Goal: Task Accomplishment & Management: Manage account settings

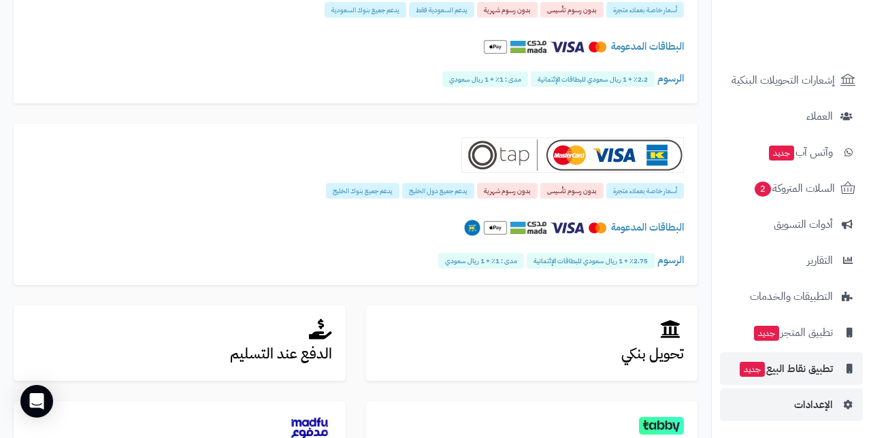
scroll to position [203, 0]
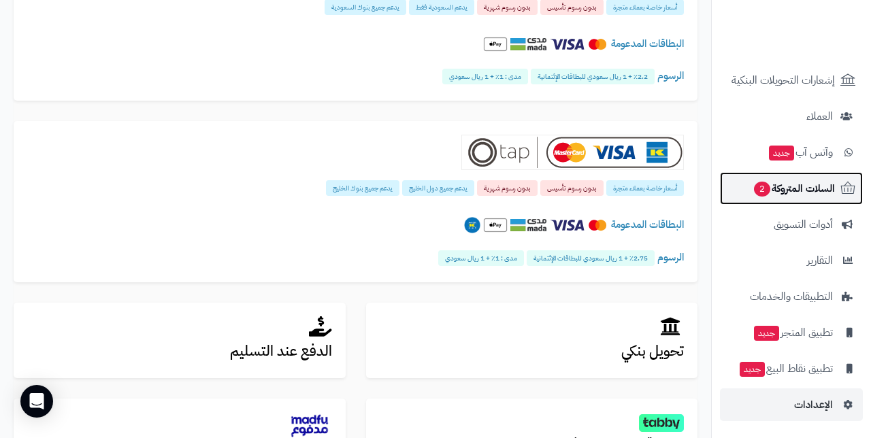
click at [802, 187] on span "السلات المتروكة 2" at bounding box center [794, 188] width 82 height 19
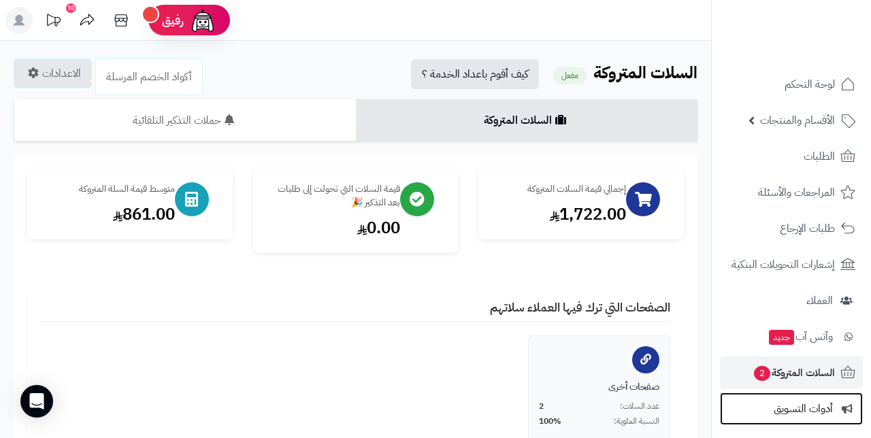
click at [799, 410] on span "أدوات التسويق" at bounding box center [803, 408] width 59 height 19
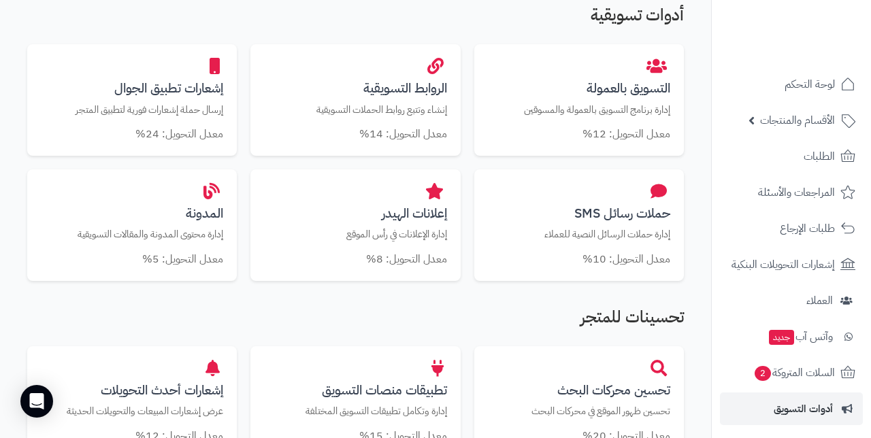
scroll to position [184, 0]
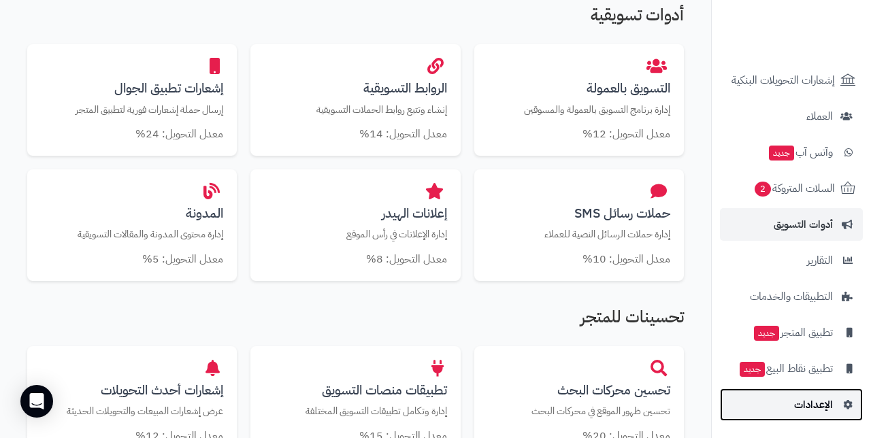
click at [808, 405] on span "الإعدادات" at bounding box center [813, 404] width 39 height 19
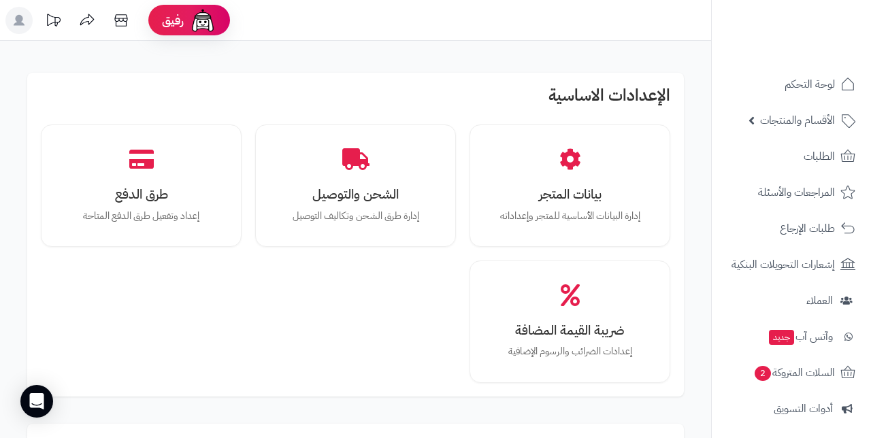
scroll to position [21, 0]
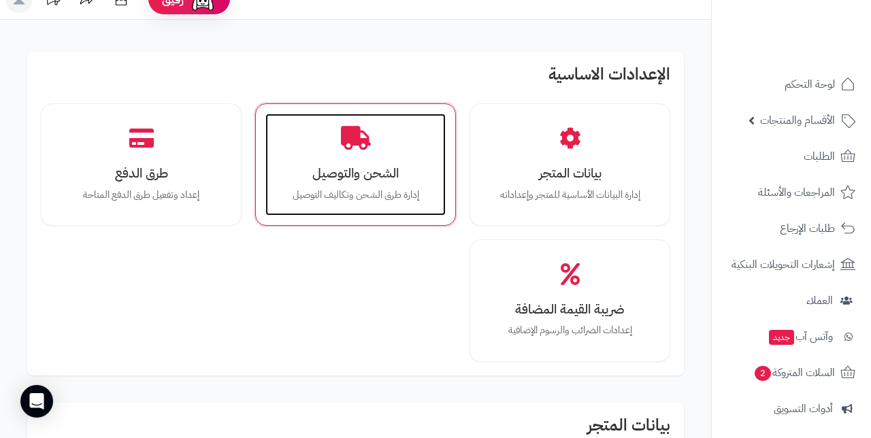
click at [375, 159] on div "الشحن والتوصيل إدارة طرق الشحن وتكاليف التوصيل" at bounding box center [355, 165] width 180 height 102
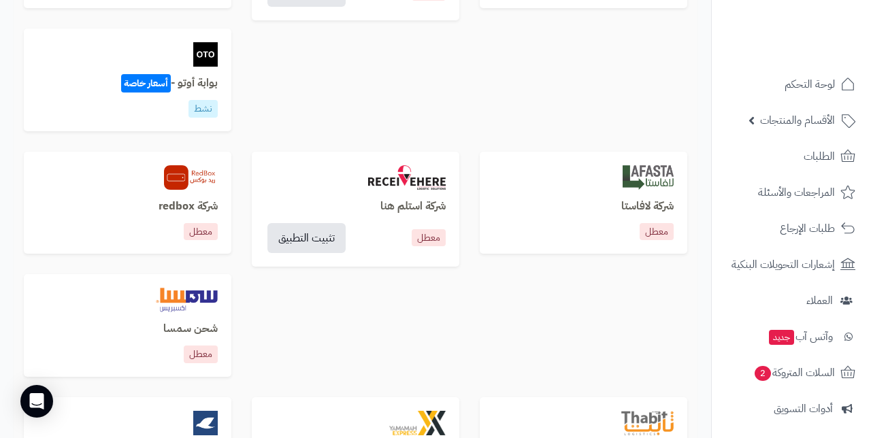
scroll to position [812, 0]
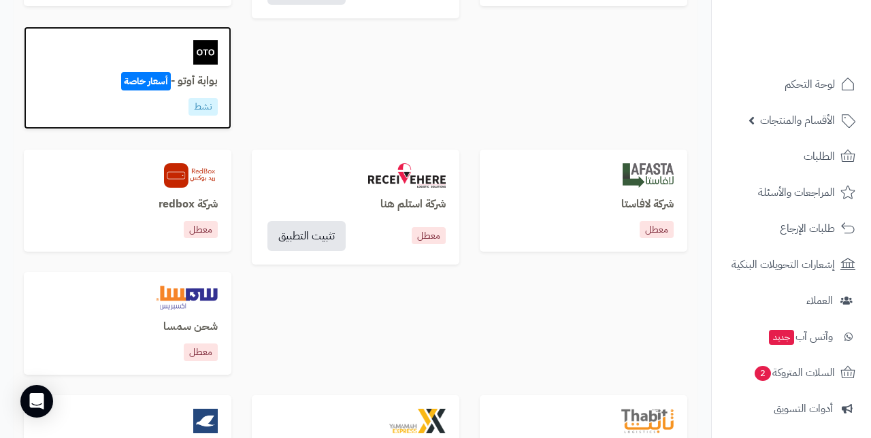
click at [153, 55] on div at bounding box center [127, 52] width 180 height 24
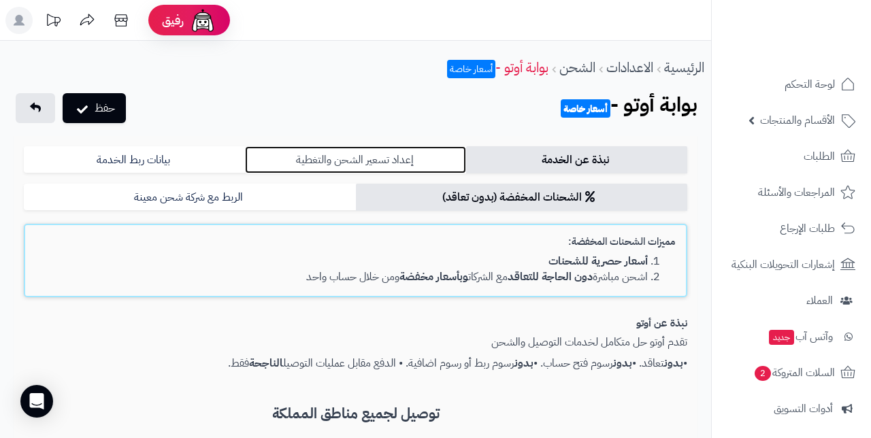
click at [352, 162] on link "إعداد تسعير الشحن والتغطية" at bounding box center [355, 159] width 221 height 27
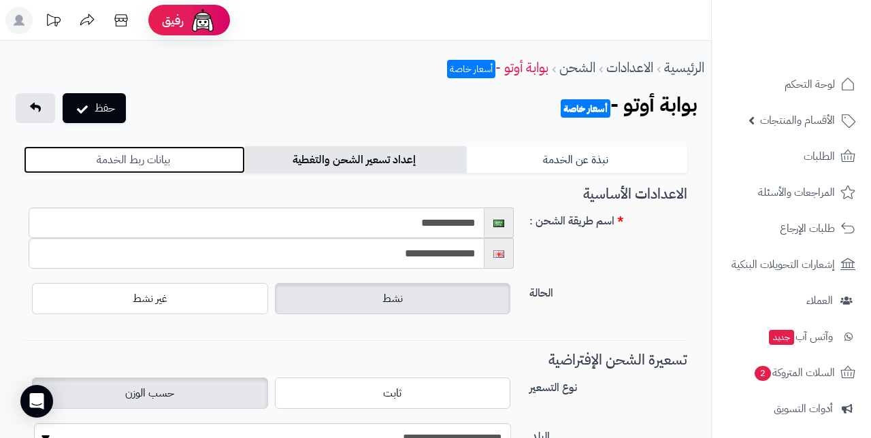
click at [191, 160] on link "بيانات ربط الخدمة" at bounding box center [134, 159] width 221 height 27
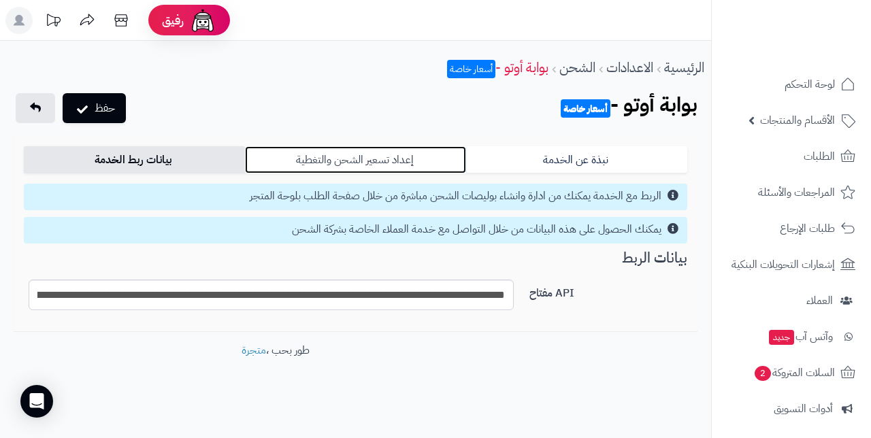
click at [347, 159] on link "إعداد تسعير الشحن والتغطية" at bounding box center [355, 159] width 221 height 27
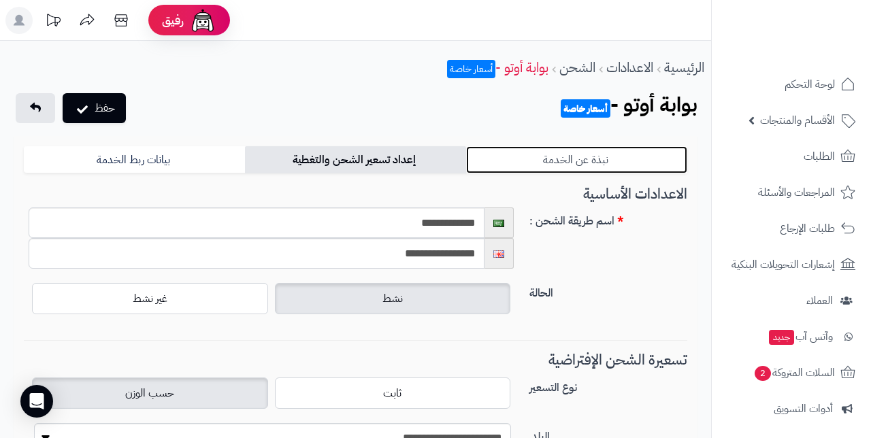
click at [532, 160] on link "نبذة عن الخدمة" at bounding box center [576, 159] width 221 height 27
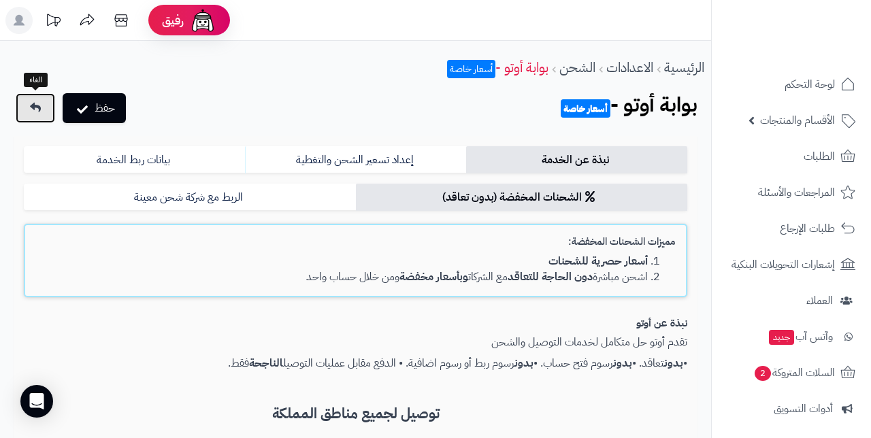
click at [44, 103] on link at bounding box center [35, 108] width 39 height 30
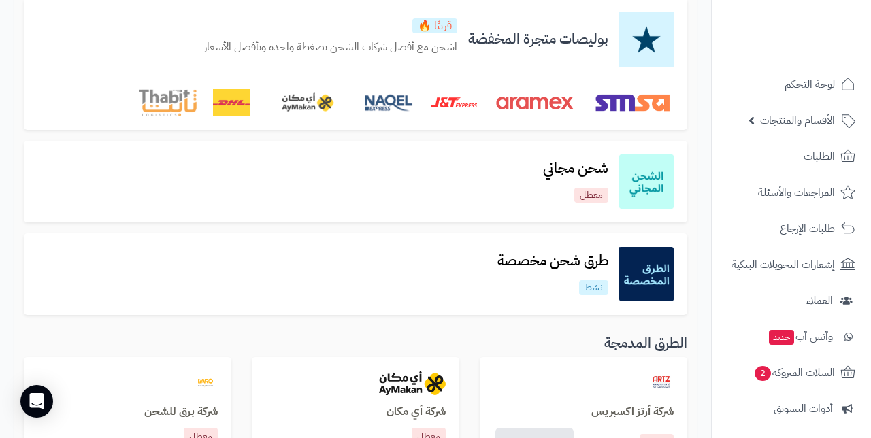
scroll to position [125, 0]
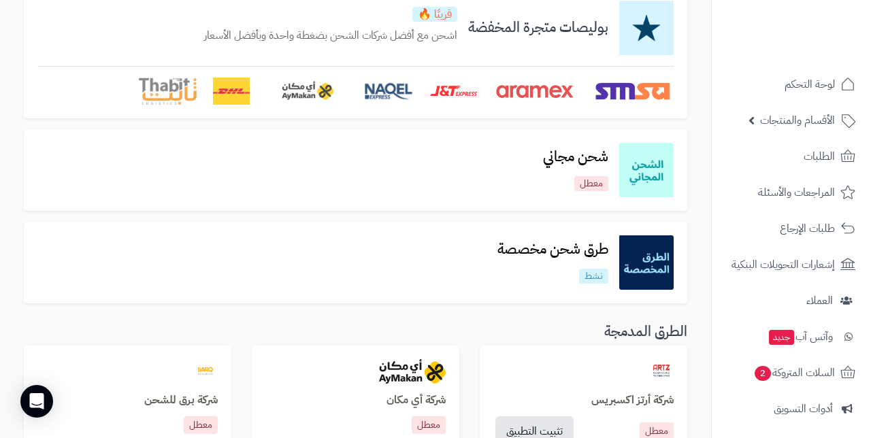
click at [639, 261] on img at bounding box center [646, 262] width 54 height 54
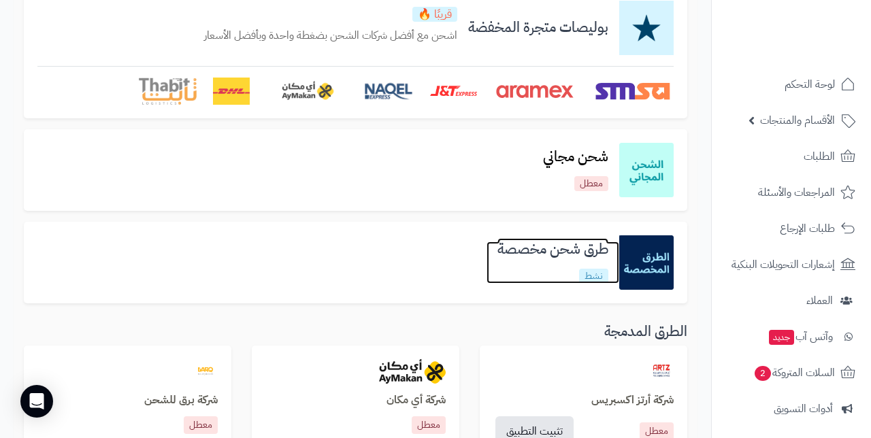
click at [597, 250] on h3 "طرق شحن مخصصة" at bounding box center [552, 250] width 133 height 16
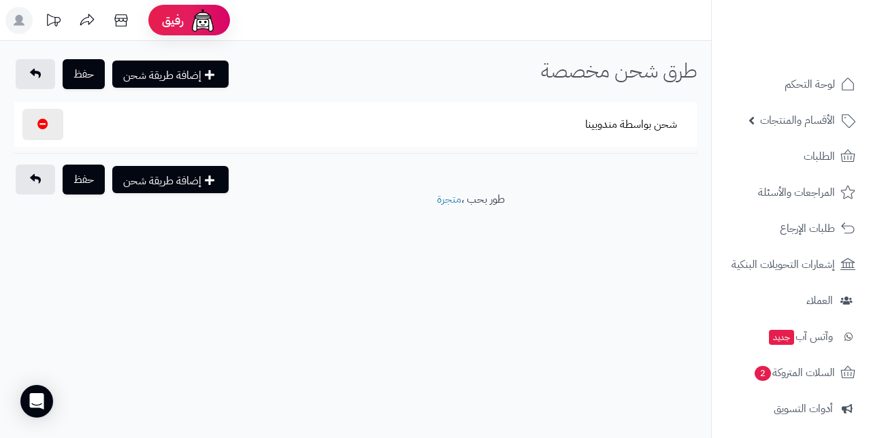
select select
click at [601, 126] on button "شحن بواسطة مندوبينا" at bounding box center [631, 123] width 115 height 31
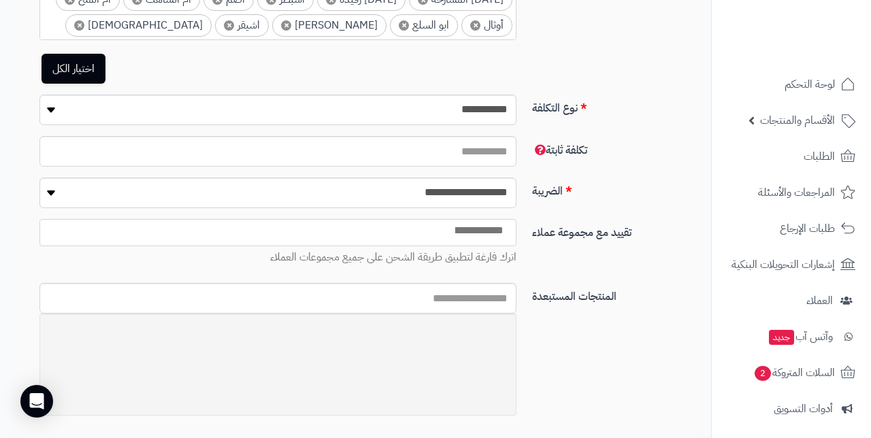
scroll to position [485, 0]
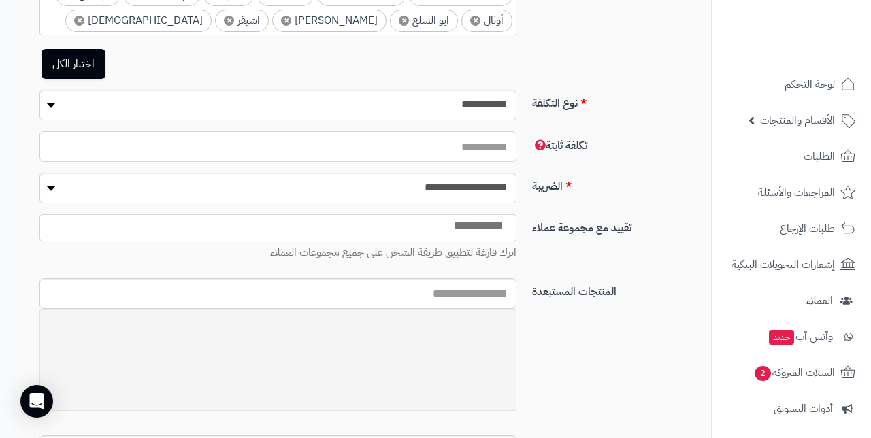
click at [494, 147] on input "**" at bounding box center [277, 146] width 477 height 31
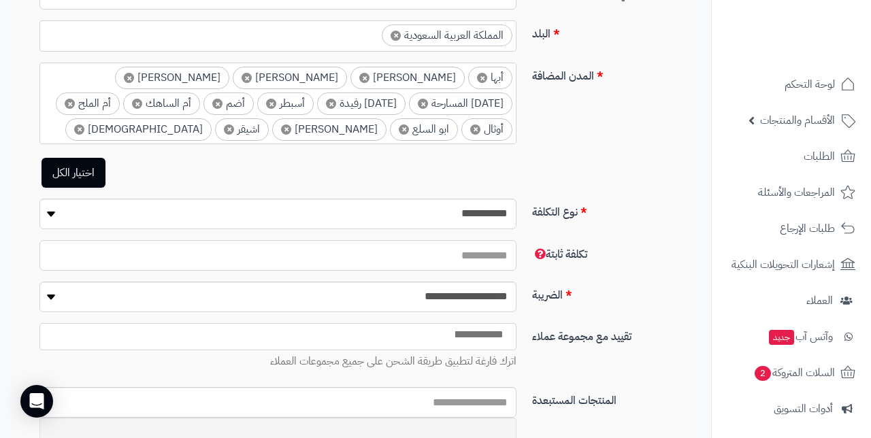
scroll to position [368, 0]
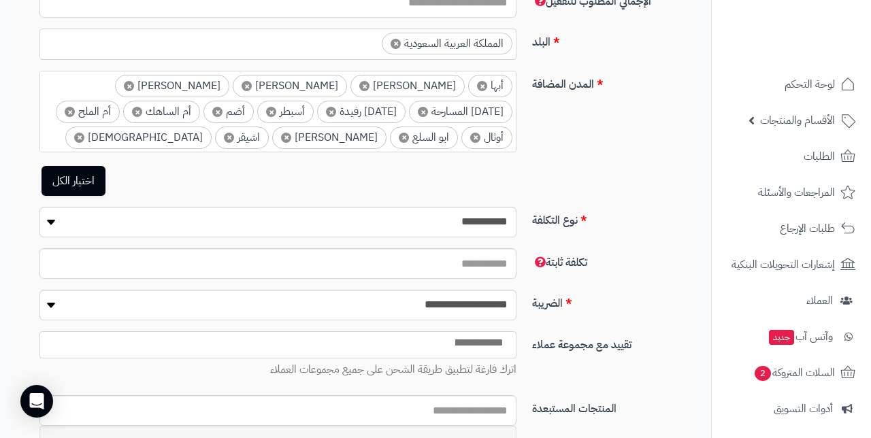
click at [70, 182] on link "اختيار الكل" at bounding box center [74, 181] width 64 height 30
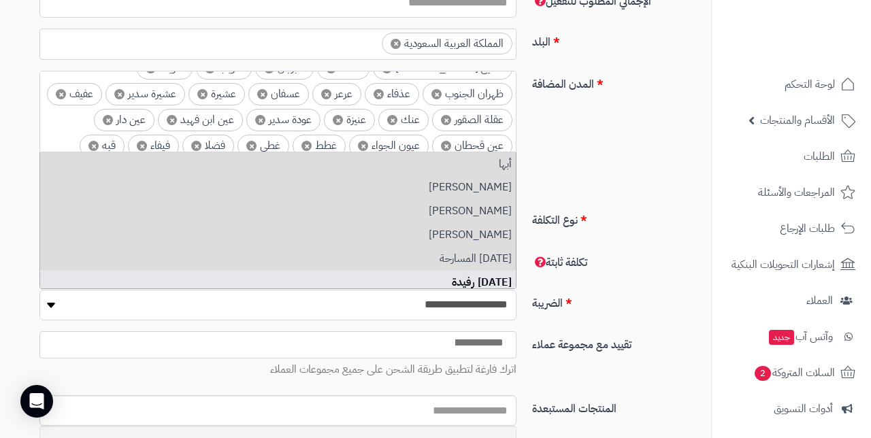
click at [51, 305] on select "**********" at bounding box center [277, 305] width 477 height 31
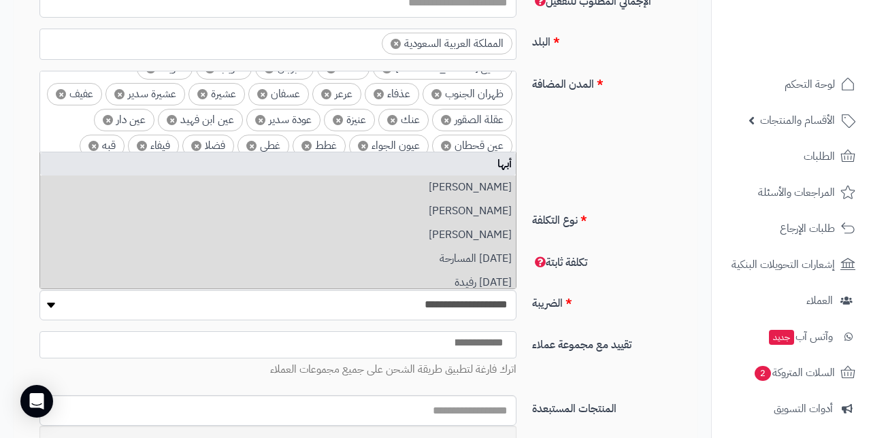
type input "****"
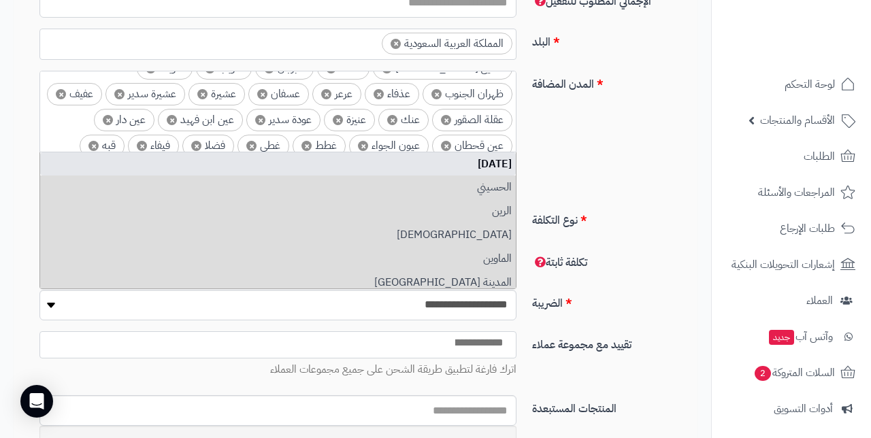
scroll to position [0, -4]
type input "*"
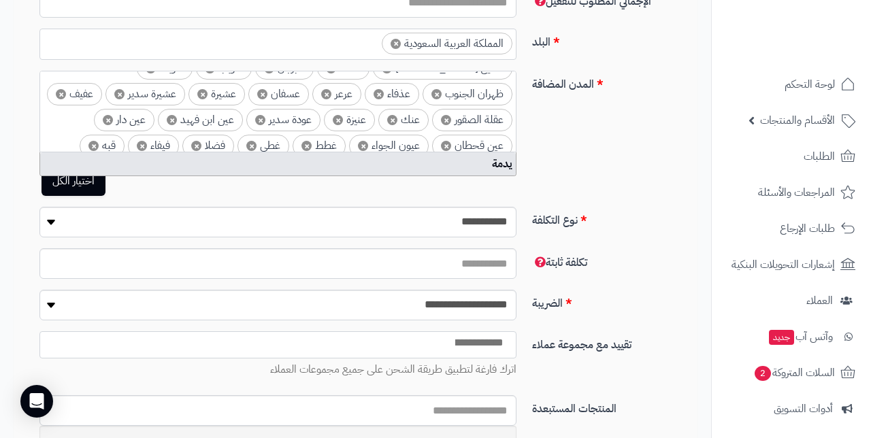
type input "*"
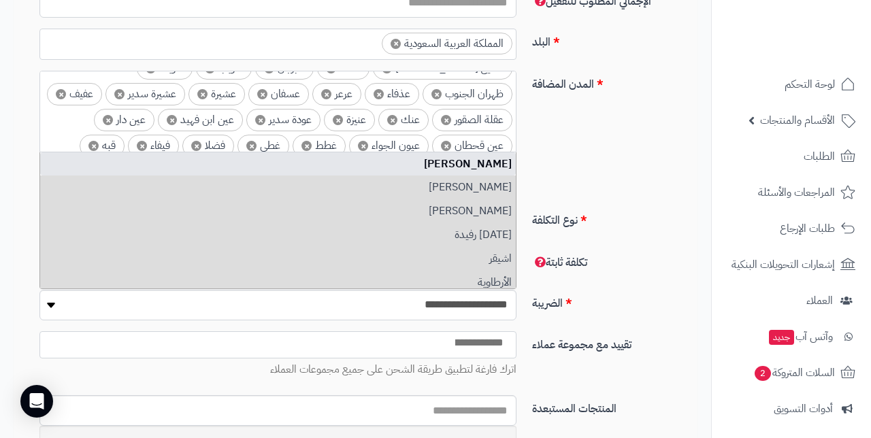
scroll to position [0, -8]
type input "**********"
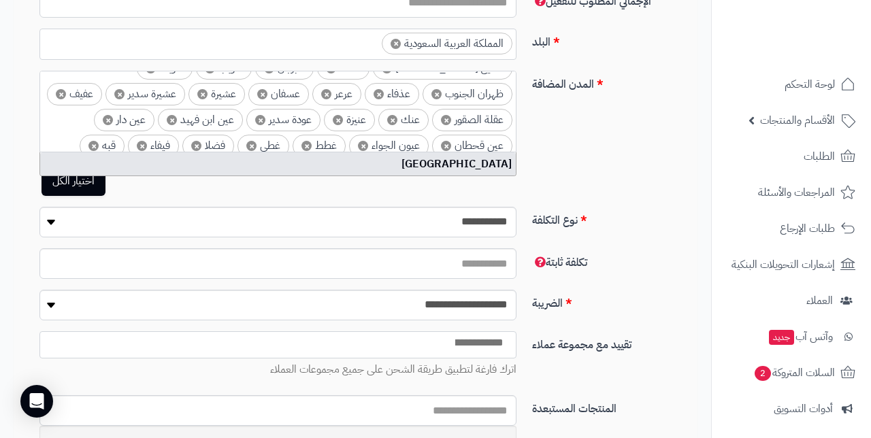
type input "**********"
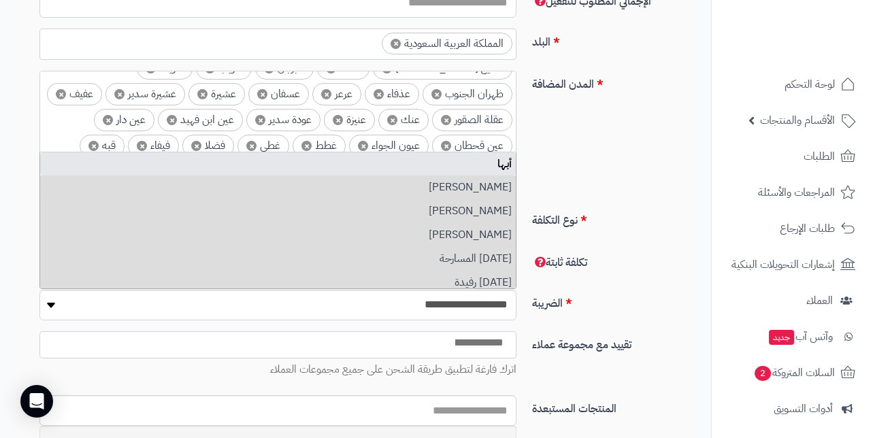
type input "**********"
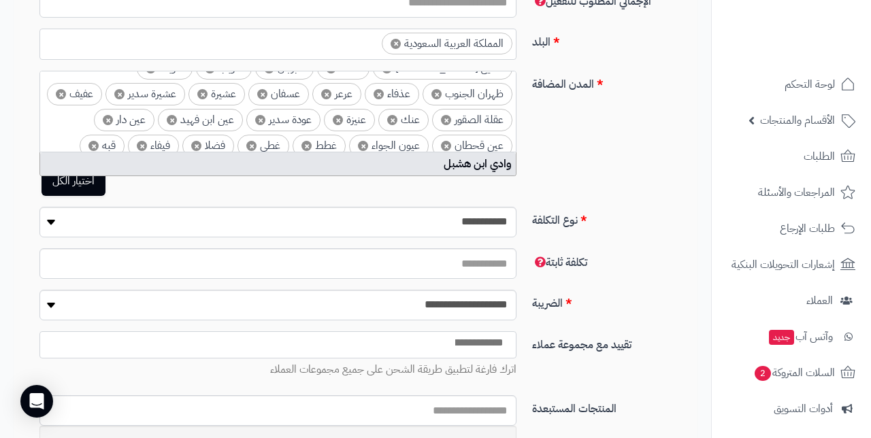
scroll to position [1109, 0]
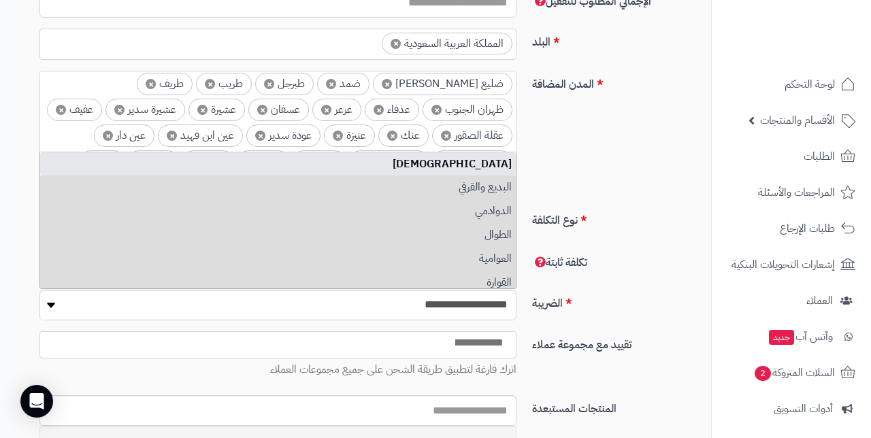
type input "*"
type input "****"
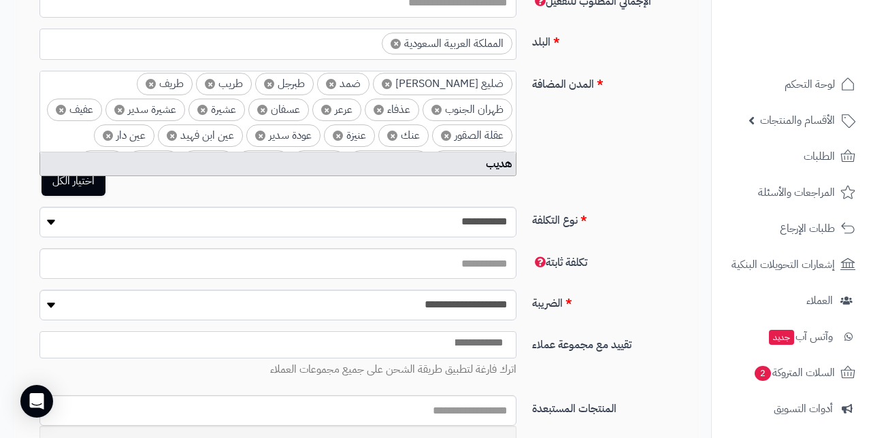
type input "*"
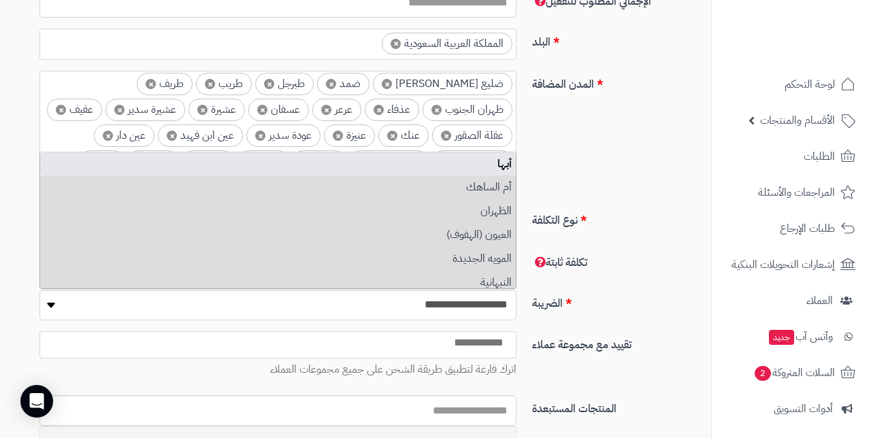
type input "****"
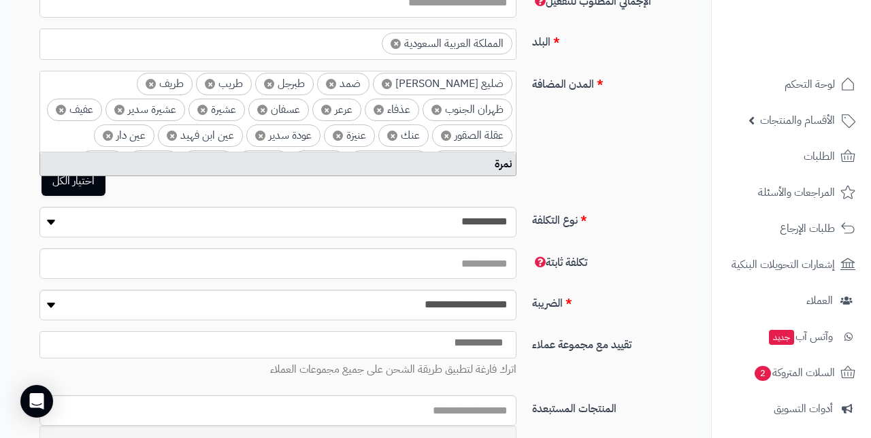
type input "*"
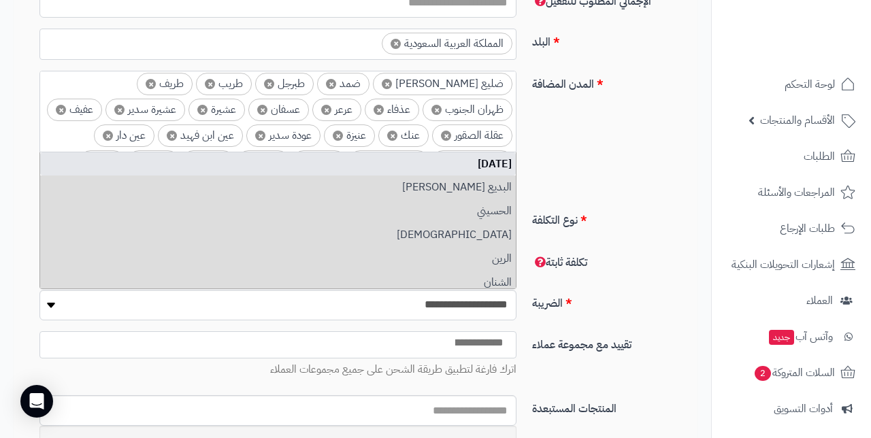
scroll to position [0, -7]
type input "*****"
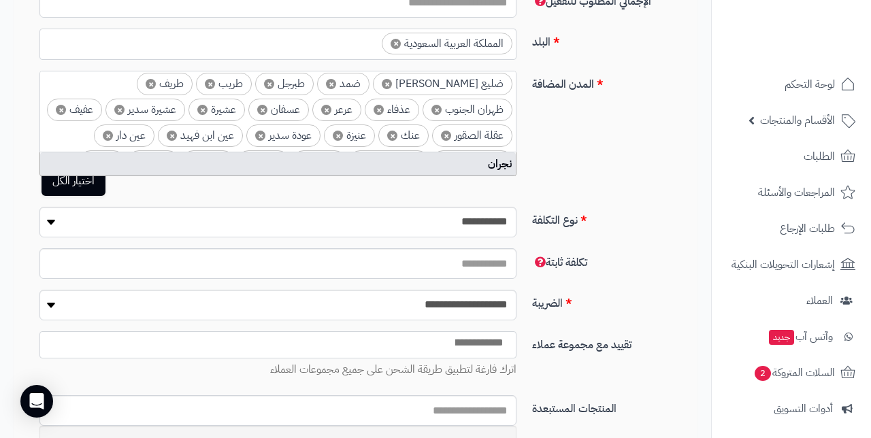
type input "*"
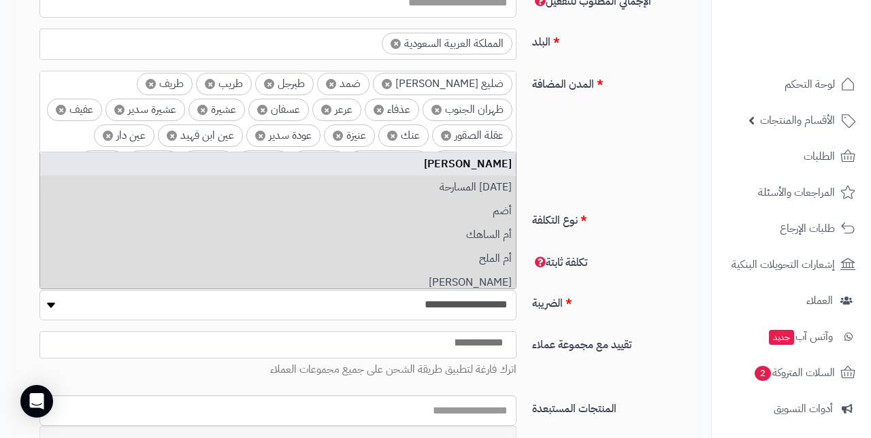
scroll to position [0, -6]
type input "****"
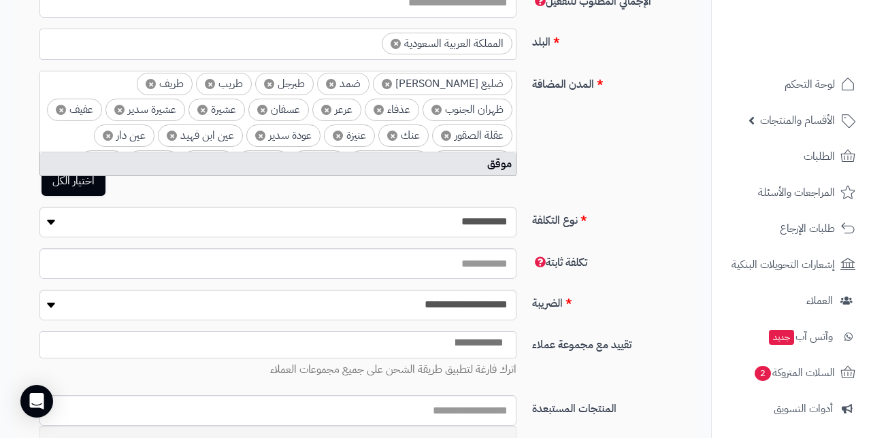
scroll to position [0, -3]
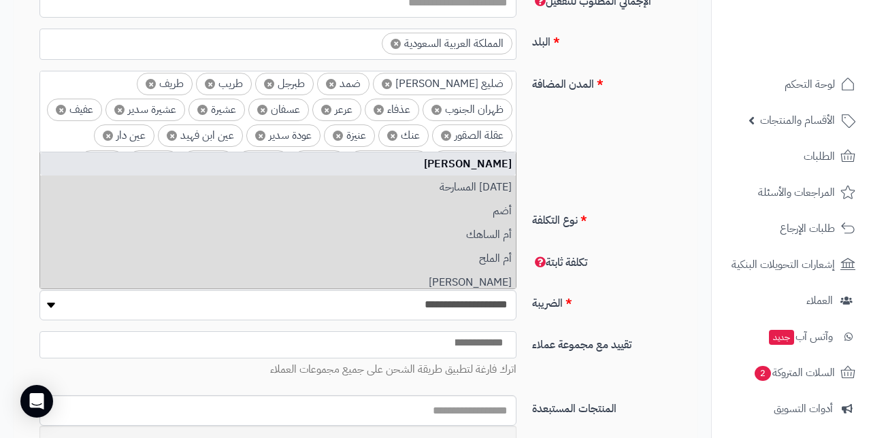
type input "*"
type input "*********"
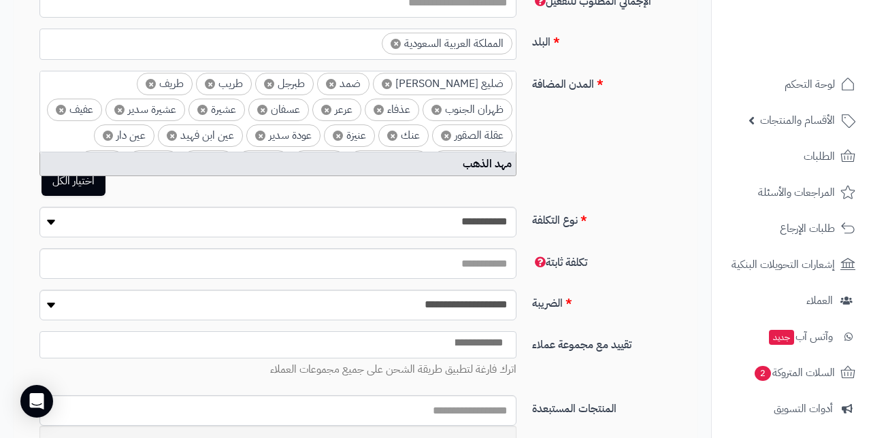
scroll to position [1099, 0]
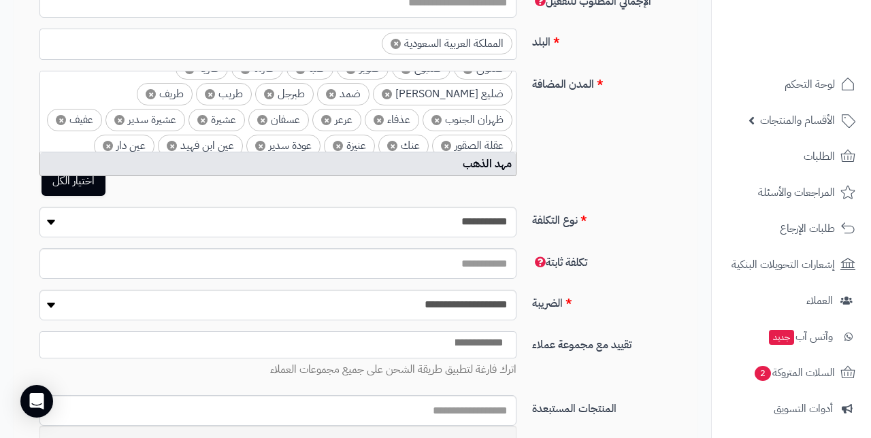
type input "*"
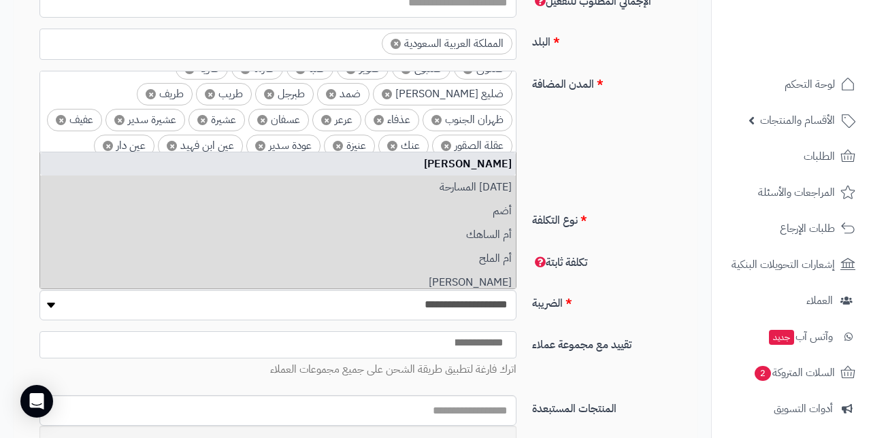
scroll to position [1083, 0]
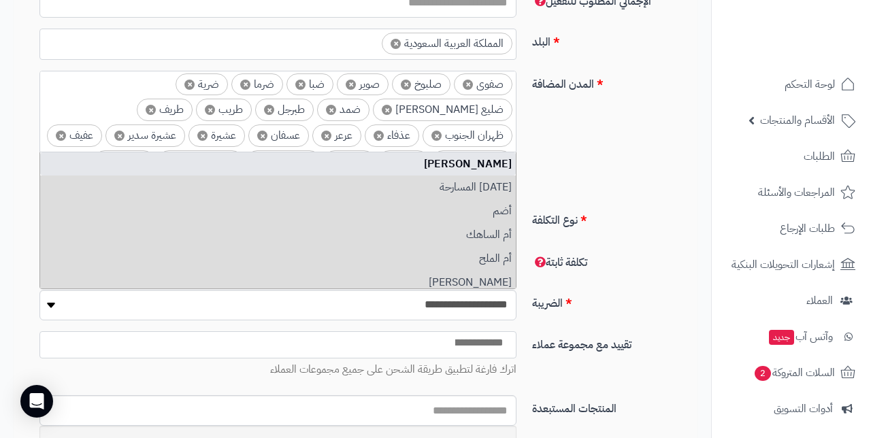
type input "**********"
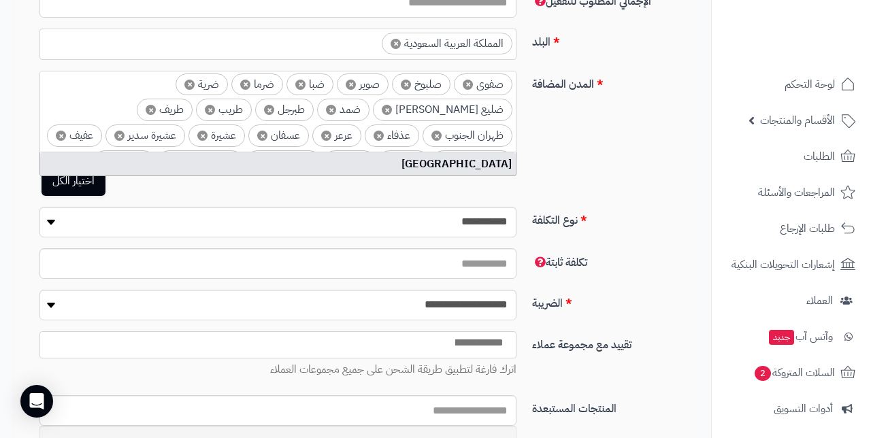
scroll to position [0, -9]
type input "*"
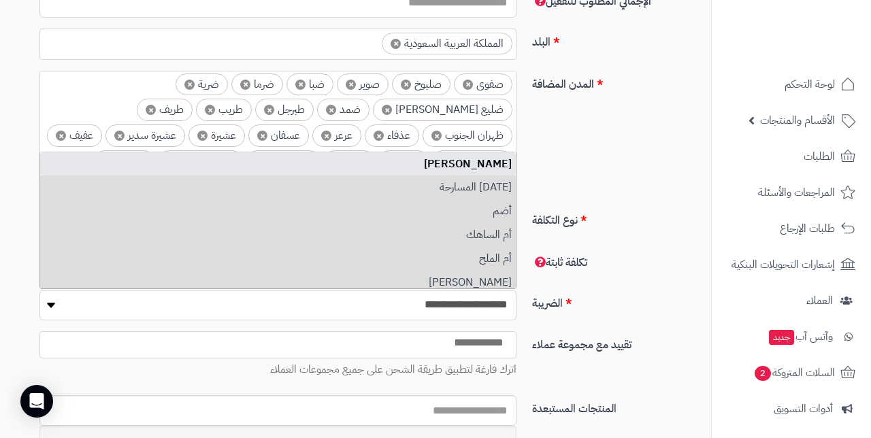
scroll to position [0, 0]
type input "*****"
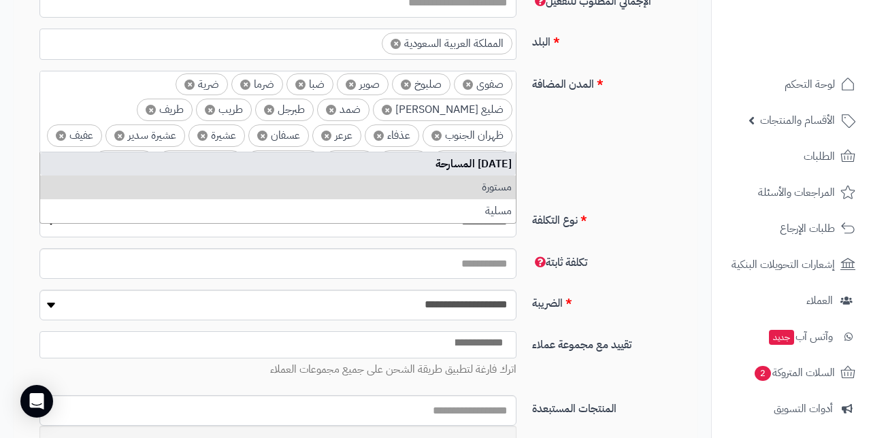
type input "*"
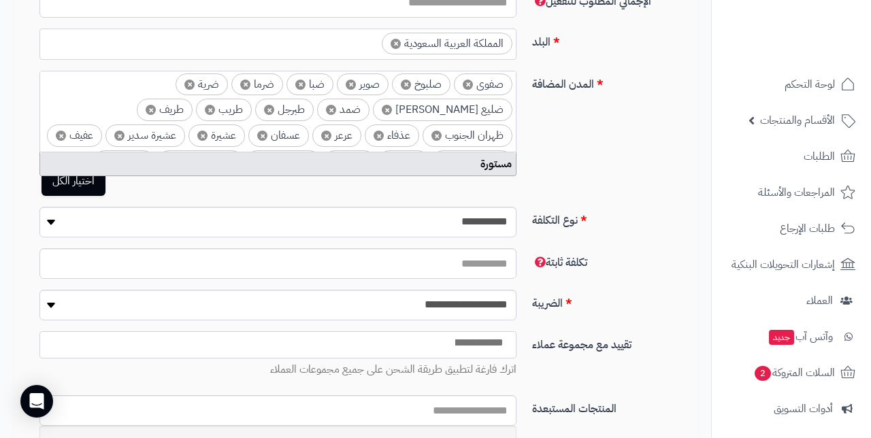
scroll to position [0, -12]
type input "*"
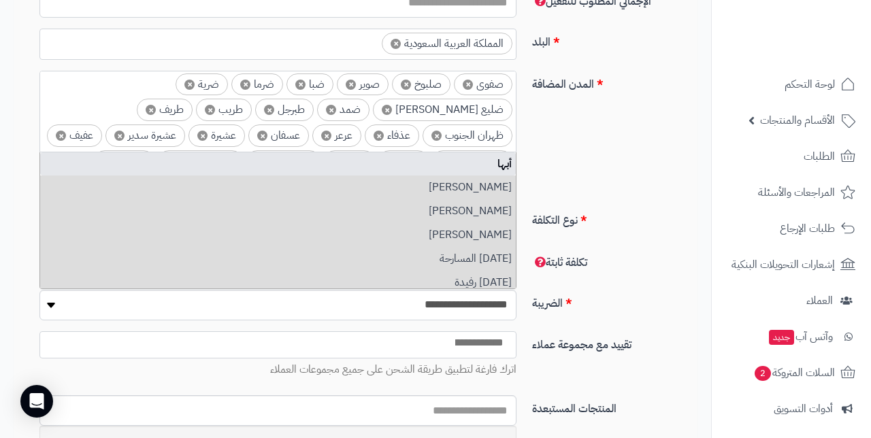
scroll to position [0, 0]
type input "****"
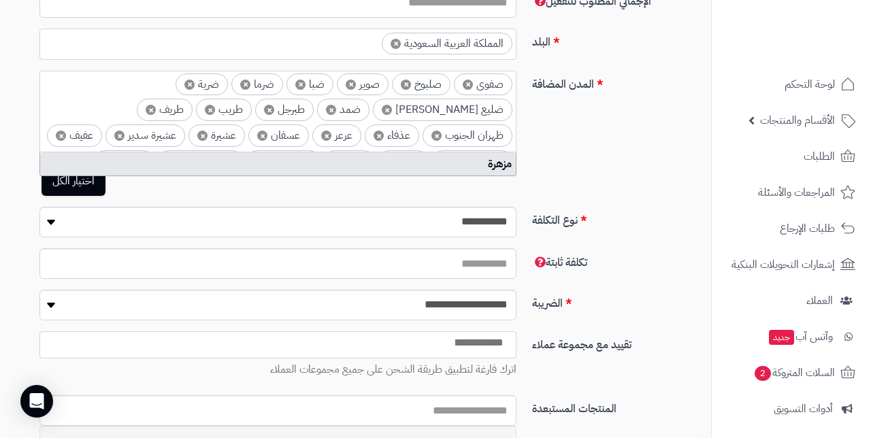
type input "*"
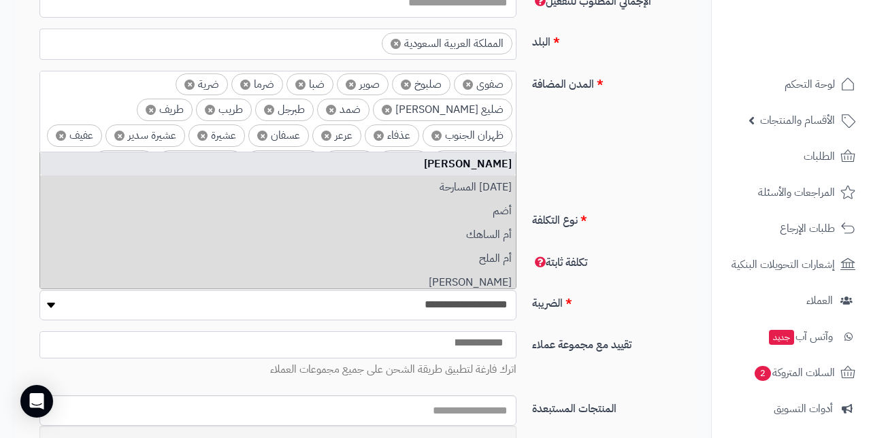
type input "****"
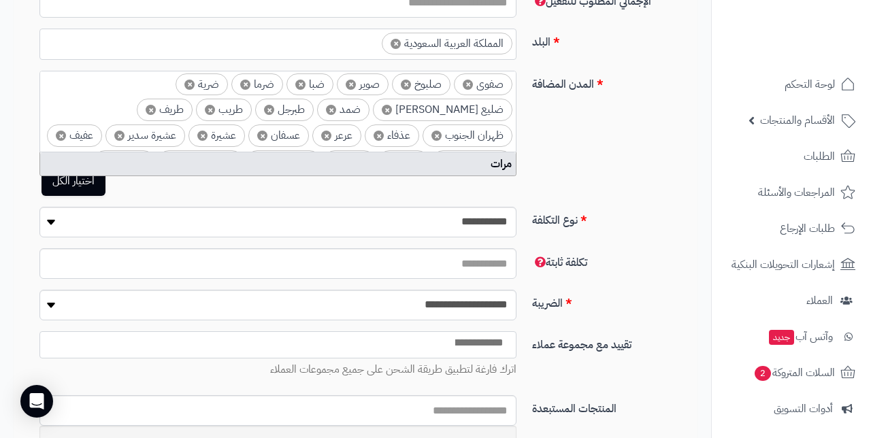
type input "*"
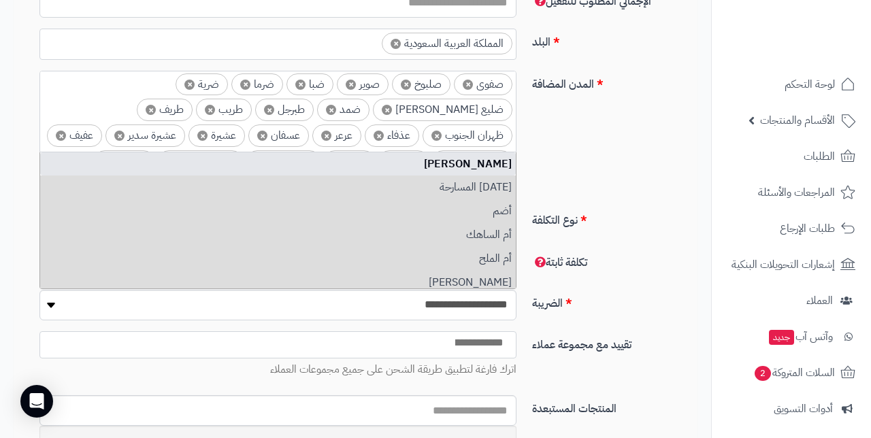
type input "**********"
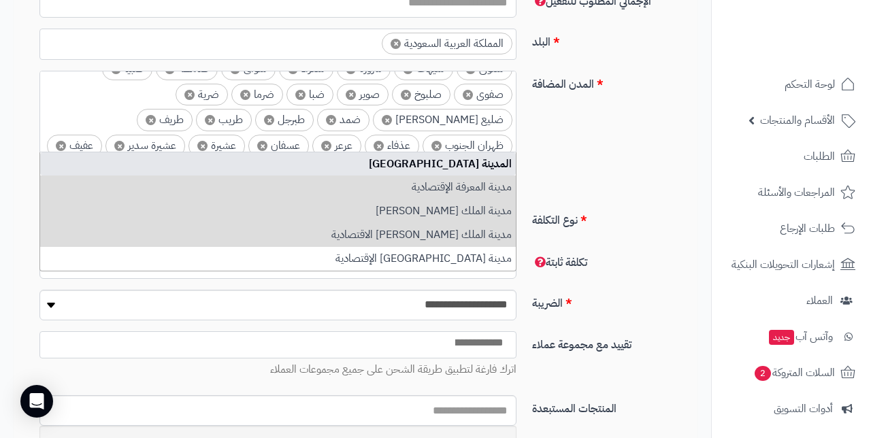
scroll to position [1057, 0]
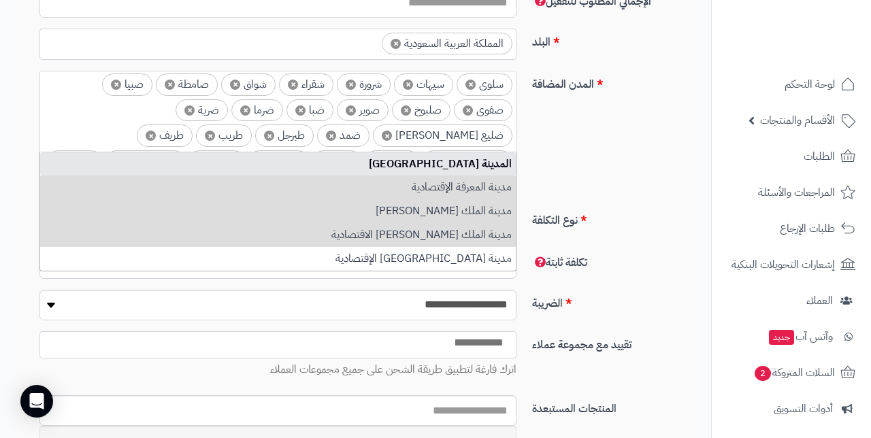
type input "*"
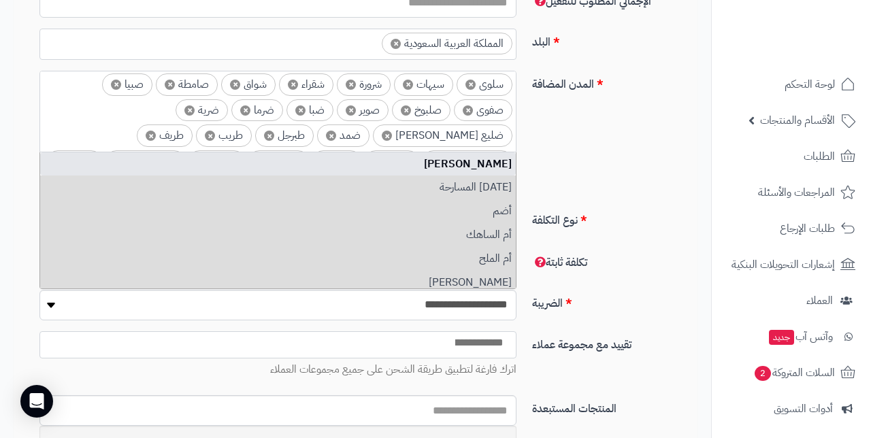
scroll to position [0, 0]
type input "**********"
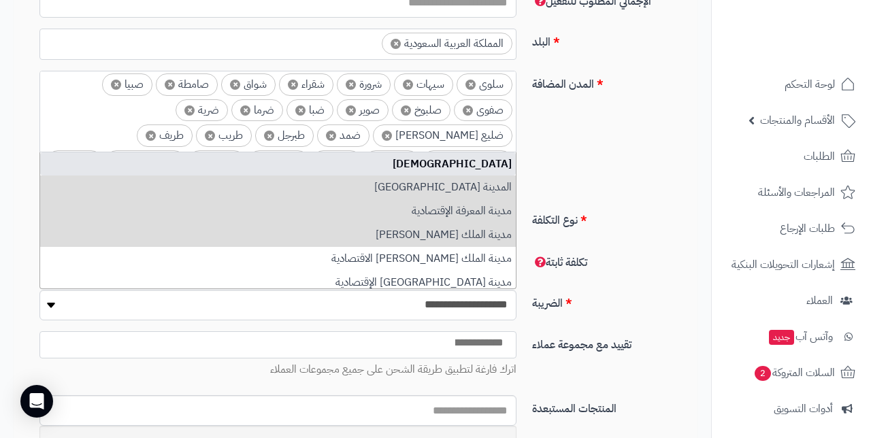
type input "*"
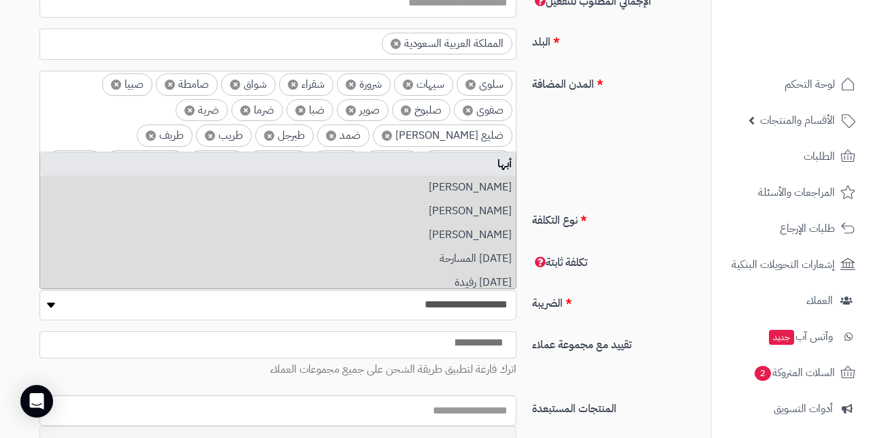
type input "**********"
type input "*"
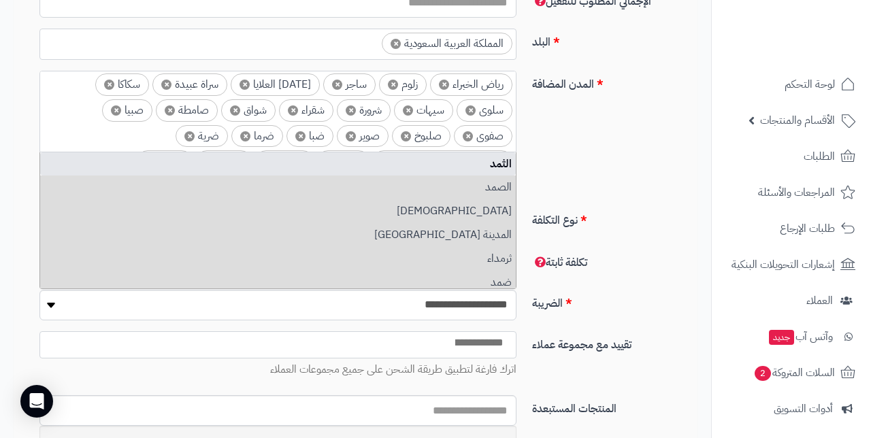
type input "*"
click at [252, 286] on span "×" at bounding box center [257, 291] width 10 height 10
click at [113, 208] on span "×" at bounding box center [108, 213] width 10 height 10
click at [93, 208] on span "×" at bounding box center [88, 213] width 10 height 10
click at [94, 208] on span "×" at bounding box center [89, 213] width 10 height 10
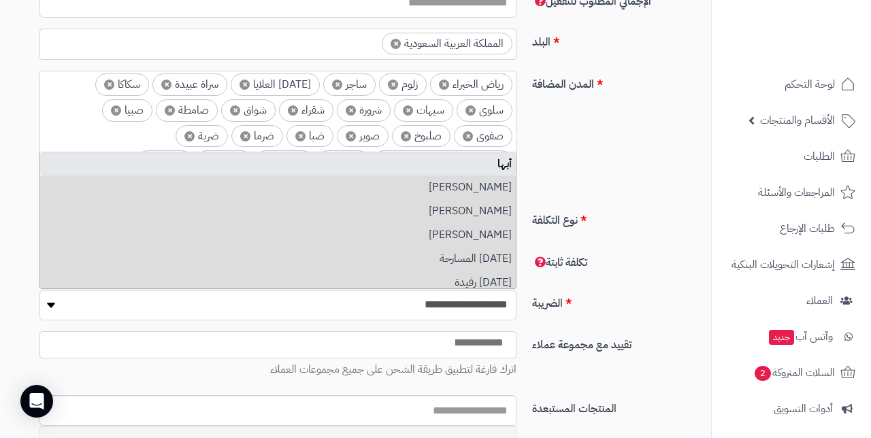
click at [469, 234] on span "×" at bounding box center [474, 239] width 10 height 10
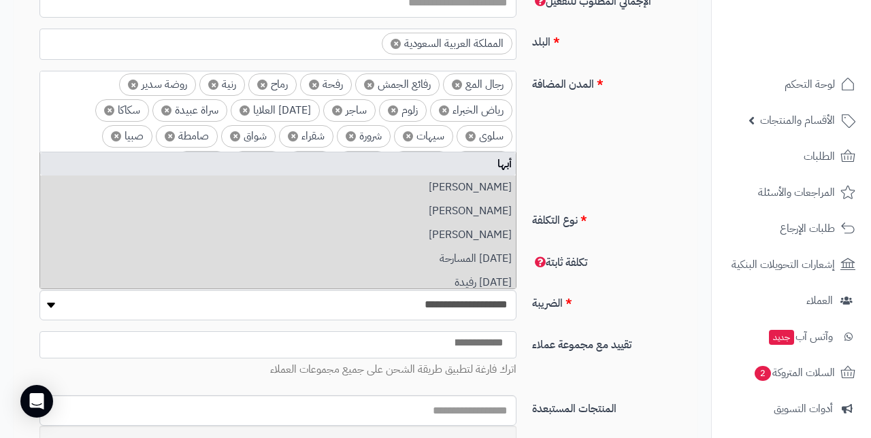
click at [66, 208] on span "×" at bounding box center [61, 213] width 10 height 10
click at [469, 260] on span "×" at bounding box center [474, 265] width 10 height 10
click at [66, 234] on span "×" at bounding box center [61, 239] width 10 height 10
click at [72, 234] on span "×" at bounding box center [67, 239] width 10 height 10
click at [364, 260] on span "×" at bounding box center [369, 265] width 10 height 10
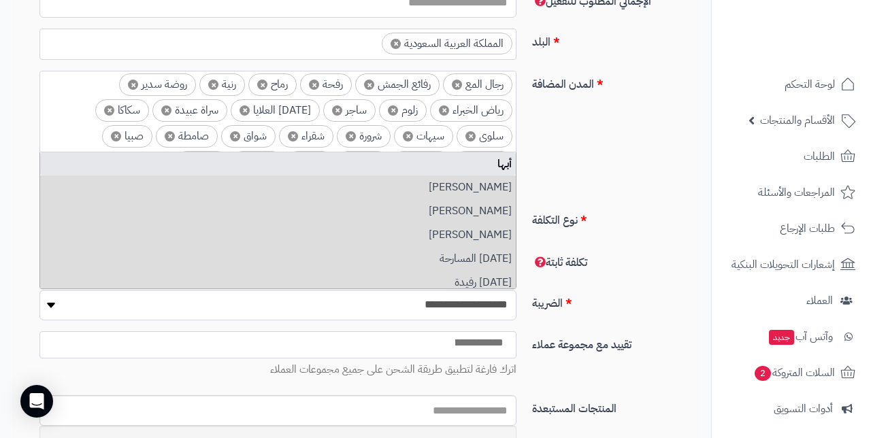
click at [448, 260] on span "×" at bounding box center [453, 265] width 10 height 10
click at [68, 234] on span "×" at bounding box center [63, 239] width 10 height 10
click at [466, 260] on span "×" at bounding box center [471, 265] width 10 height 10
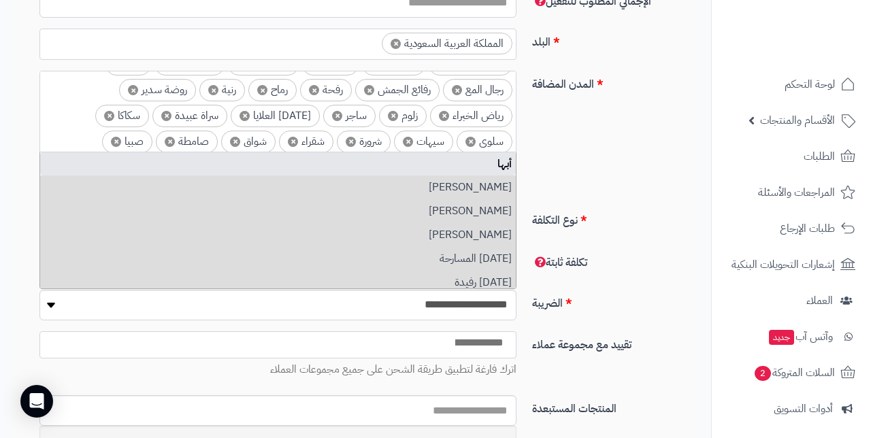
click at [407, 265] on span "×" at bounding box center [412, 270] width 10 height 10
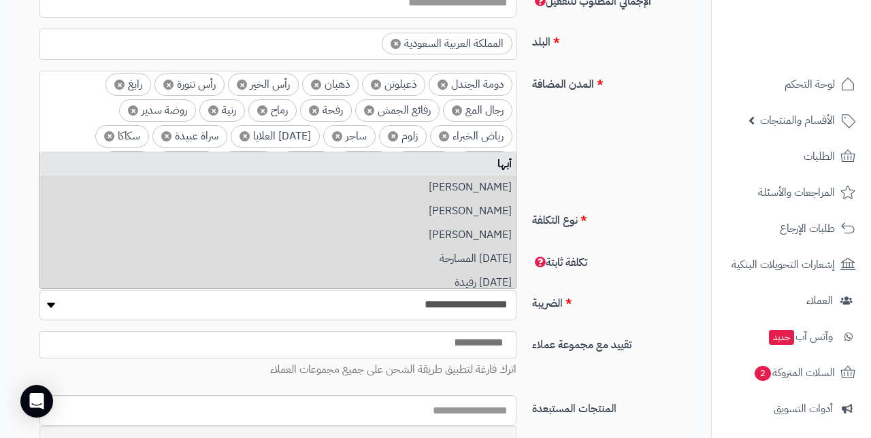
click at [71, 260] on span "×" at bounding box center [66, 265] width 10 height 10
click at [469, 286] on span "×" at bounding box center [474, 291] width 10 height 10
click at [441, 260] on span "×" at bounding box center [446, 265] width 10 height 10
click at [71, 234] on span "×" at bounding box center [66, 239] width 10 height 10
click at [70, 234] on span "×" at bounding box center [65, 239] width 10 height 10
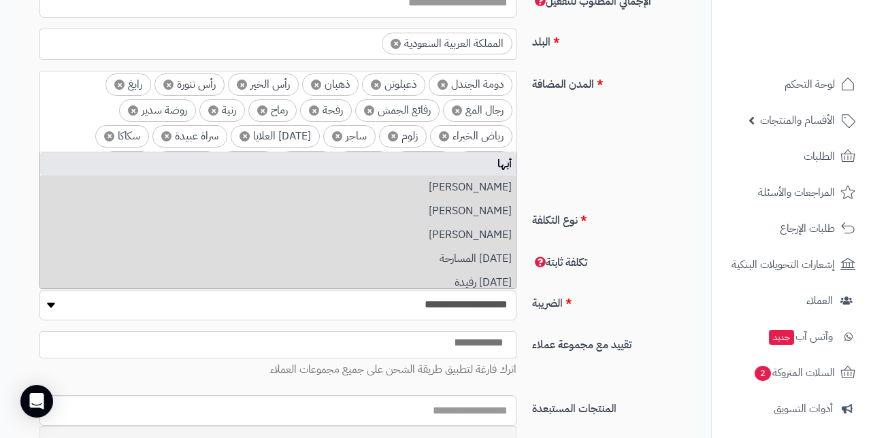
click at [447, 260] on span "×" at bounding box center [452, 265] width 10 height 10
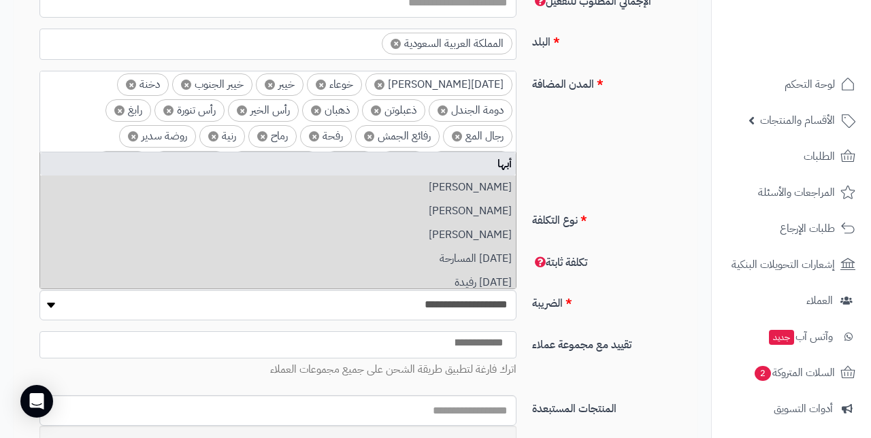
click at [156, 234] on span "×" at bounding box center [151, 239] width 10 height 10
click at [122, 234] on span "×" at bounding box center [117, 239] width 10 height 10
click at [105, 234] on span "×" at bounding box center [100, 239] width 10 height 10
click at [93, 234] on span "×" at bounding box center [88, 239] width 10 height 10
click at [97, 234] on span "×" at bounding box center [92, 239] width 10 height 10
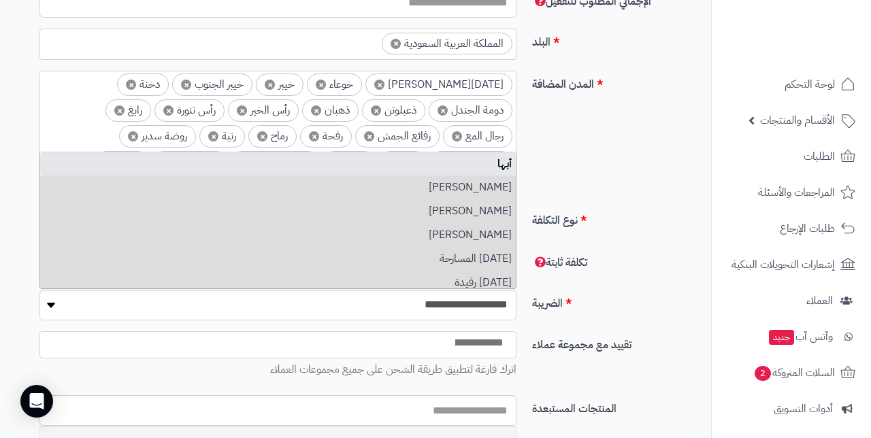
click at [74, 234] on span "×" at bounding box center [69, 239] width 10 height 10
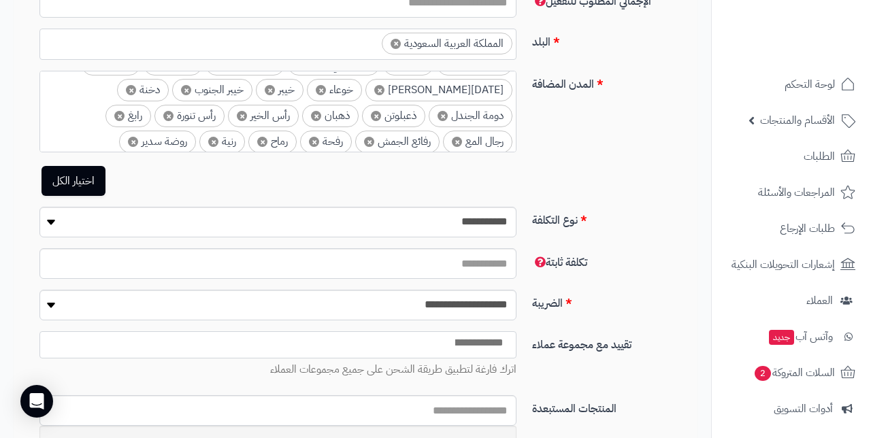
type input "**********"
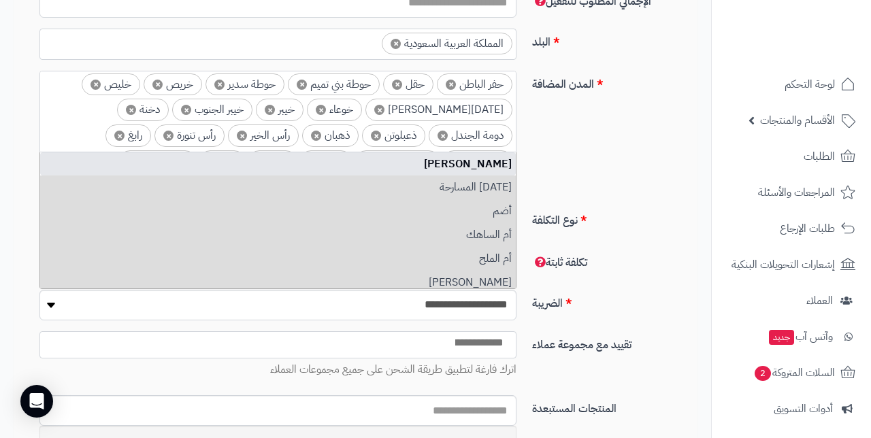
scroll to position [0, -6]
type input "*"
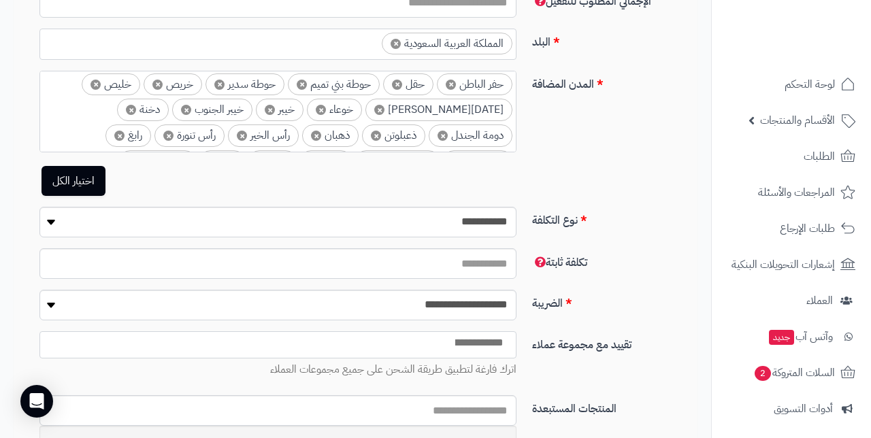
scroll to position [0, 0]
drag, startPoint x: 96, startPoint y: 136, endPoint x: 291, endPoint y: 86, distance: 201.7
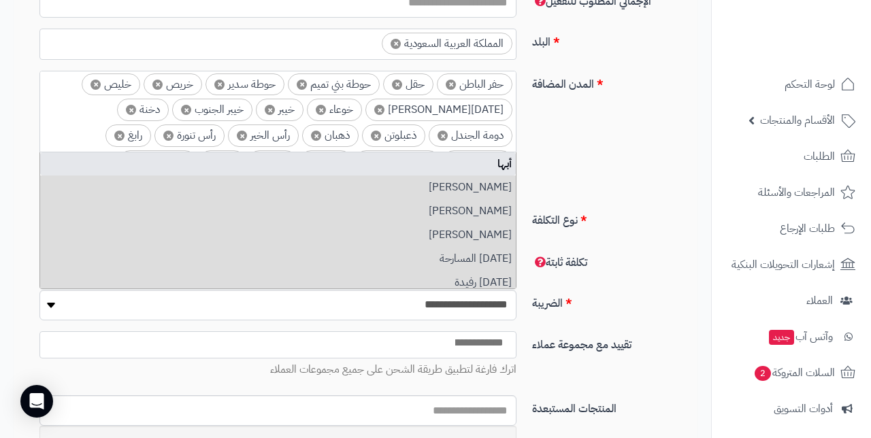
click at [291, 208] on span "×" at bounding box center [293, 213] width 10 height 10
click at [291, 202] on li "× صامطة" at bounding box center [302, 213] width 62 height 22
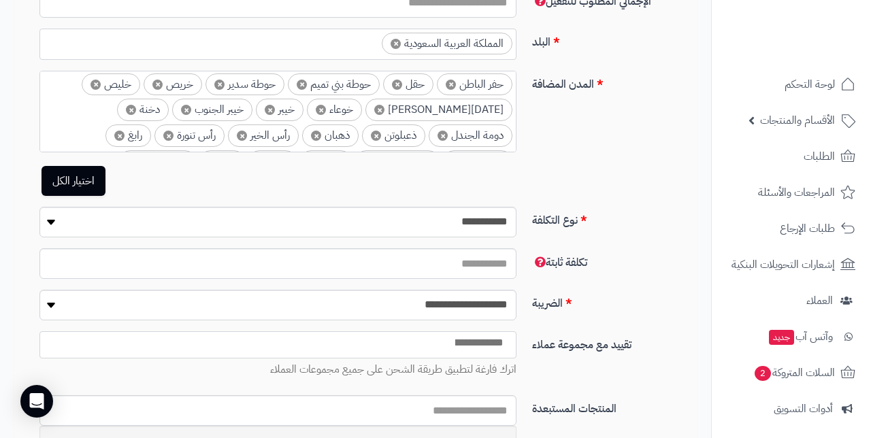
click at [291, 202] on li "× صامطة" at bounding box center [302, 213] width 62 height 22
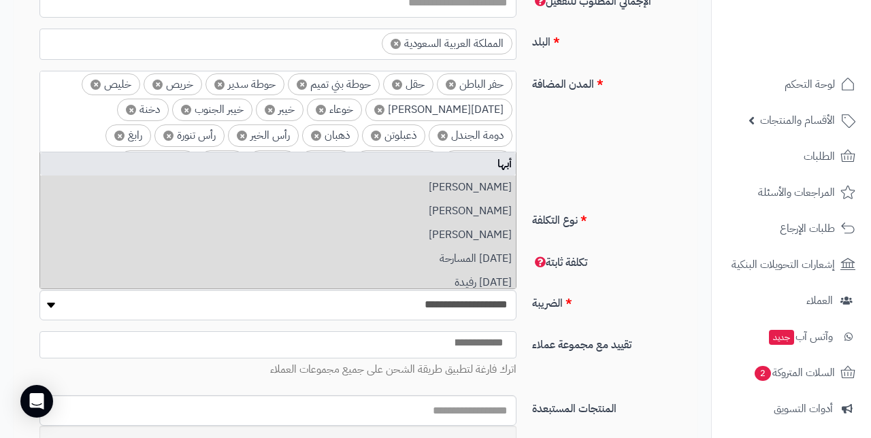
click at [284, 208] on span "×" at bounding box center [285, 213] width 10 height 10
click at [296, 208] on span "×" at bounding box center [297, 213] width 10 height 10
click at [289, 208] on span "×" at bounding box center [289, 213] width 10 height 10
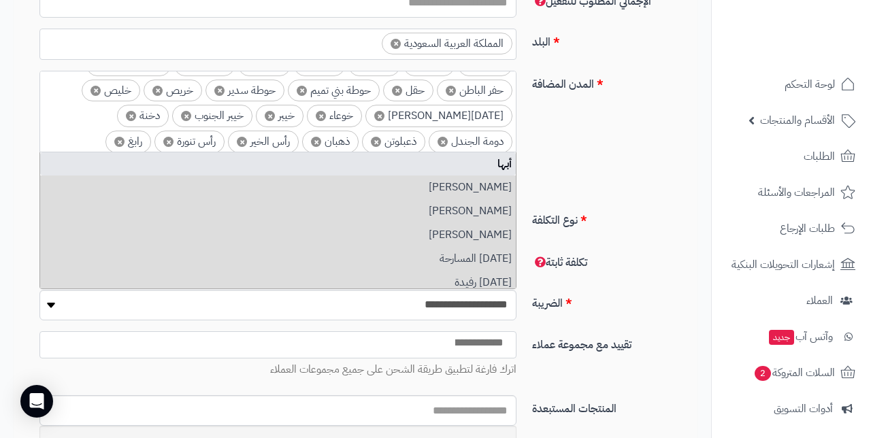
click at [286, 214] on span "×" at bounding box center [289, 219] width 10 height 10
click at [286, 208] on li "× صوير" at bounding box center [308, 219] width 52 height 22
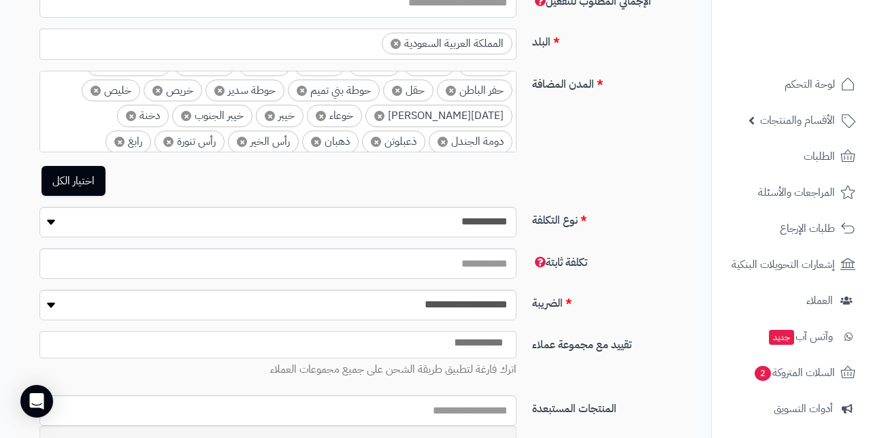
click at [286, 208] on li "× صوير" at bounding box center [308, 219] width 52 height 22
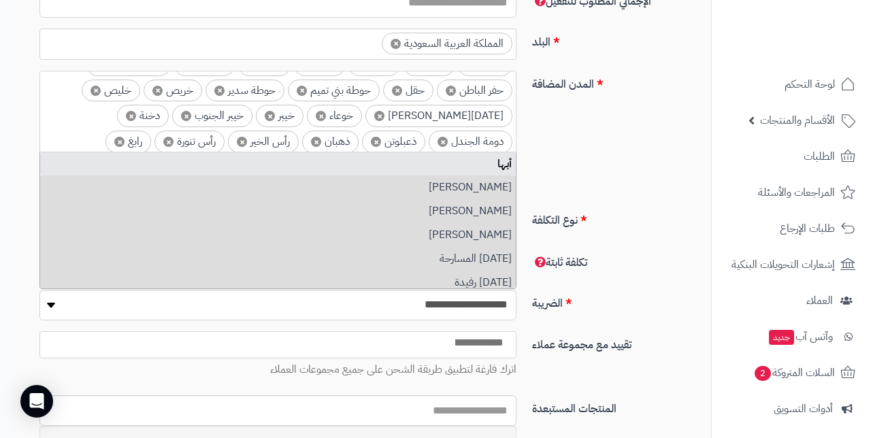
click at [293, 214] on span "×" at bounding box center [296, 219] width 10 height 10
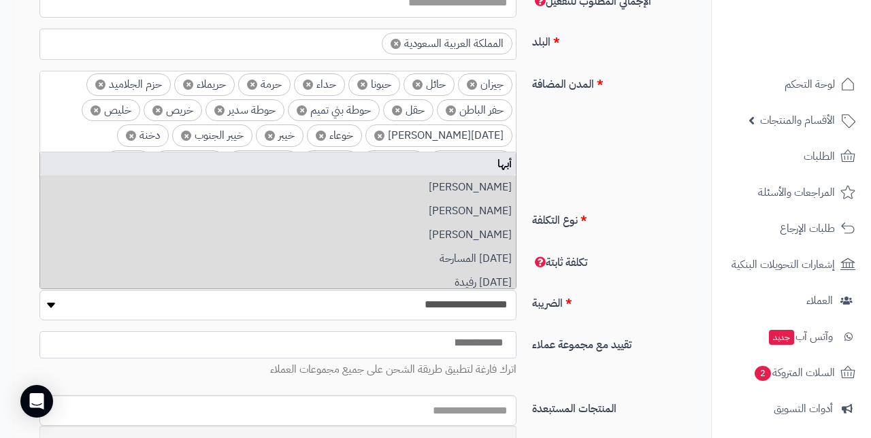
click at [250, 208] on span "×" at bounding box center [244, 213] width 10 height 10
click at [256, 208] on span "×" at bounding box center [259, 213] width 10 height 10
click at [256, 202] on li "× سلوى" at bounding box center [235, 213] width 56 height 22
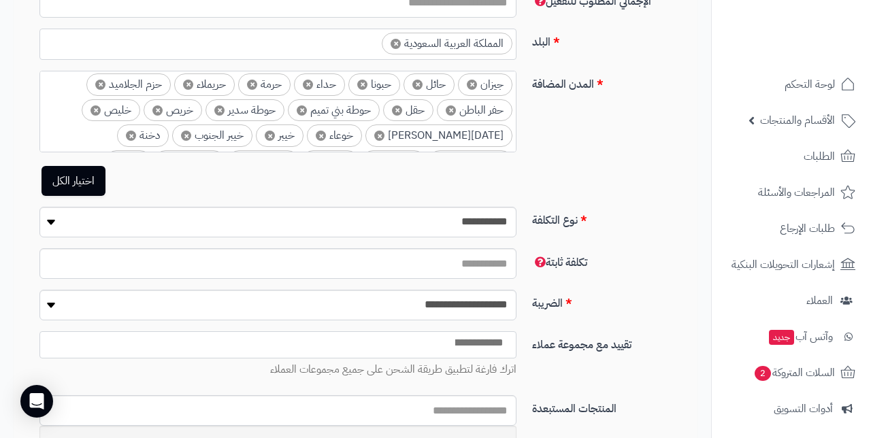
click at [216, 208] on span "×" at bounding box center [221, 213] width 10 height 10
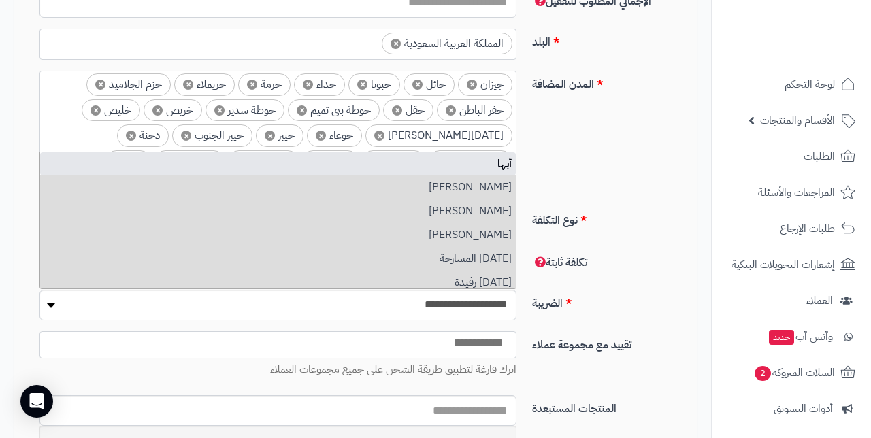
click at [216, 208] on span "×" at bounding box center [217, 213] width 10 height 10
click at [218, 208] on span "×" at bounding box center [223, 213] width 10 height 10
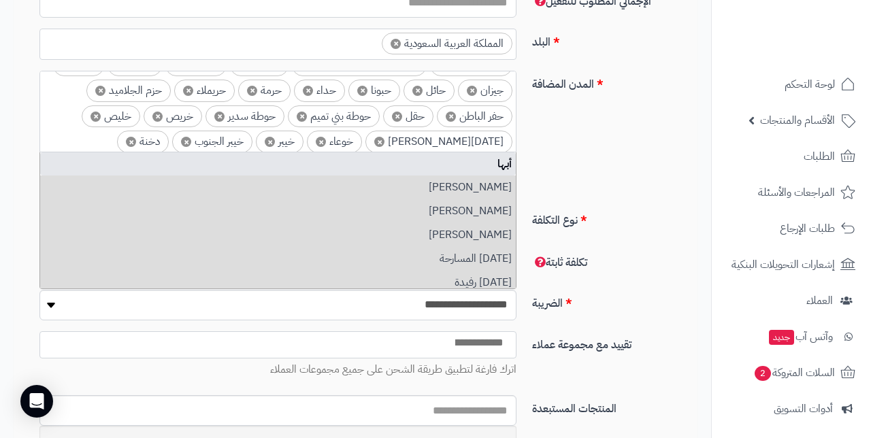
click at [231, 214] on span "×" at bounding box center [230, 219] width 10 height 10
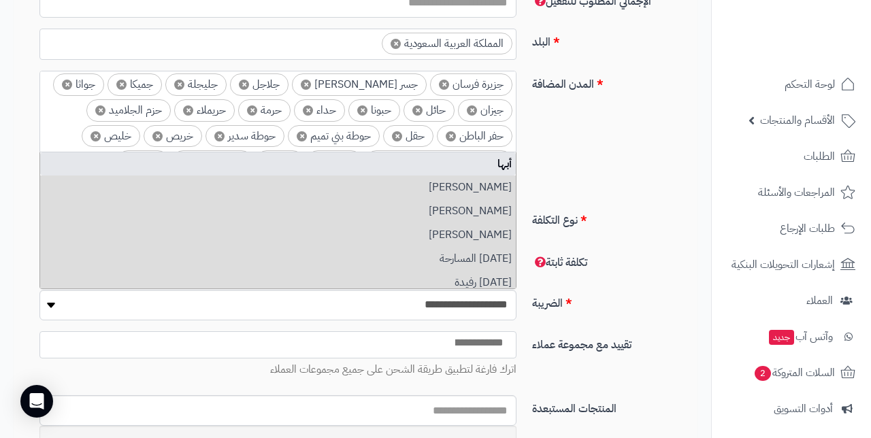
click at [222, 234] on span "×" at bounding box center [225, 239] width 10 height 10
click at [222, 234] on span "×" at bounding box center [224, 239] width 10 height 10
click at [222, 228] on li "× ضليع رشيد" at bounding box center [192, 239] width 139 height 22
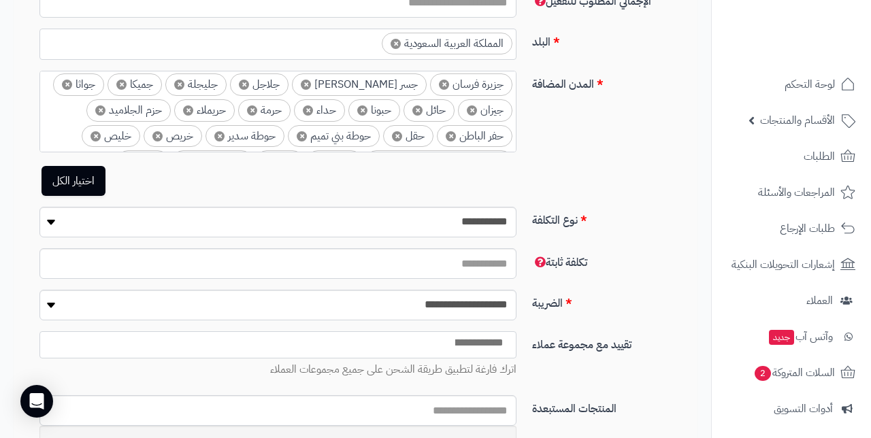
click at [205, 228] on li "× ضليع رشيد" at bounding box center [192, 239] width 139 height 22
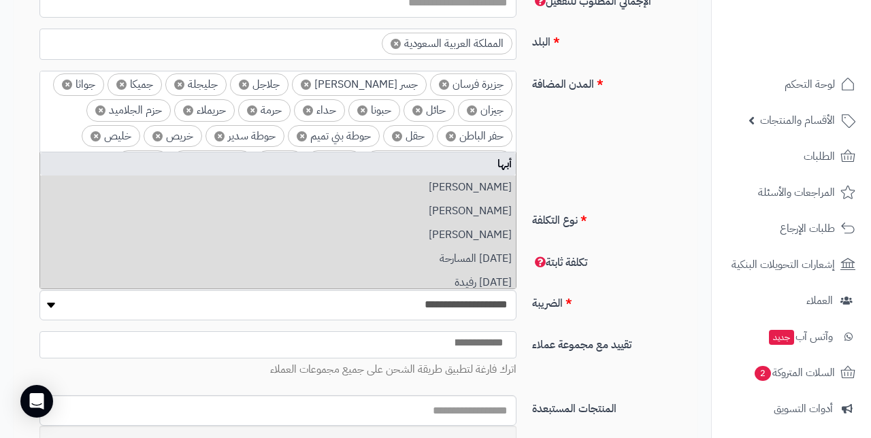
click at [142, 234] on span "×" at bounding box center [137, 239] width 10 height 10
click at [222, 234] on span "×" at bounding box center [224, 239] width 10 height 10
click at [282, 234] on span "×" at bounding box center [280, 239] width 10 height 10
click at [278, 234] on span "×" at bounding box center [275, 239] width 10 height 10
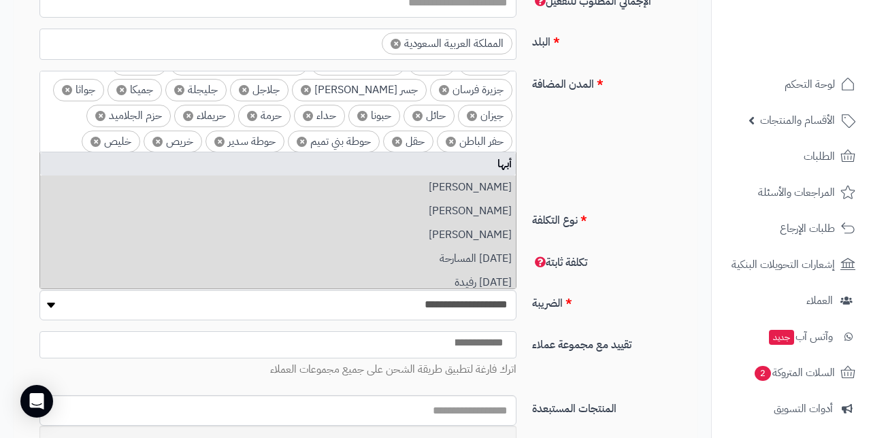
click at [278, 239] on span "×" at bounding box center [278, 244] width 10 height 10
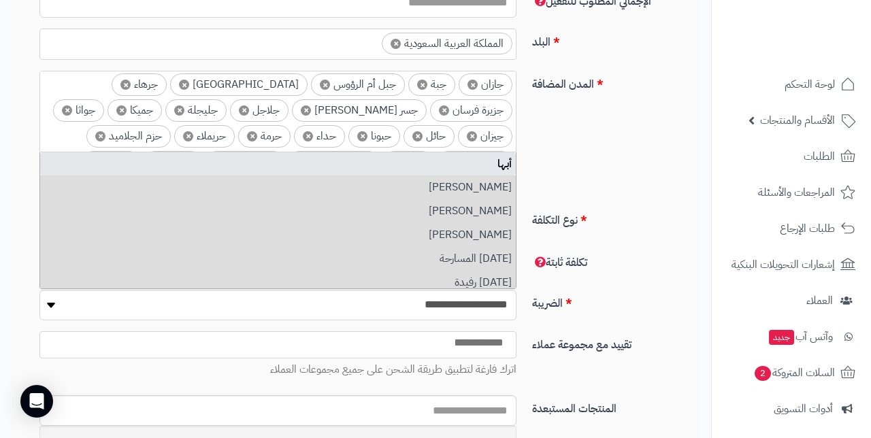
click at [265, 234] on span "×" at bounding box center [262, 239] width 10 height 10
click at [265, 234] on span "×" at bounding box center [265, 239] width 10 height 10
click at [265, 228] on li "× روضة سدير" at bounding box center [258, 239] width 77 height 22
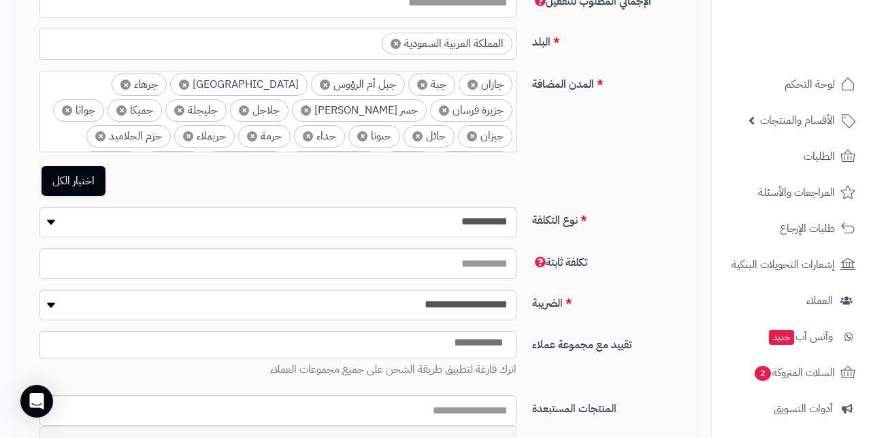
click at [235, 234] on span "×" at bounding box center [234, 239] width 10 height 10
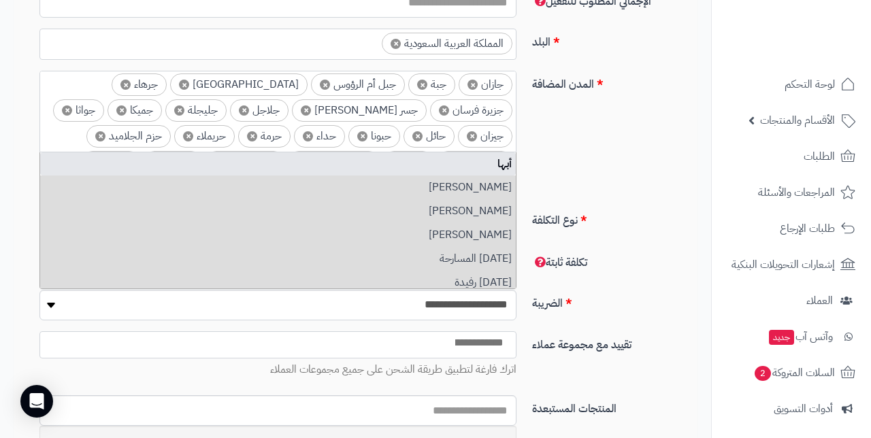
click at [318, 228] on li "× رفحة" at bounding box center [326, 239] width 52 height 22
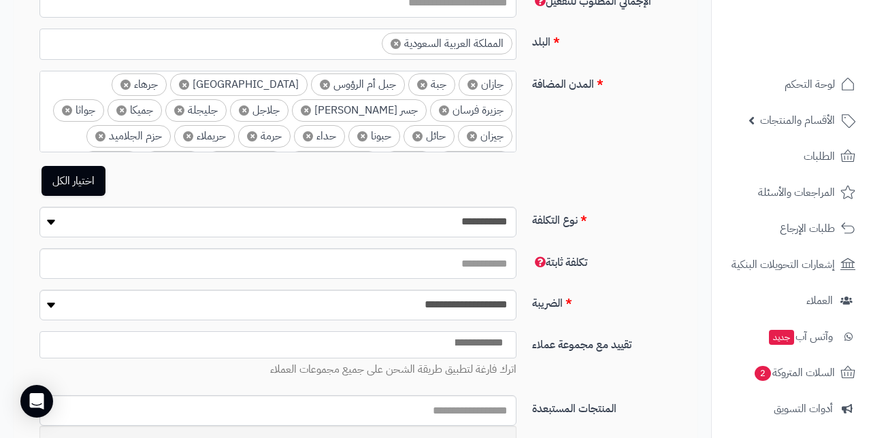
click at [314, 234] on span "×" at bounding box center [314, 239] width 10 height 10
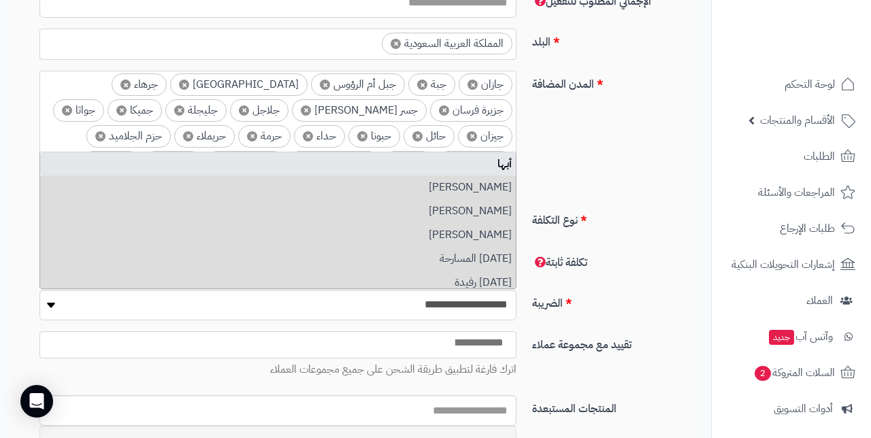
click at [314, 228] on li "× رياض الخبراء" at bounding box center [310, 239] width 82 height 22
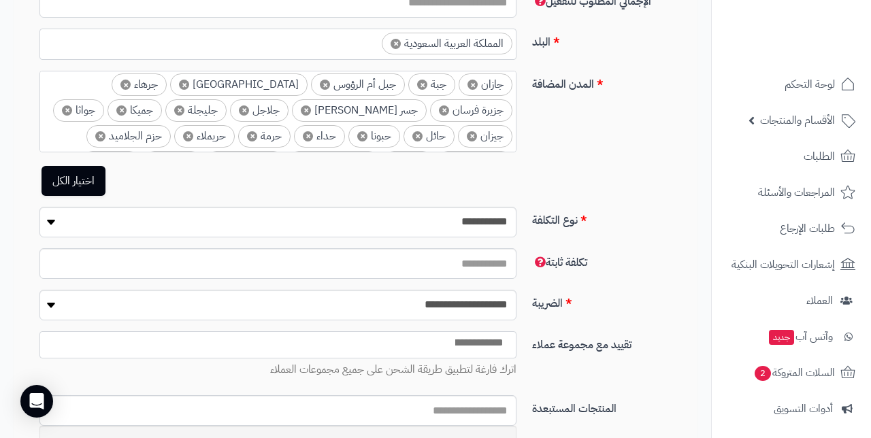
click at [284, 234] on span "×" at bounding box center [283, 239] width 10 height 10
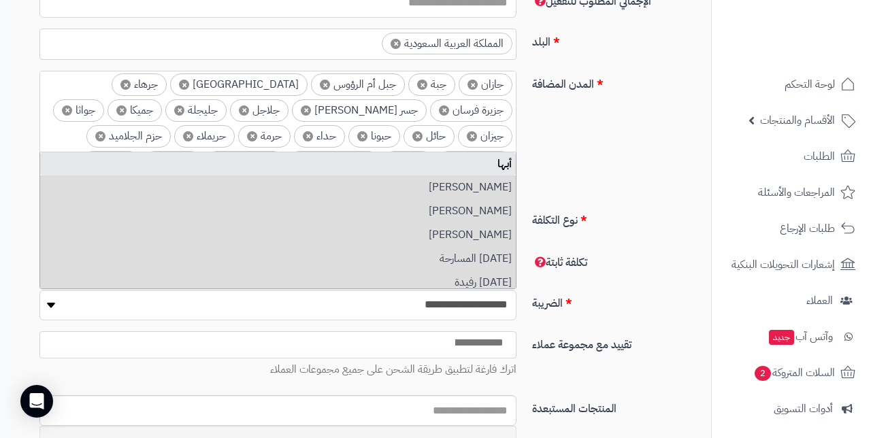
click at [315, 234] on span "×" at bounding box center [318, 239] width 10 height 10
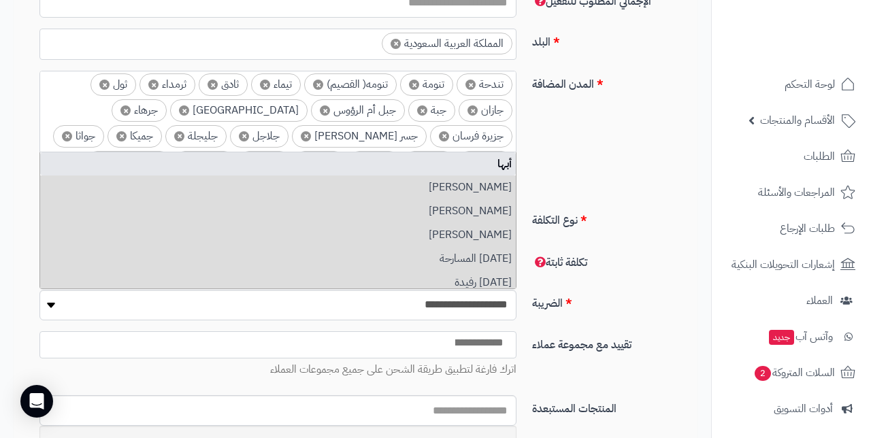
click at [315, 234] on span "×" at bounding box center [316, 239] width 10 height 10
click at [315, 228] on li "× رأس الخير" at bounding box center [323, 239] width 71 height 22
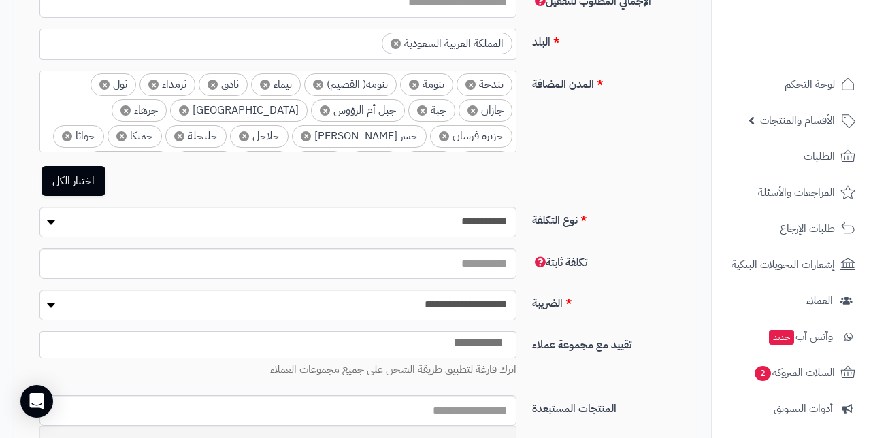
click at [307, 234] on span "×" at bounding box center [302, 239] width 10 height 10
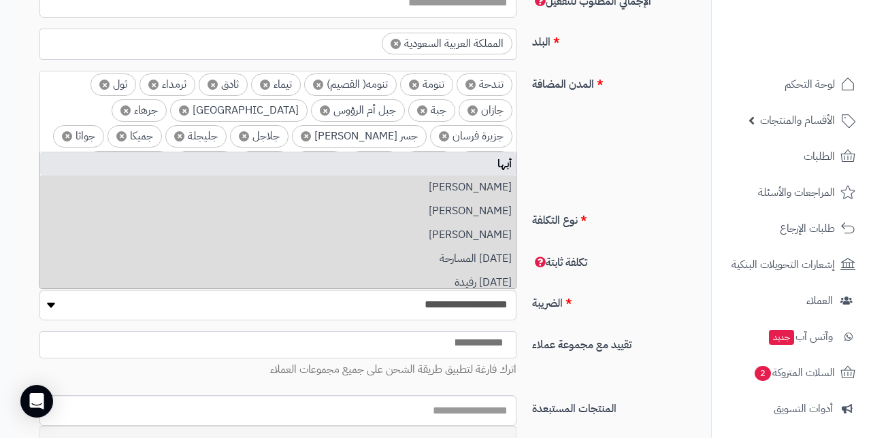
click at [307, 234] on span "×" at bounding box center [302, 239] width 10 height 10
click at [327, 234] on span "×" at bounding box center [327, 239] width 10 height 10
click at [303, 234] on span "×" at bounding box center [303, 239] width 10 height 10
click at [293, 228] on li "× رفائع الجمش" at bounding box center [316, 239] width 84 height 22
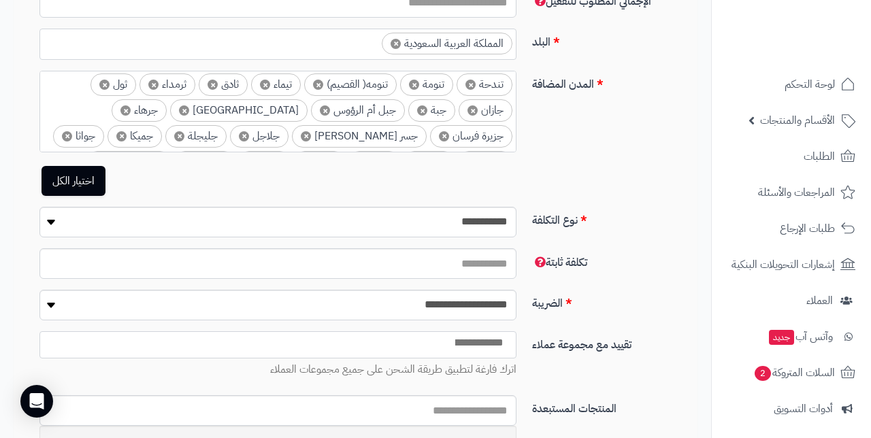
click at [285, 234] on span "×" at bounding box center [288, 239] width 10 height 10
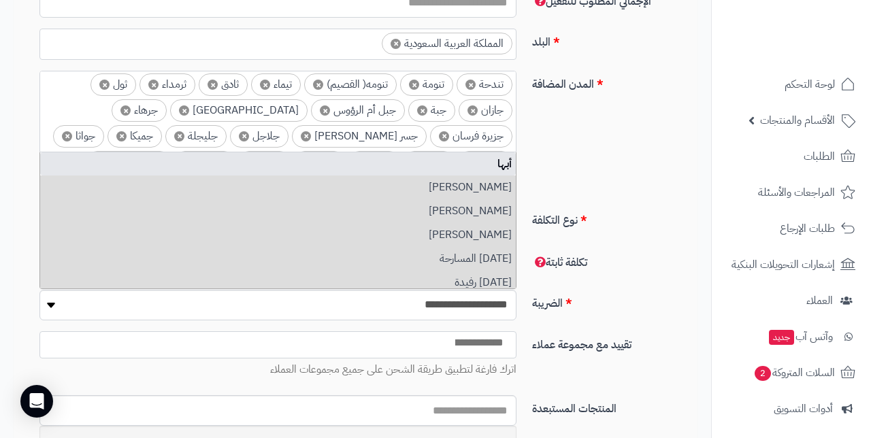
scroll to position [799, 0]
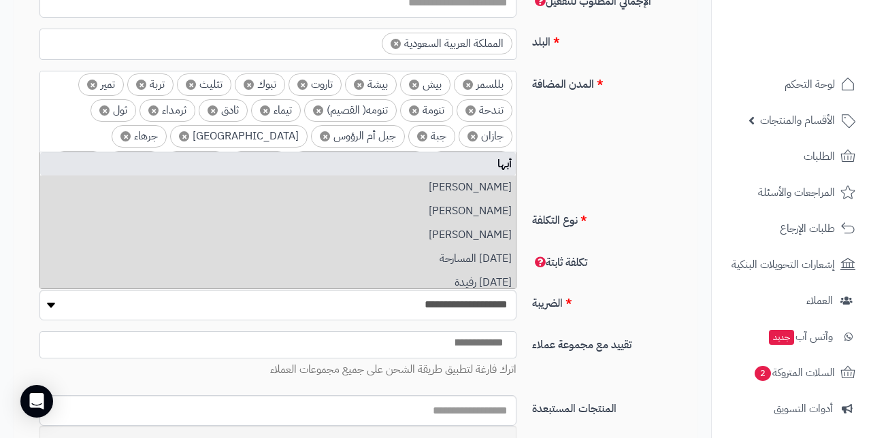
click at [316, 234] on span "×" at bounding box center [321, 239] width 10 height 10
click at [392, 209] on span "×" at bounding box center [397, 214] width 10 height 10
click at [350, 209] on span "×" at bounding box center [355, 214] width 10 height 10
click at [363, 209] on span "×" at bounding box center [368, 214] width 10 height 10
click at [384, 209] on span "×" at bounding box center [389, 214] width 10 height 10
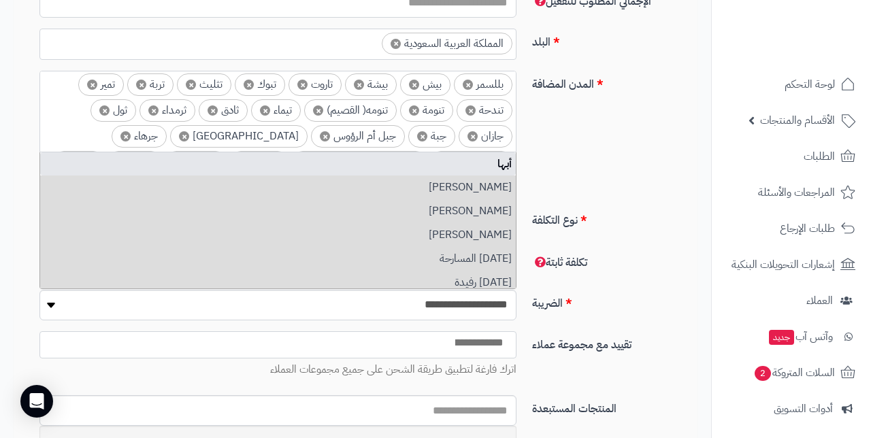
scroll to position [794, 0]
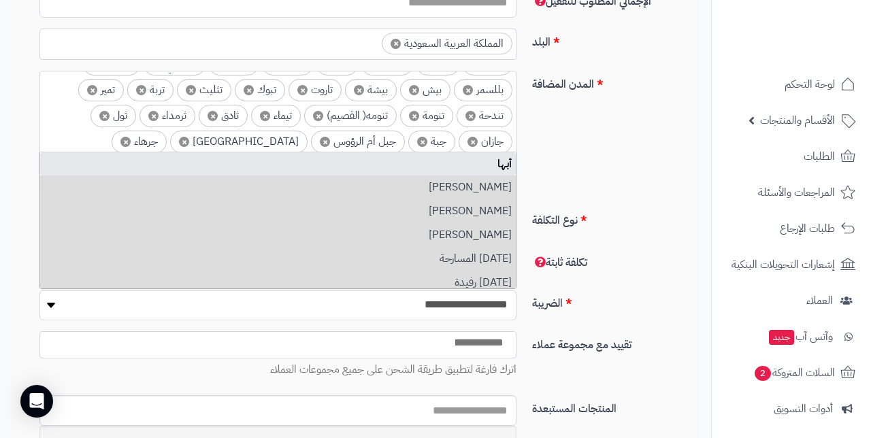
click at [384, 214] on span "×" at bounding box center [389, 219] width 10 height 10
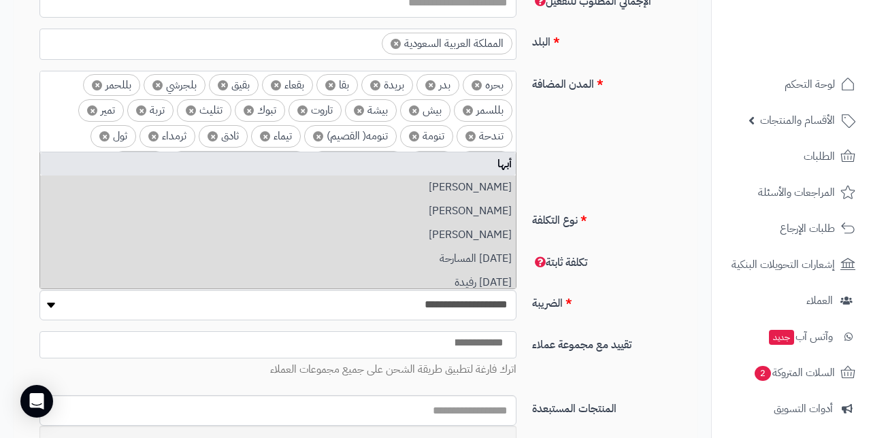
click at [357, 209] on span "×" at bounding box center [362, 214] width 10 height 10
click at [358, 209] on span "×" at bounding box center [363, 214] width 10 height 10
click at [357, 209] on span "×" at bounding box center [362, 214] width 10 height 10
click at [348, 209] on span "×" at bounding box center [353, 214] width 10 height 10
click at [412, 209] on span "×" at bounding box center [417, 214] width 10 height 10
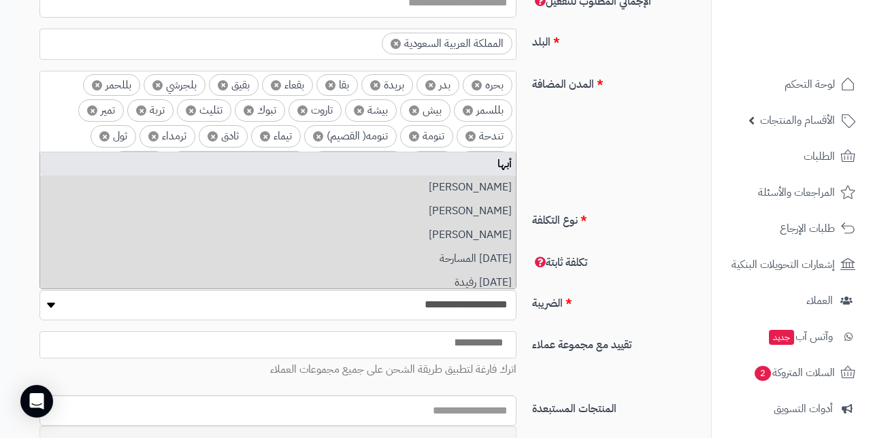
click at [467, 209] on span "×" at bounding box center [472, 214] width 10 height 10
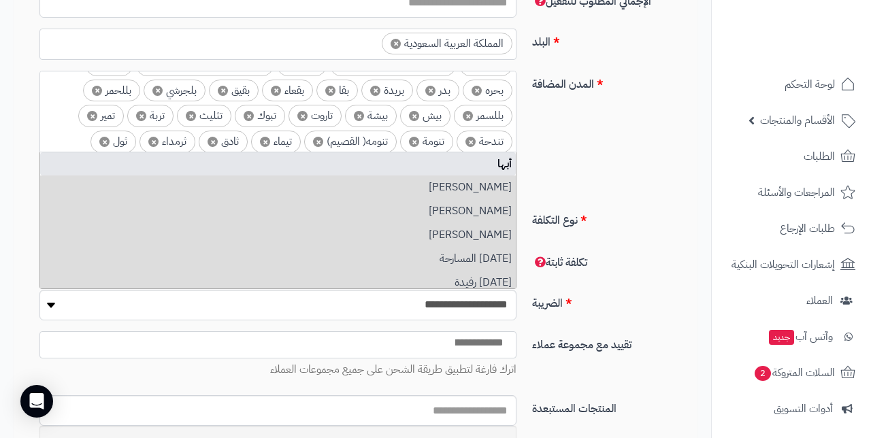
click at [437, 214] on span "×" at bounding box center [442, 219] width 10 height 10
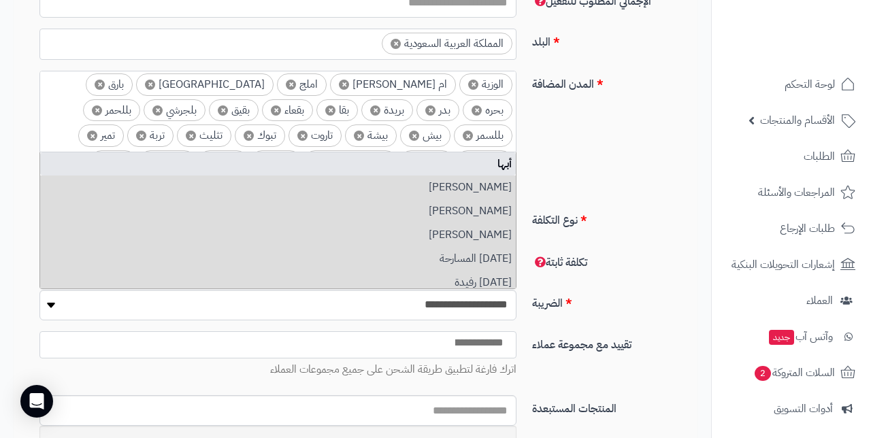
click at [439, 208] on span "×" at bounding box center [444, 213] width 10 height 10
click at [386, 208] on span "×" at bounding box center [391, 213] width 10 height 10
click at [69, 182] on span "×" at bounding box center [64, 187] width 10 height 10
click at [66, 182] on span "×" at bounding box center [61, 187] width 10 height 10
click at [73, 182] on span "×" at bounding box center [68, 187] width 10 height 10
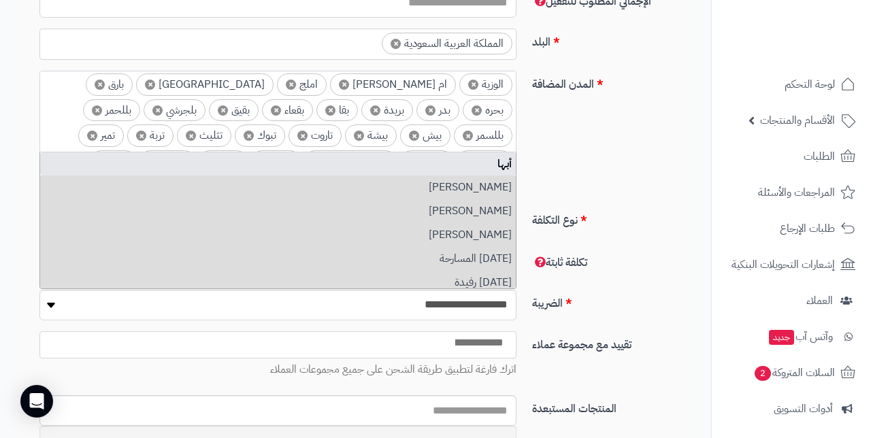
scroll to position [742, 0]
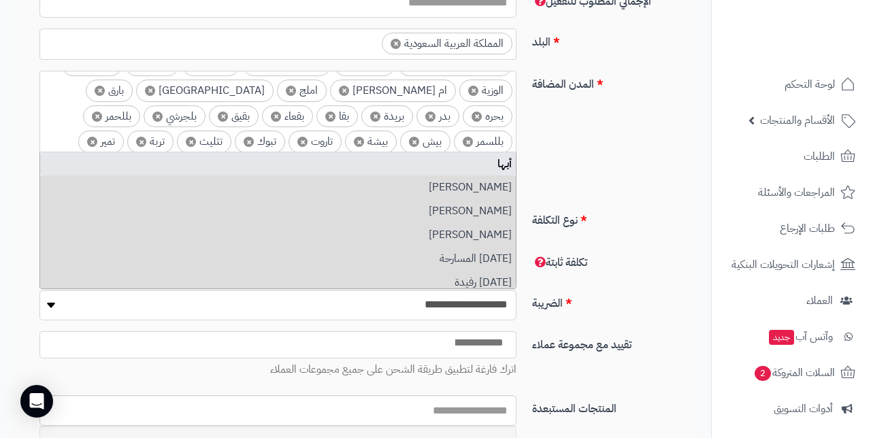
click at [76, 188] on span "×" at bounding box center [71, 193] width 10 height 10
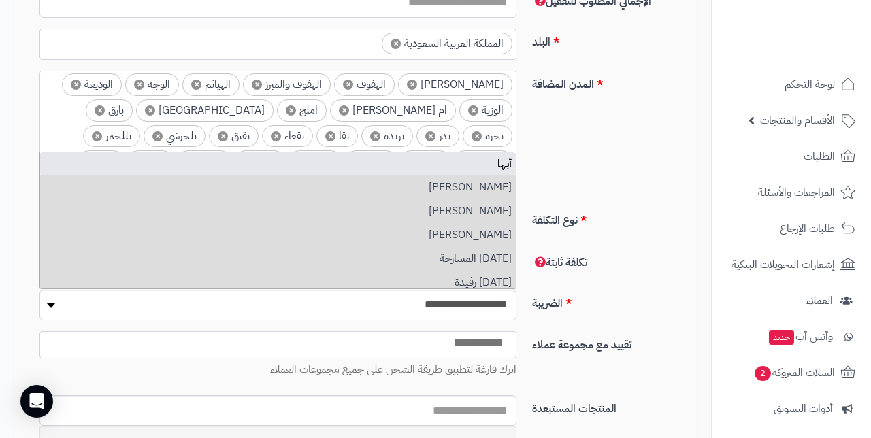
click at [159, 182] on span "×" at bounding box center [153, 187] width 10 height 10
click at [169, 182] on span "×" at bounding box center [164, 187] width 10 height 10
click at [161, 182] on span "×" at bounding box center [155, 187] width 10 height 10
click at [167, 182] on span "×" at bounding box center [162, 187] width 10 height 10
click at [120, 182] on span "×" at bounding box center [115, 187] width 10 height 10
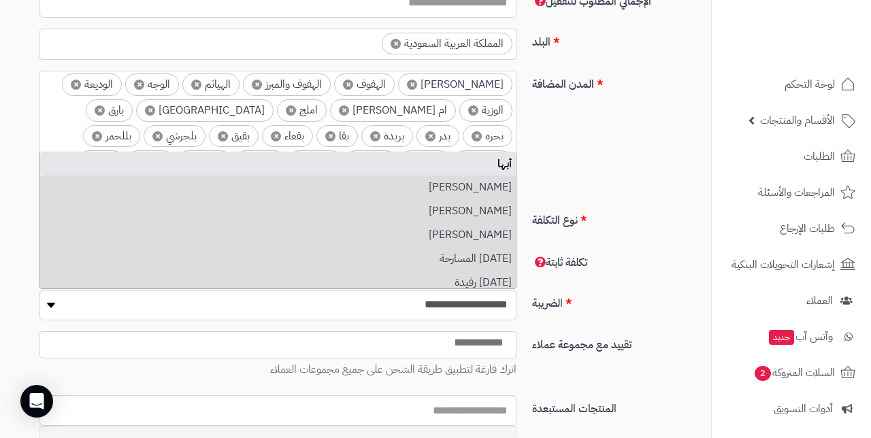
click at [466, 208] on span "×" at bounding box center [471, 213] width 10 height 10
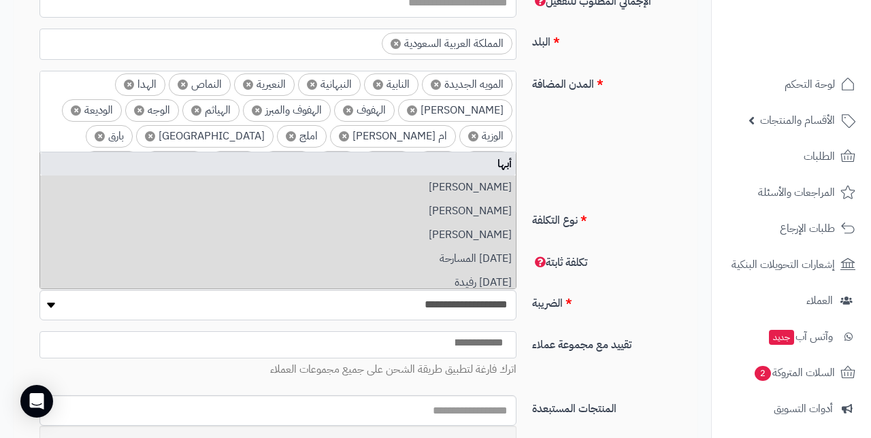
click at [97, 182] on span "×" at bounding box center [92, 187] width 10 height 10
click at [87, 182] on span "×" at bounding box center [82, 187] width 10 height 10
click at [90, 182] on span "×" at bounding box center [85, 187] width 10 height 10
click at [420, 202] on li "× تنومه( القصيم)" at bounding box center [466, 213] width 93 height 22
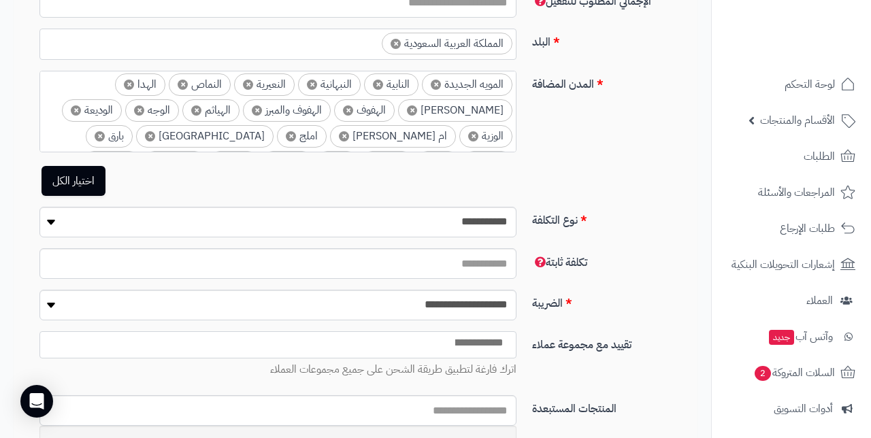
click at [429, 208] on span "×" at bounding box center [434, 213] width 10 height 10
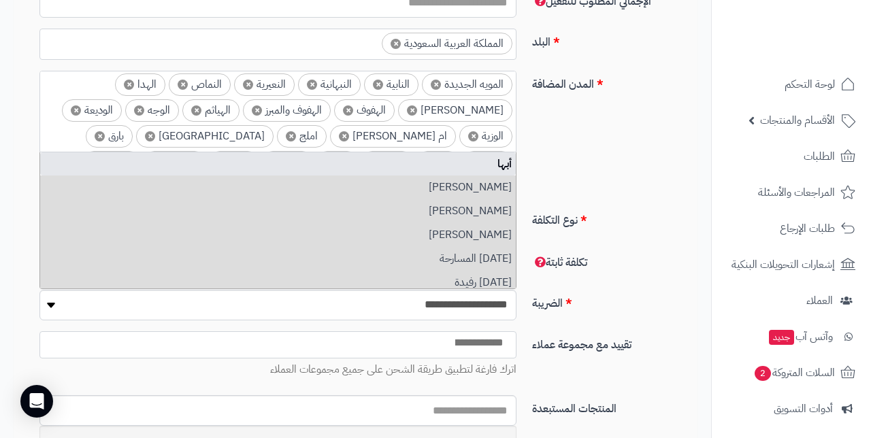
click at [472, 208] on span "×" at bounding box center [477, 213] width 10 height 10
click at [384, 208] on span "×" at bounding box center [389, 213] width 10 height 10
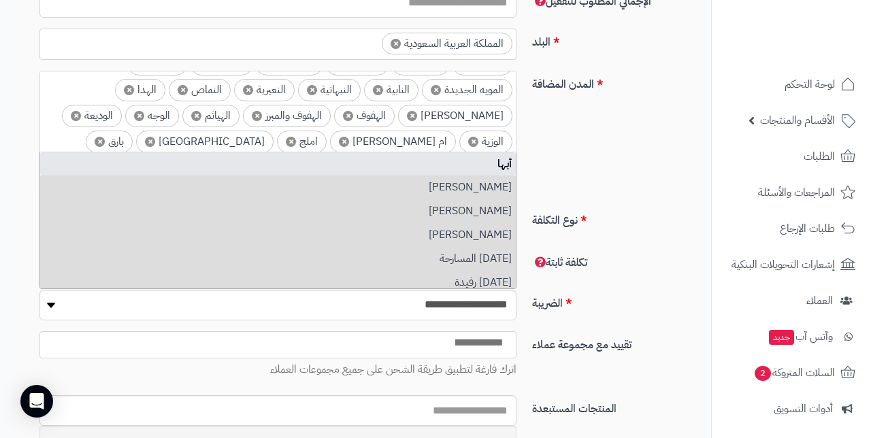
click at [437, 208] on li "× حفر الباطن" at bounding box center [475, 219] width 76 height 22
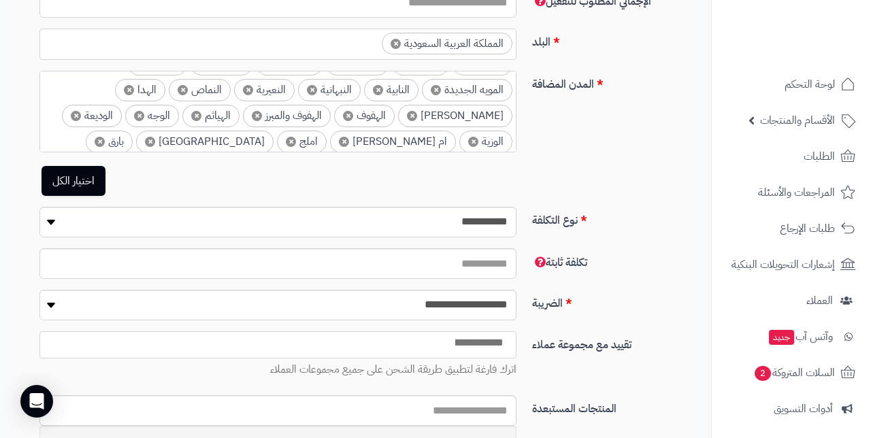
click at [93, 188] on span "×" at bounding box center [88, 193] width 10 height 10
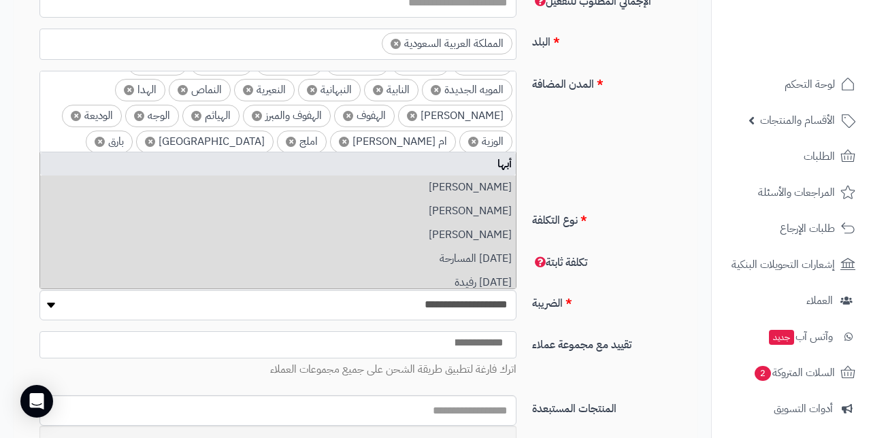
click at [67, 188] on span "×" at bounding box center [62, 193] width 10 height 10
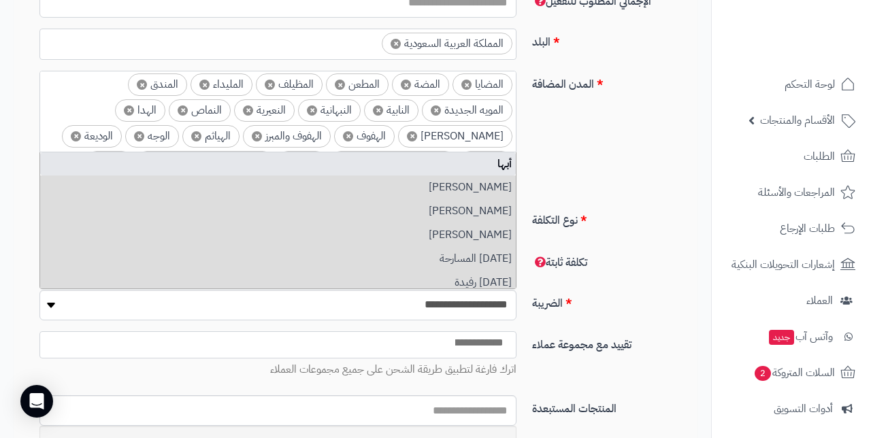
click at [374, 234] on span "×" at bounding box center [379, 239] width 10 height 10
click at [95, 208] on span "×" at bounding box center [90, 213] width 10 height 10
click at [163, 183] on span "×" at bounding box center [157, 188] width 10 height 10
click at [167, 183] on span "×" at bounding box center [162, 188] width 10 height 10
click at [166, 183] on span "×" at bounding box center [161, 188] width 10 height 10
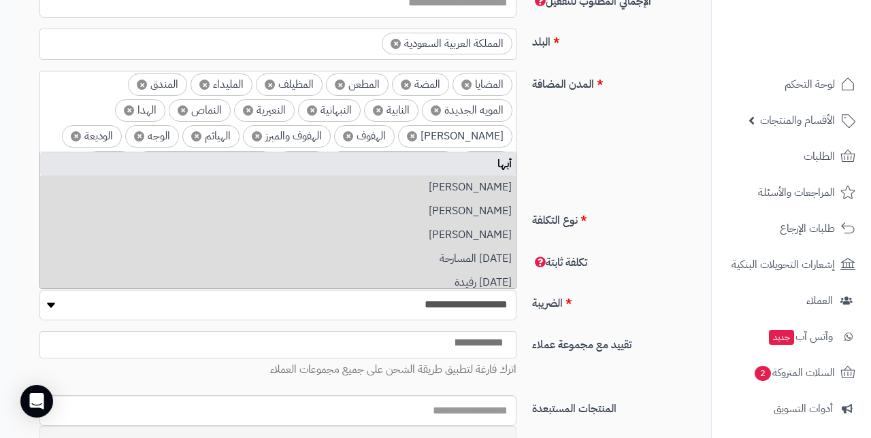
scroll to position [665, 0]
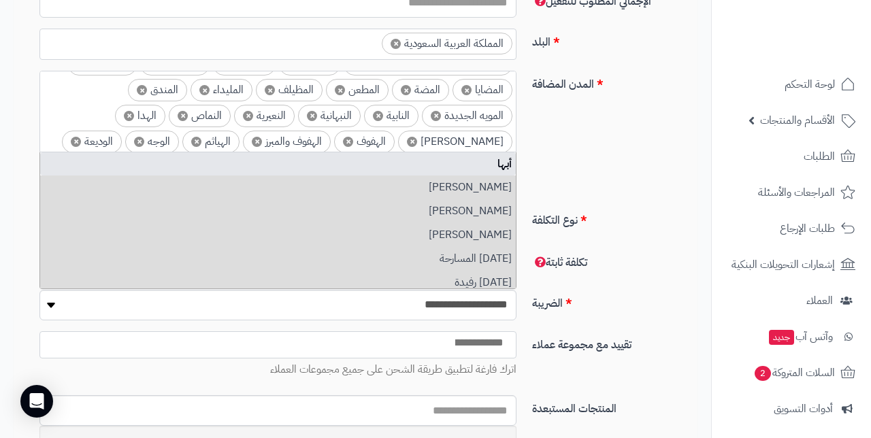
click at [205, 182] on li "× بيش" at bounding box center [180, 193] width 50 height 22
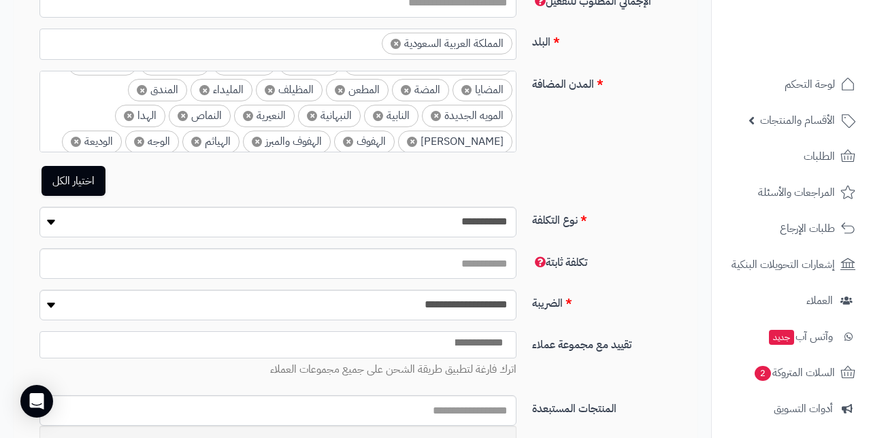
click at [174, 188] on span "×" at bounding box center [169, 193] width 10 height 10
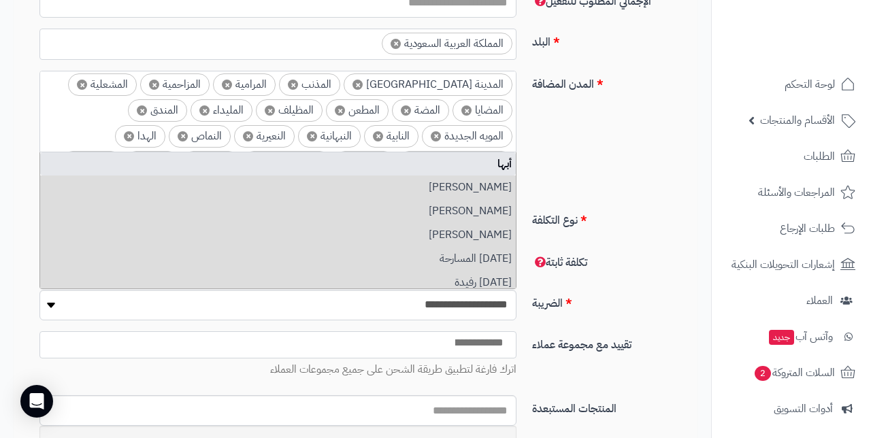
click at [155, 183] on span "×" at bounding box center [150, 188] width 10 height 10
click at [193, 183] on span "×" at bounding box center [187, 188] width 10 height 10
click at [199, 183] on span "×" at bounding box center [194, 188] width 10 height 10
click at [191, 183] on span "×" at bounding box center [185, 188] width 10 height 10
click at [223, 177] on li "× بقا" at bounding box center [203, 188] width 42 height 22
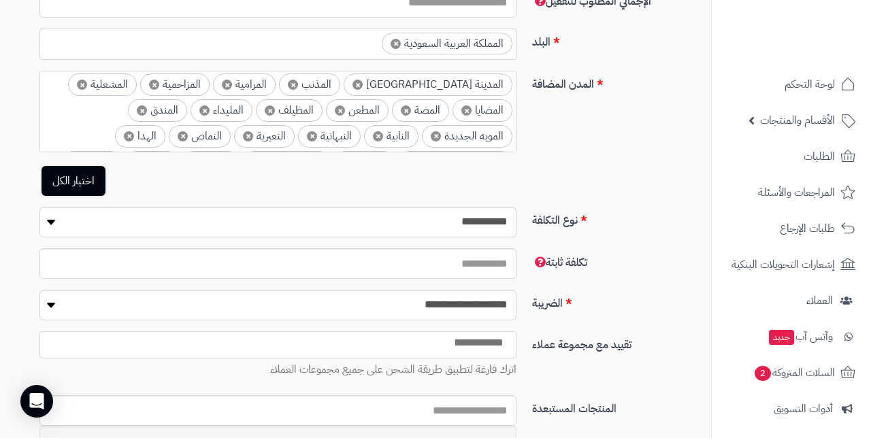
click at [201, 183] on span "×" at bounding box center [196, 188] width 10 height 10
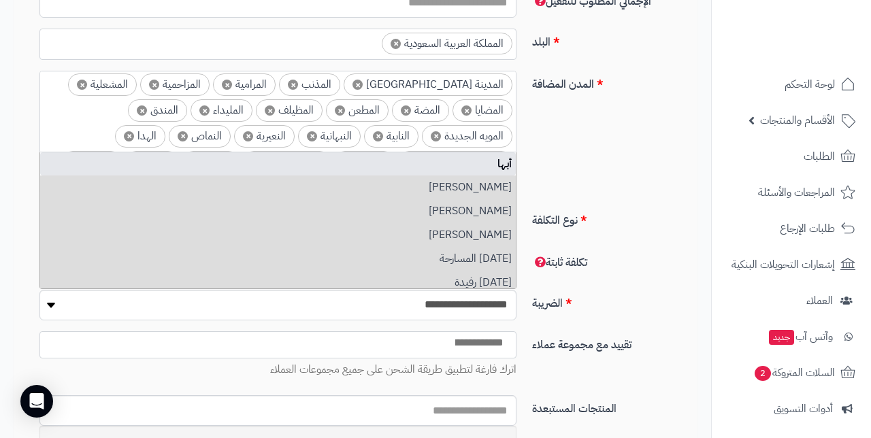
click at [191, 183] on span "×" at bounding box center [186, 188] width 10 height 10
click at [193, 183] on span "×" at bounding box center [187, 188] width 10 height 10
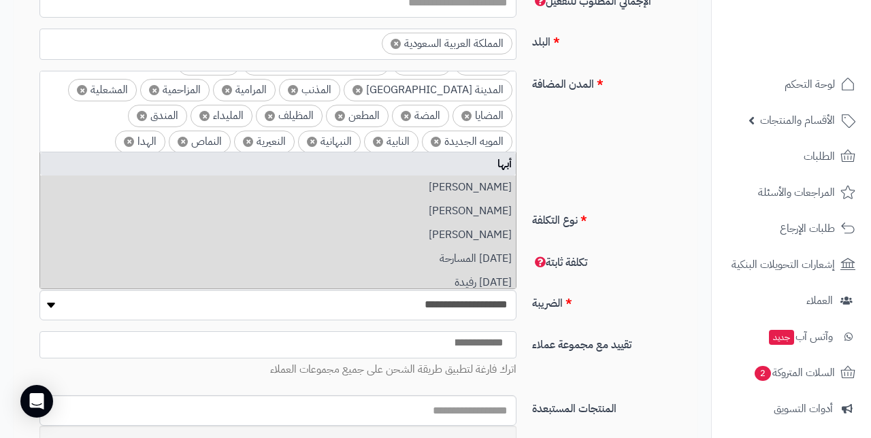
click at [191, 188] on span "×" at bounding box center [185, 193] width 10 height 10
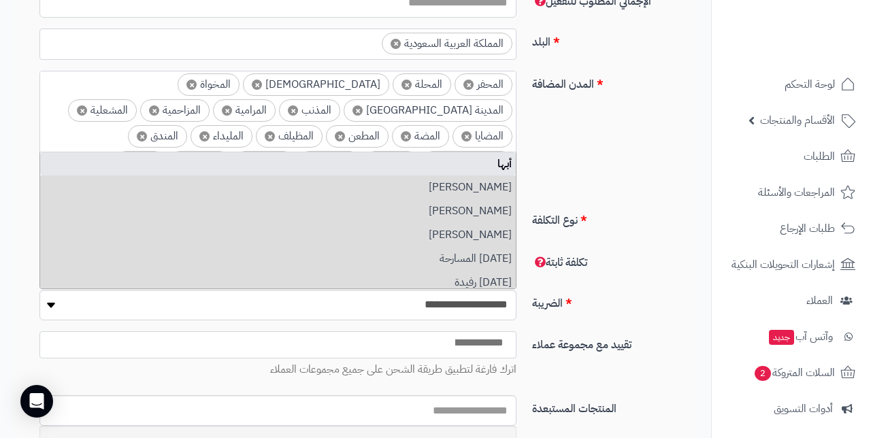
click at [262, 183] on span "×" at bounding box center [257, 188] width 10 height 10
click at [270, 177] on li "× الوجه" at bounding box center [243, 188] width 54 height 22
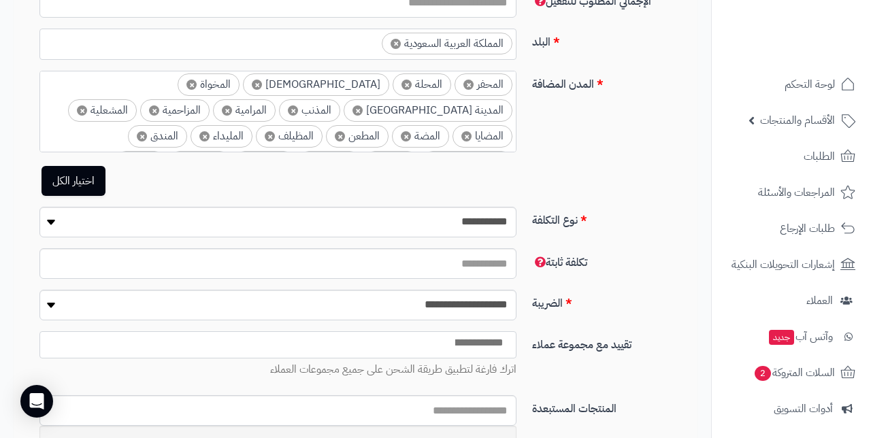
click at [331, 177] on li "× الهياثم" at bounding box center [302, 188] width 57 height 22
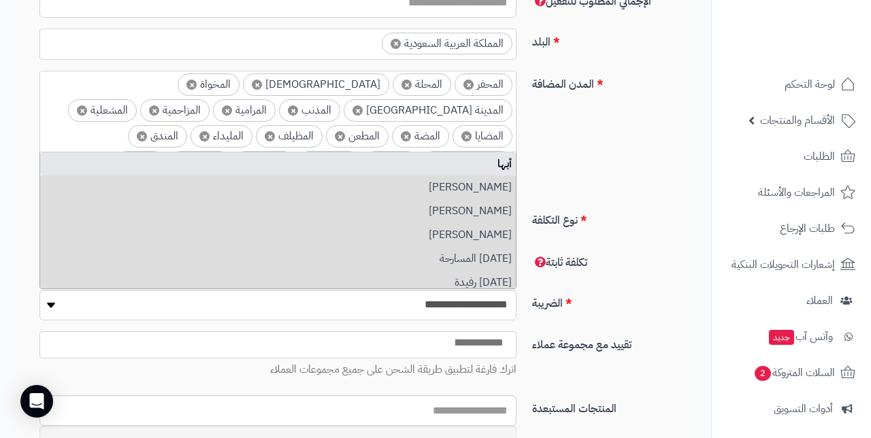
click at [293, 183] on span "×" at bounding box center [287, 188] width 10 height 10
click at [331, 177] on li "× الوجه" at bounding box center [304, 188] width 54 height 22
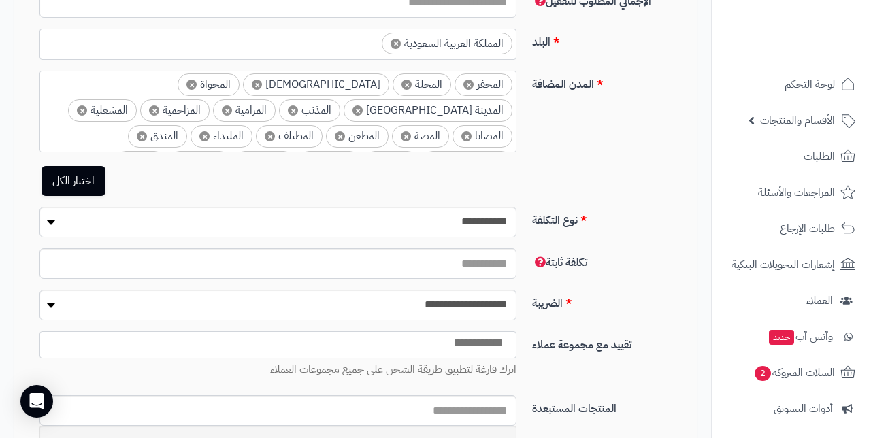
click at [296, 183] on span "×" at bounding box center [291, 188] width 10 height 10
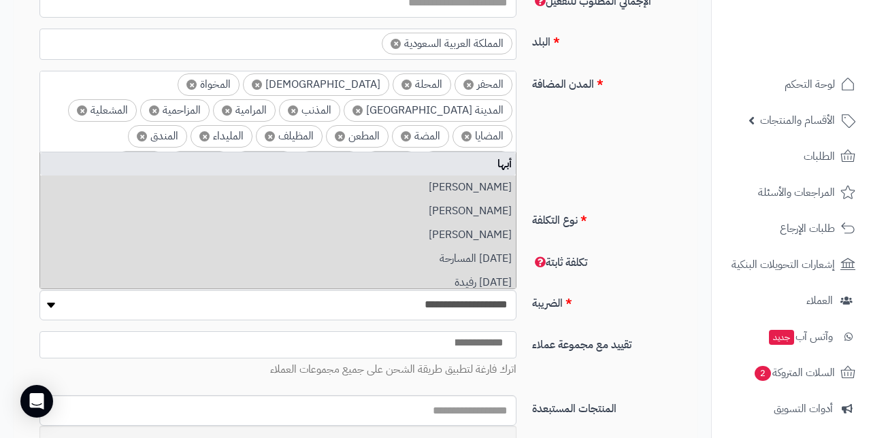
click at [290, 183] on span "×" at bounding box center [285, 188] width 10 height 10
click at [297, 183] on span "×" at bounding box center [291, 188] width 10 height 10
click at [331, 177] on li "× ام سعد" at bounding box center [268, 188] width 126 height 22
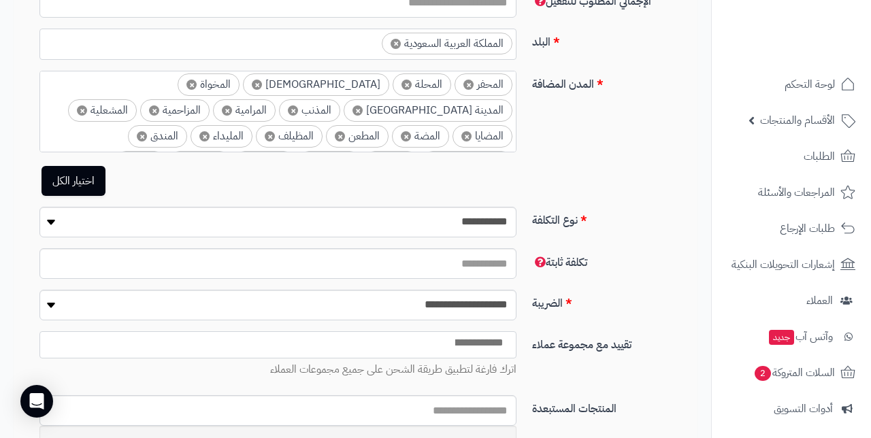
click at [224, 183] on span "×" at bounding box center [219, 188] width 10 height 10
click at [331, 177] on li "× املج" at bounding box center [306, 188] width 50 height 22
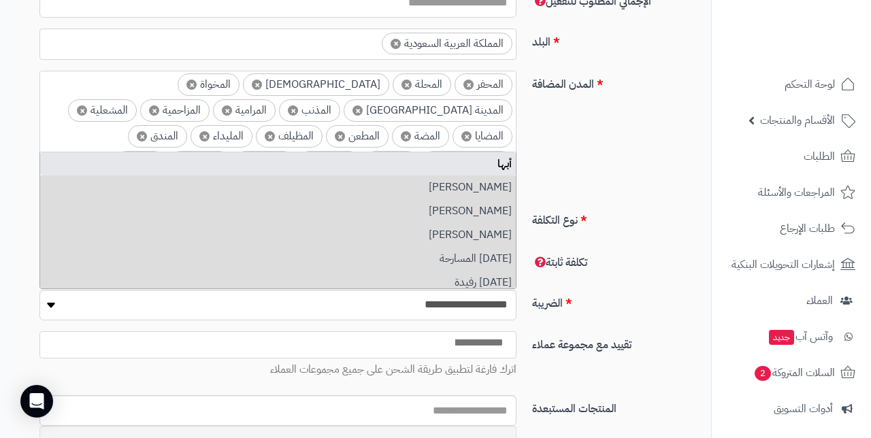
click at [331, 177] on li "× املج" at bounding box center [306, 188] width 50 height 22
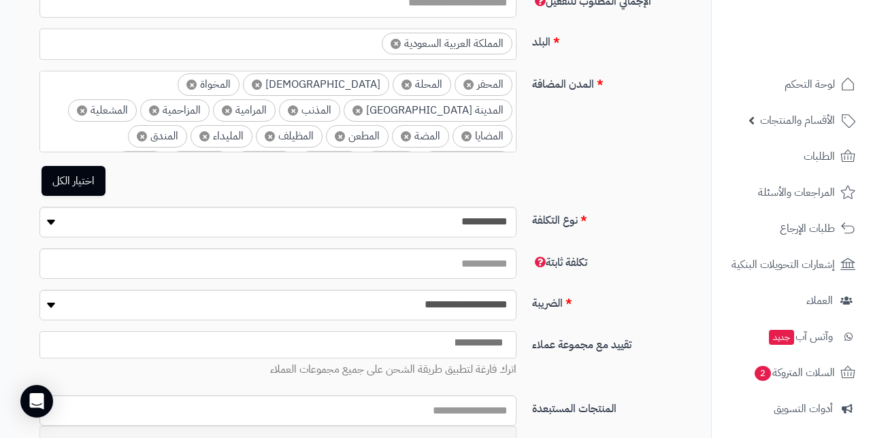
click at [331, 177] on li "× املج" at bounding box center [306, 188] width 50 height 22
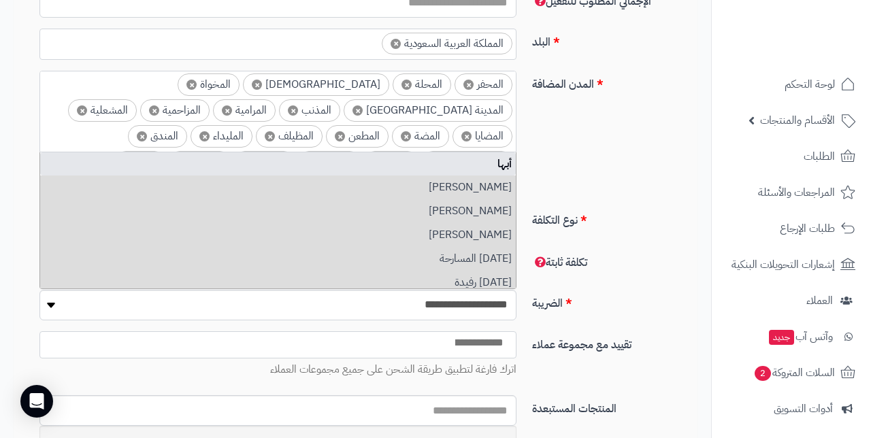
click at [300, 183] on span "×" at bounding box center [295, 188] width 10 height 10
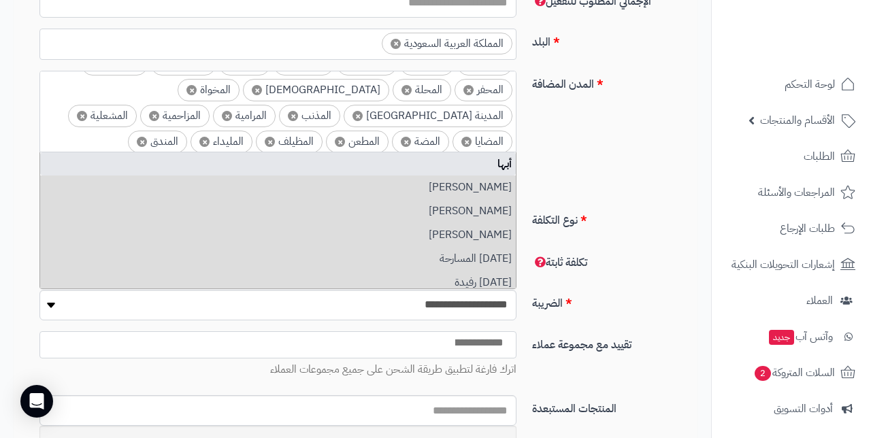
click at [303, 188] on span "×" at bounding box center [298, 193] width 10 height 10
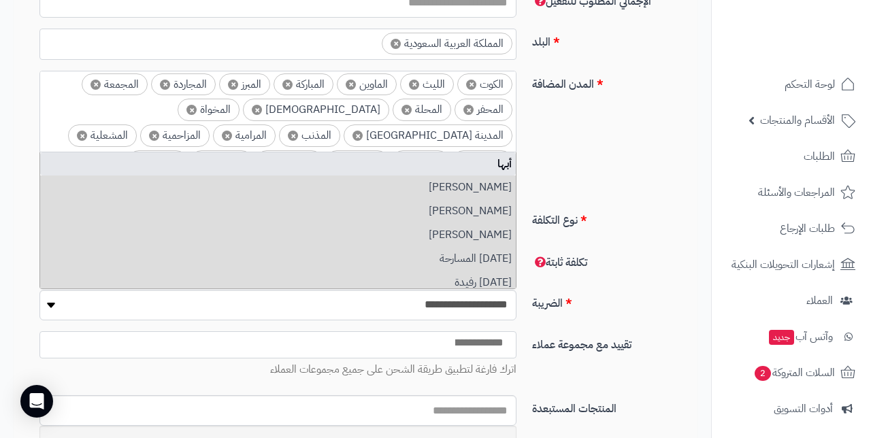
click at [380, 182] on span "×" at bounding box center [378, 187] width 10 height 10
click at [370, 182] on span "×" at bounding box center [370, 187] width 10 height 10
click at [370, 182] on span "×" at bounding box center [372, 187] width 10 height 10
click at [370, 182] on span "×" at bounding box center [370, 187] width 10 height 10
click at [370, 176] on li "× الهدا" at bounding box center [393, 187] width 50 height 22
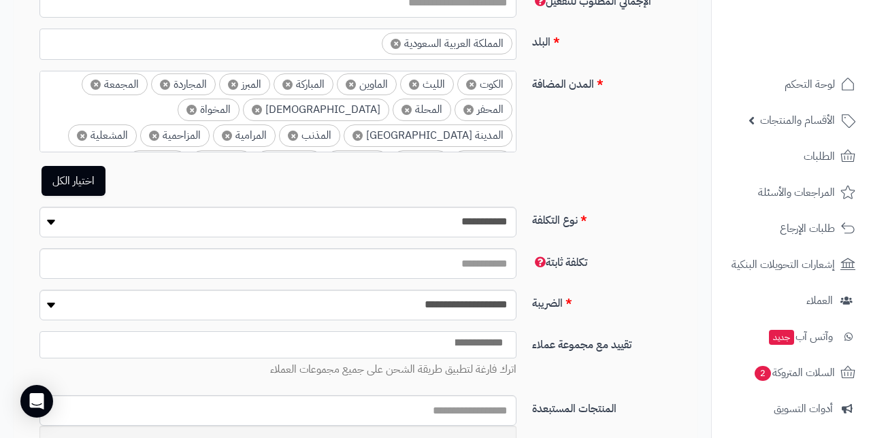
click at [370, 176] on li "× الهدا" at bounding box center [393, 187] width 50 height 22
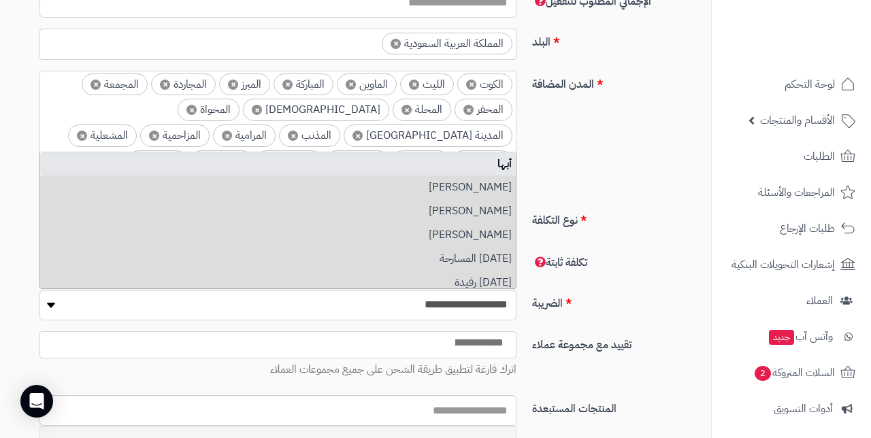
click at [382, 182] on span "×" at bounding box center [382, 187] width 10 height 10
click at [323, 182] on span "×" at bounding box center [318, 187] width 10 height 10
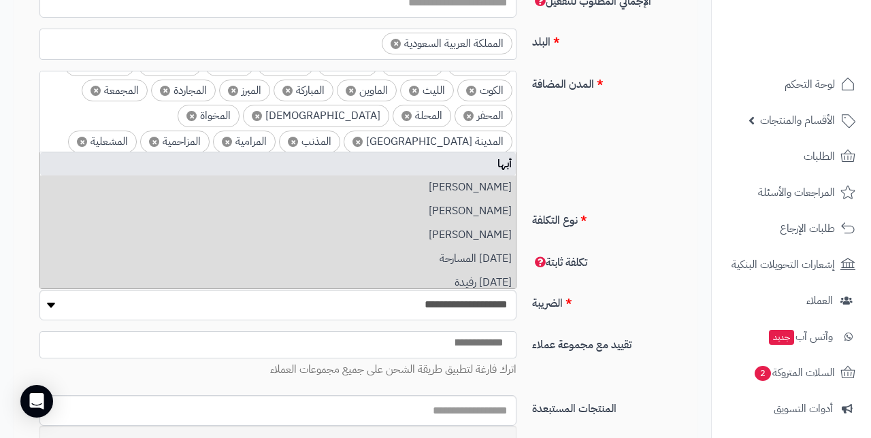
click at [382, 182] on li "× الهفوف" at bounding box center [388, 193] width 61 height 22
click at [373, 188] on span "×" at bounding box center [372, 193] width 10 height 10
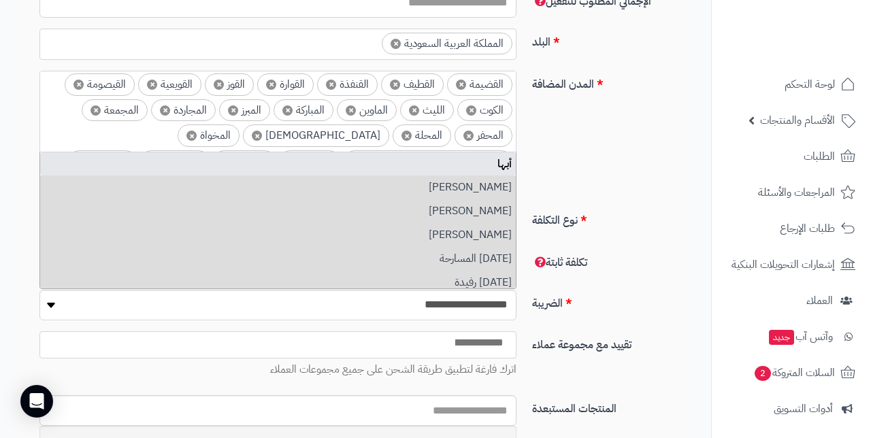
click at [378, 208] on span "×" at bounding box center [379, 213] width 10 height 10
click at [378, 202] on li "× تبوك" at bounding box center [393, 213] width 50 height 22
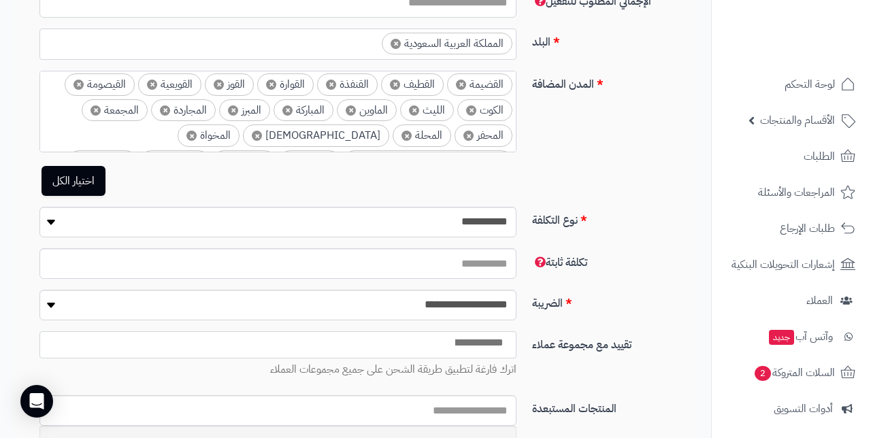
click at [378, 202] on li "× تبوك" at bounding box center [393, 213] width 50 height 22
click at [386, 208] on span "×" at bounding box center [382, 213] width 10 height 10
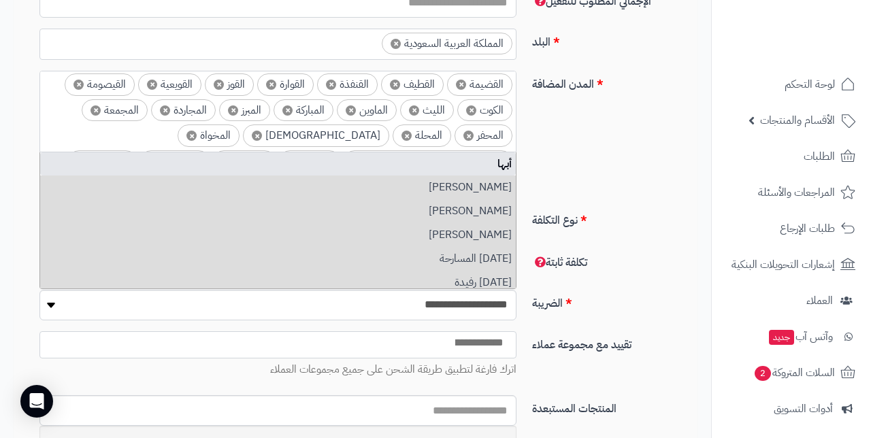
click at [382, 208] on span "×" at bounding box center [378, 213] width 10 height 10
click at [382, 202] on li "× تربة" at bounding box center [395, 213] width 46 height 22
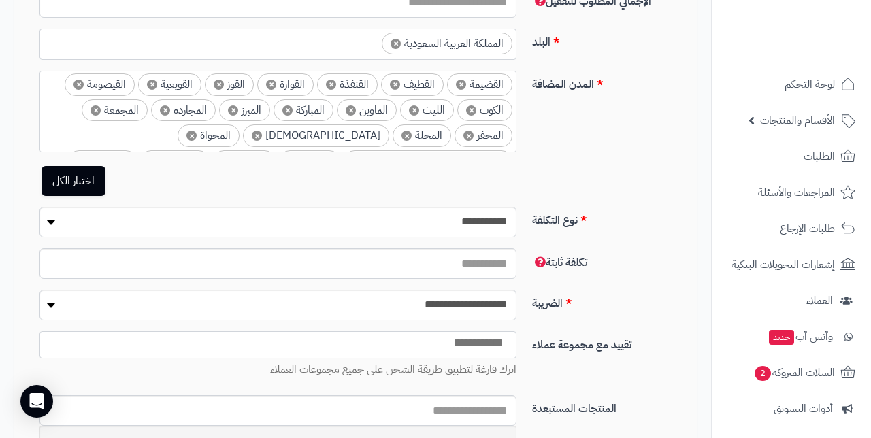
click at [389, 208] on span "×" at bounding box center [386, 213] width 10 height 10
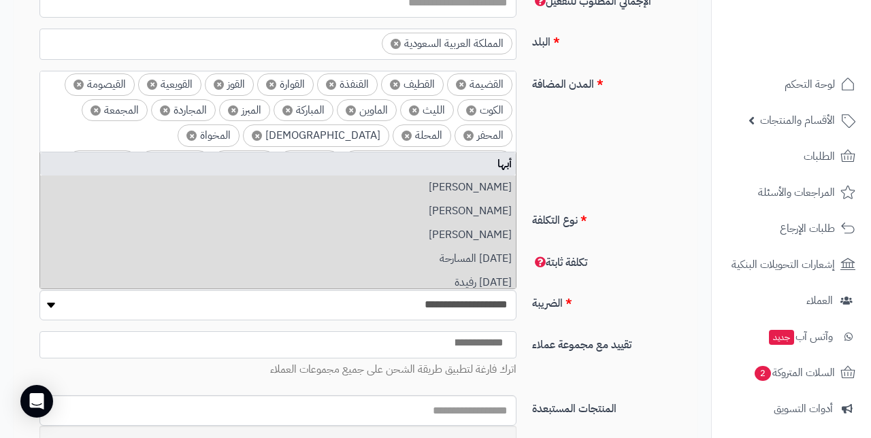
click at [389, 202] on li "× خيبر الجنوب" at bounding box center [378, 213] width 80 height 22
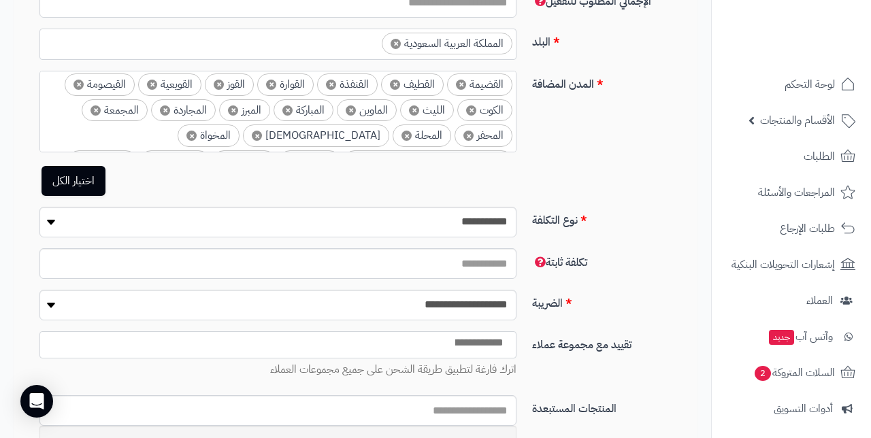
click at [389, 202] on li "× خيبر الجنوب" at bounding box center [378, 213] width 80 height 22
click at [327, 234] on span "×" at bounding box center [327, 239] width 10 height 10
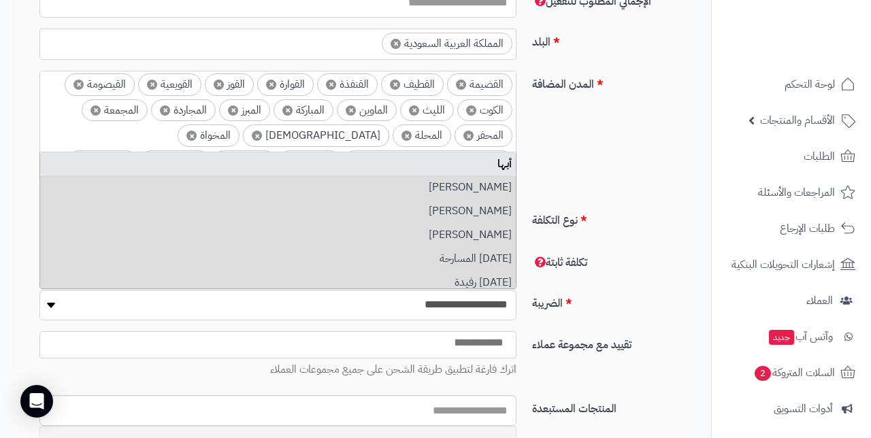
click at [382, 234] on span "×" at bounding box center [383, 239] width 10 height 10
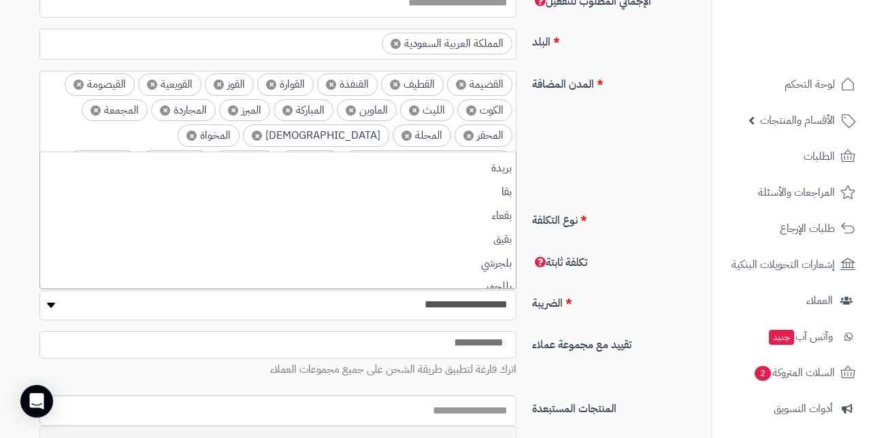
scroll to position [7191, 0]
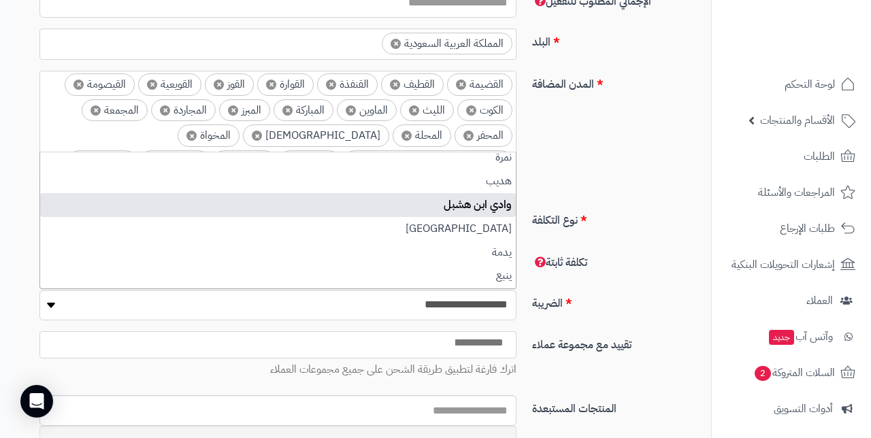
click at [1, 224] on div "**********" at bounding box center [355, 222] width 711 height 976
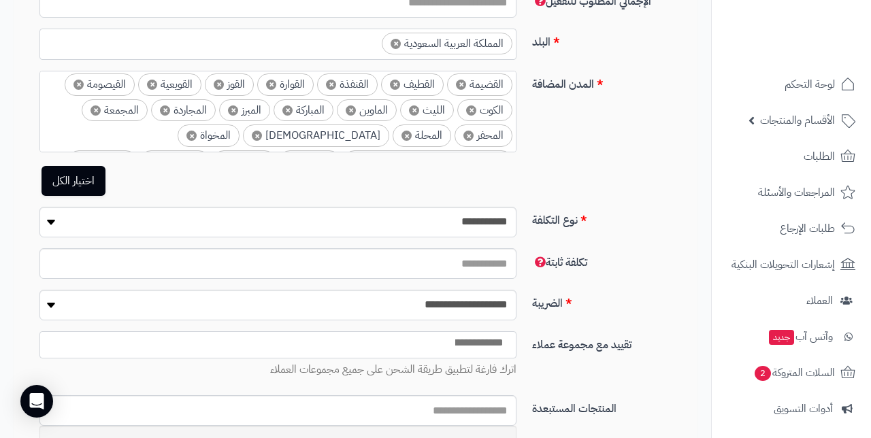
click at [472, 234] on span "×" at bounding box center [472, 239] width 10 height 10
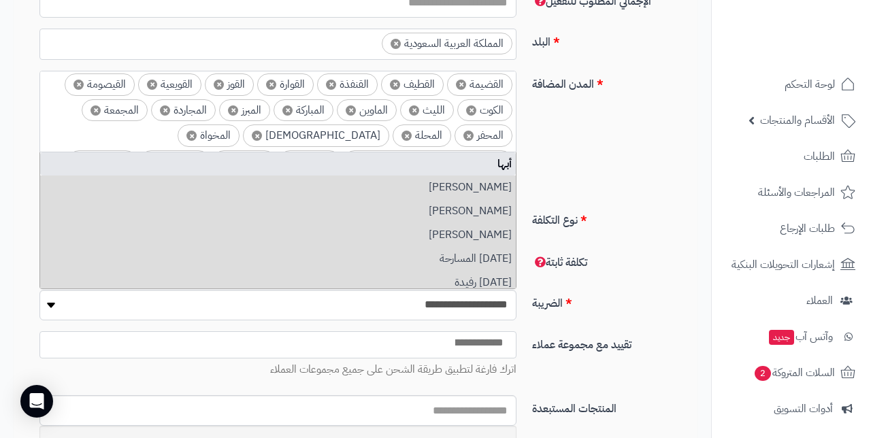
scroll to position [542, 0]
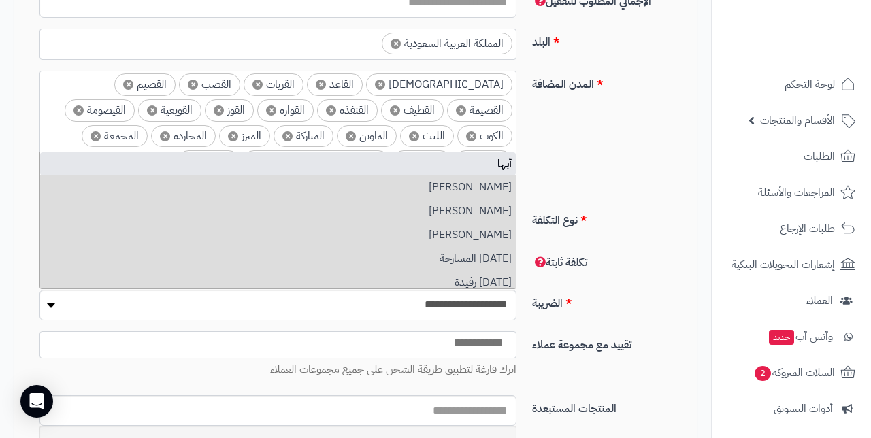
click at [87, 182] on span "×" at bounding box center [82, 187] width 10 height 10
click at [137, 176] on li "× المضايا" at bounding box center [107, 187] width 60 height 22
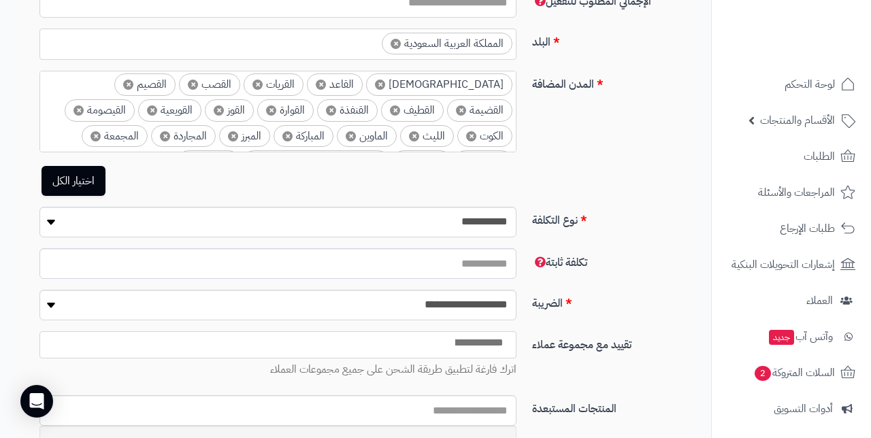
click at [137, 176] on li "× المضايا" at bounding box center [107, 187] width 60 height 22
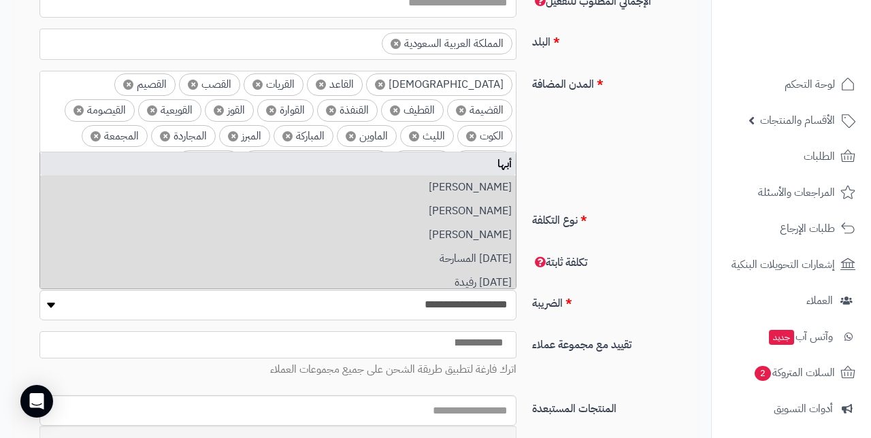
click at [96, 182] on span "×" at bounding box center [91, 187] width 10 height 10
click at [99, 182] on span "×" at bounding box center [93, 187] width 10 height 10
click at [93, 182] on span "×" at bounding box center [88, 187] width 10 height 10
click at [137, 176] on li "× المظيلف" at bounding box center [103, 187] width 67 height 22
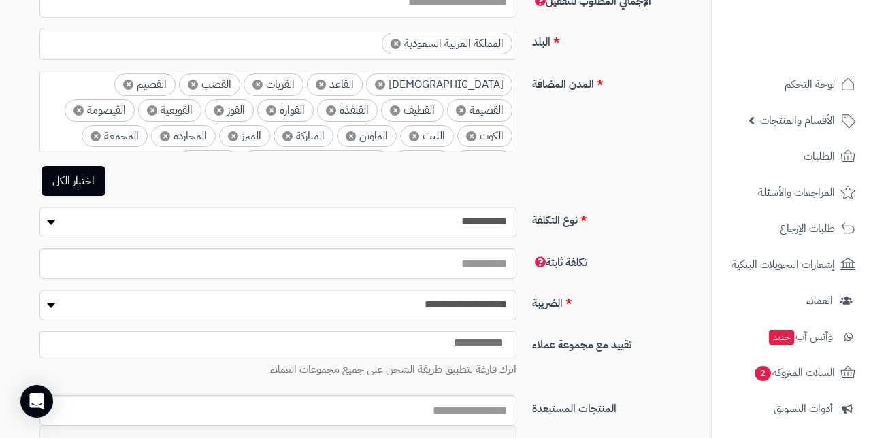
click at [89, 182] on span "×" at bounding box center [84, 187] width 10 height 10
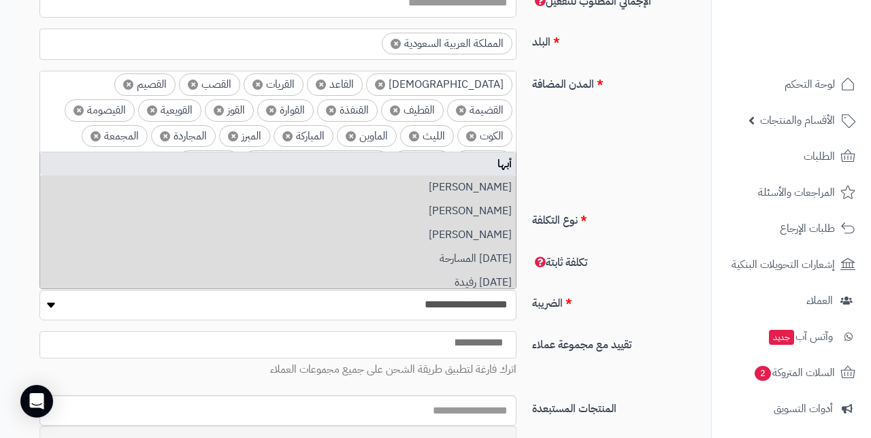
click at [94, 182] on span "×" at bounding box center [89, 187] width 10 height 10
click at [97, 182] on span "×" at bounding box center [91, 187] width 10 height 10
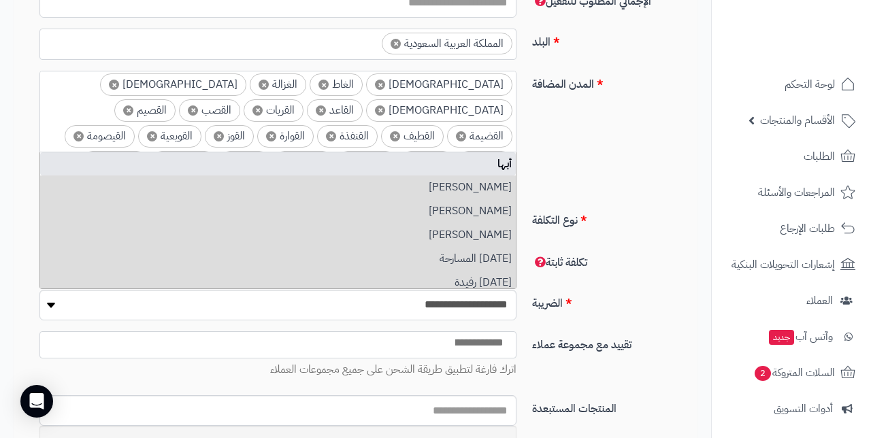
click at [262, 182] on span "×" at bounding box center [257, 187] width 10 height 10
click at [389, 176] on li "× المخواة" at bounding box center [358, 187] width 62 height 22
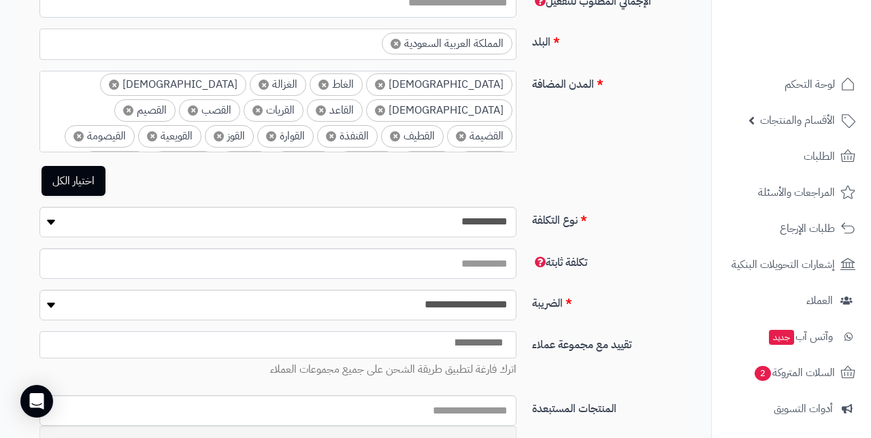
click at [346, 182] on span "×" at bounding box center [341, 187] width 10 height 10
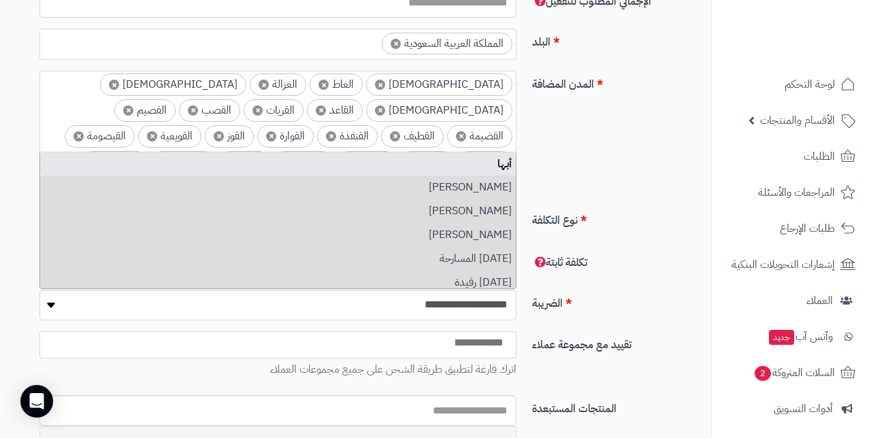
click at [239, 182] on span "×" at bounding box center [234, 187] width 10 height 10
click at [281, 182] on span "×" at bounding box center [276, 187] width 10 height 10
click at [274, 182] on span "×" at bounding box center [269, 187] width 10 height 10
click at [253, 182] on span "×" at bounding box center [248, 187] width 10 height 10
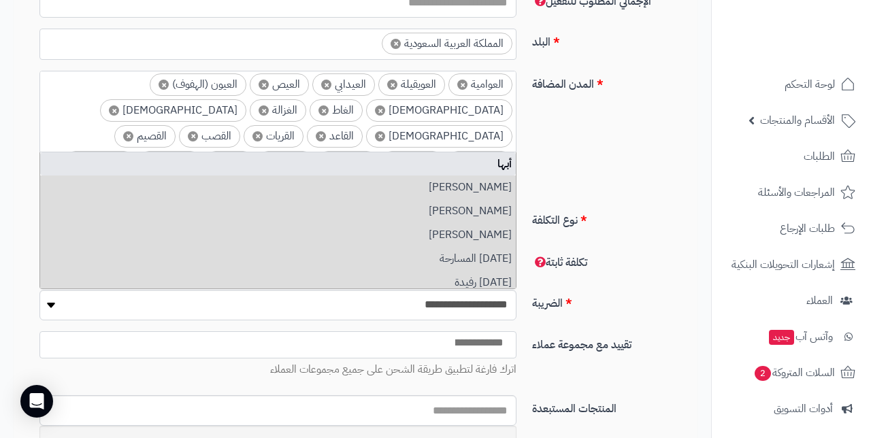
click at [224, 157] on span "×" at bounding box center [219, 162] width 10 height 10
click at [210, 157] on span "×" at bounding box center [204, 162] width 10 height 10
click at [203, 157] on span "×" at bounding box center [198, 162] width 10 height 10
click at [218, 157] on span "×" at bounding box center [213, 162] width 10 height 10
click at [219, 157] on span "×" at bounding box center [214, 162] width 10 height 10
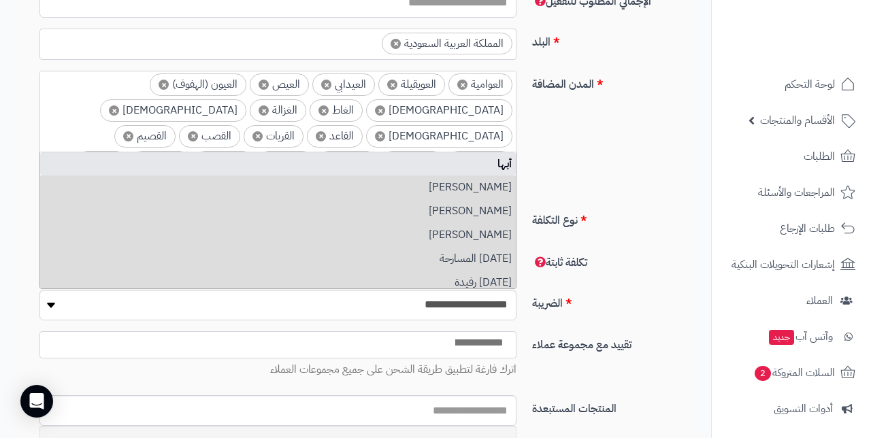
click at [254, 151] on li "× الماوين" at bounding box center [224, 162] width 60 height 22
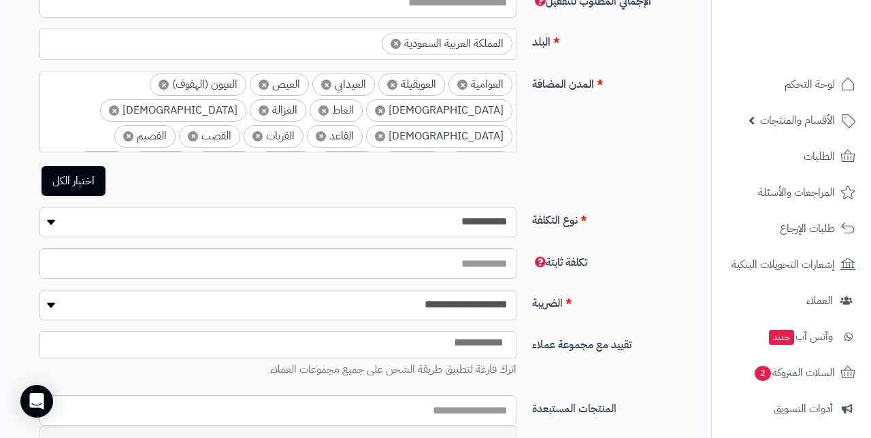
click at [213, 157] on span "×" at bounding box center [208, 162] width 10 height 10
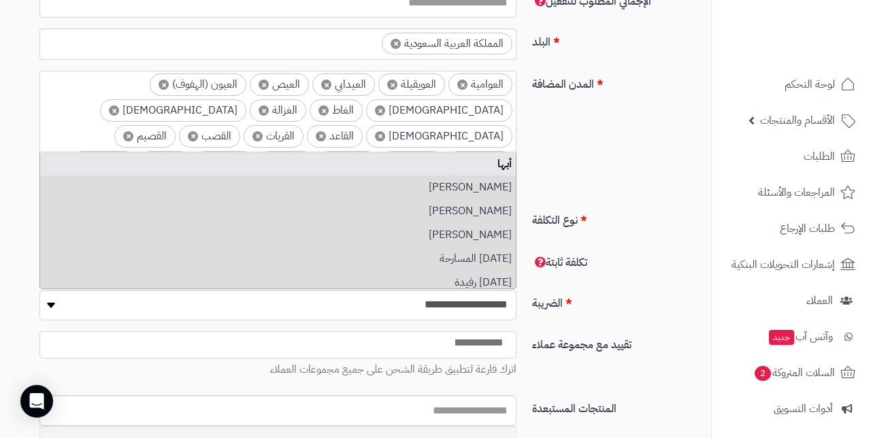
click at [213, 157] on span "×" at bounding box center [208, 162] width 10 height 10
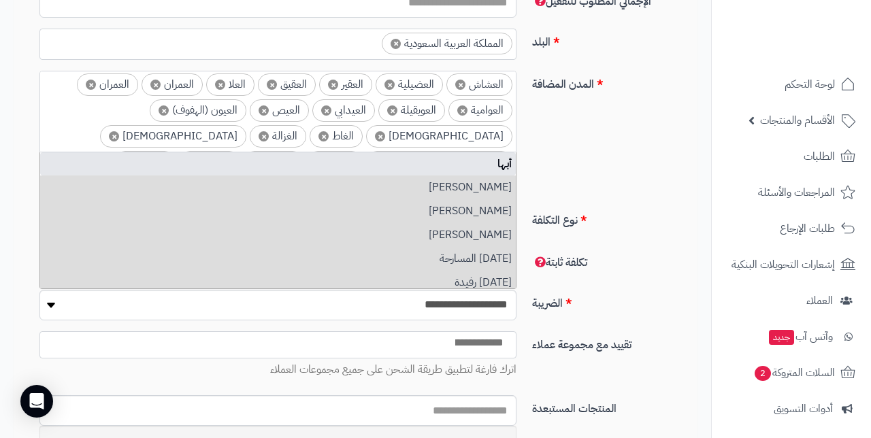
click at [263, 157] on span "×" at bounding box center [257, 162] width 10 height 10
click at [261, 157] on span "×" at bounding box center [256, 162] width 10 height 10
click at [257, 157] on span "×" at bounding box center [252, 162] width 10 height 10
click at [260, 157] on span "×" at bounding box center [255, 162] width 10 height 10
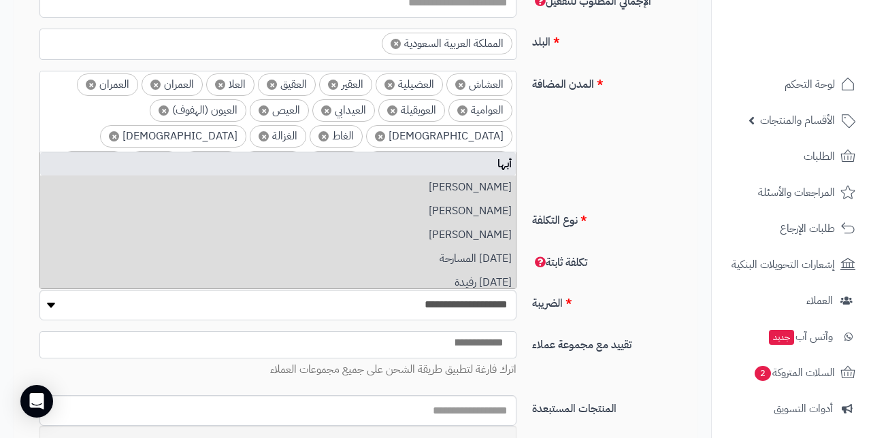
click at [303, 151] on li "× القنفذة" at bounding box center [273, 162] width 61 height 22
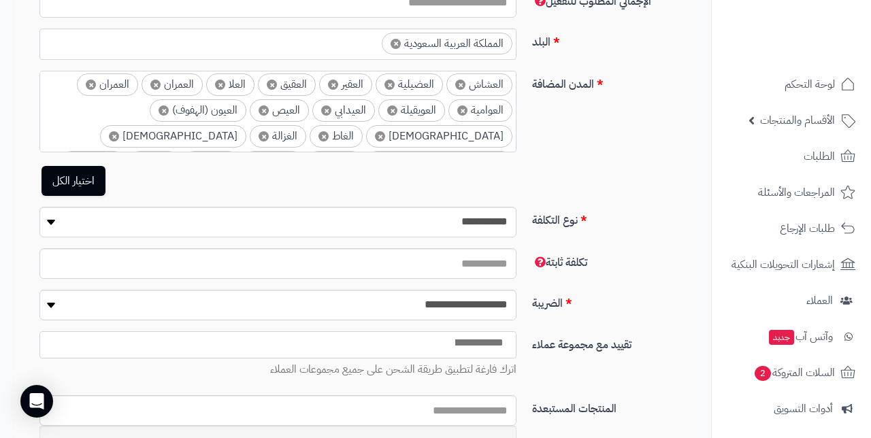
click at [262, 157] on span "×" at bounding box center [257, 162] width 10 height 10
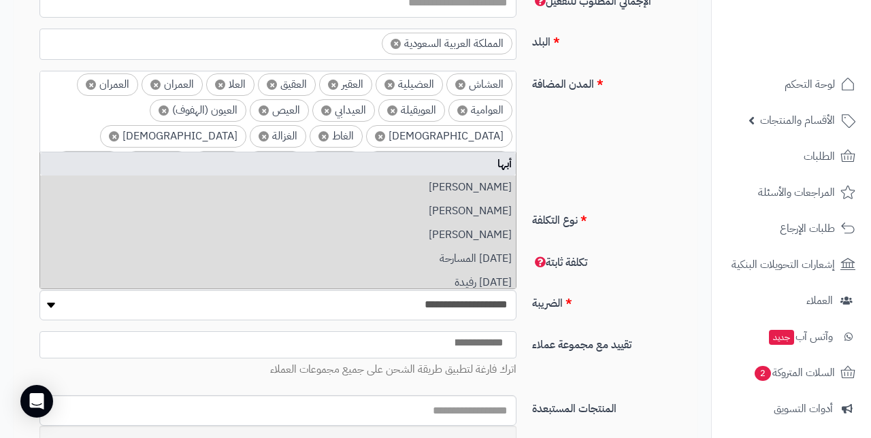
click at [266, 157] on span "×" at bounding box center [261, 162] width 10 height 10
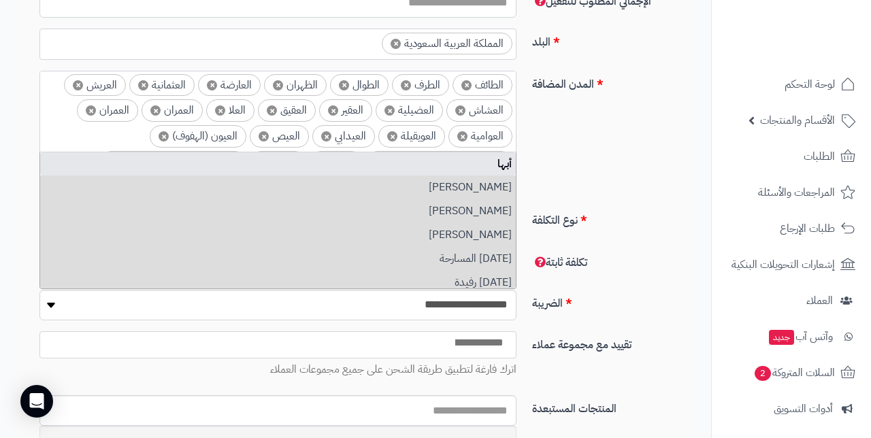
click at [246, 125] on li "× العيون (الهفوف)" at bounding box center [198, 136] width 97 height 22
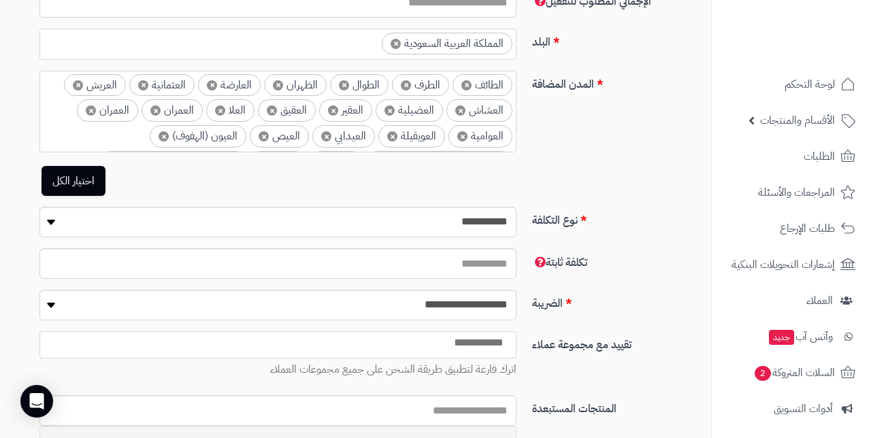
click at [269, 131] on span "×" at bounding box center [264, 136] width 10 height 10
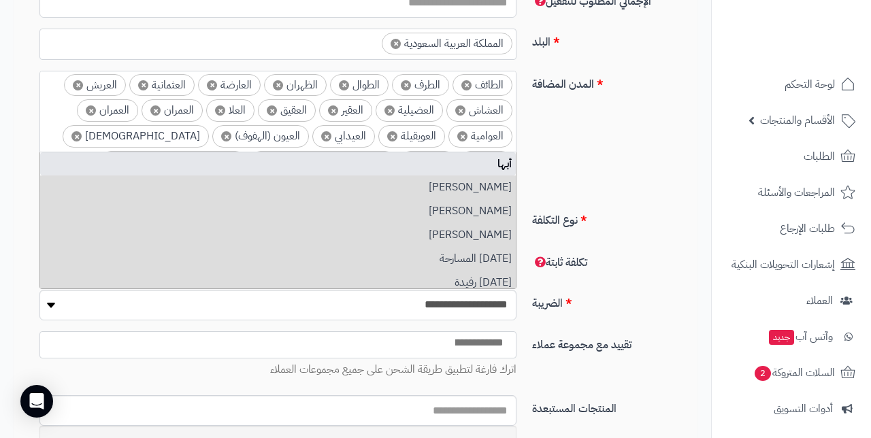
click at [231, 131] on span "×" at bounding box center [226, 136] width 10 height 10
click at [182, 131] on span "×" at bounding box center [176, 136] width 10 height 10
click at [275, 131] on span "×" at bounding box center [270, 136] width 10 height 10
click at [271, 131] on span "×" at bounding box center [266, 136] width 10 height 10
click at [182, 131] on span "×" at bounding box center [176, 136] width 10 height 10
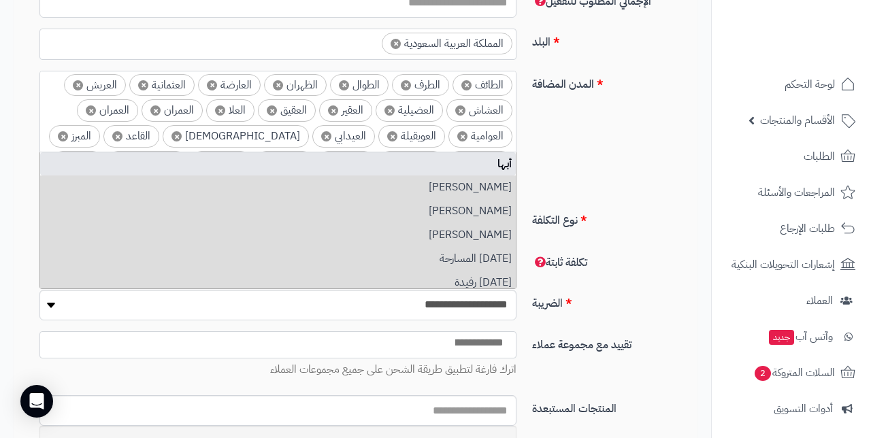
click at [182, 131] on span "×" at bounding box center [176, 136] width 10 height 10
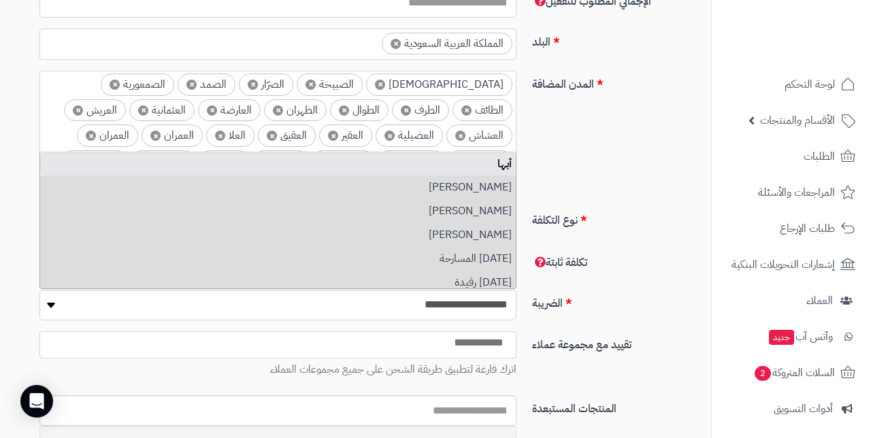
click at [316, 125] on li "× العقيق" at bounding box center [287, 136] width 58 height 22
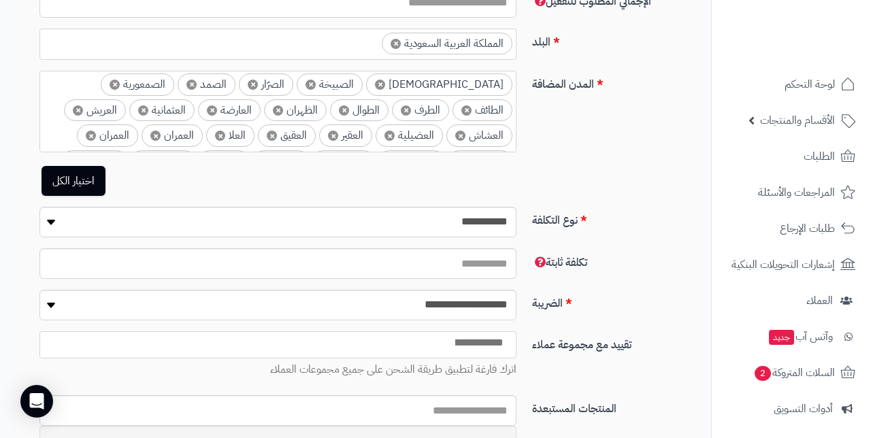
click at [277, 131] on span "×" at bounding box center [272, 136] width 10 height 10
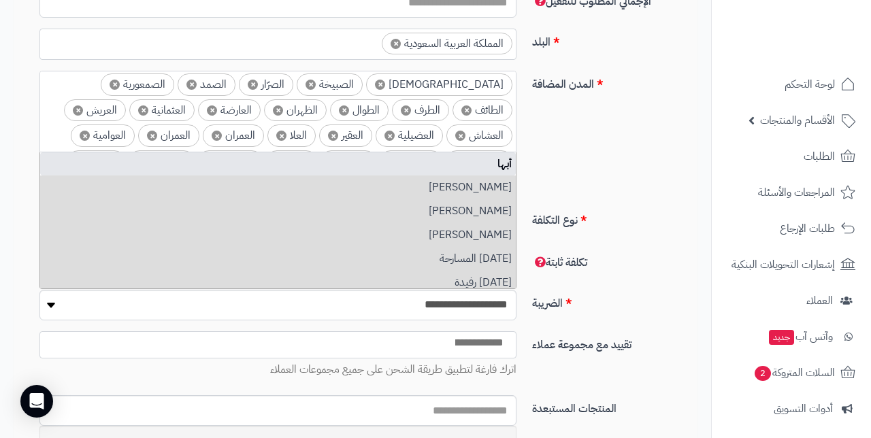
click at [286, 131] on span "×" at bounding box center [281, 136] width 10 height 10
click at [274, 131] on span "×" at bounding box center [268, 136] width 10 height 10
click at [271, 131] on span "×" at bounding box center [266, 136] width 10 height 10
click at [268, 131] on span "×" at bounding box center [263, 136] width 10 height 10
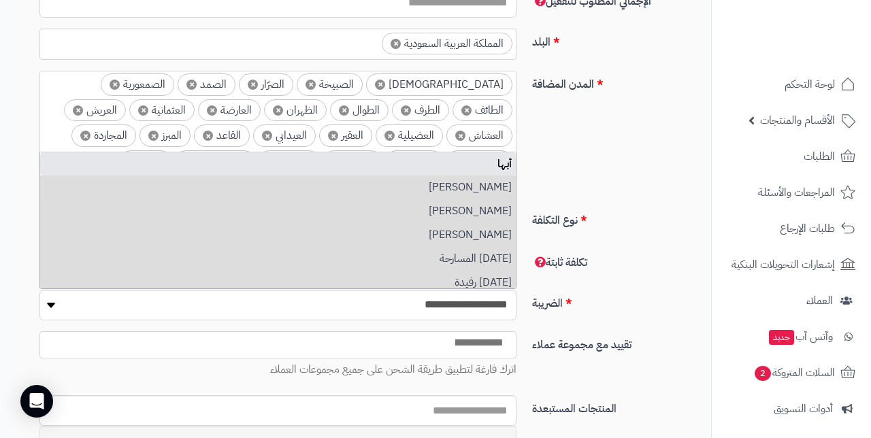
click at [272, 131] on span "×" at bounding box center [267, 136] width 10 height 10
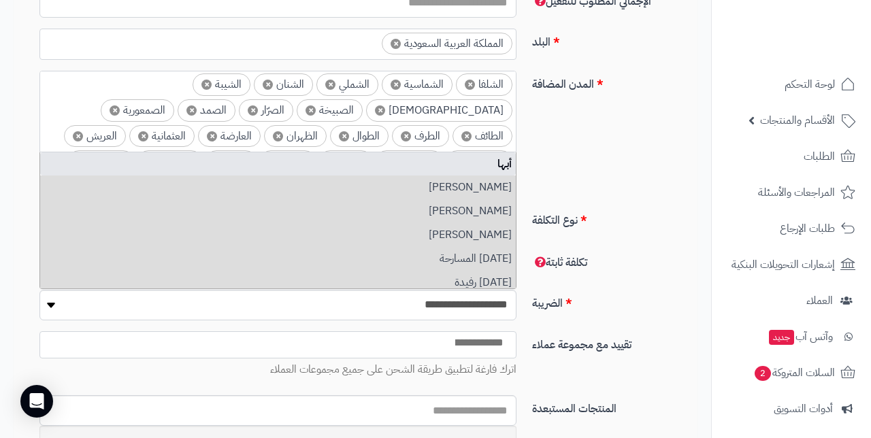
click at [283, 131] on span "×" at bounding box center [278, 136] width 10 height 10
click at [280, 131] on span "×" at bounding box center [275, 136] width 10 height 10
click at [284, 131] on span "×" at bounding box center [279, 136] width 10 height 10
click at [280, 131] on span "×" at bounding box center [274, 136] width 10 height 10
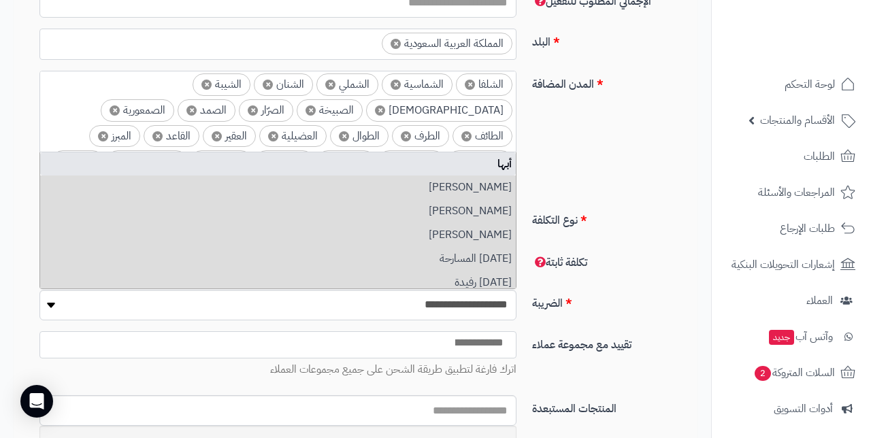
click at [278, 131] on span "×" at bounding box center [273, 136] width 10 height 10
click at [293, 131] on span "×" at bounding box center [287, 136] width 10 height 10
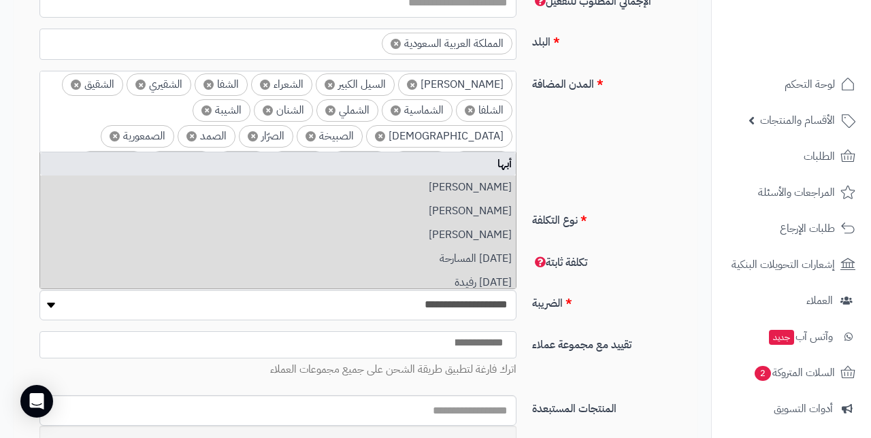
click at [316, 131] on span "×" at bounding box center [310, 136] width 10 height 10
click at [327, 131] on span "×" at bounding box center [322, 136] width 10 height 10
click at [324, 131] on span "×" at bounding box center [319, 136] width 10 height 10
click at [385, 131] on span "×" at bounding box center [380, 136] width 10 height 10
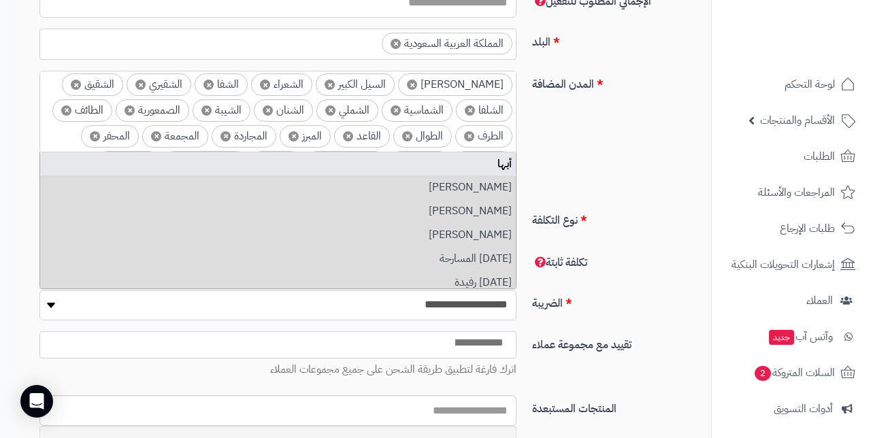
click at [135, 105] on span "×" at bounding box center [130, 110] width 10 height 10
click at [148, 105] on span "×" at bounding box center [143, 110] width 10 height 10
click at [151, 105] on span "×" at bounding box center [146, 110] width 10 height 10
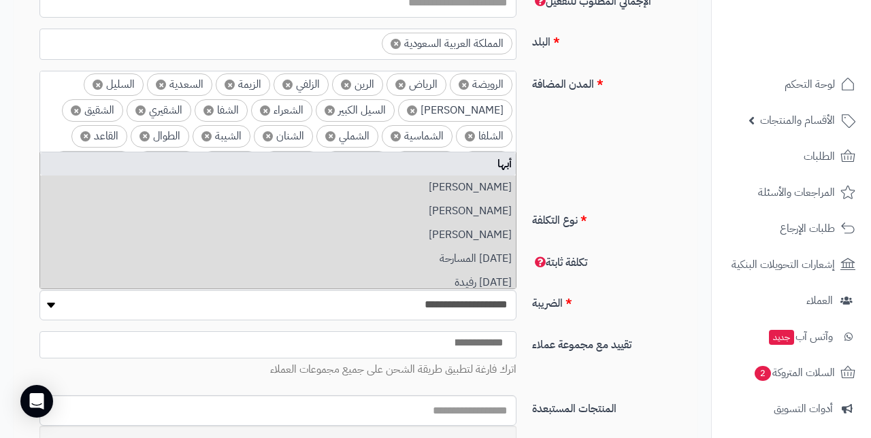
click at [146, 105] on span "×" at bounding box center [140, 110] width 10 height 10
click at [149, 105] on span "×" at bounding box center [144, 110] width 10 height 10
click at [154, 105] on span "×" at bounding box center [149, 110] width 10 height 10
click at [191, 99] on li "× الشماسية" at bounding box center [155, 110] width 71 height 22
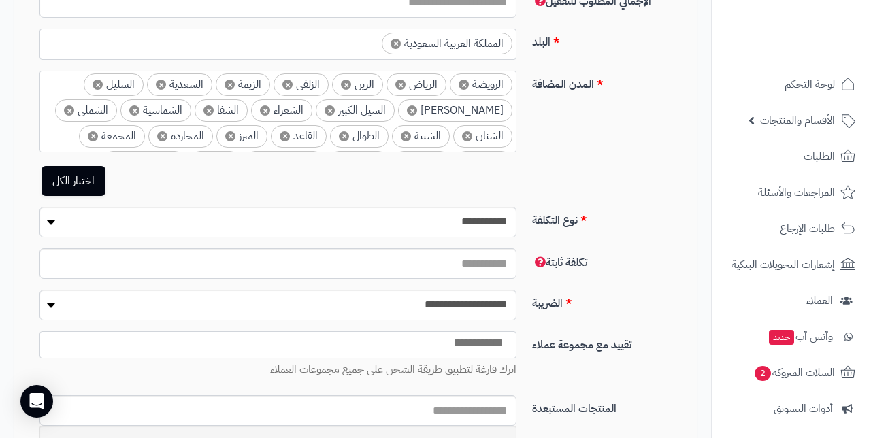
click at [191, 99] on li "× الشماسية" at bounding box center [155, 110] width 71 height 22
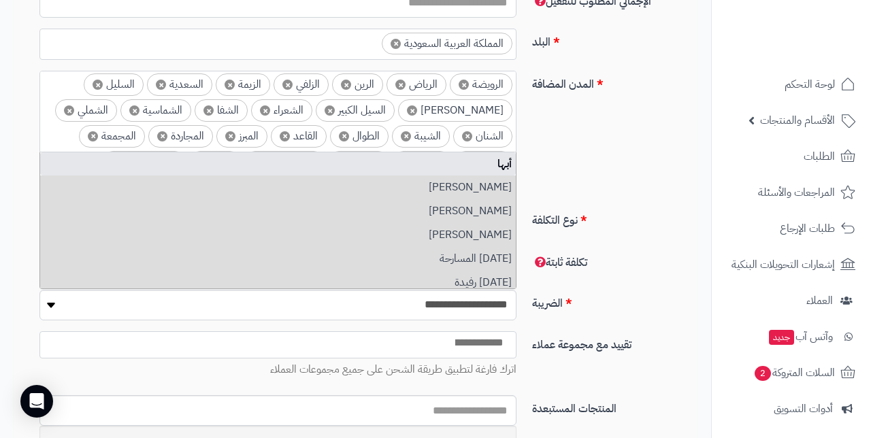
click at [139, 105] on span "×" at bounding box center [134, 110] width 10 height 10
click at [148, 105] on span "×" at bounding box center [143, 110] width 10 height 10
click at [151, 105] on span "×" at bounding box center [146, 110] width 10 height 10
click at [152, 105] on span "×" at bounding box center [147, 110] width 10 height 10
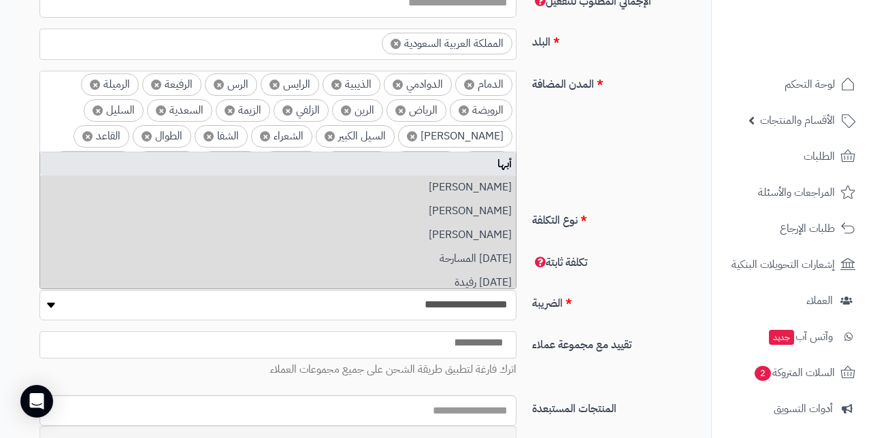
click at [166, 105] on span "×" at bounding box center [161, 110] width 10 height 10
click at [171, 105] on span "×" at bounding box center [166, 110] width 10 height 10
click at [212, 99] on li "× السيل الصغير" at bounding box center [155, 110] width 114 height 22
click at [117, 105] on span "×" at bounding box center [112, 110] width 10 height 10
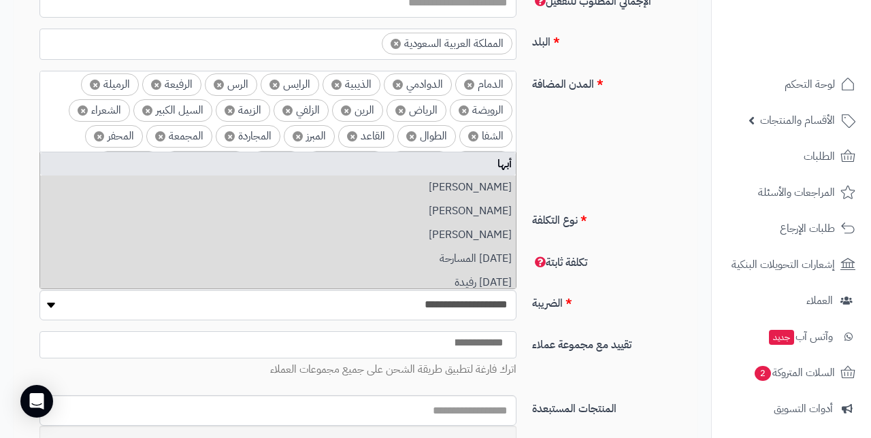
click at [152, 105] on span "×" at bounding box center [147, 110] width 10 height 10
click at [148, 99] on li "× الشفا" at bounding box center [121, 110] width 53 height 22
click at [170, 105] on span "×" at bounding box center [165, 110] width 10 height 10
click at [178, 105] on span "×" at bounding box center [173, 110] width 10 height 10
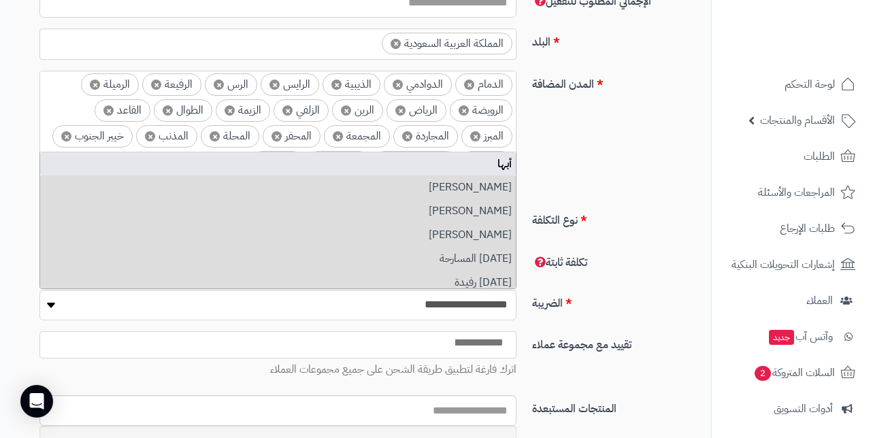
scroll to position [284, 0]
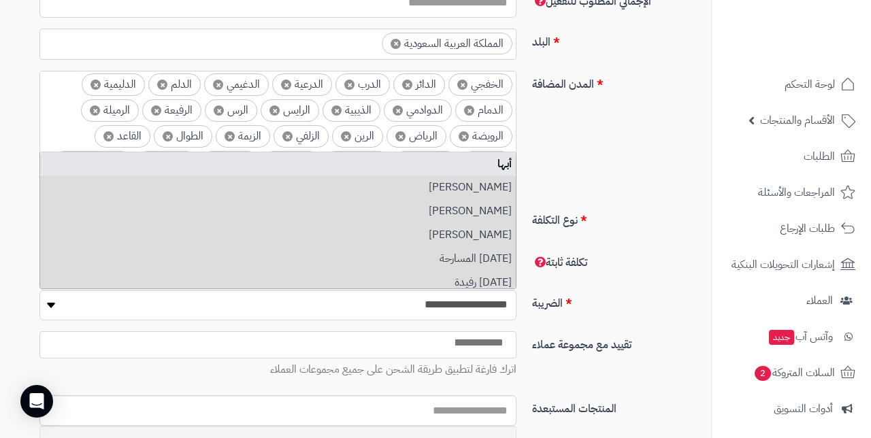
click at [201, 99] on li "× الرفيعة" at bounding box center [171, 110] width 59 height 22
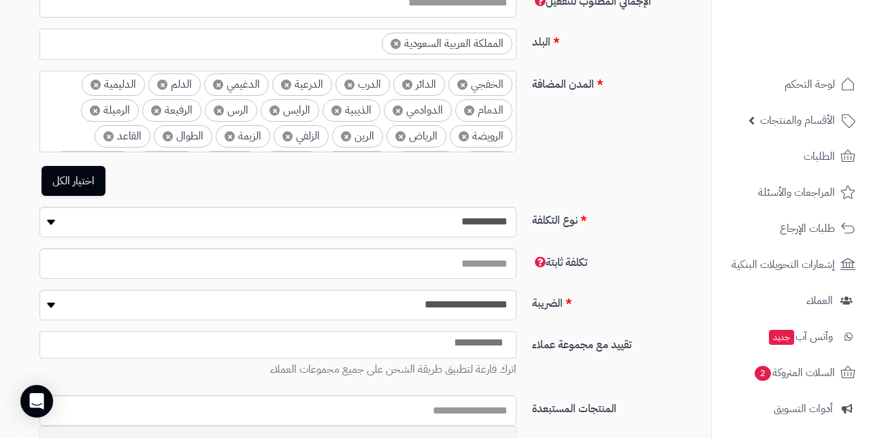
click at [161, 105] on span "×" at bounding box center [156, 110] width 10 height 10
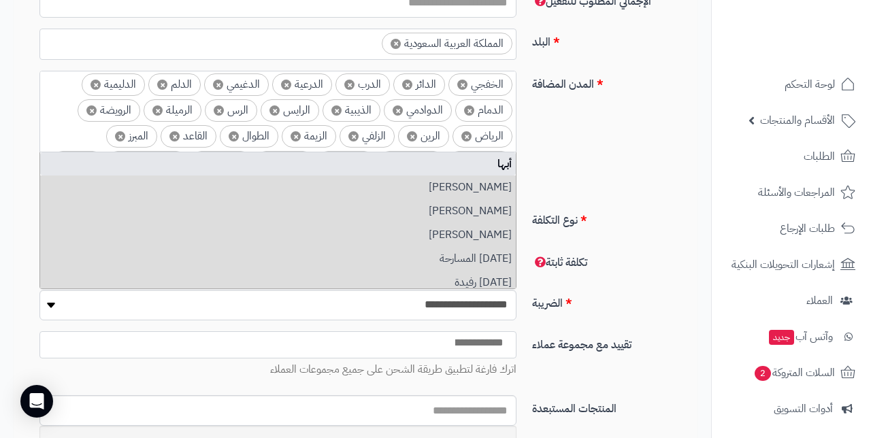
click at [163, 105] on span "×" at bounding box center [157, 110] width 10 height 10
click at [201, 99] on li "× الرويضة" at bounding box center [170, 110] width 63 height 22
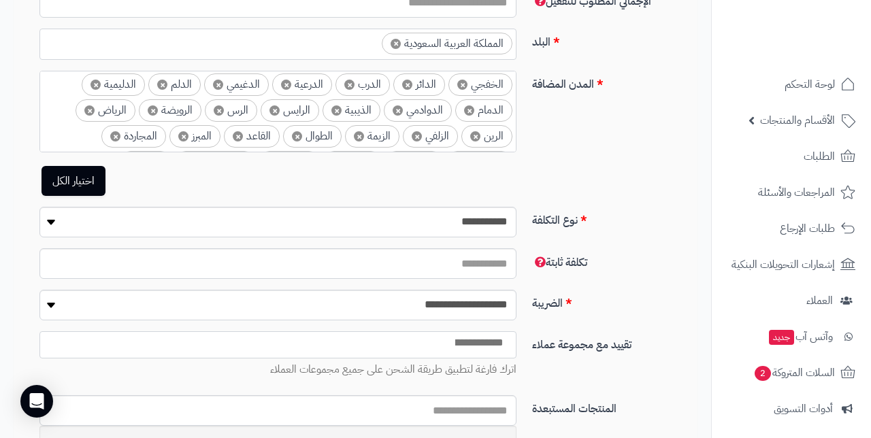
click at [201, 99] on li "× الرويضة" at bounding box center [170, 110] width 63 height 22
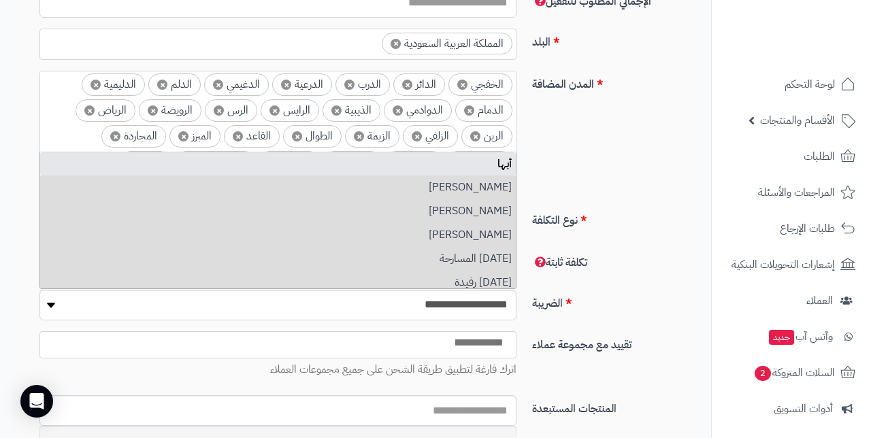
click at [158, 105] on span "×" at bounding box center [153, 110] width 10 height 10
click at [161, 105] on span "×" at bounding box center [155, 110] width 10 height 10
click at [201, 99] on li "× الرين" at bounding box center [175, 110] width 51 height 22
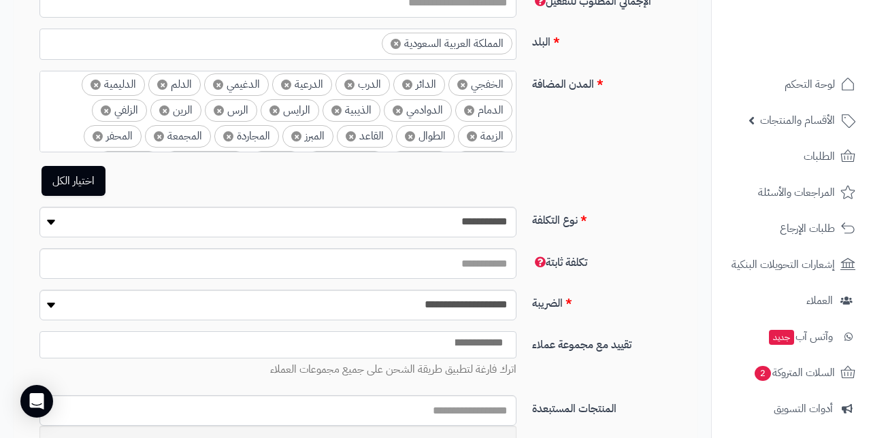
click at [111, 105] on span "×" at bounding box center [106, 110] width 10 height 10
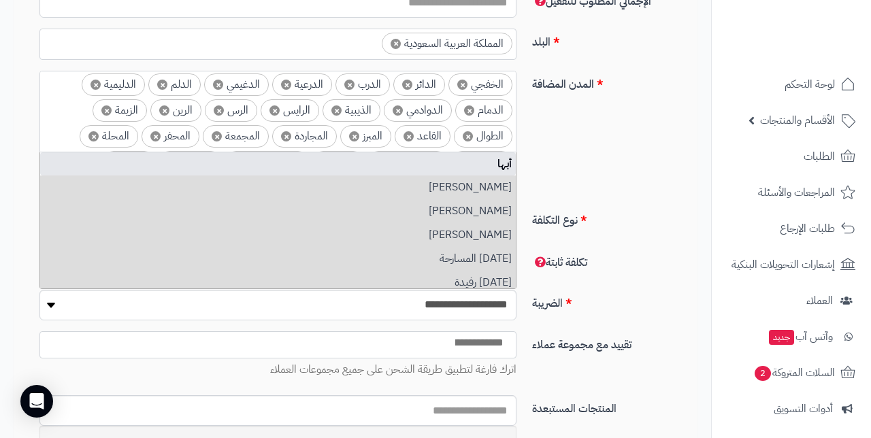
click at [463, 131] on span "×" at bounding box center [468, 136] width 10 height 10
click at [465, 131] on span "×" at bounding box center [470, 136] width 10 height 10
click at [455, 99] on li "× الدمام" at bounding box center [483, 110] width 57 height 22
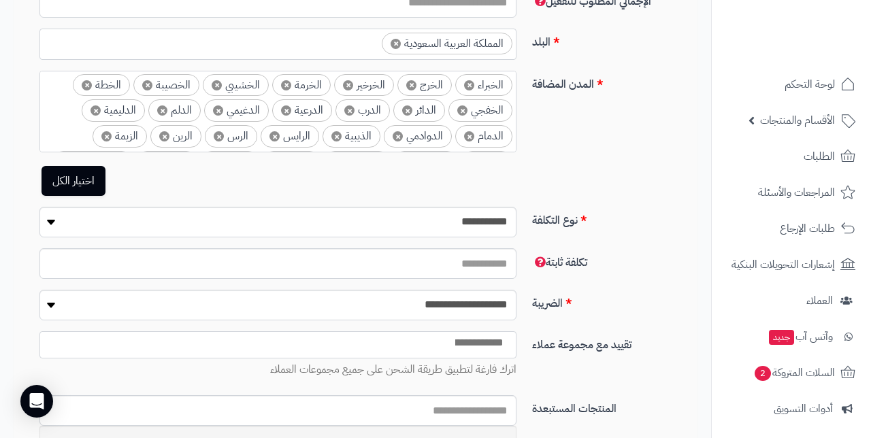
click at [455, 125] on li "× الدمام" at bounding box center [483, 136] width 57 height 22
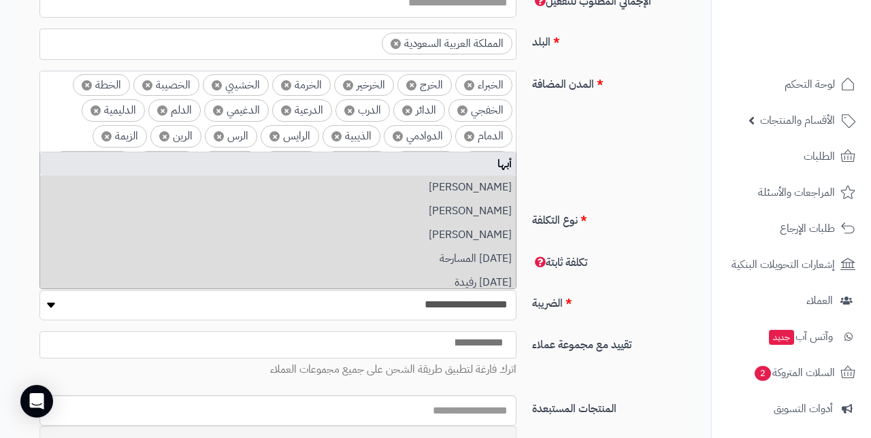
click at [464, 131] on span "×" at bounding box center [469, 136] width 10 height 10
click at [444, 125] on li "× الدوادمي" at bounding box center [478, 136] width 68 height 22
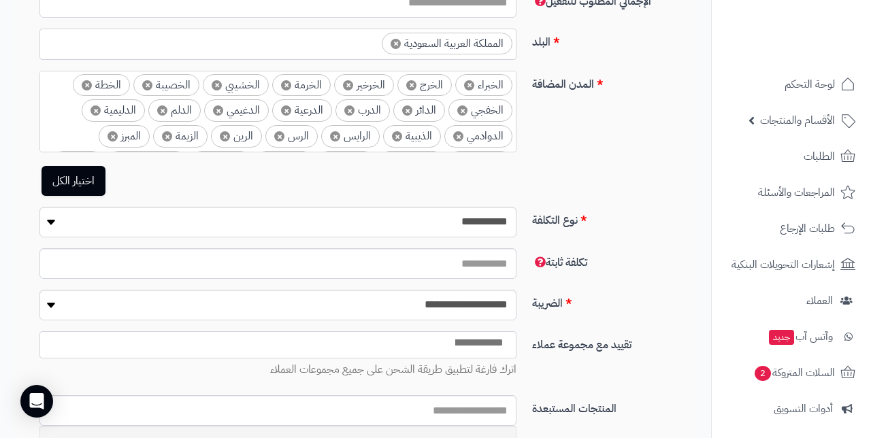
click at [453, 131] on span "×" at bounding box center [458, 136] width 10 height 10
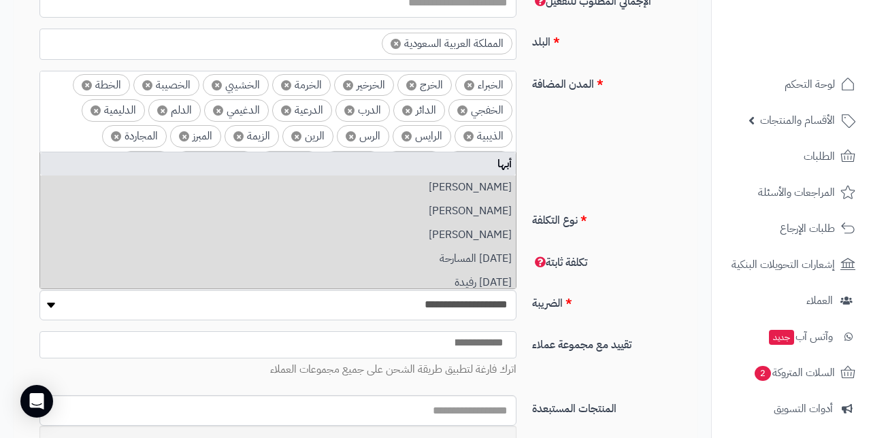
click at [463, 131] on span "×" at bounding box center [468, 136] width 10 height 10
click at [460, 125] on li "× الرس" at bounding box center [486, 136] width 52 height 22
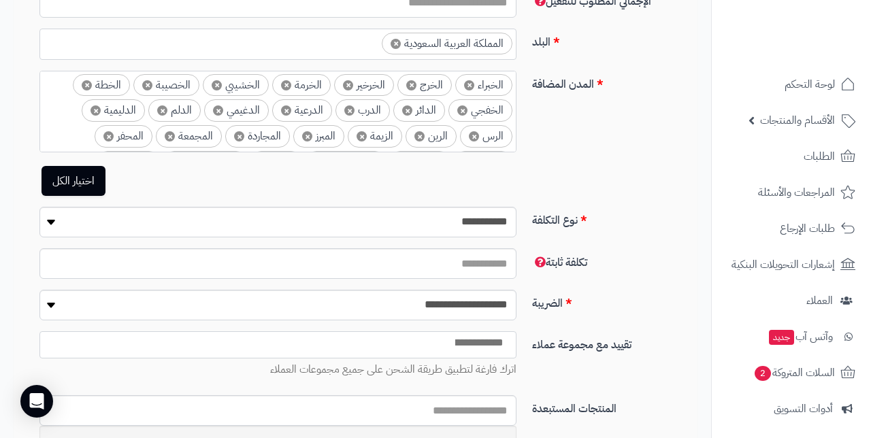
click at [469, 131] on span "×" at bounding box center [474, 136] width 10 height 10
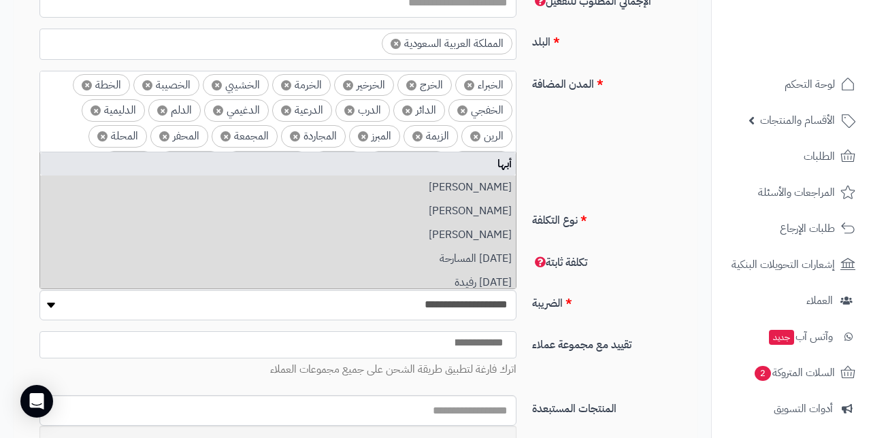
click at [470, 131] on span "×" at bounding box center [475, 136] width 10 height 10
click at [467, 131] on span "×" at bounding box center [472, 136] width 10 height 10
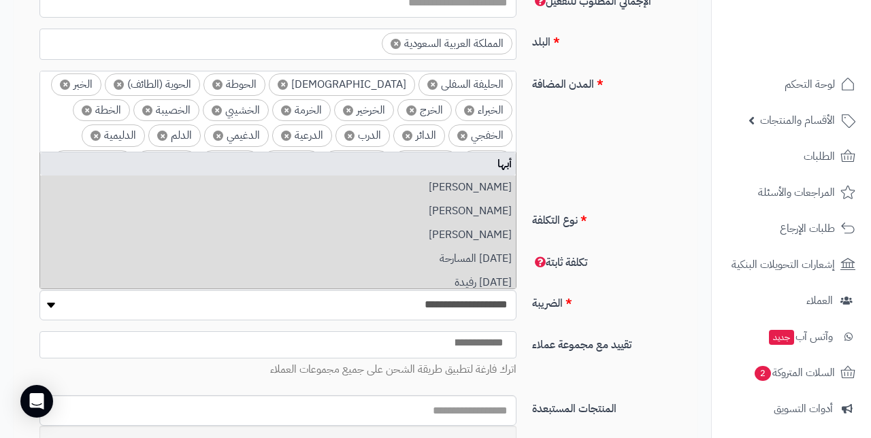
click at [448, 125] on li "× الخفجي" at bounding box center [480, 136] width 64 height 22
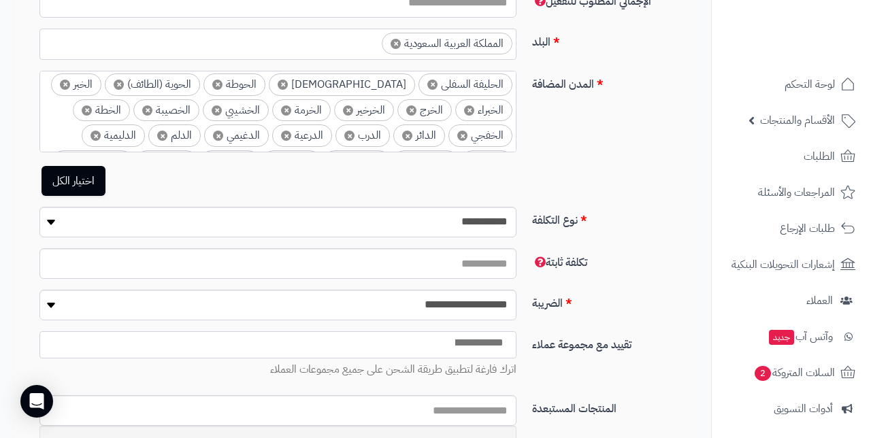
click at [448, 125] on li "× الخفجي" at bounding box center [480, 136] width 64 height 22
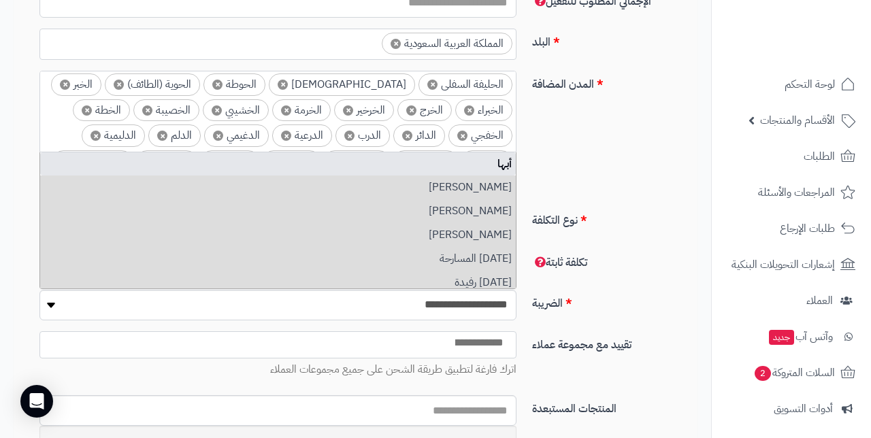
click at [130, 99] on li "× الخطة" at bounding box center [101, 110] width 57 height 22
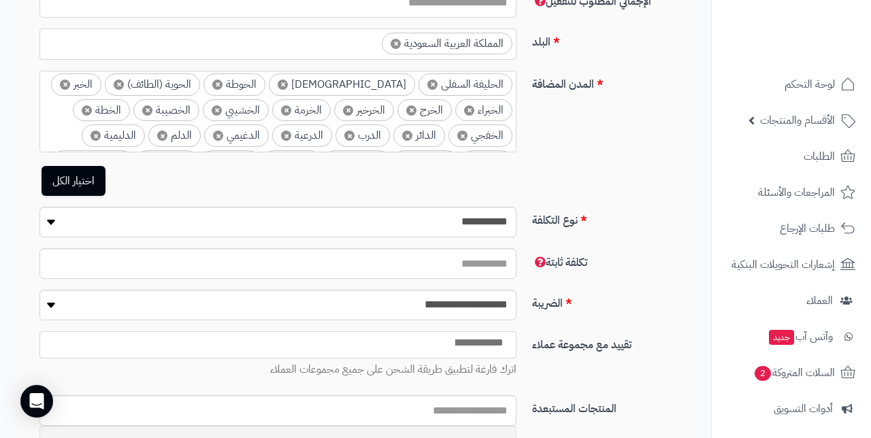
click at [92, 105] on span "×" at bounding box center [87, 110] width 10 height 10
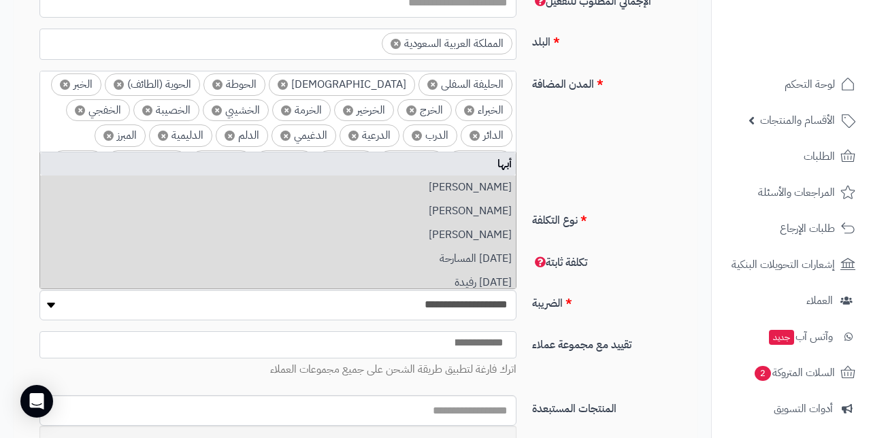
click at [85, 105] on span "×" at bounding box center [80, 110] width 10 height 10
click at [130, 99] on li "× الدائر" at bounding box center [104, 110] width 52 height 22
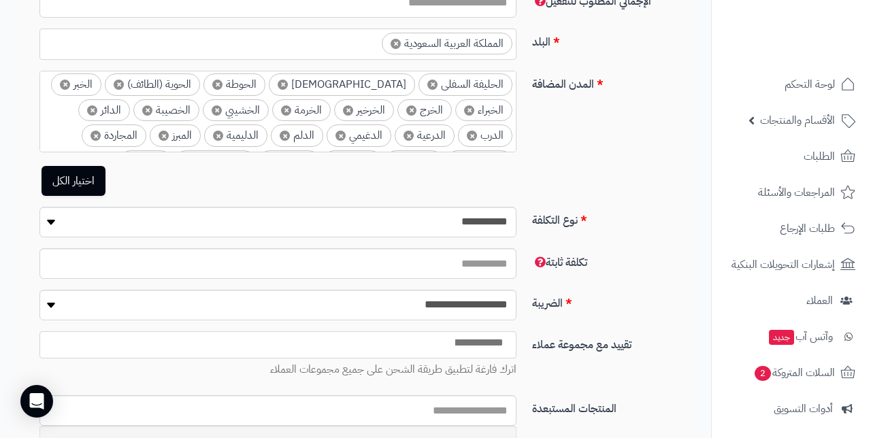
click at [97, 105] on span "×" at bounding box center [92, 110] width 10 height 10
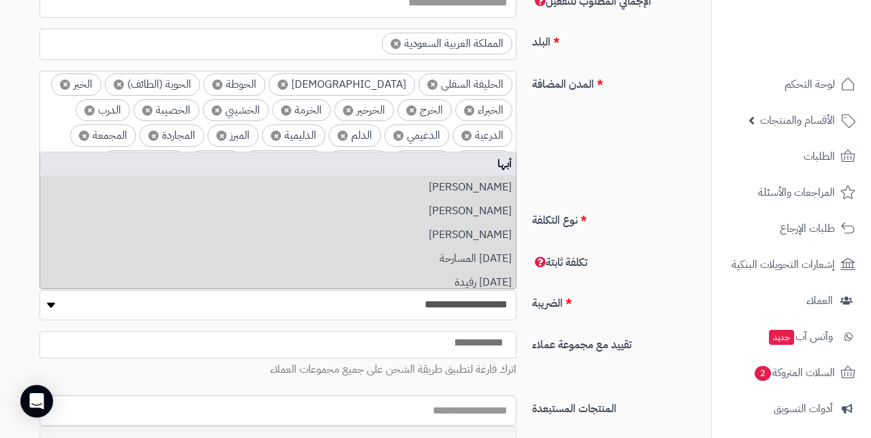
click at [95, 105] on span "×" at bounding box center [89, 110] width 10 height 10
click at [130, 99] on li "× الدرعية" at bounding box center [100, 110] width 60 height 22
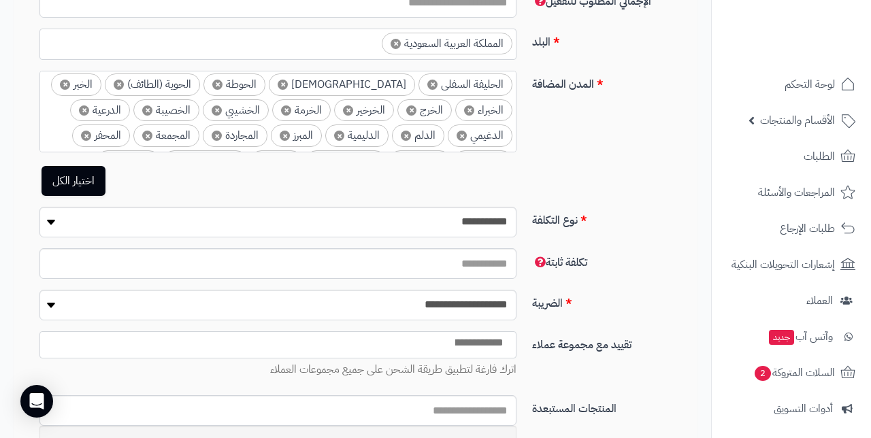
click at [89, 105] on span "×" at bounding box center [84, 110] width 10 height 10
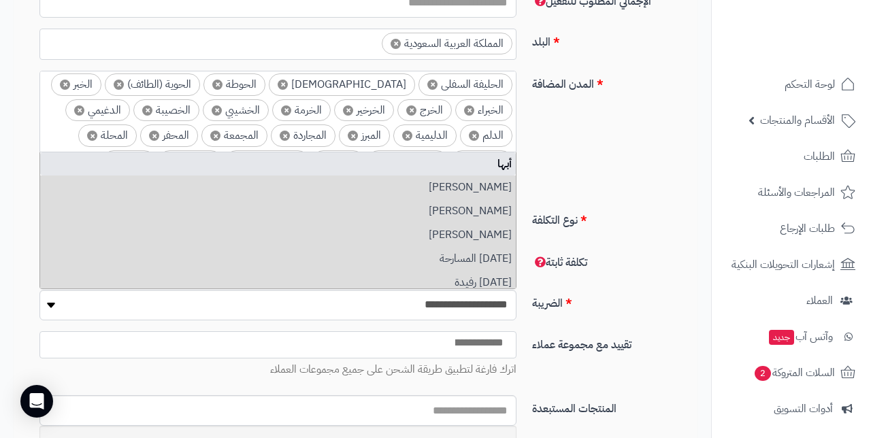
click at [130, 99] on li "× الدغيمي" at bounding box center [97, 110] width 65 height 22
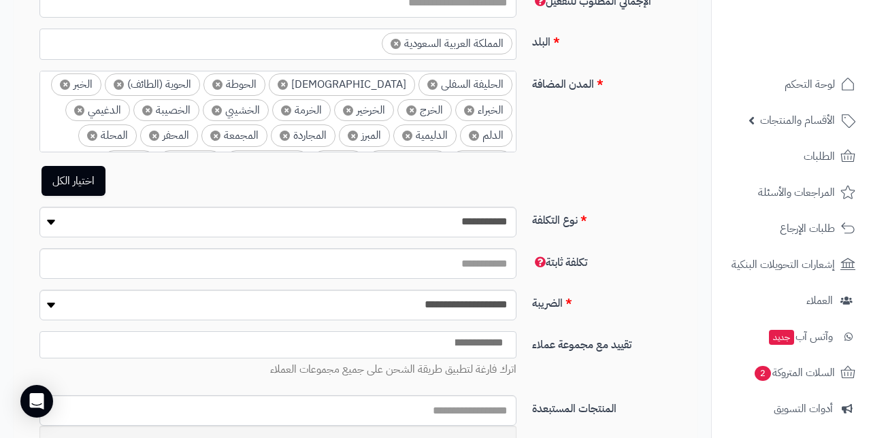
click at [84, 105] on span "×" at bounding box center [79, 110] width 10 height 10
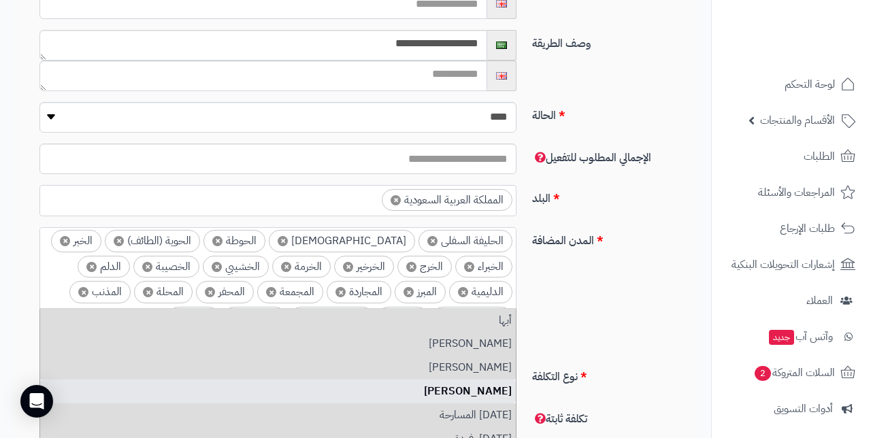
scroll to position [186, 0]
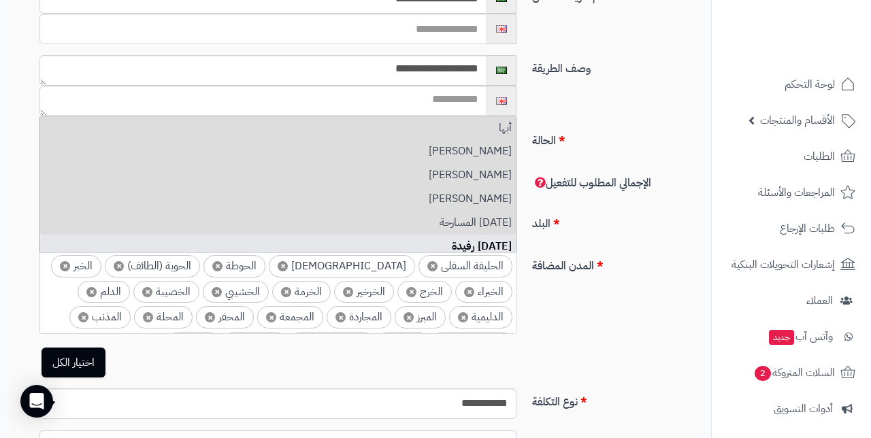
click at [152, 287] on span "×" at bounding box center [147, 292] width 10 height 10
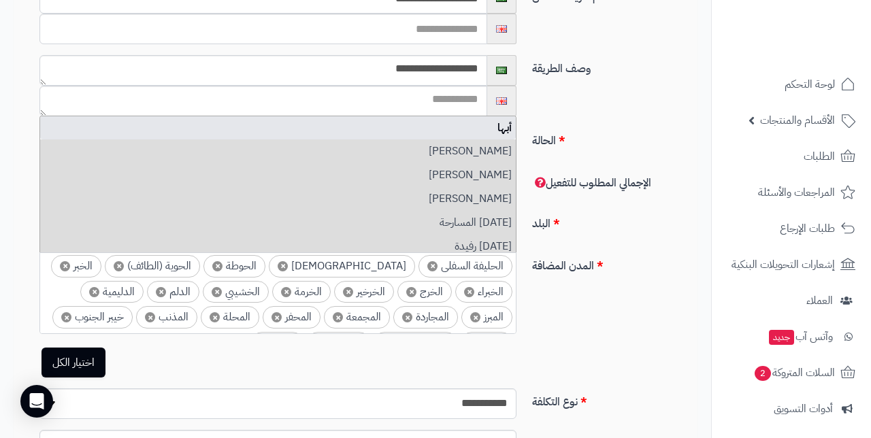
scroll to position [208, 0]
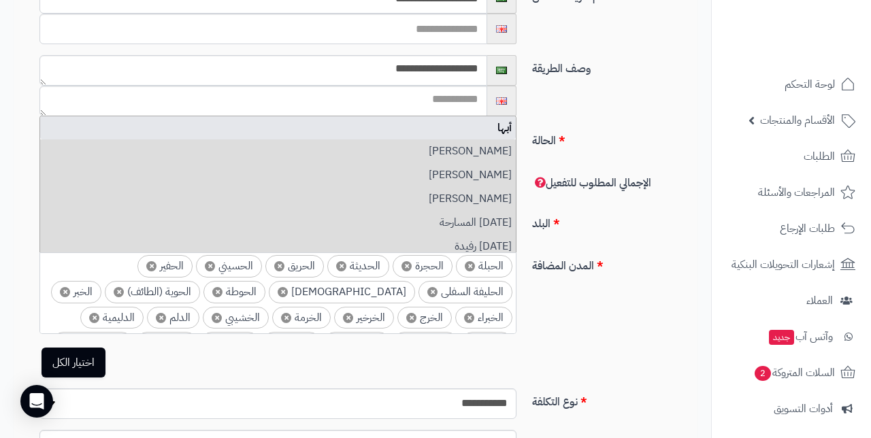
click at [200, 281] on li "× الحوية (الطائف)" at bounding box center [152, 292] width 95 height 22
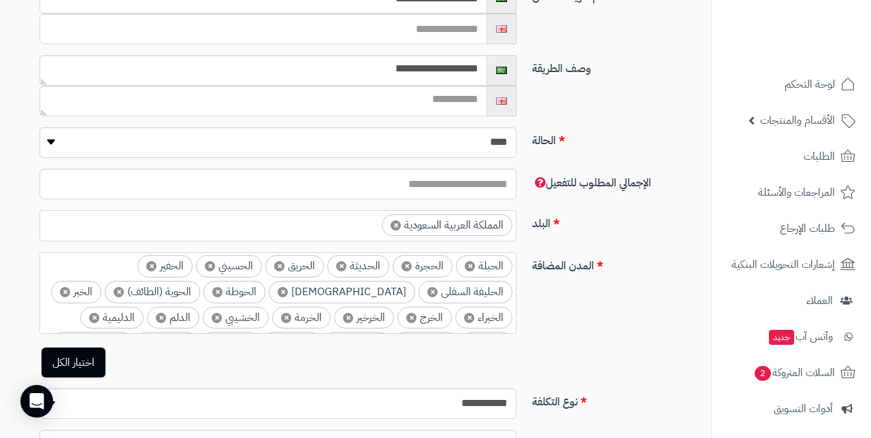
click at [124, 287] on span "×" at bounding box center [119, 292] width 10 height 10
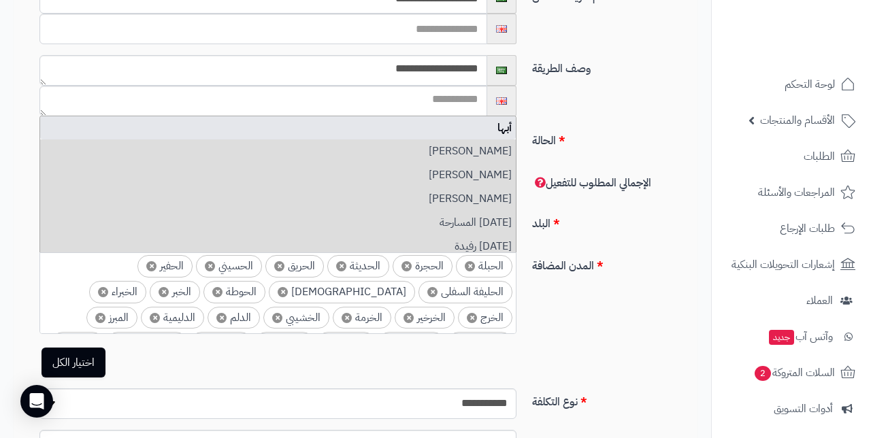
click at [108, 287] on span "×" at bounding box center [103, 292] width 10 height 10
click at [111, 287] on span "×" at bounding box center [106, 292] width 10 height 10
click at [105, 287] on span "×" at bounding box center [100, 292] width 10 height 10
click at [107, 287] on span "×" at bounding box center [102, 292] width 10 height 10
click at [99, 287] on span "×" at bounding box center [94, 292] width 10 height 10
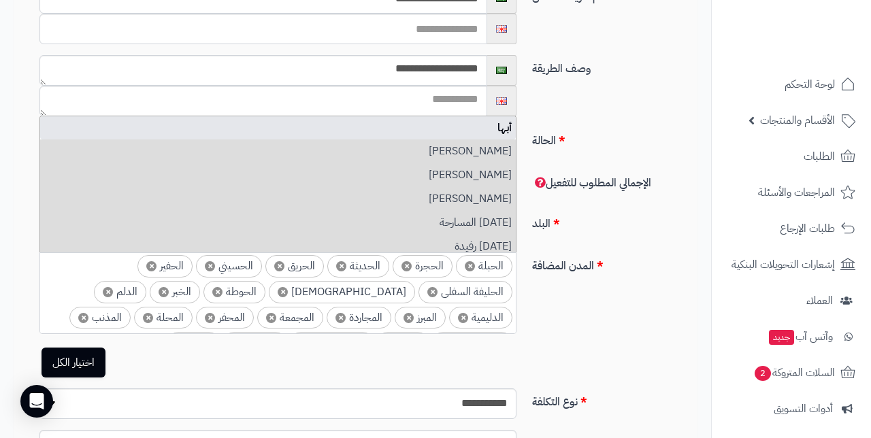
click at [146, 281] on li "× الدلم" at bounding box center [120, 292] width 52 height 22
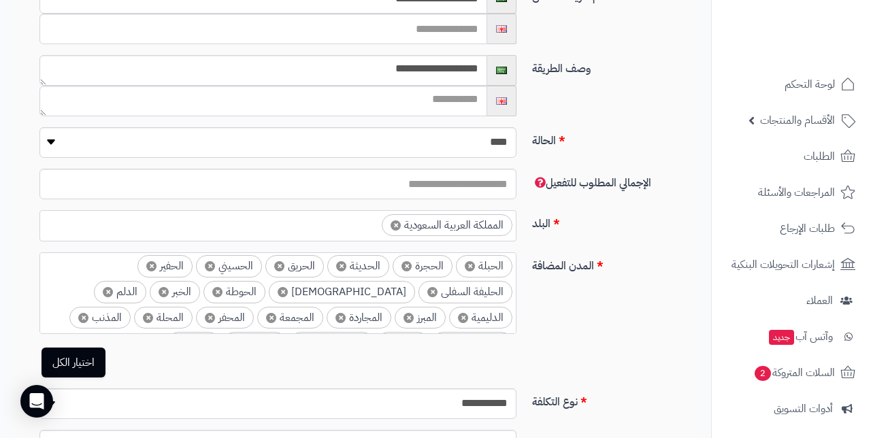
click at [113, 287] on span "×" at bounding box center [108, 292] width 10 height 10
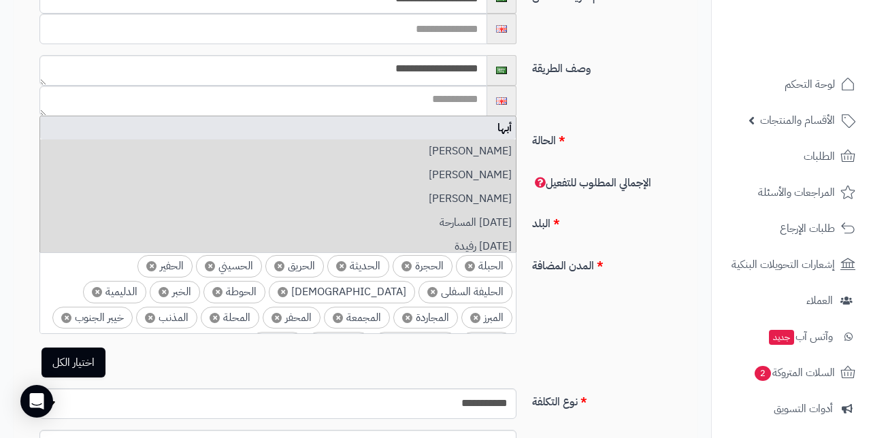
scroll to position [182, 0]
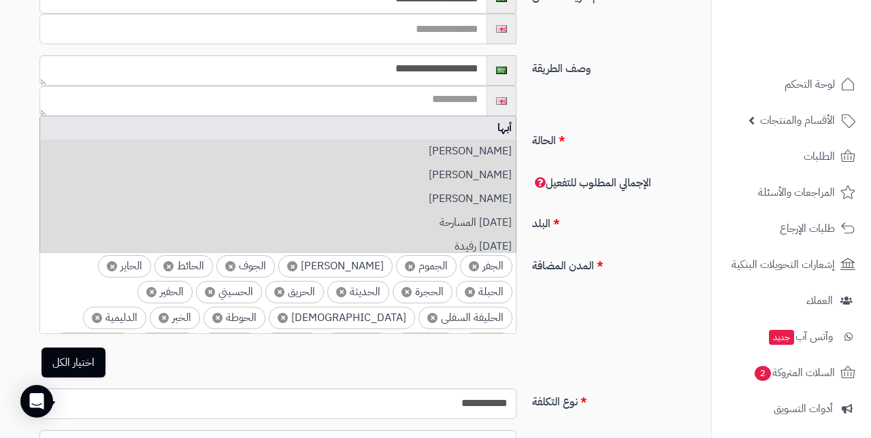
click at [284, 287] on span "×" at bounding box center [279, 292] width 10 height 10
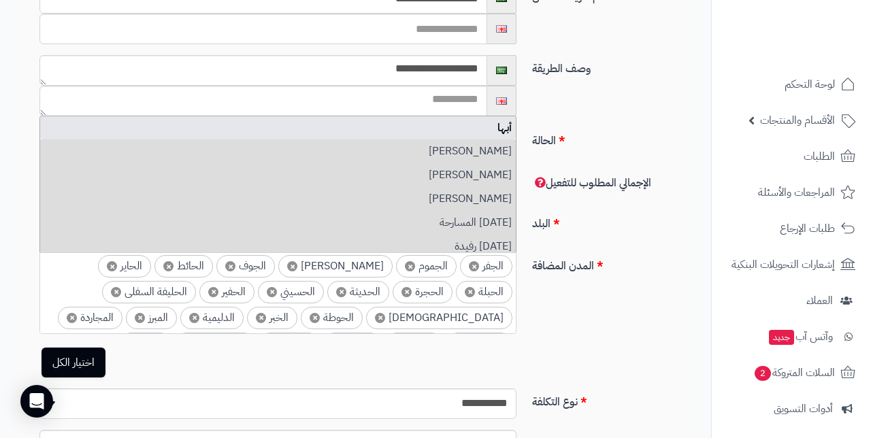
click at [277, 287] on span "×" at bounding box center [272, 292] width 10 height 10
click at [288, 287] on span "×" at bounding box center [283, 292] width 10 height 10
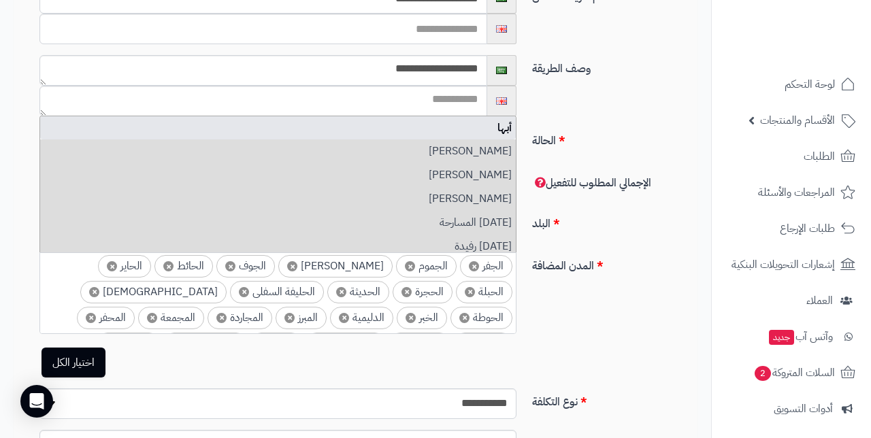
click at [249, 287] on span "×" at bounding box center [244, 292] width 10 height 10
click at [164, 333] on input "search" at bounding box center [155, 341] width 18 height 16
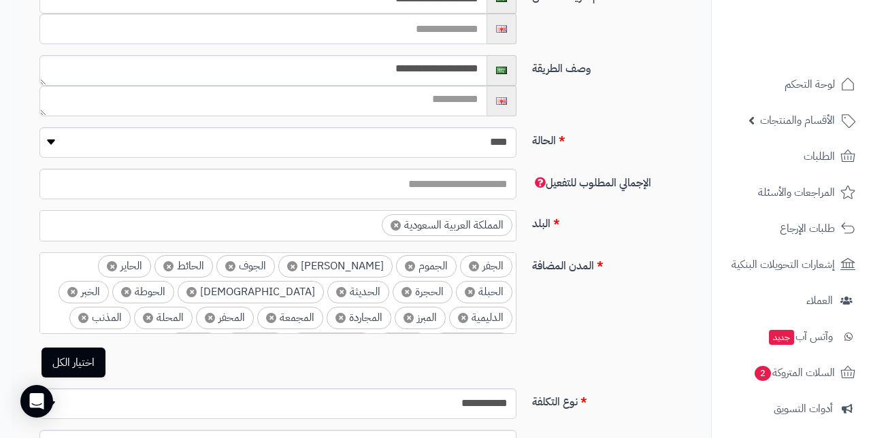
type input "****"
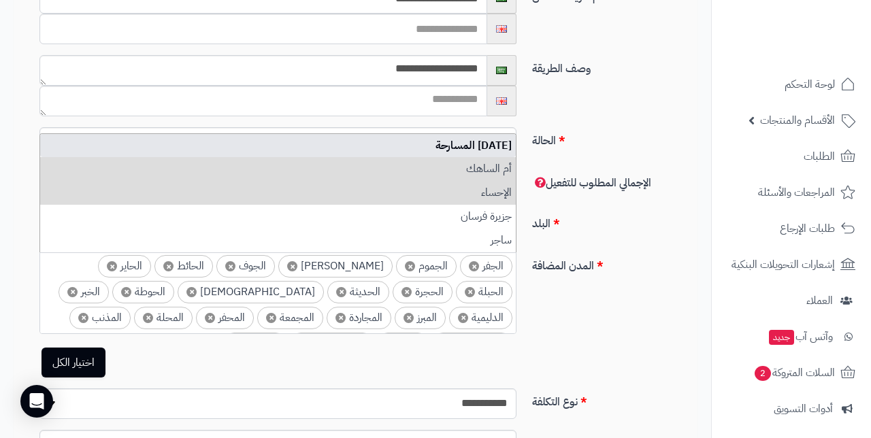
scroll to position [0, -5]
type input "*"
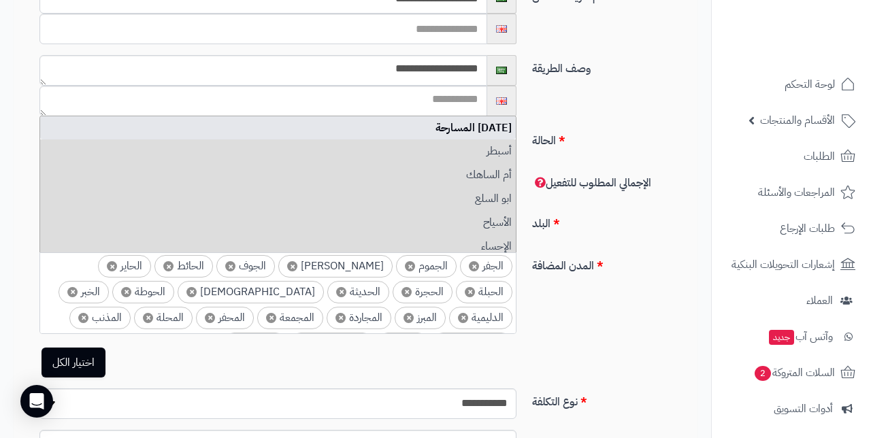
scroll to position [0, 0]
type input "******"
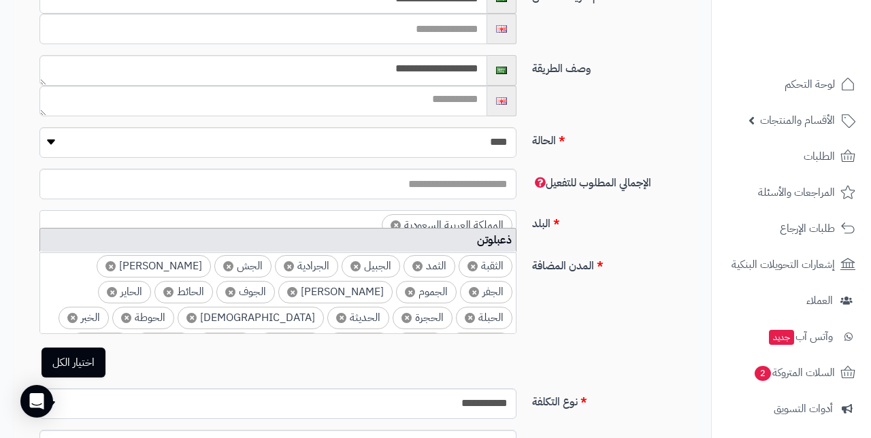
scroll to position [0, -5]
type input "*"
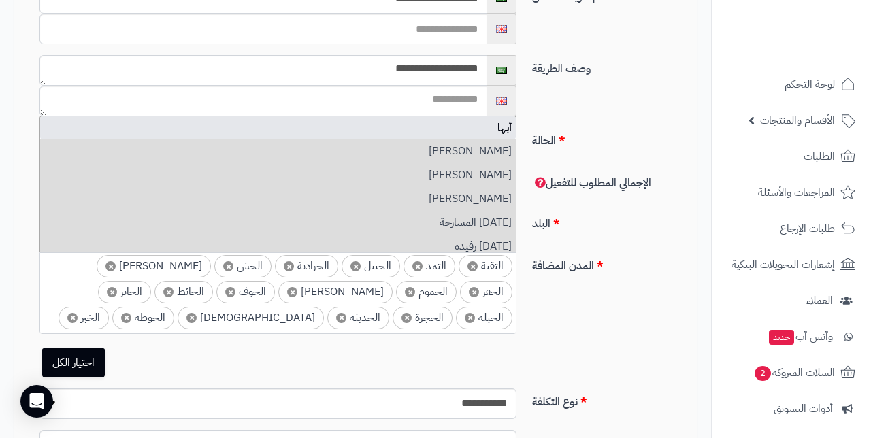
scroll to position [0, 0]
type input "*********"
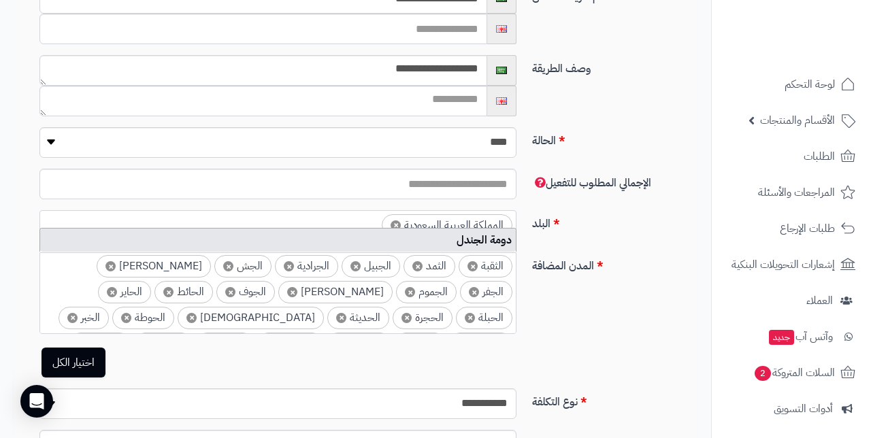
scroll to position [0, -3]
type input "*"
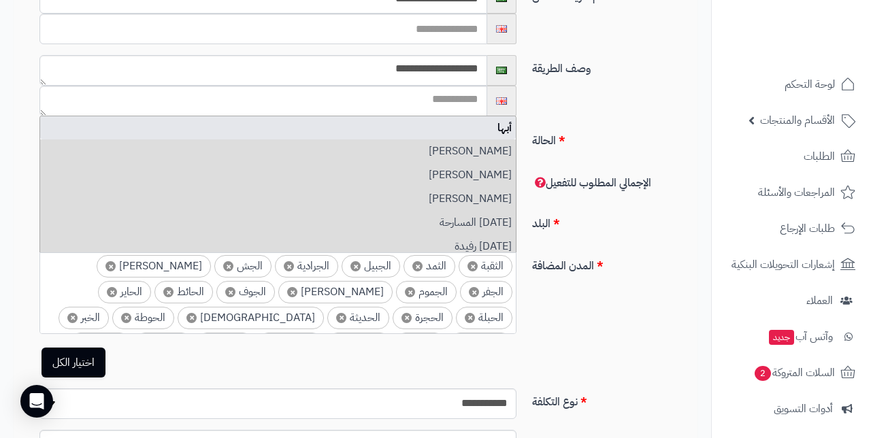
type input "**"
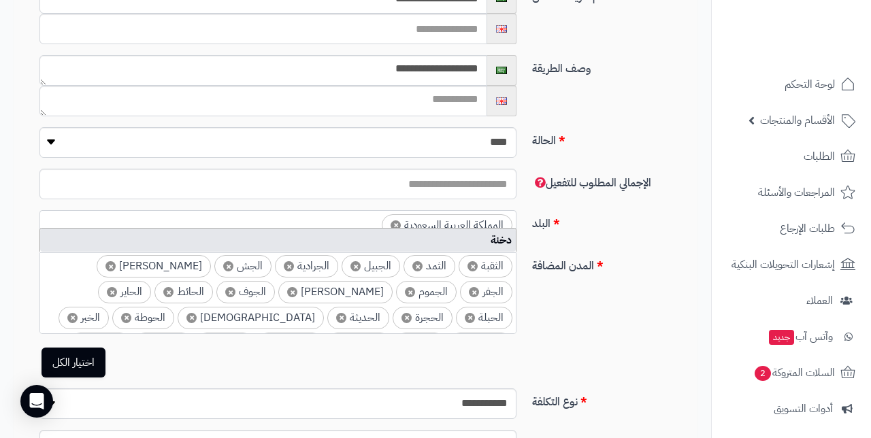
type input "*"
type input "**********"
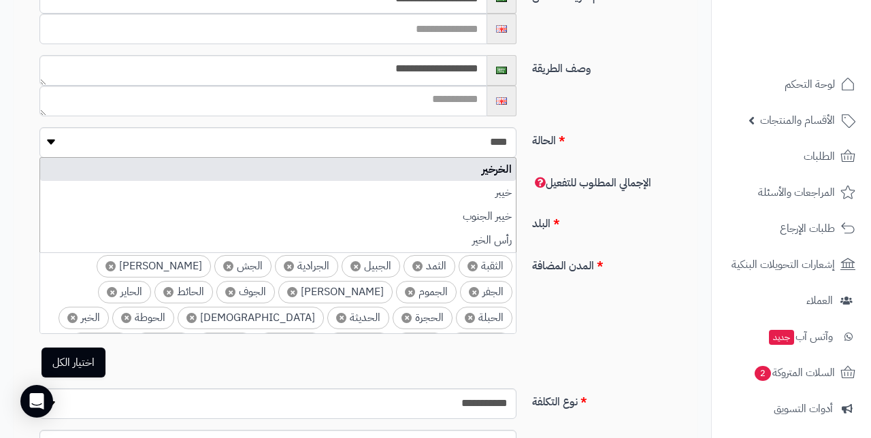
type input "*"
type input "******"
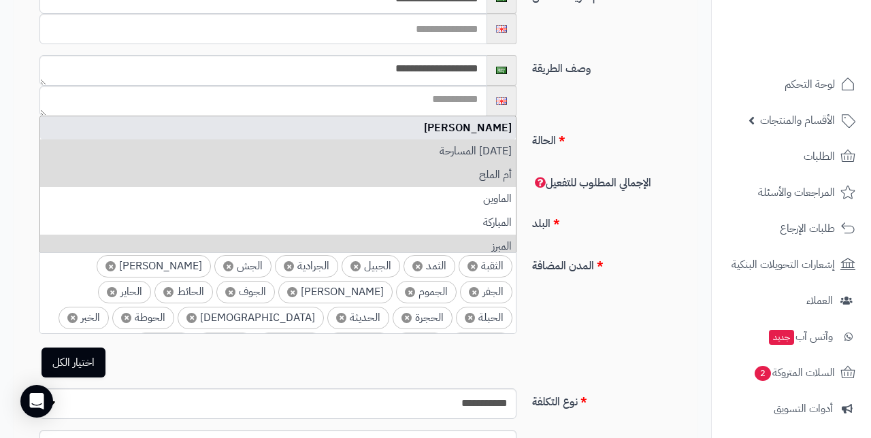
type input "*"
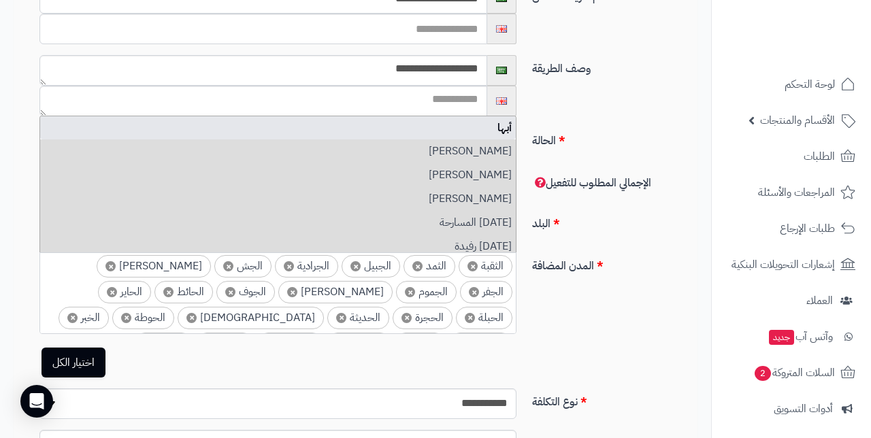
type input "****"
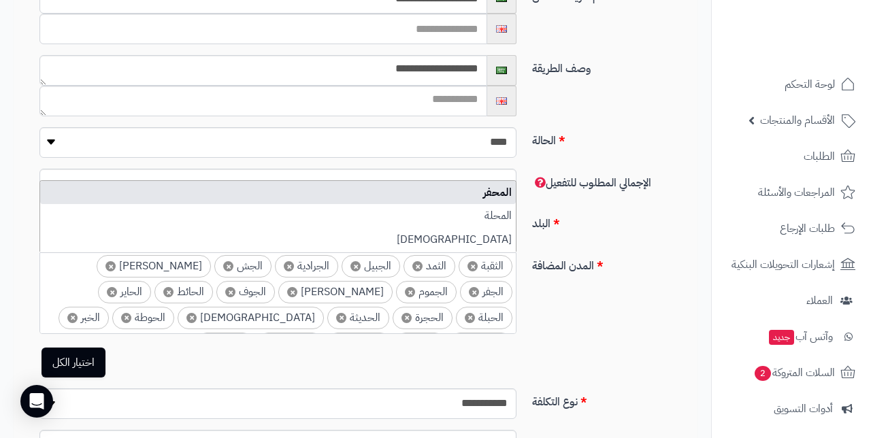
type input "*"
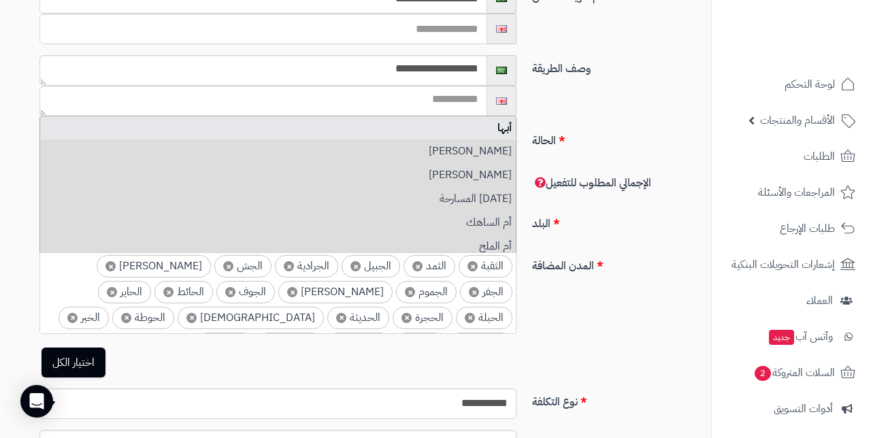
type input "*****"
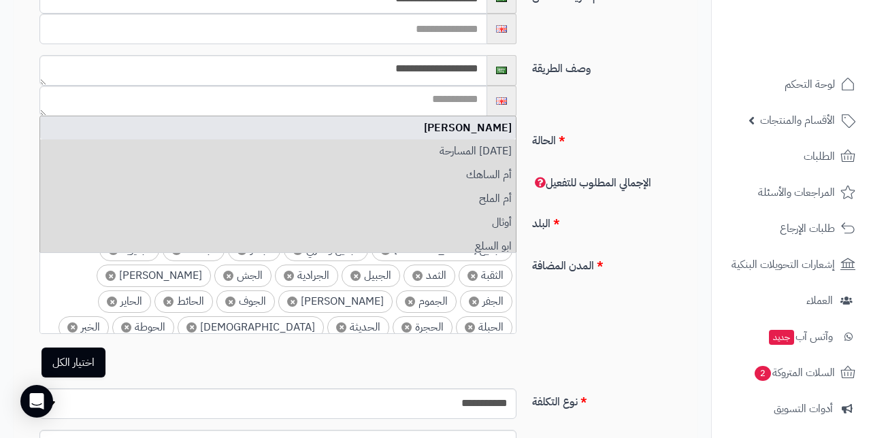
type input "*"
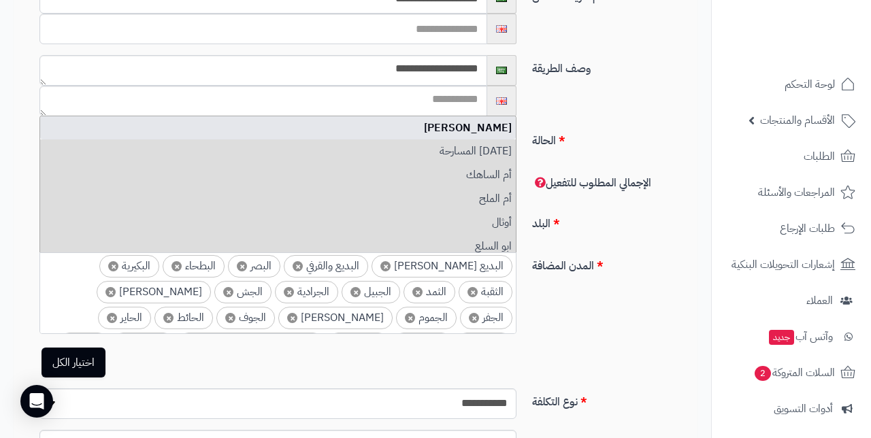
type input "*******"
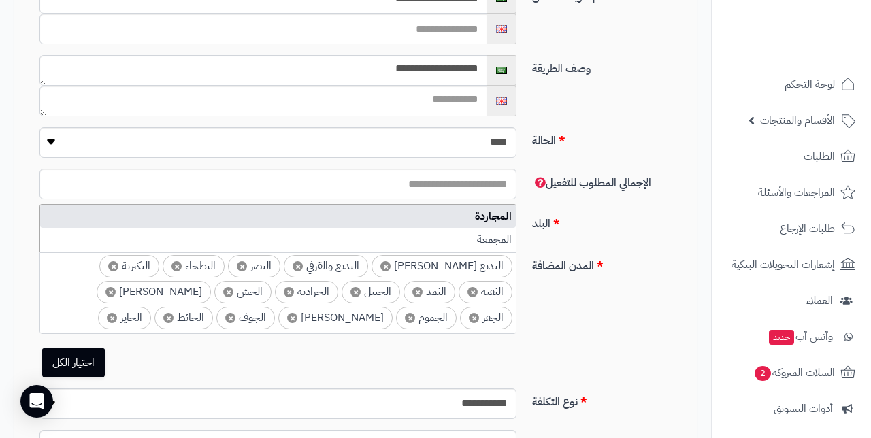
type input "*"
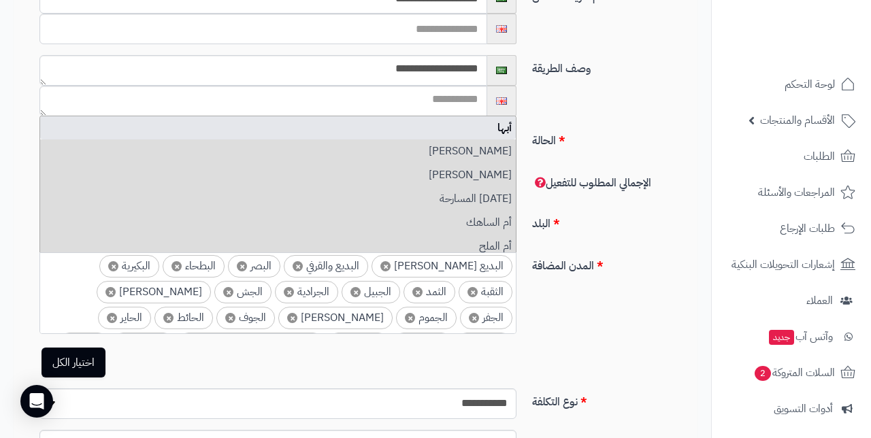
type input "*******"
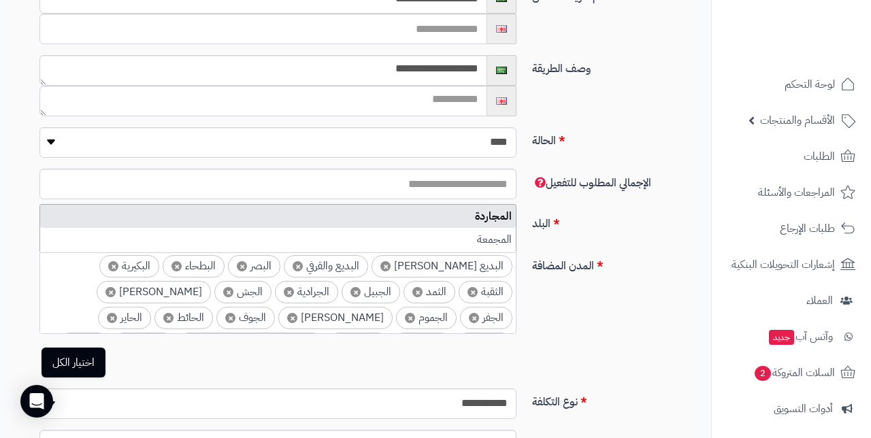
type input "*"
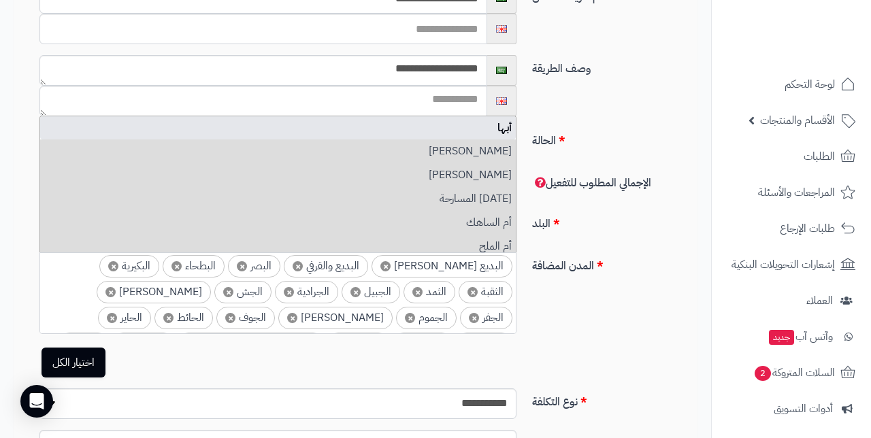
type input "*****"
type input "*"
type input "********"
type input "*"
type input "*****"
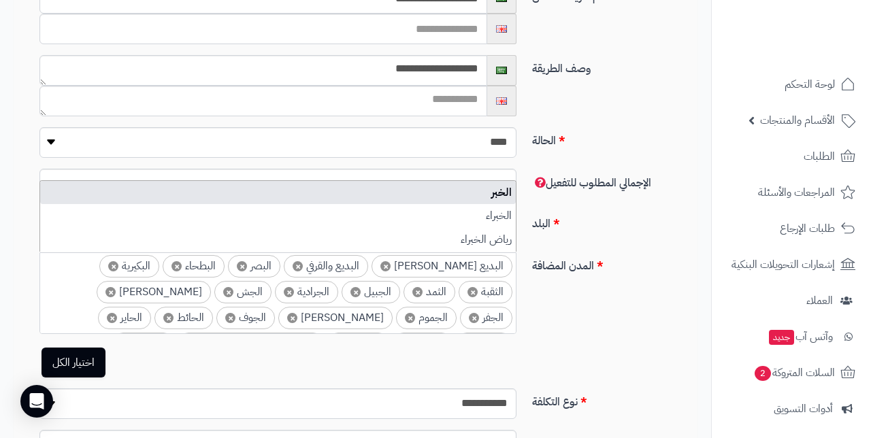
type input "*"
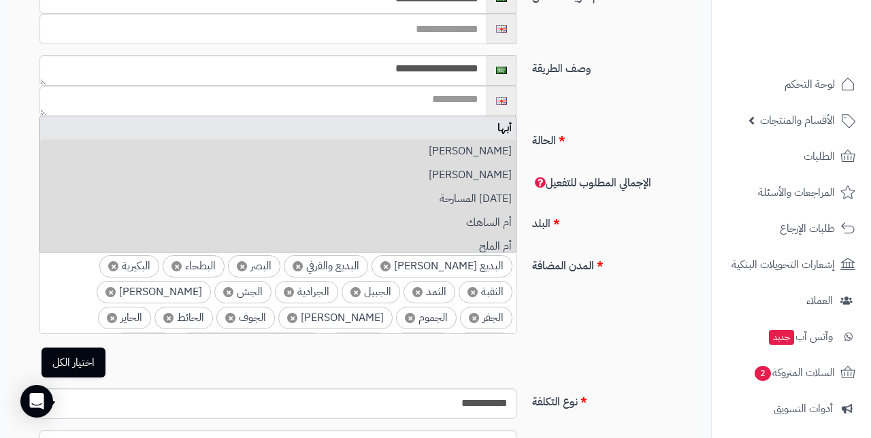
type input "*****"
type input "*"
type input "********"
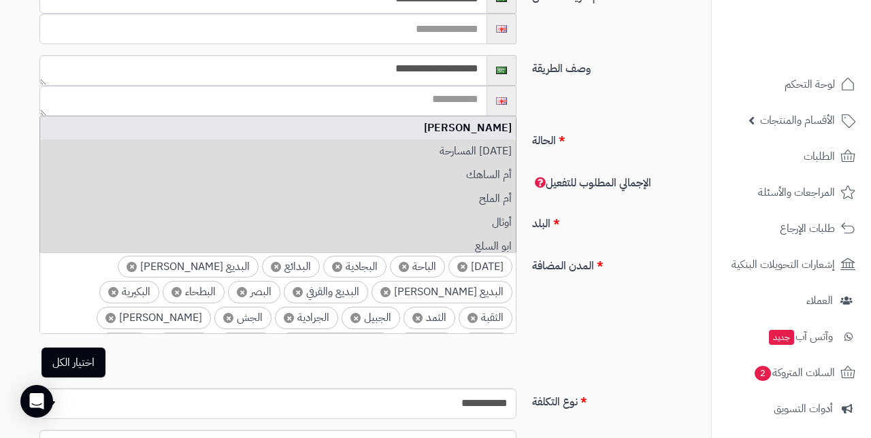
type input "*"
type input "*******"
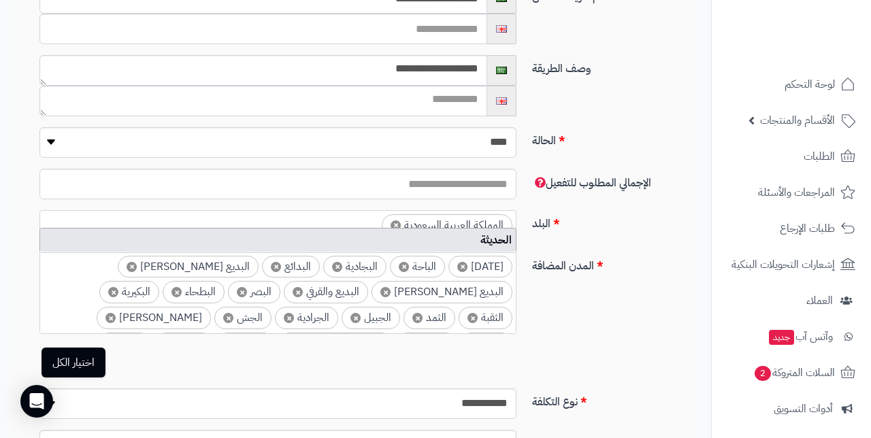
type input "*"
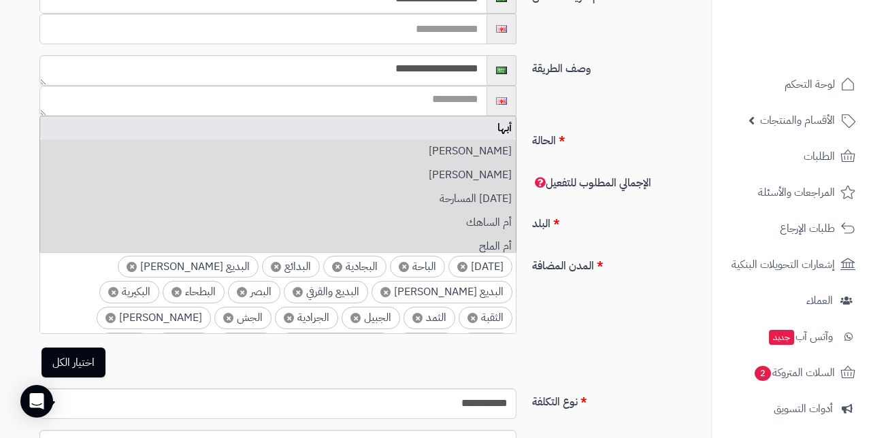
type input "*****"
type input "*"
type input "******"
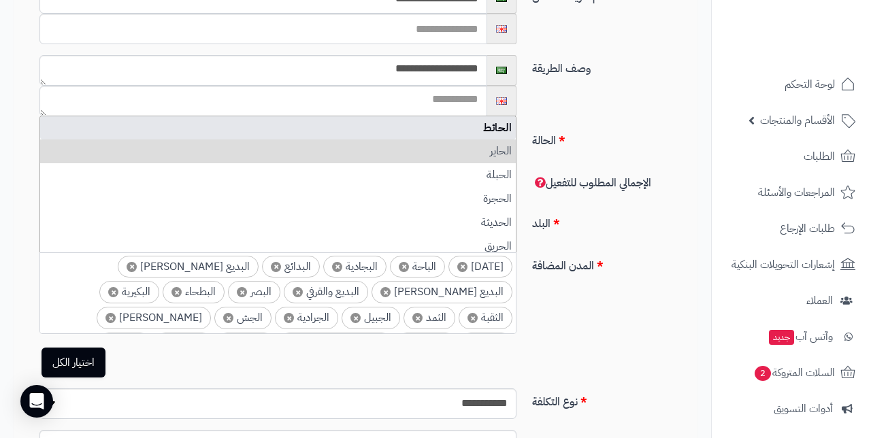
type input "*"
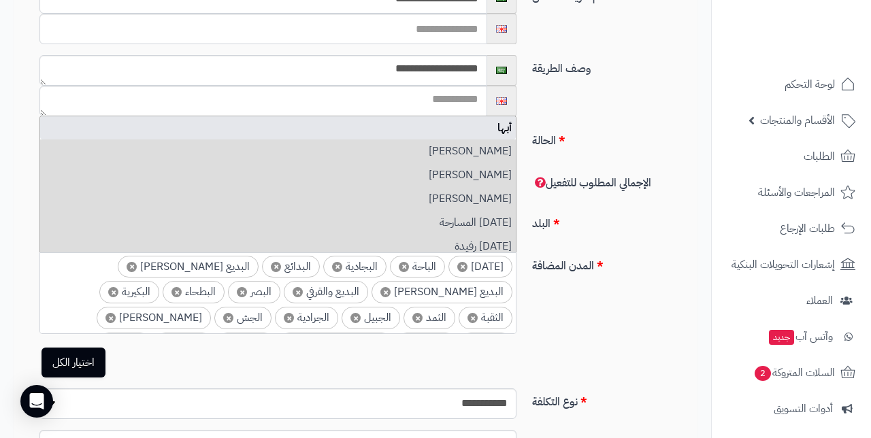
type input "****"
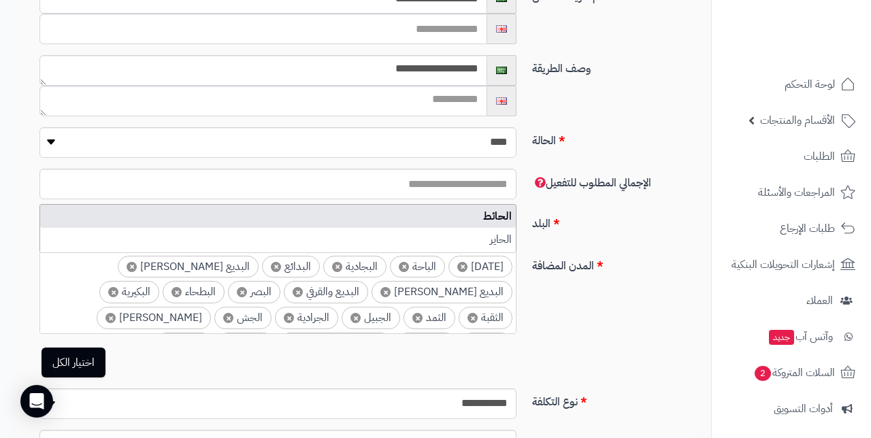
type input "*"
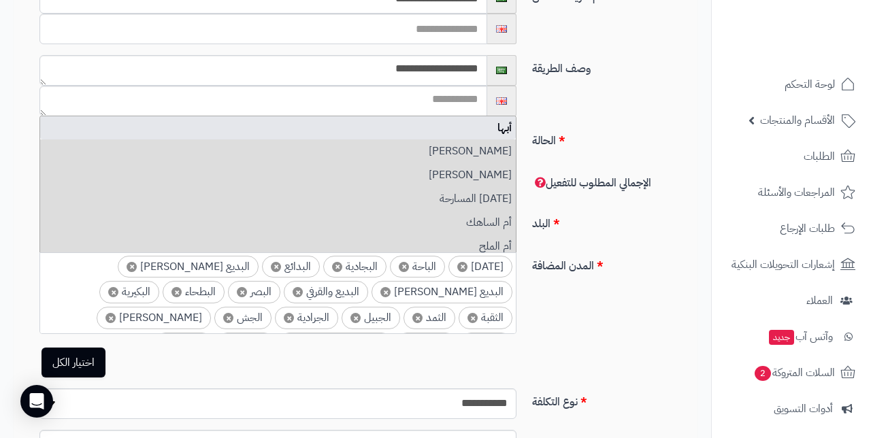
type input "*****"
type input "*"
type input "*****"
type input "*"
type input "*******"
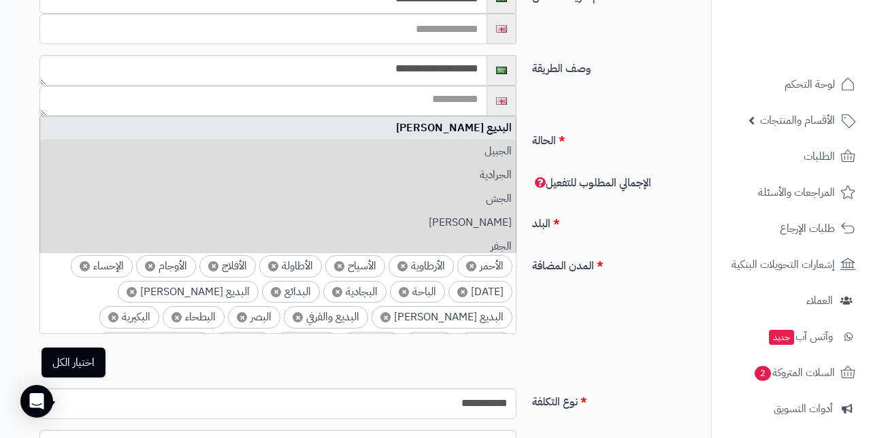
type input "*"
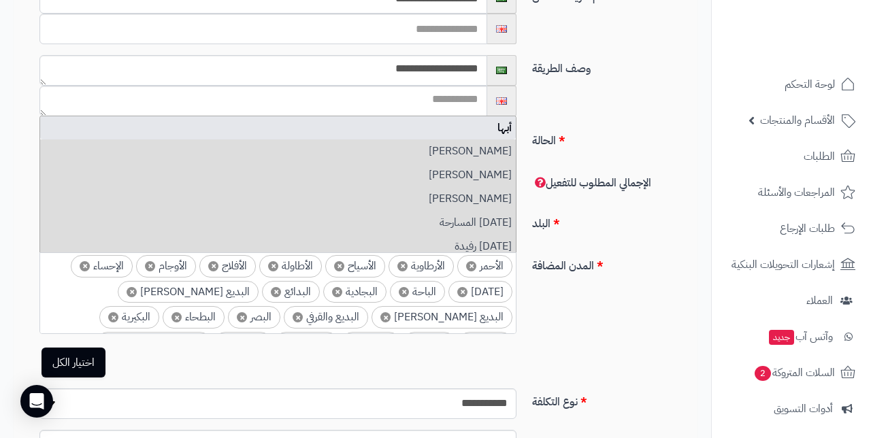
type input "****"
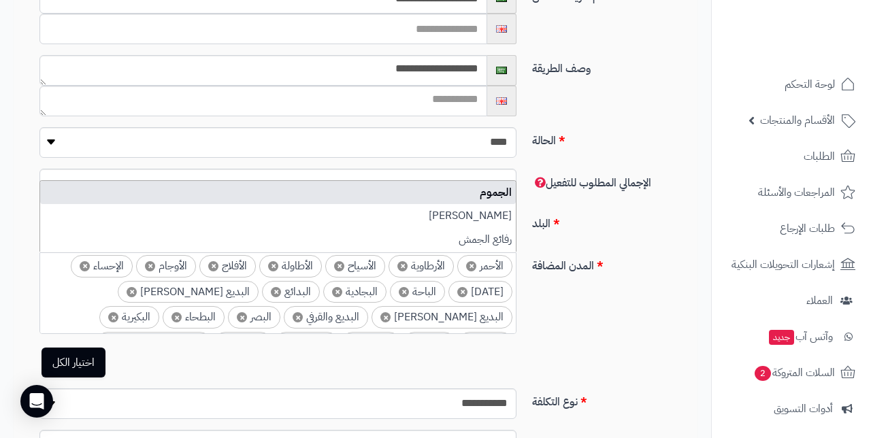
type input "*"
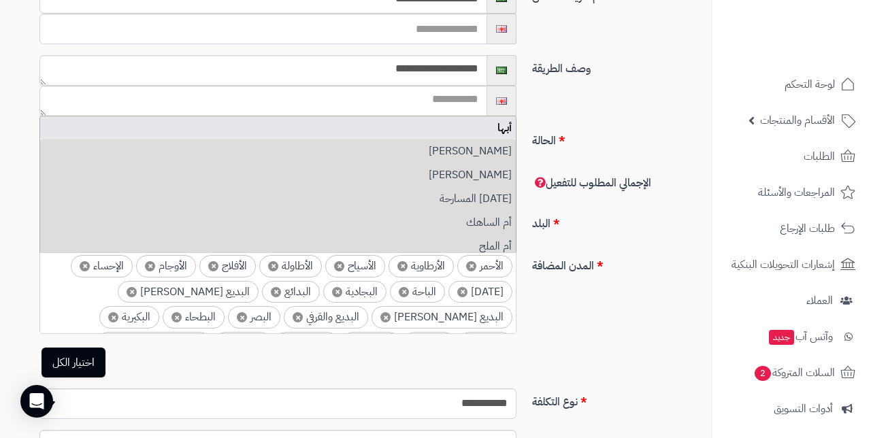
type input "****"
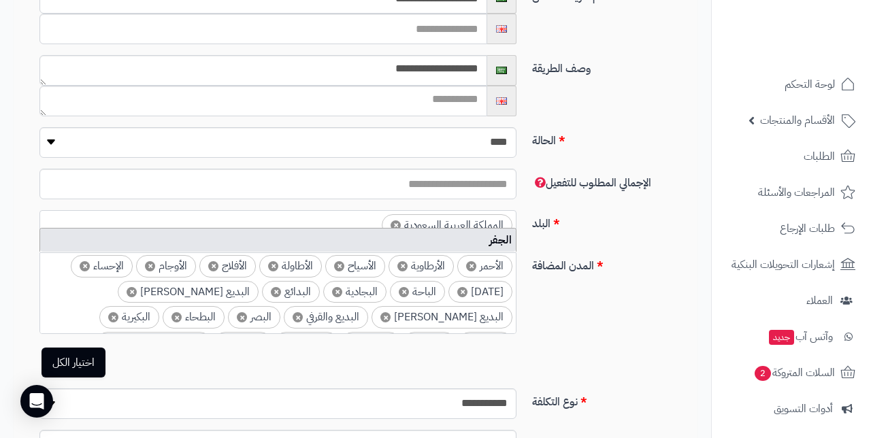
type input "*"
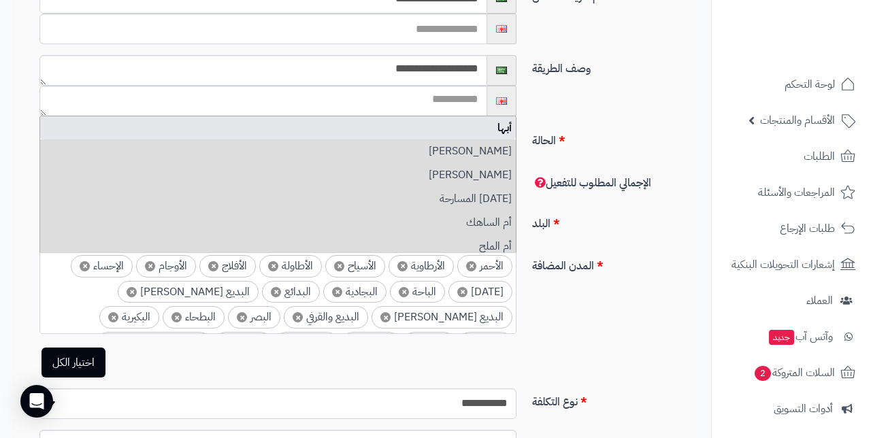
type input "******"
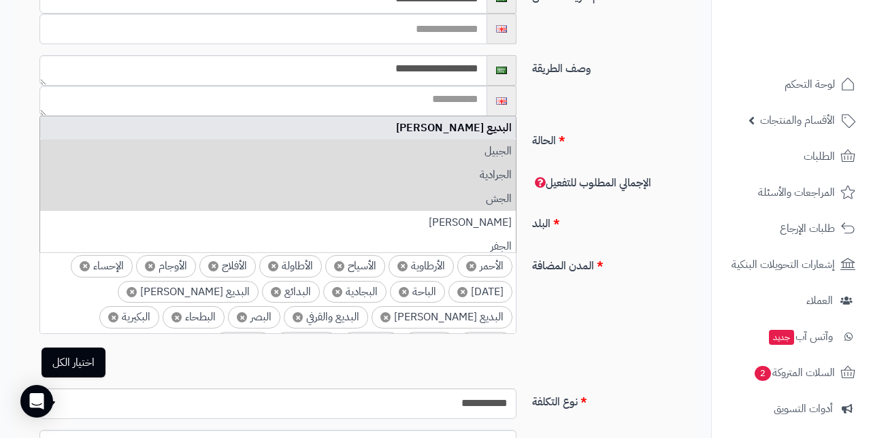
type input "*"
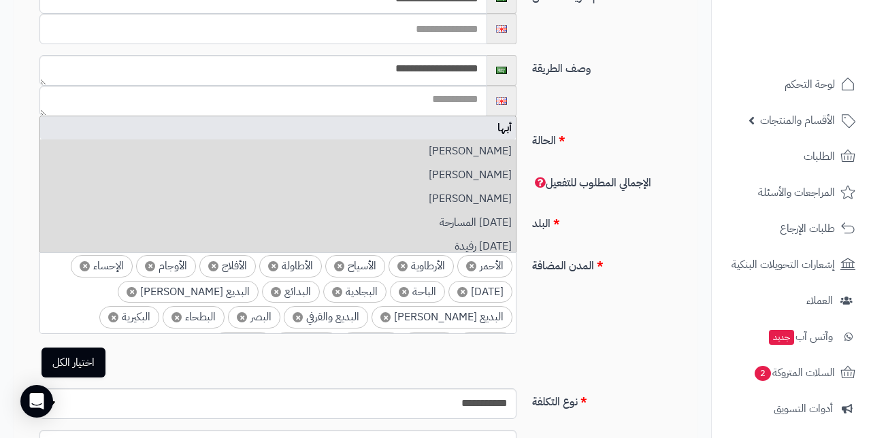
type input "**"
type input "*"
type input "********"
type input "*"
type input "******"
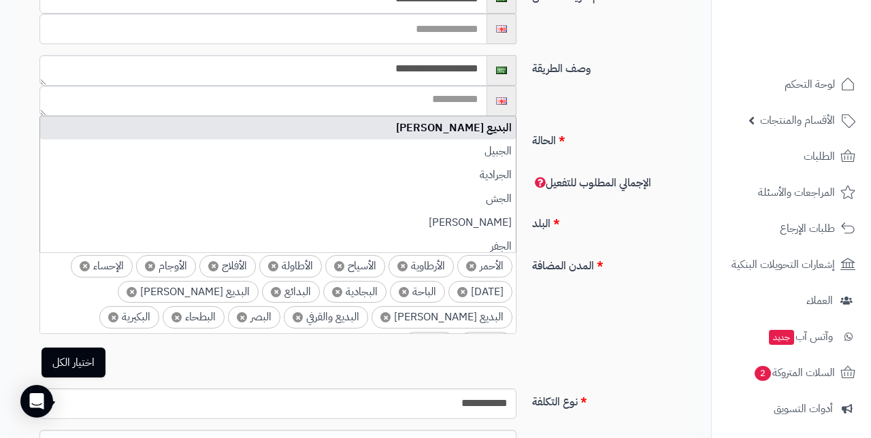
type input "*"
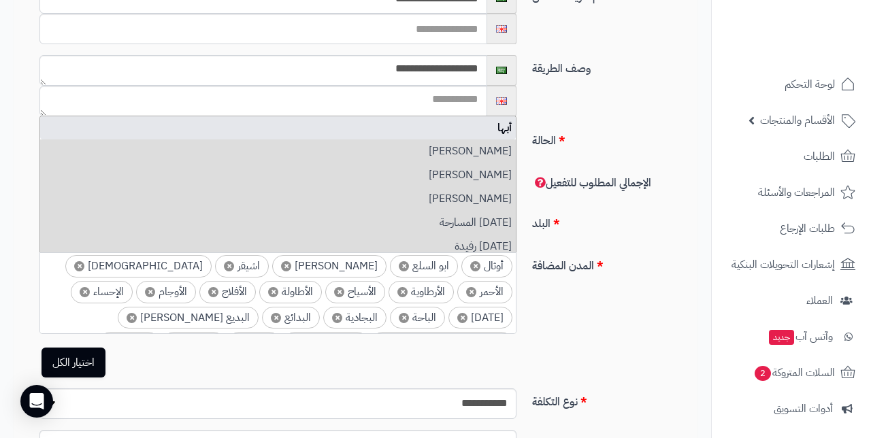
type input "***"
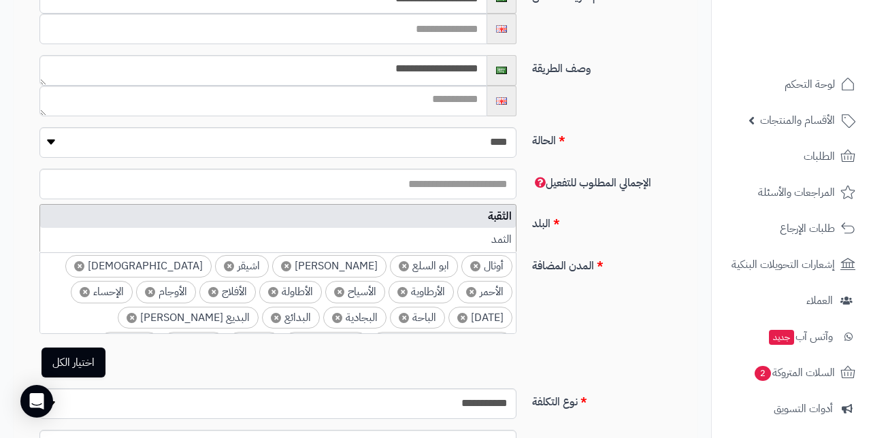
type input "*"
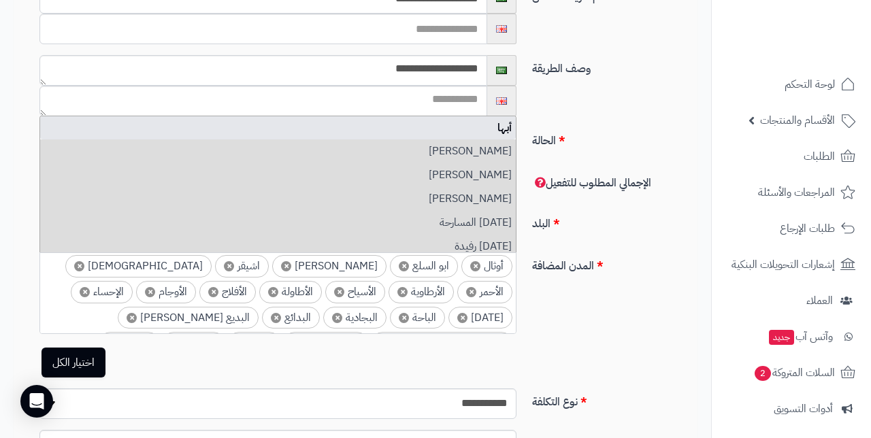
type input "***"
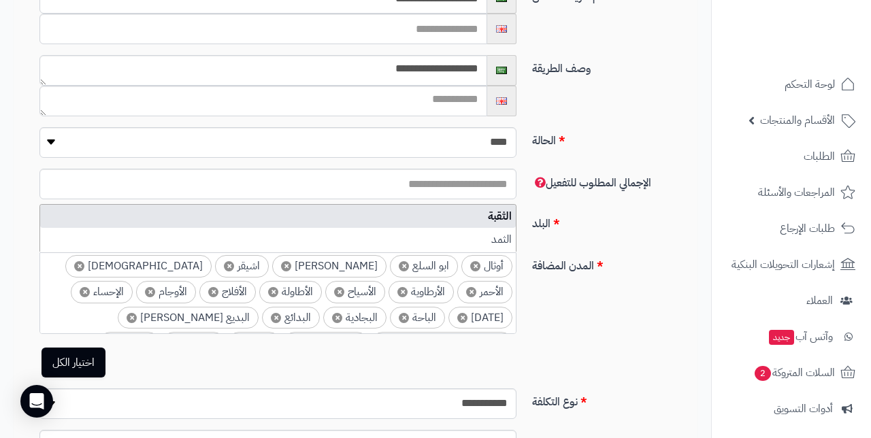
type input "*"
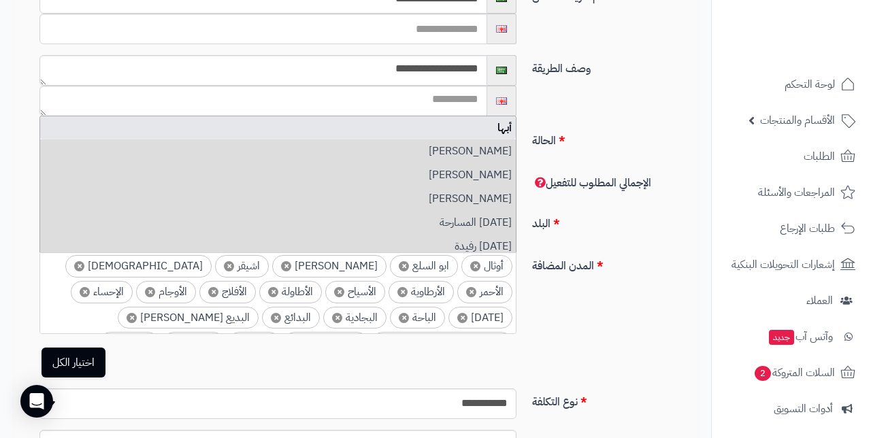
type input "******"
type input "*"
type input "*****"
type input "*"
type input "***"
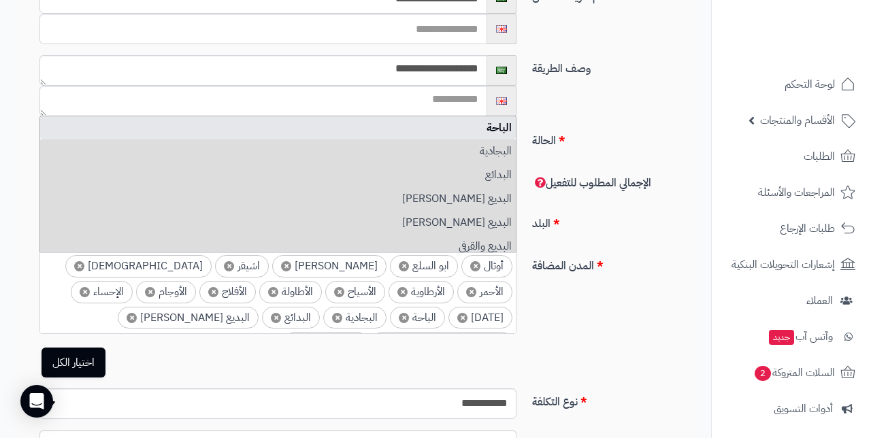
type input "*"
type input "**********"
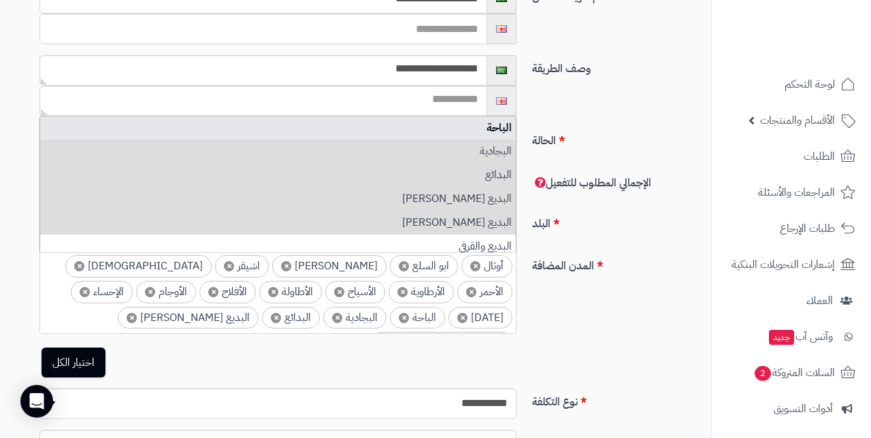
type input "*"
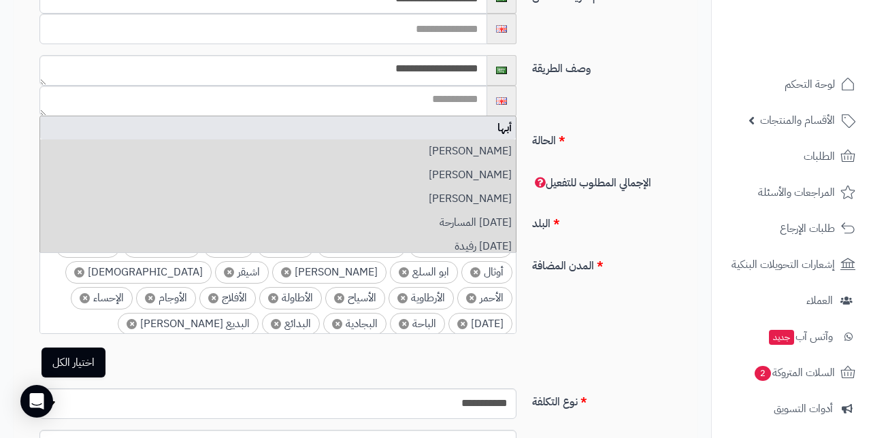
type input "**********"
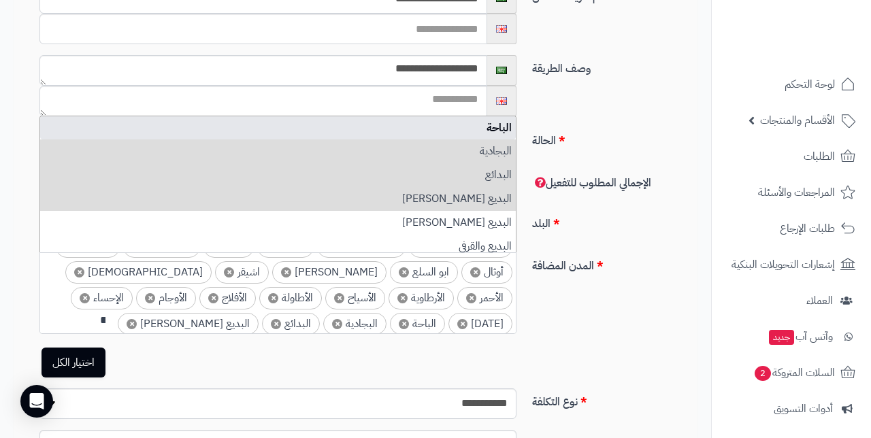
type input "*"
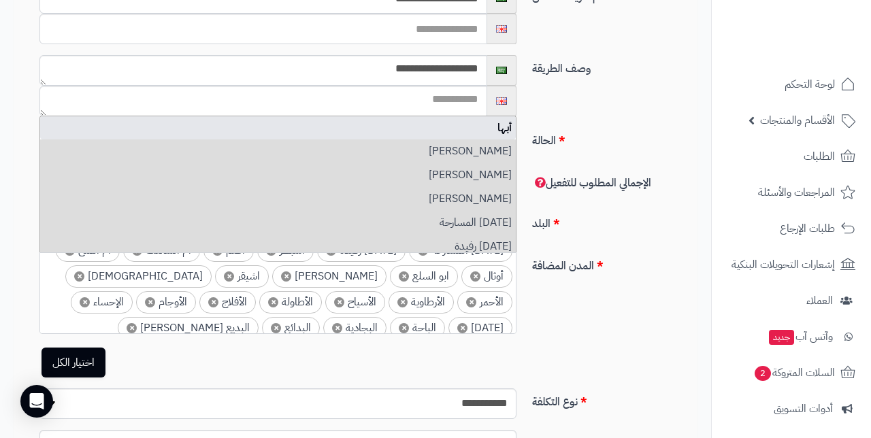
type input "**********"
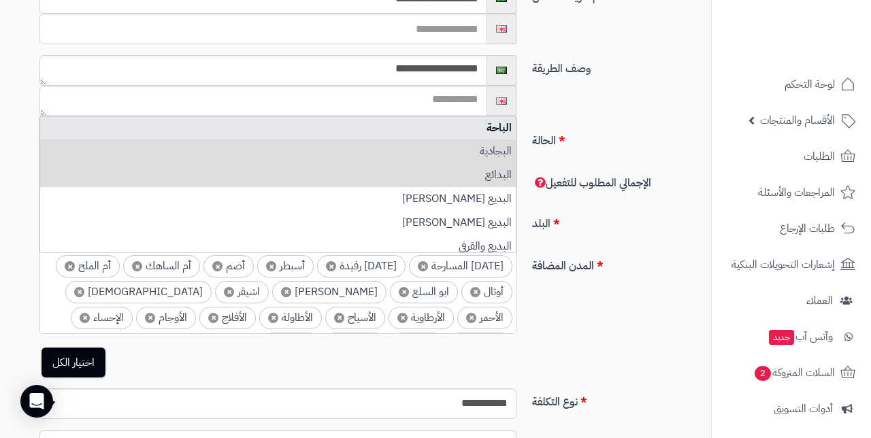
type input "*"
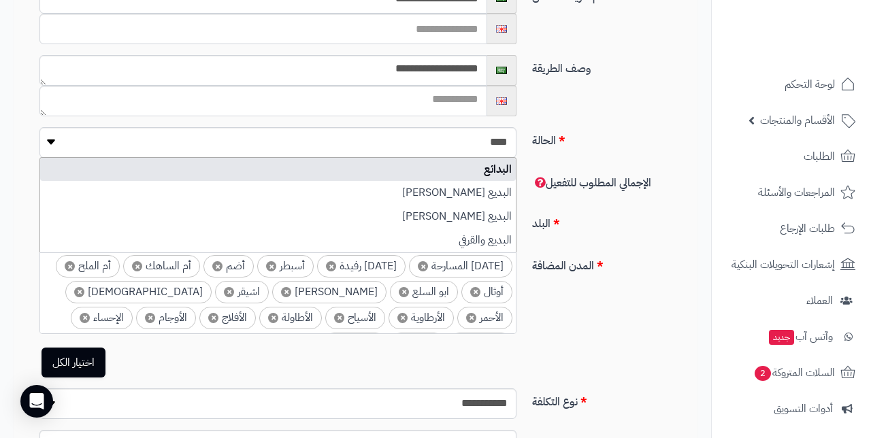
type input "*"
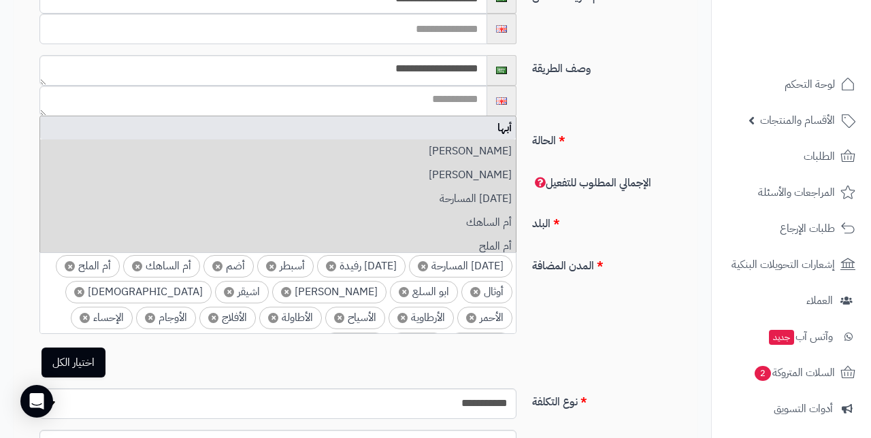
type input "*******"
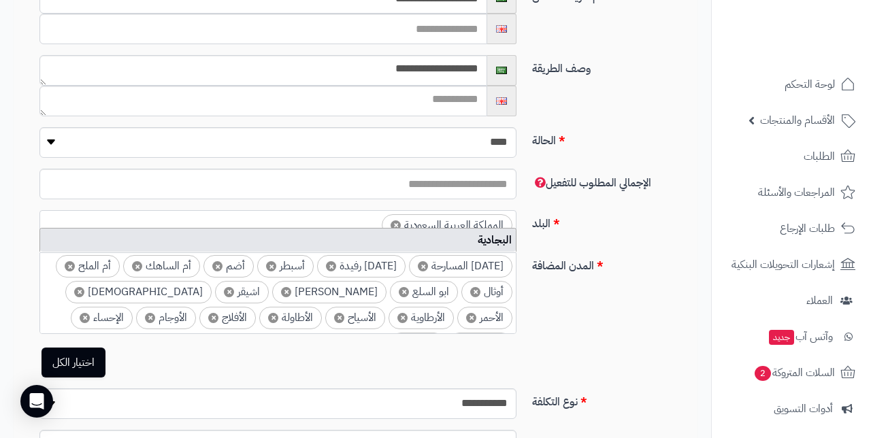
type input "*"
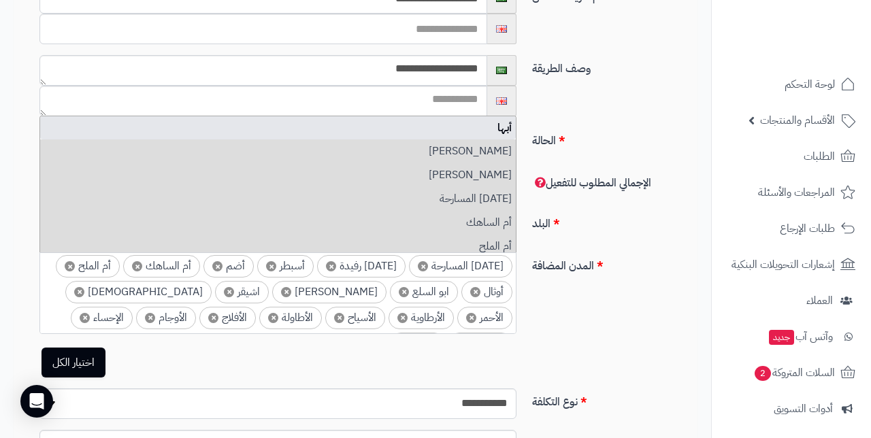
type input "*****"
type input "*"
type input "*******"
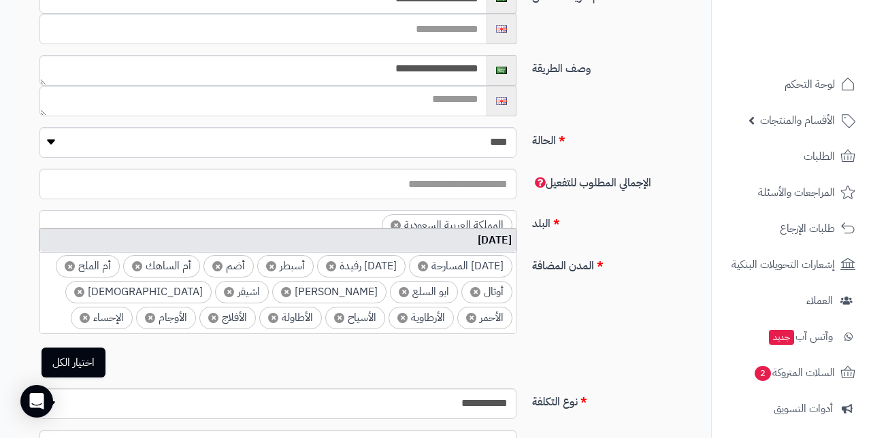
type input "*"
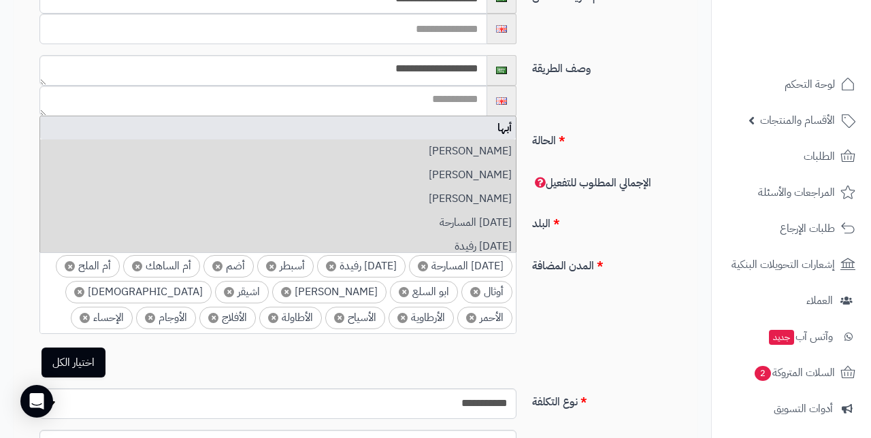
type input "******"
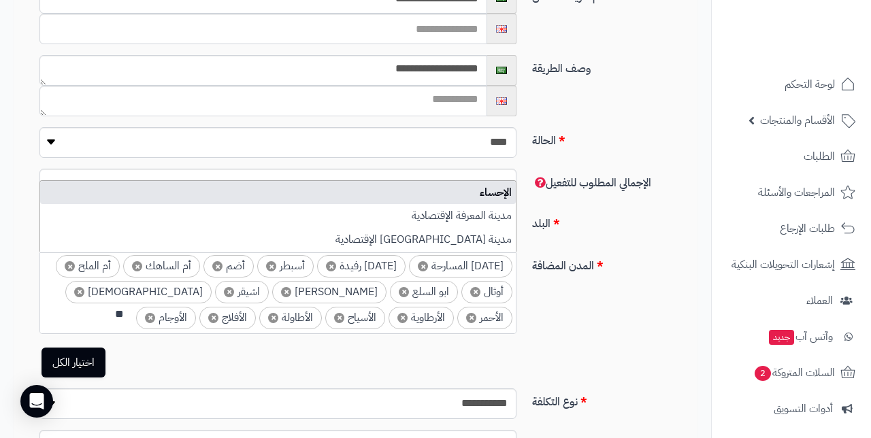
type input "*"
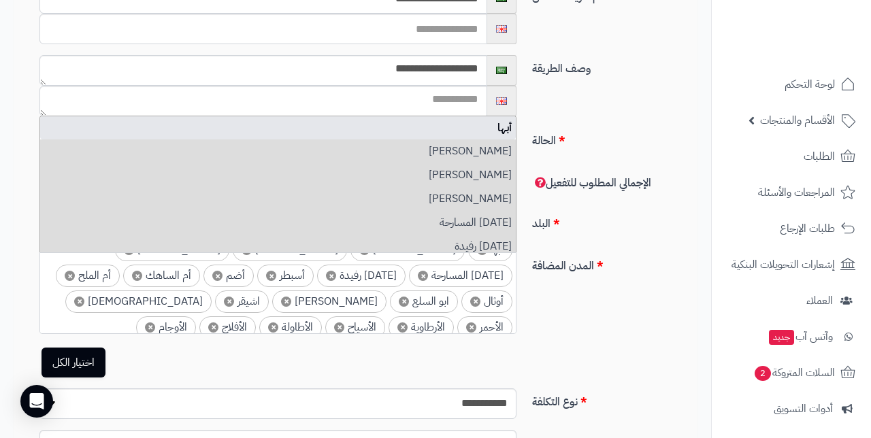
type input "*****"
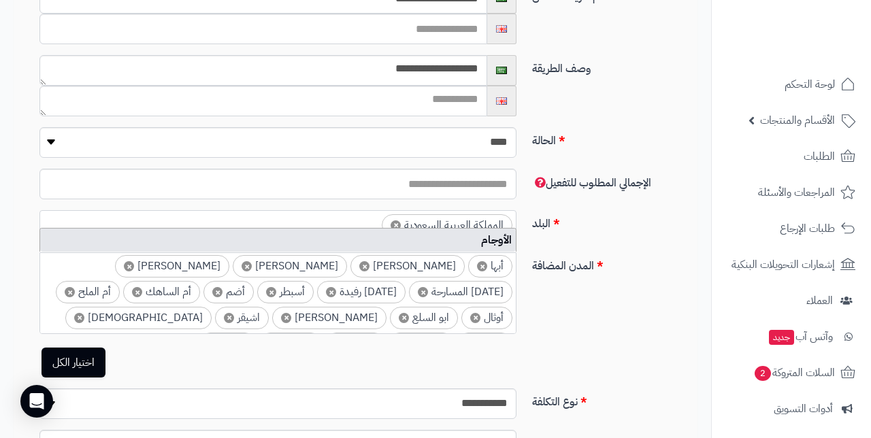
type input "*"
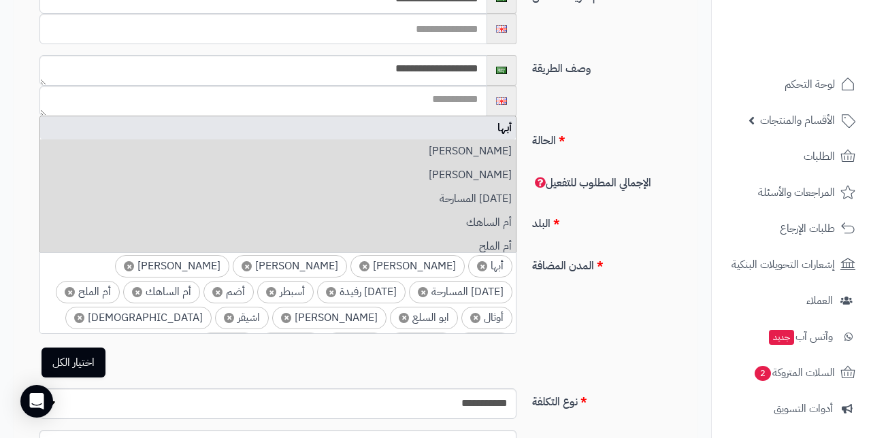
type input "******"
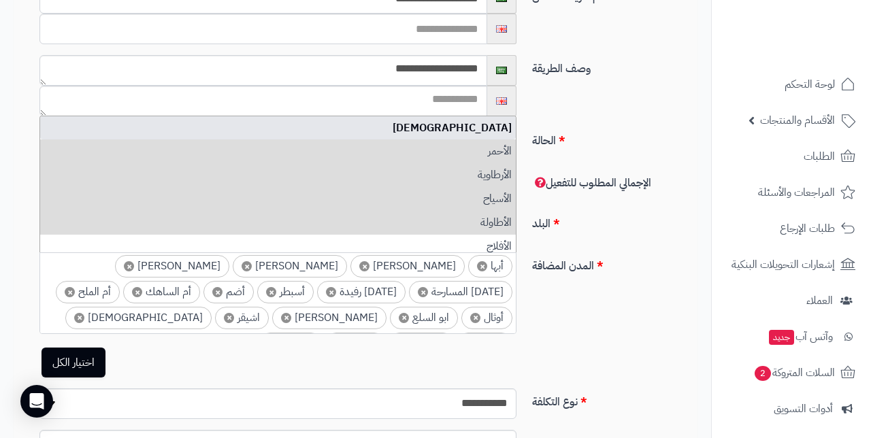
type input "*"
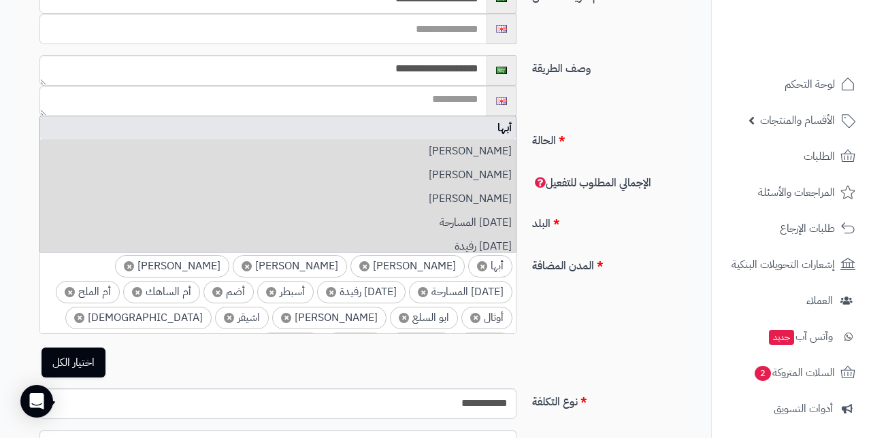
type input "******"
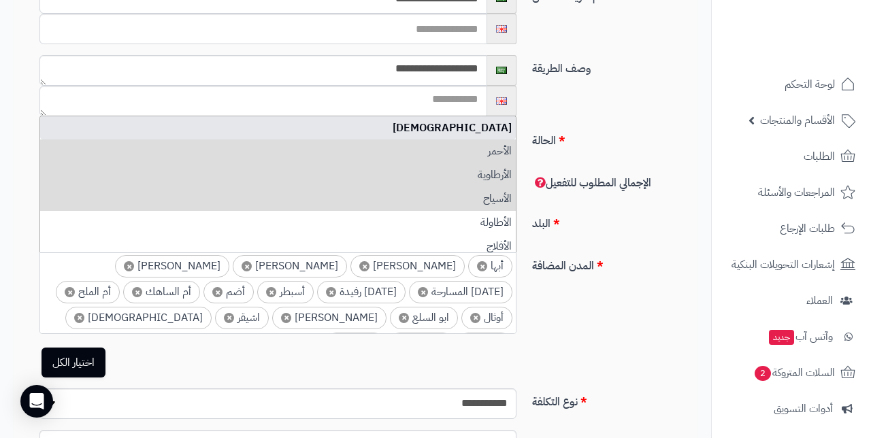
type input "*"
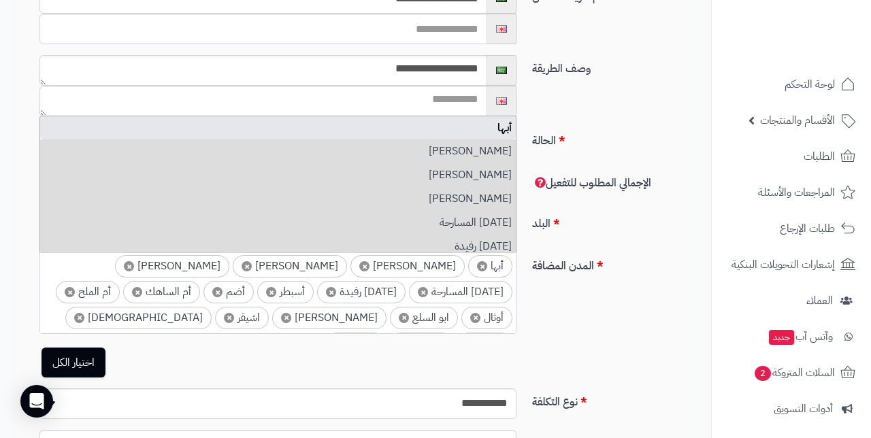
type input "*****"
type input "*"
type input "*********"
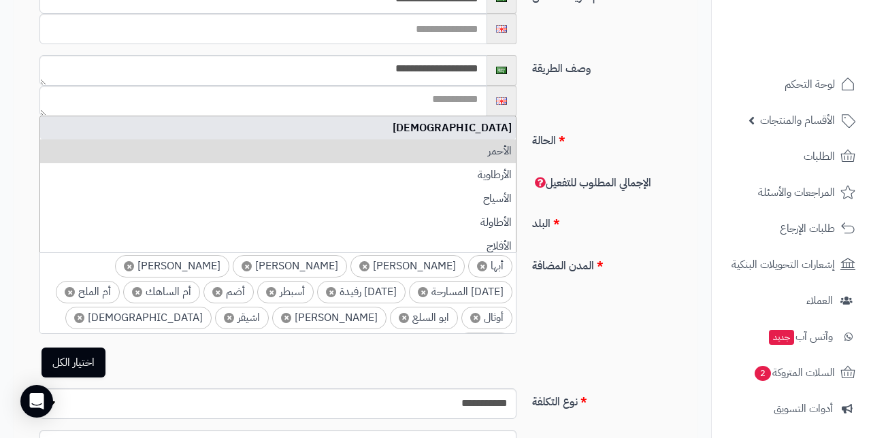
type input "*"
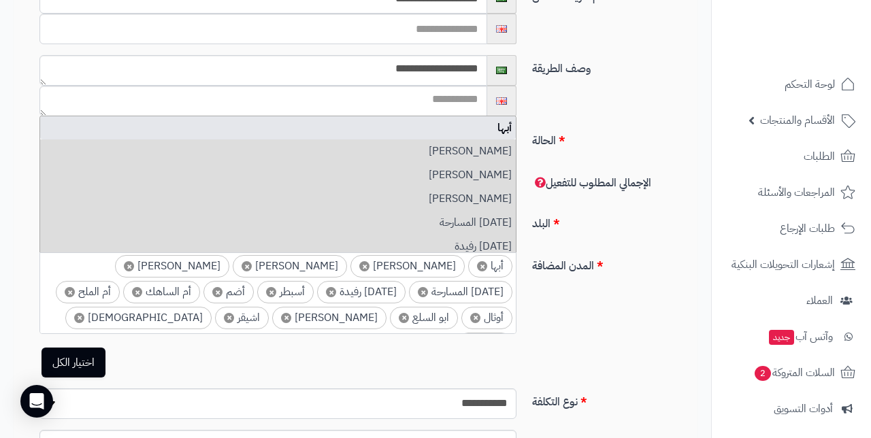
type input "****"
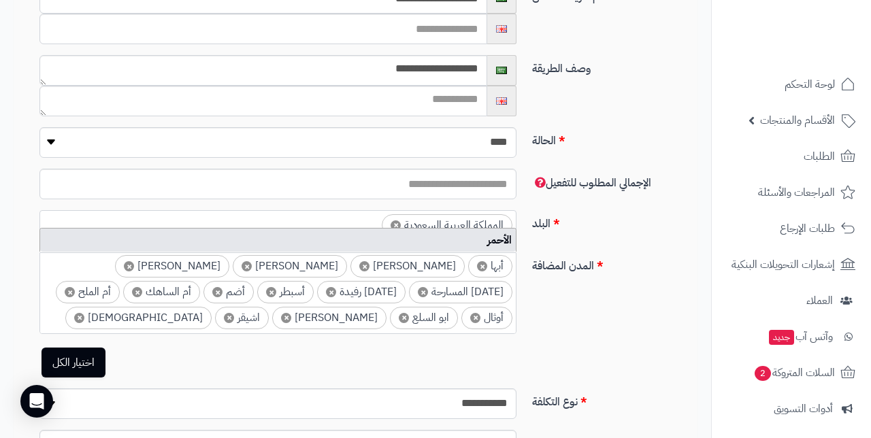
type input "*"
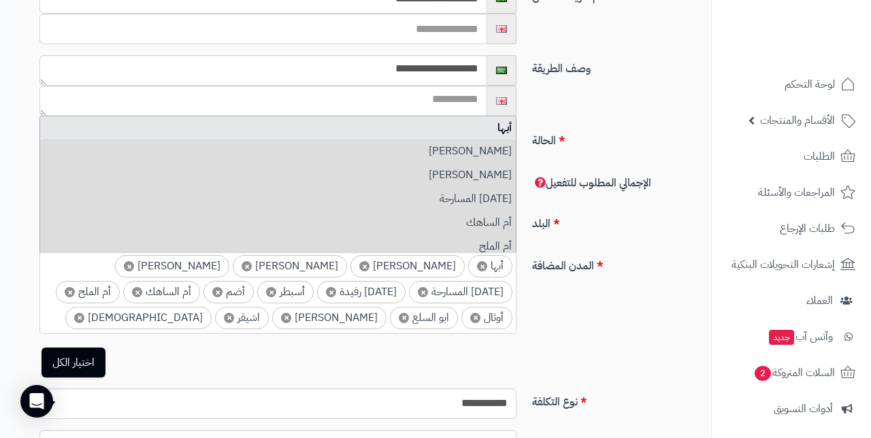
type input "******"
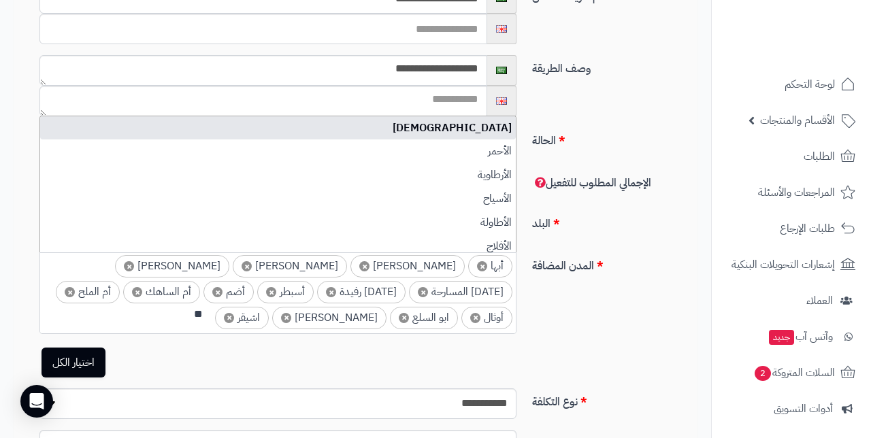
type input "*"
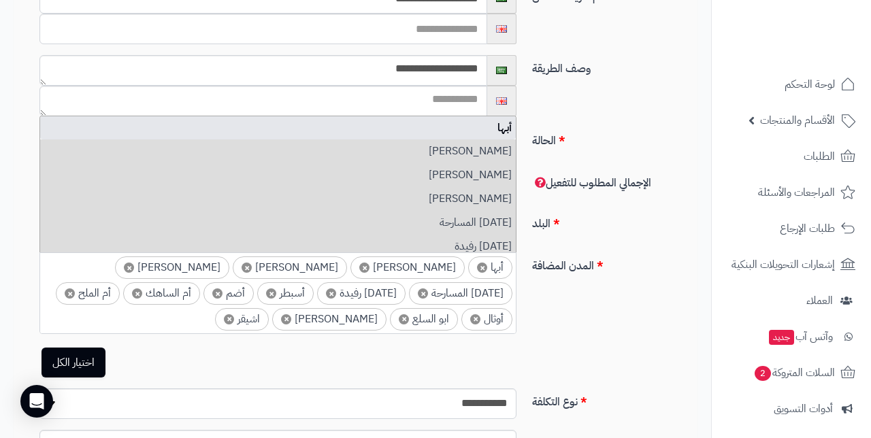
type input "***"
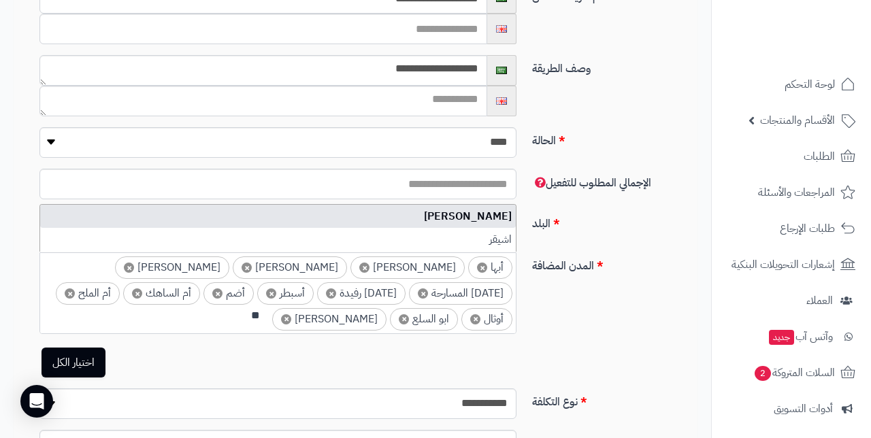
type input "*"
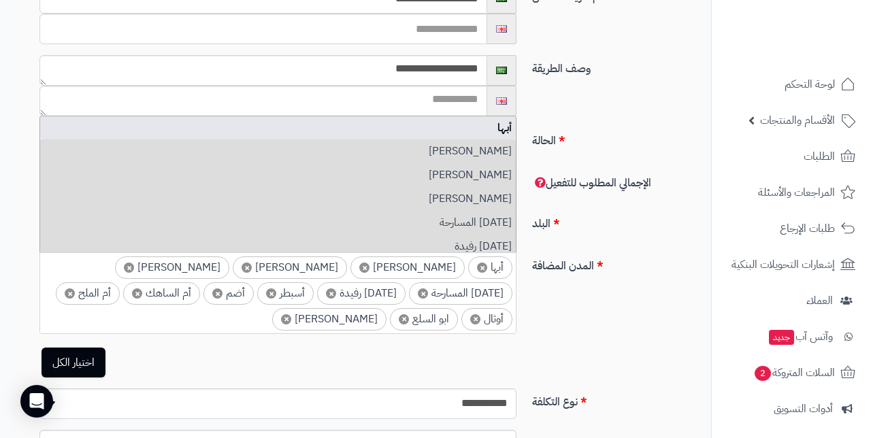
type input "******"
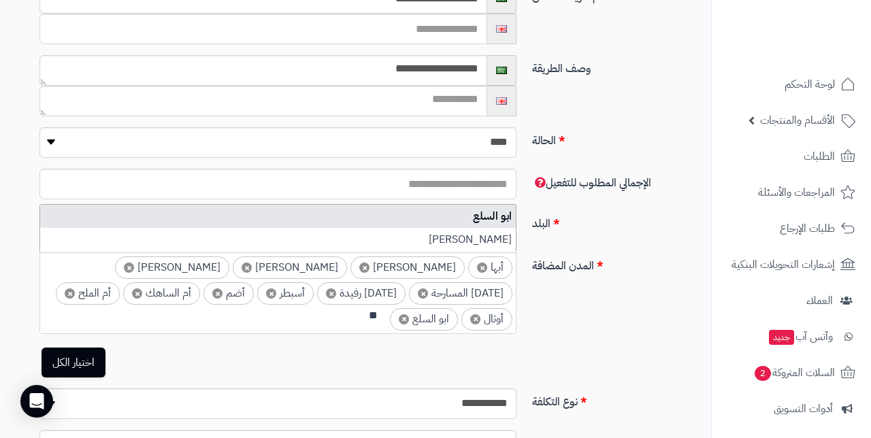
type input "*"
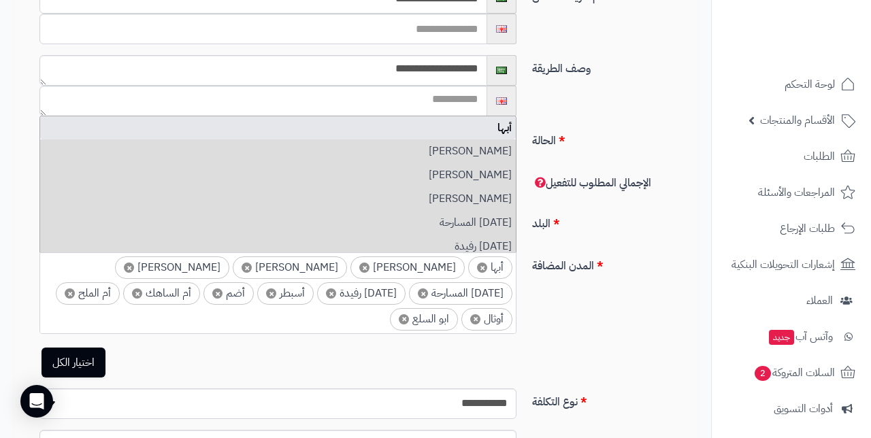
type input "*******"
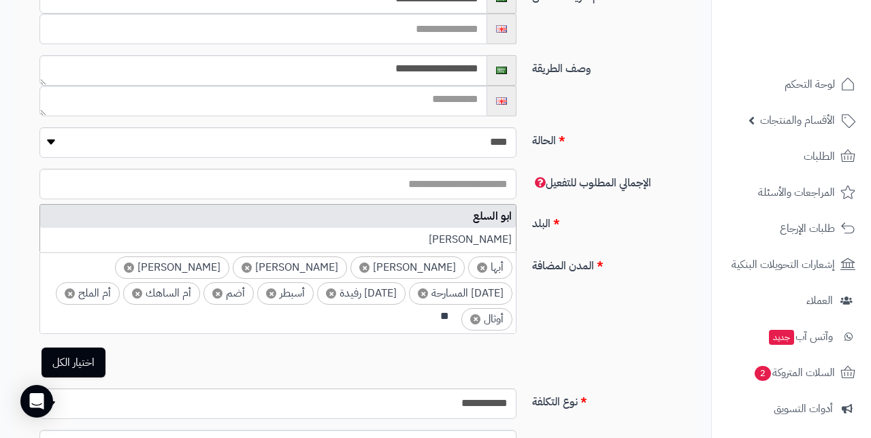
type input "*"
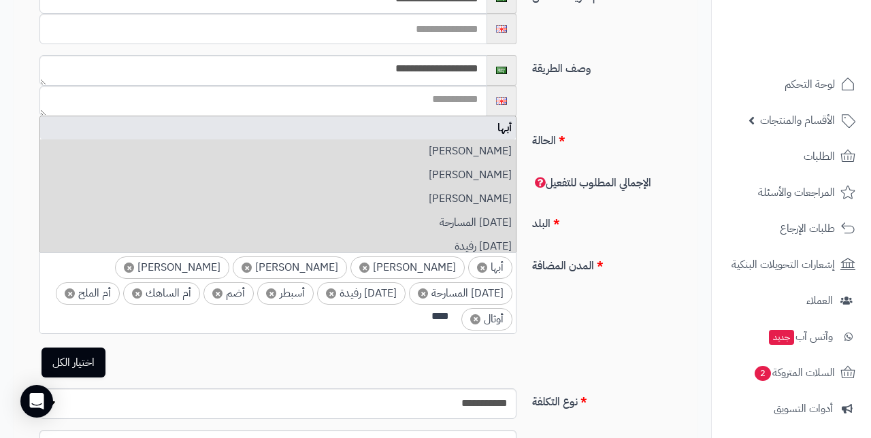
type input "***"
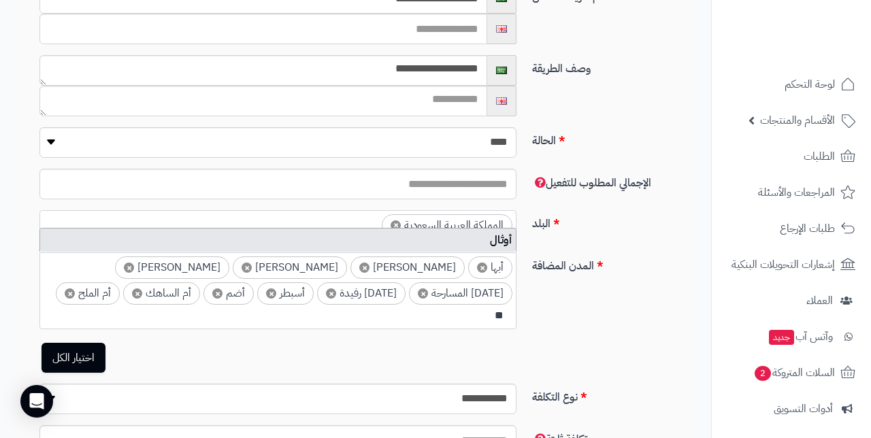
type input "*"
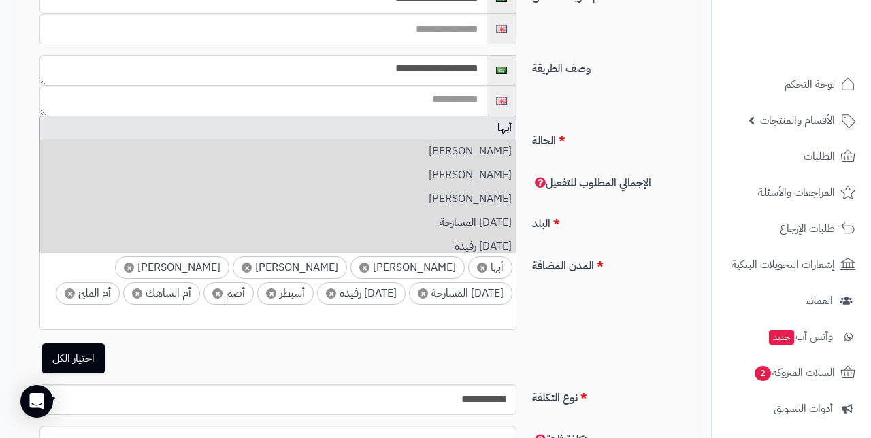
type input "******"
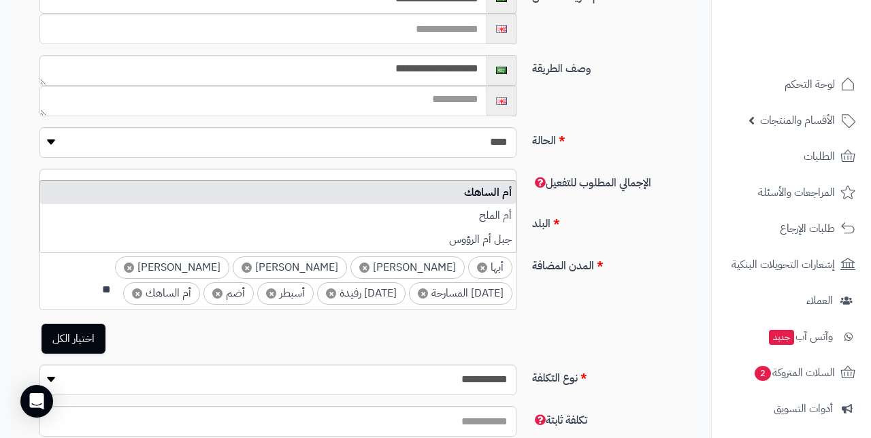
type input "*"
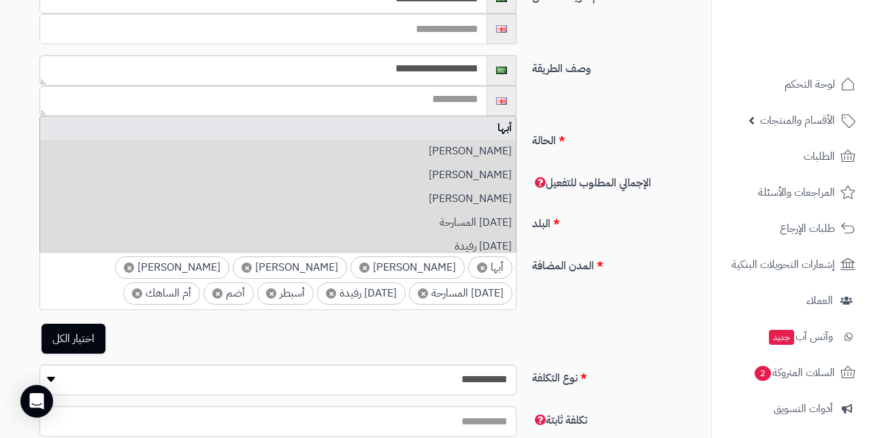
type input "*******"
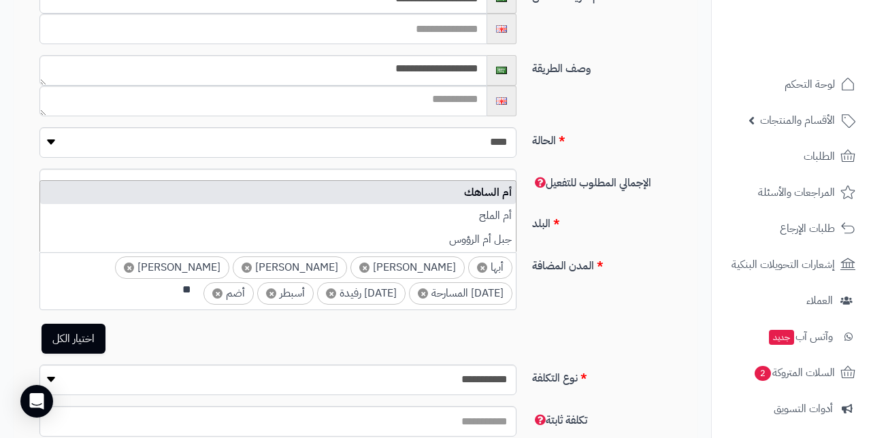
type input "*"
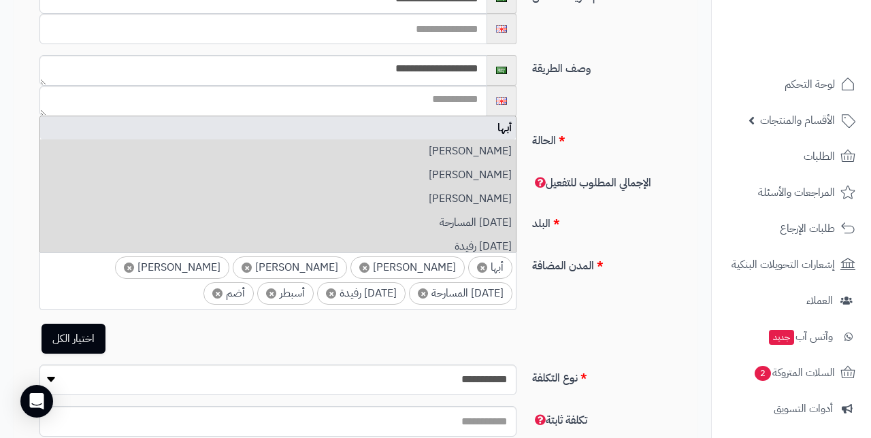
type input "**"
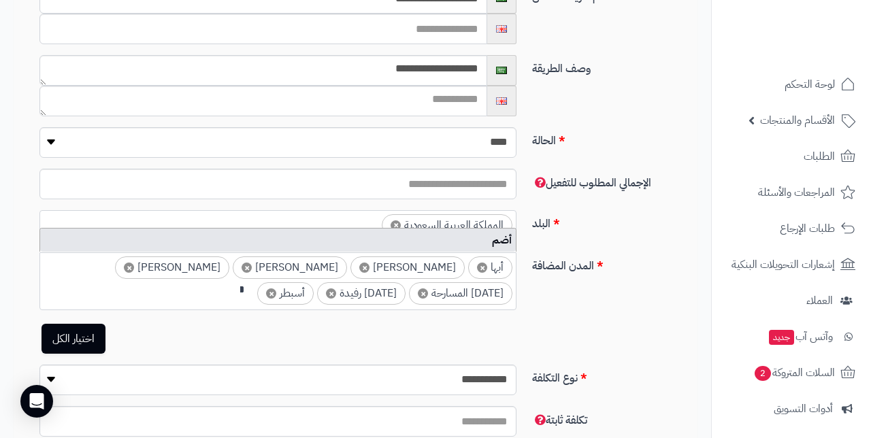
type input "*"
type input "*****"
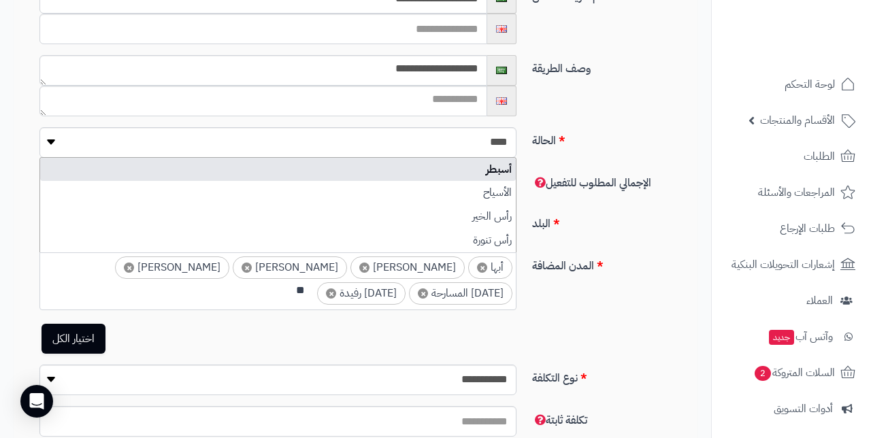
type input "*"
type input "*********"
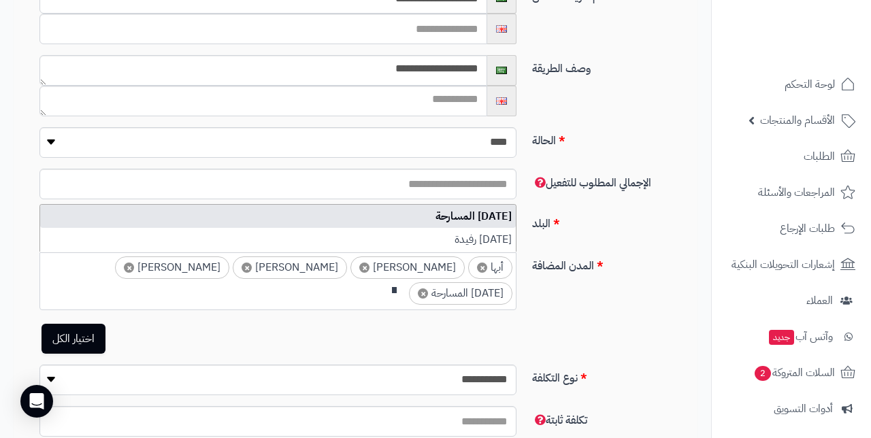
type input "*"
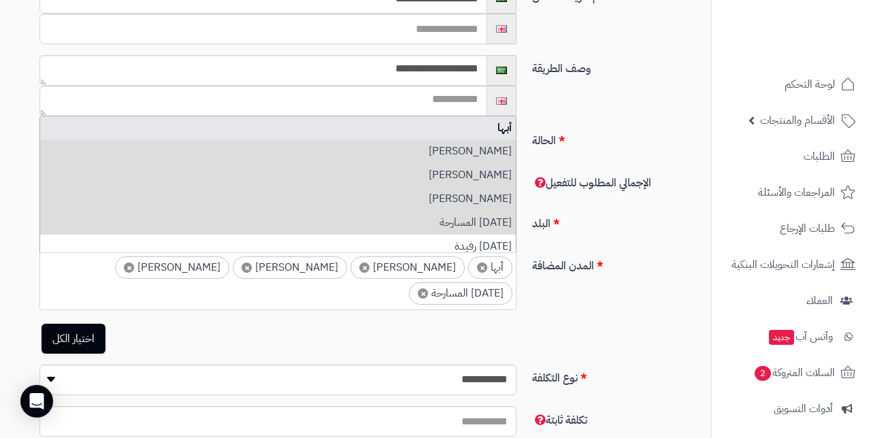
type input "**********"
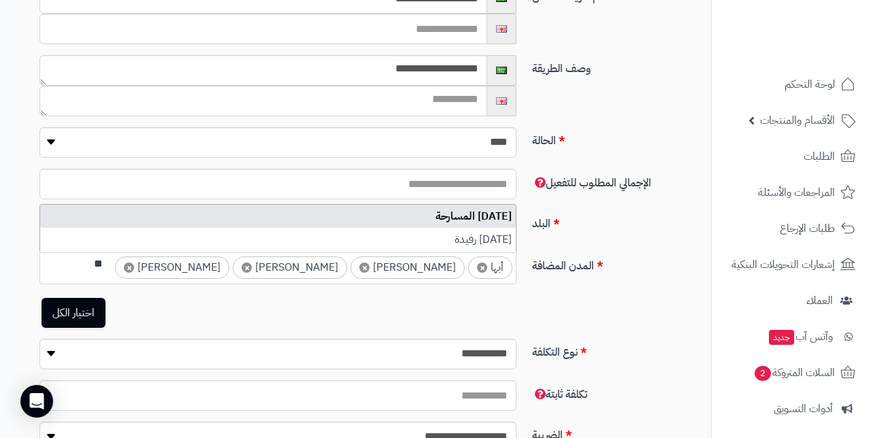
type input "*"
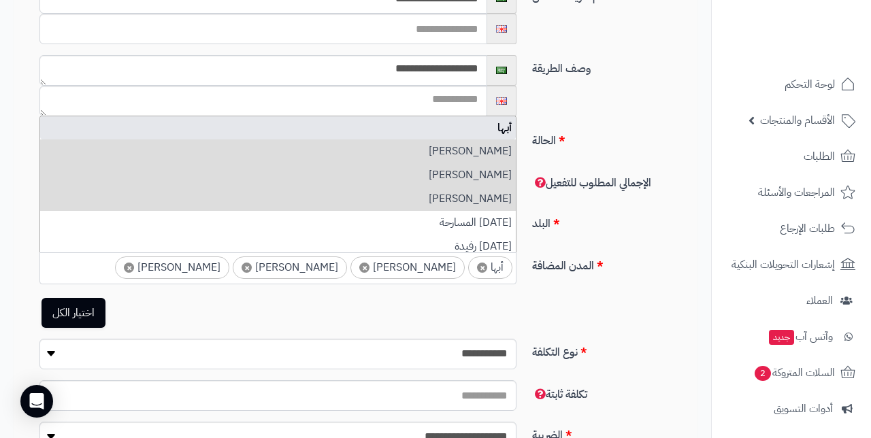
type input "********"
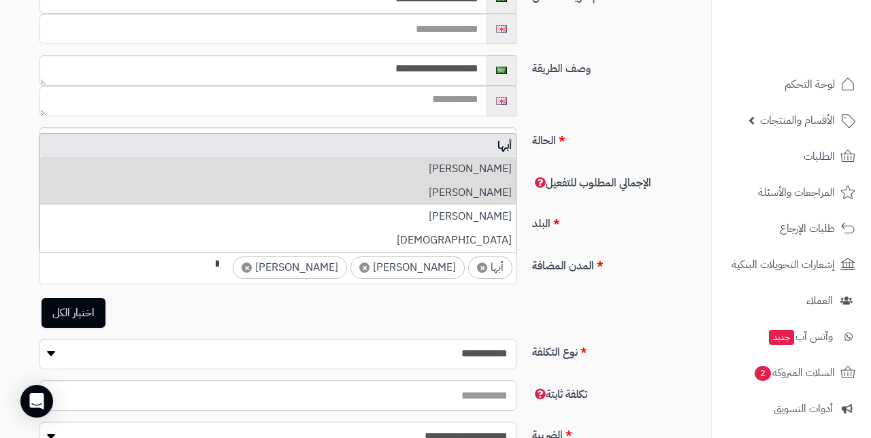
type input "*"
type input "**********"
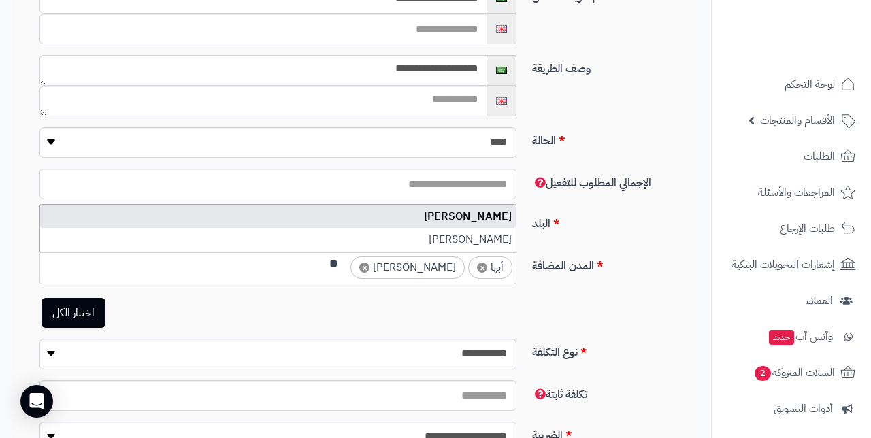
type input "*"
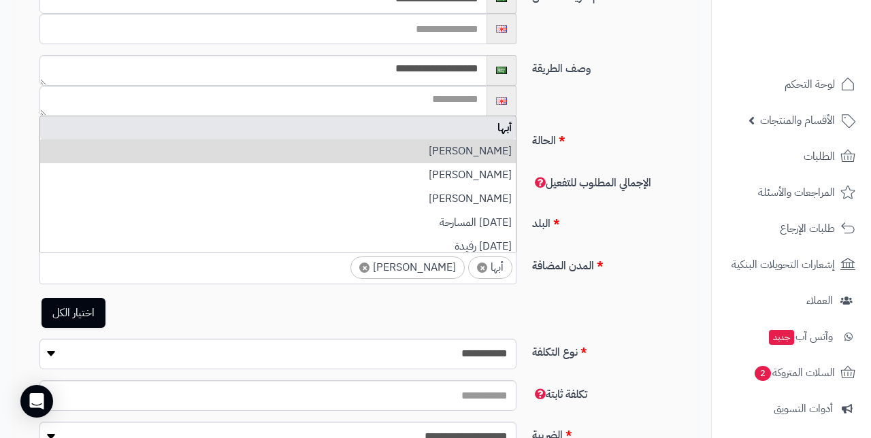
type input "******"
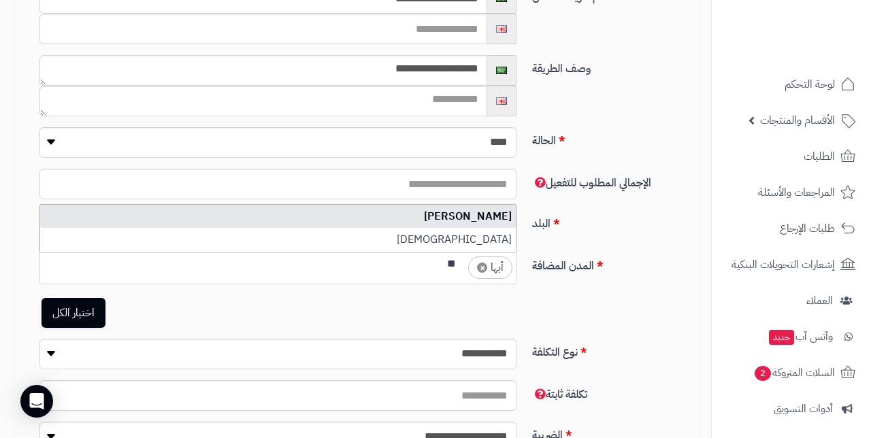
type input "*"
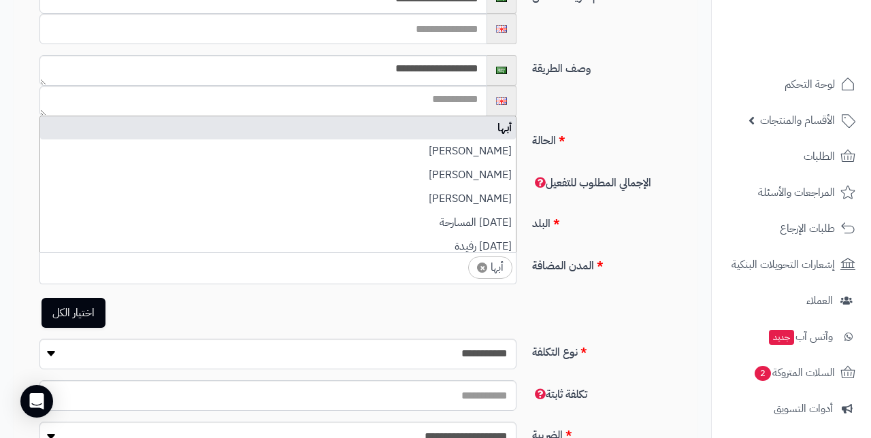
select select
type input "**"
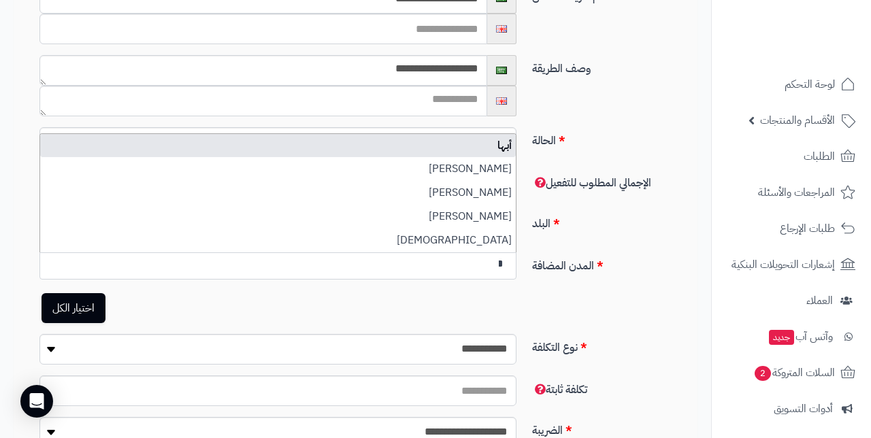
type input "*"
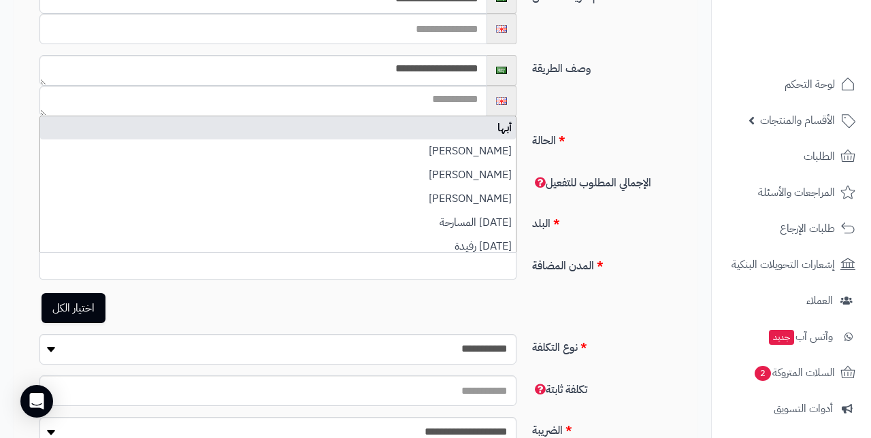
click at [0, 227] on div "**********" at bounding box center [355, 376] width 711 height 921
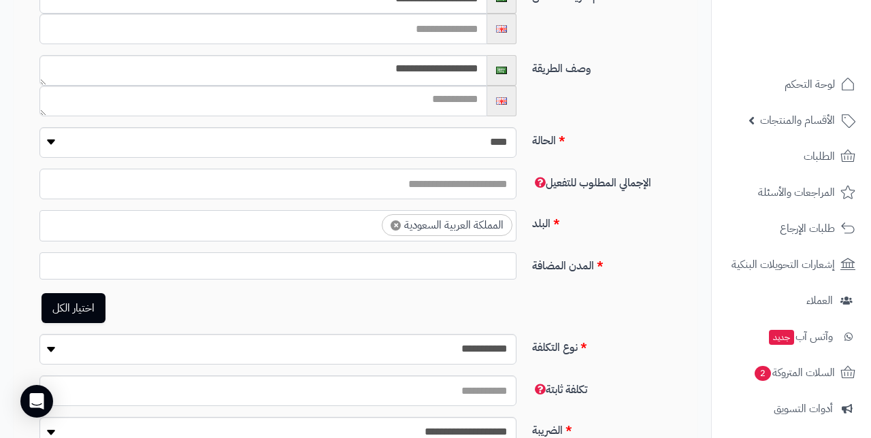
click at [370, 180] on input "*" at bounding box center [277, 184] width 477 height 31
click at [350, 261] on ul at bounding box center [278, 263] width 476 height 20
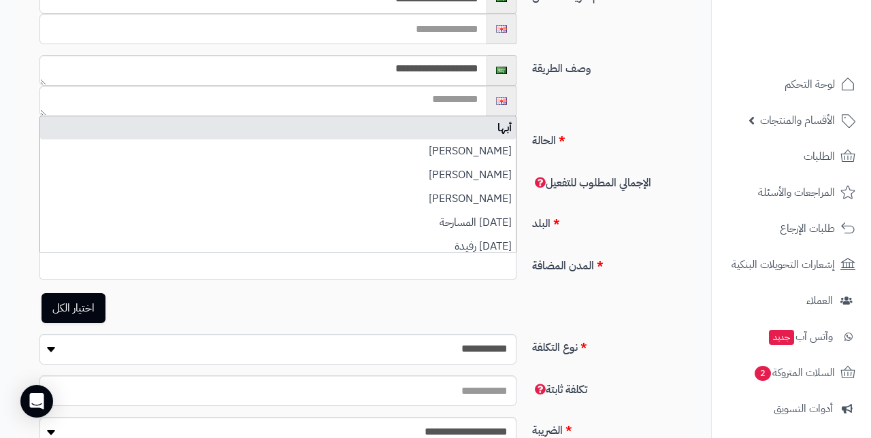
type input "*"
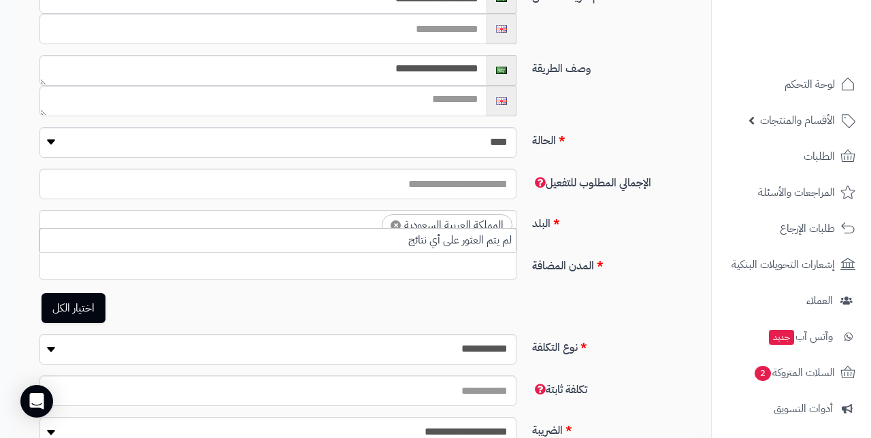
type input "*"
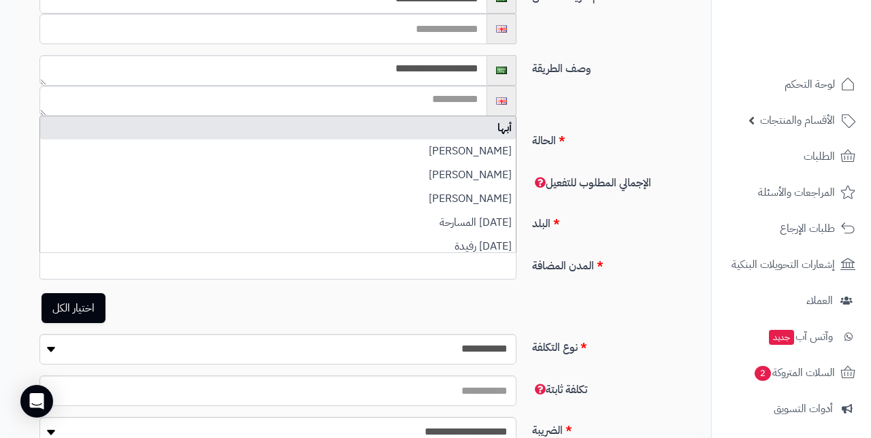
type input "*"
click at [575, 297] on div "**********" at bounding box center [361, 293] width 684 height 82
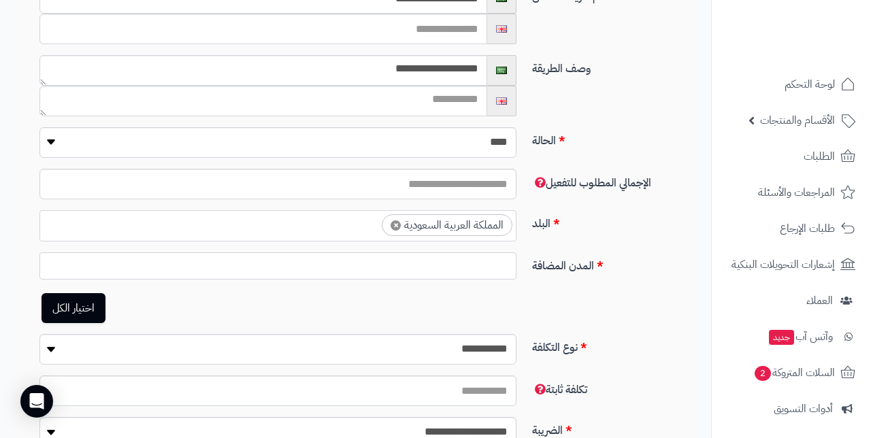
click at [477, 267] on ul at bounding box center [278, 263] width 476 height 20
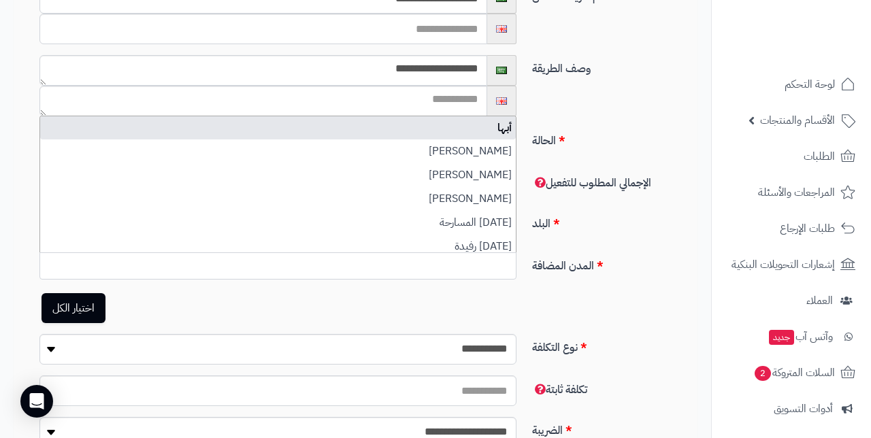
type input "*"
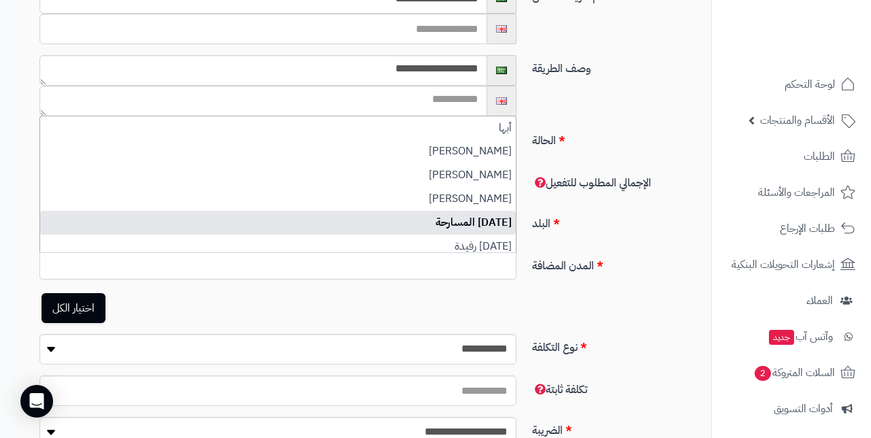
click at [631, 64] on label "وصف الطريقة" at bounding box center [610, 66] width 166 height 22
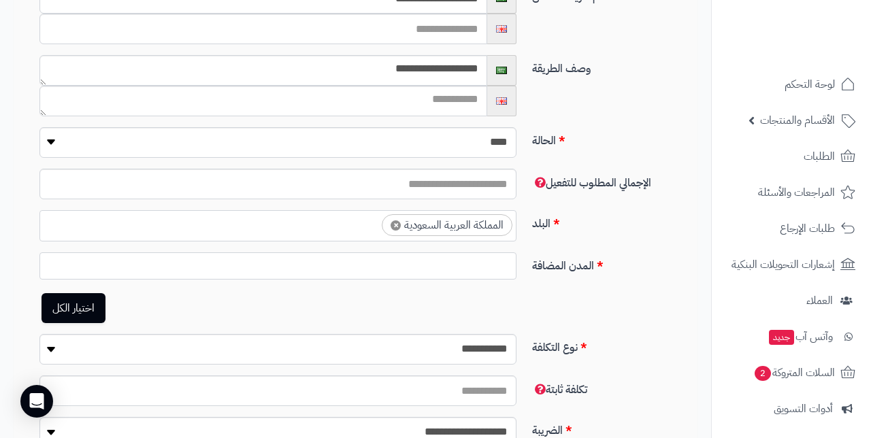
click at [439, 269] on ul at bounding box center [278, 263] width 476 height 20
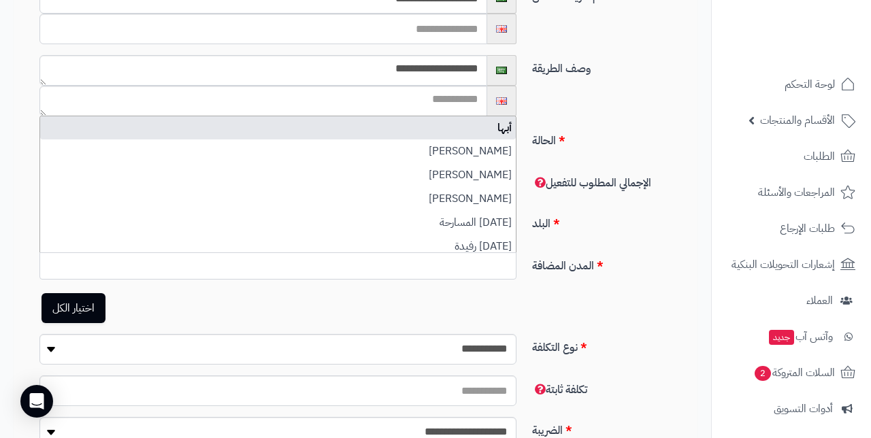
type input "*"
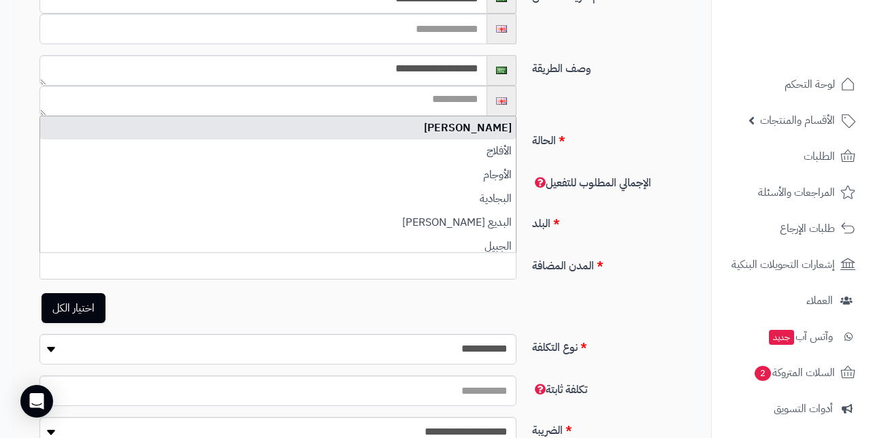
scroll to position [0, -6]
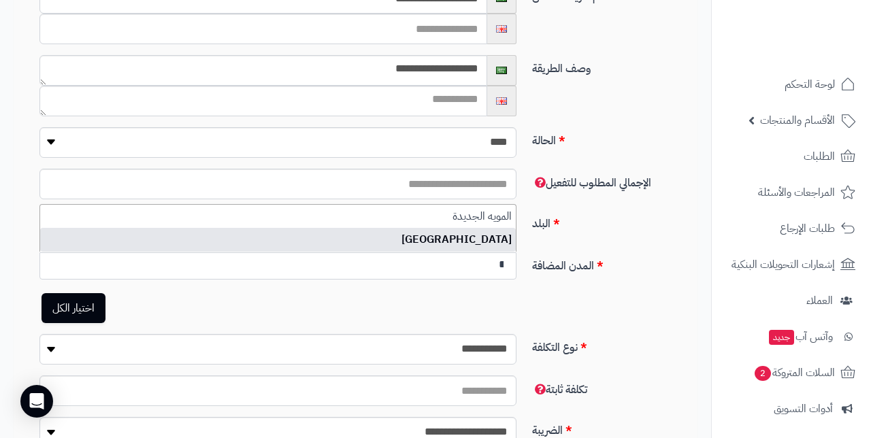
type input "**"
select select "***"
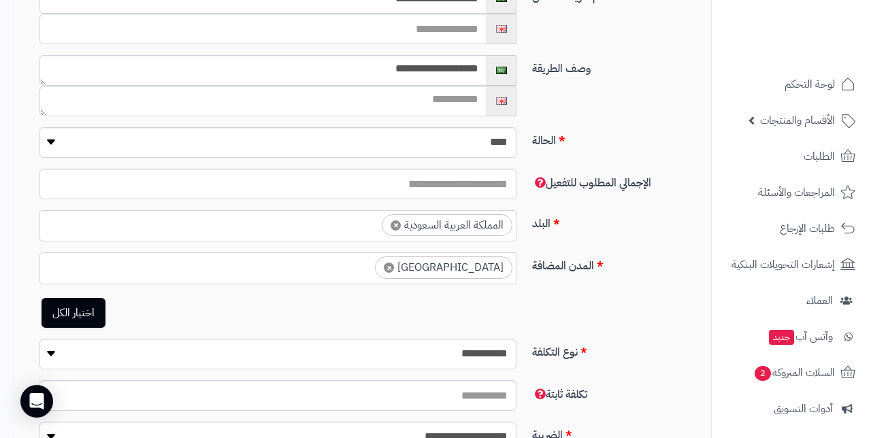
scroll to position [3859, 0]
click at [371, 267] on input "search" at bounding box center [359, 265] width 24 height 16
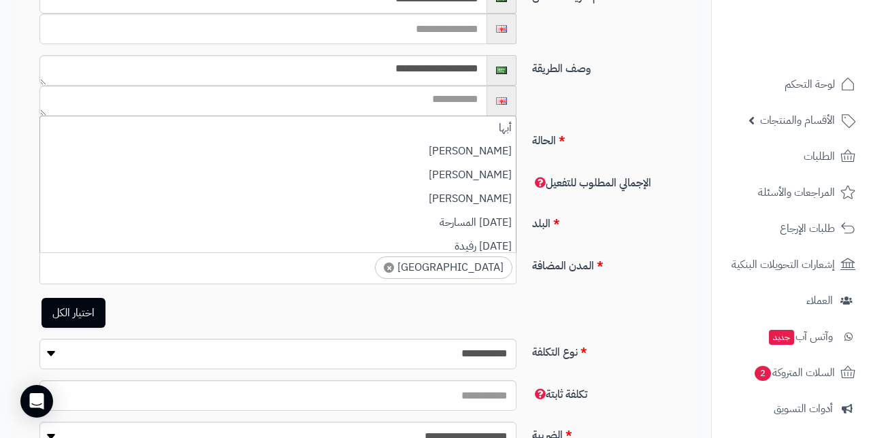
click at [371, 267] on input "search" at bounding box center [359, 265] width 24 height 16
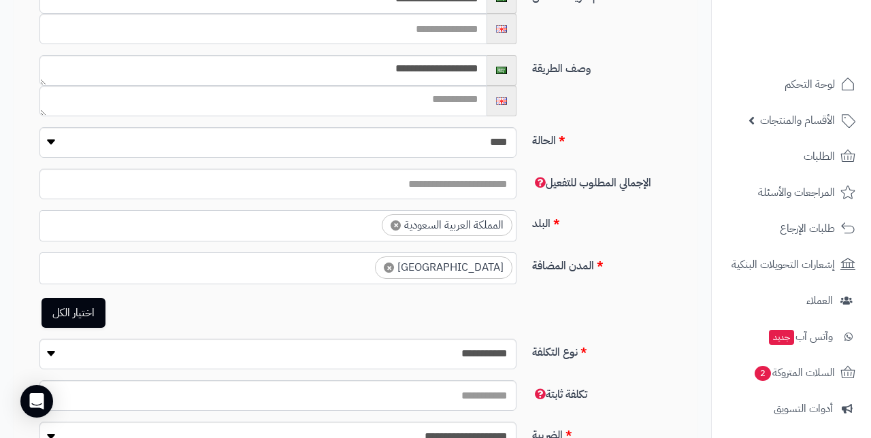
select select
type input "**"
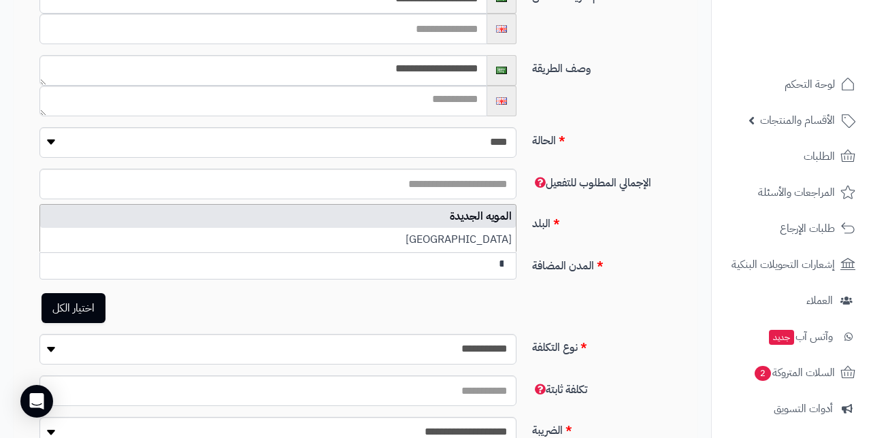
type input "*"
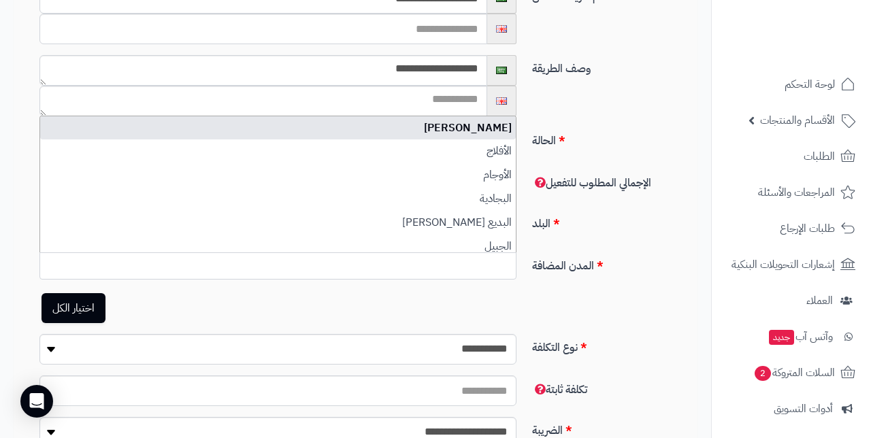
scroll to position [0, 0]
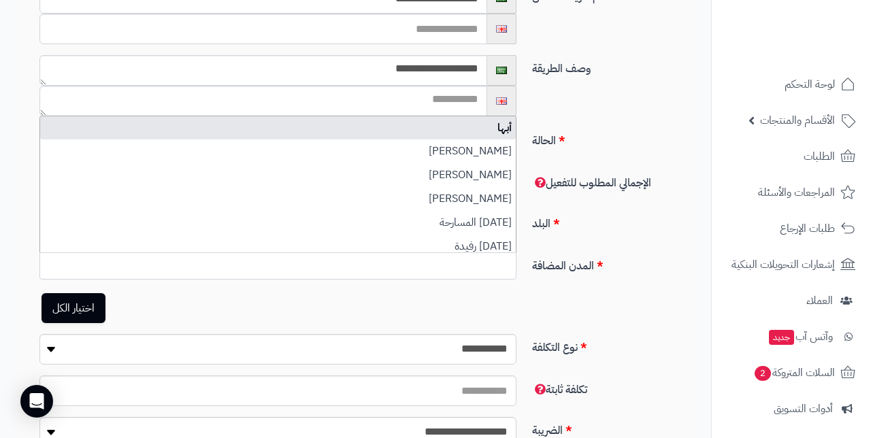
type input "*"
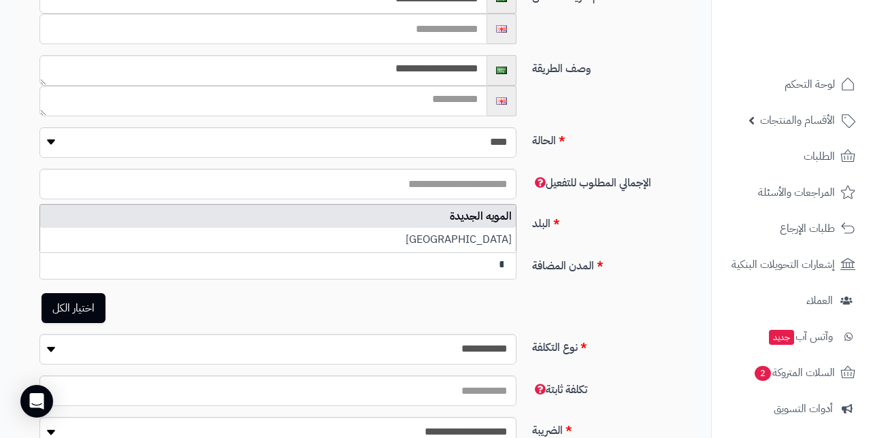
scroll to position [0, -6]
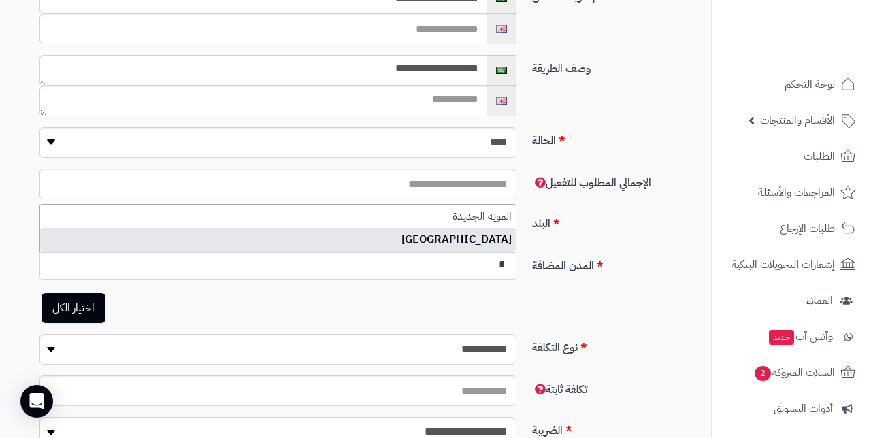
type input "**"
select select "***"
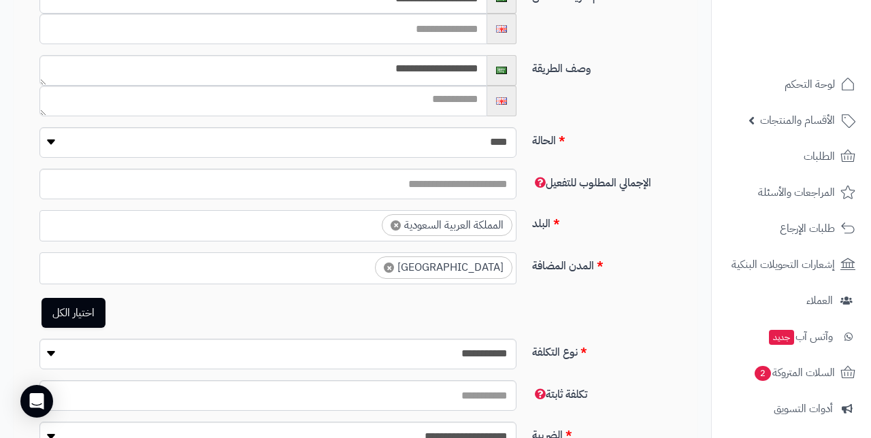
click at [606, 303] on div "**********" at bounding box center [361, 295] width 684 height 86
click at [420, 303] on div "اختيار الكل" at bounding box center [277, 313] width 477 height 30
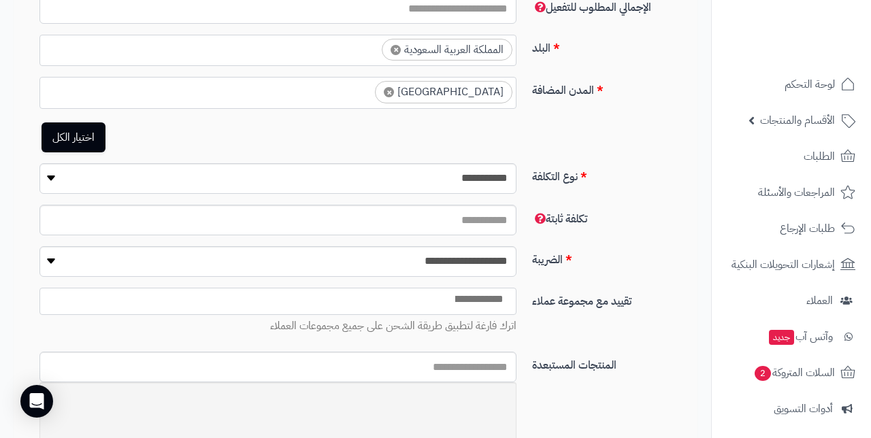
scroll to position [363, 0]
click option "**********" at bounding box center [0, 0] width 0 height 0
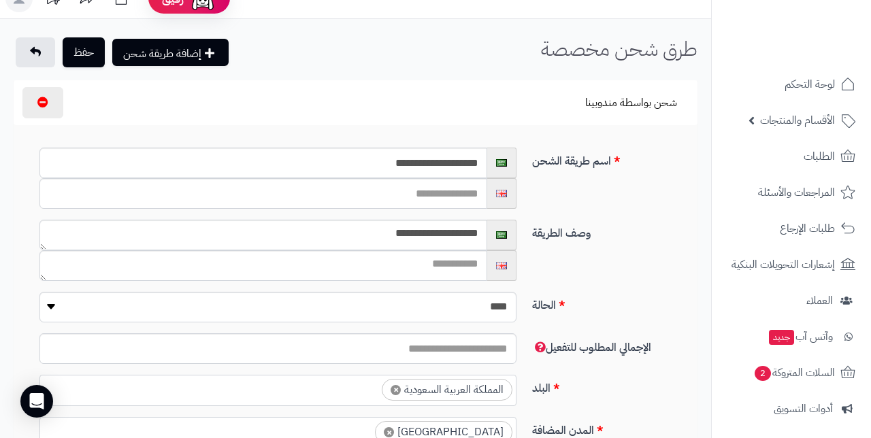
scroll to position [0, 0]
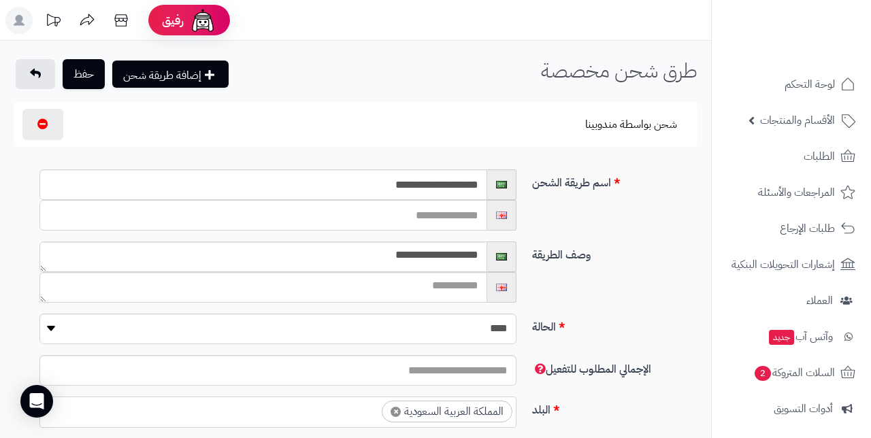
click at [440, 218] on input "text" at bounding box center [263, 215] width 448 height 31
type input "*"
type input "**********"
click at [647, 276] on div "**********" at bounding box center [361, 278] width 684 height 72
click at [472, 290] on textarea at bounding box center [263, 287] width 448 height 31
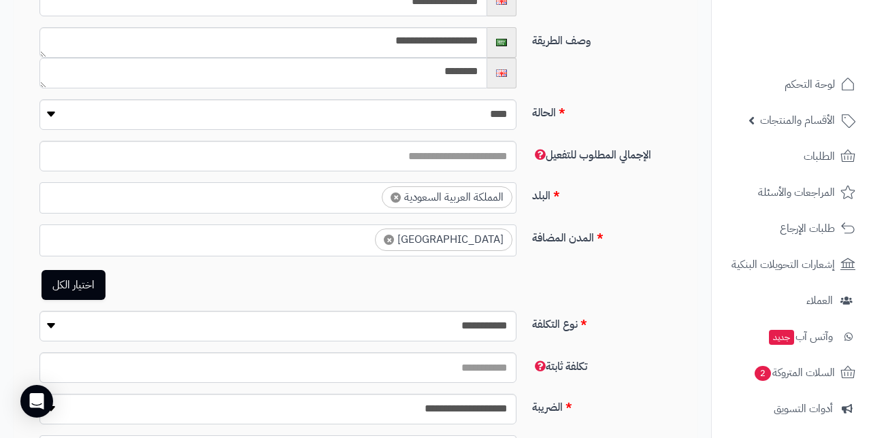
scroll to position [216, 0]
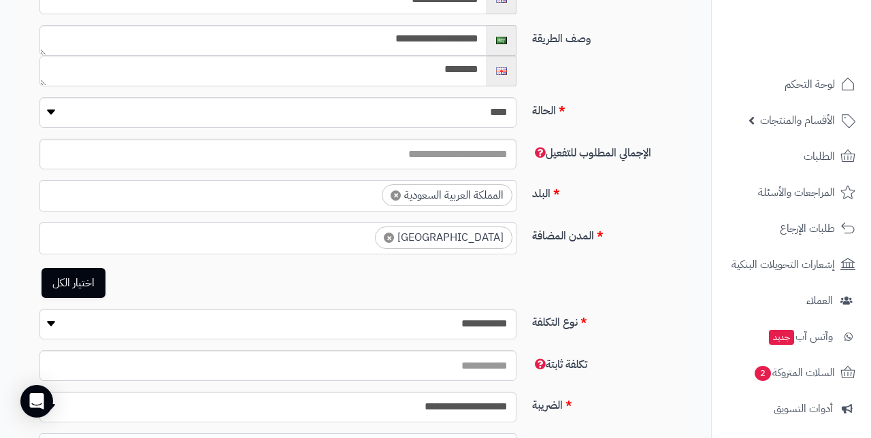
type textarea "********"
click at [486, 154] on input "number" at bounding box center [277, 154] width 477 height 31
type input "****"
click at [56, 149] on input "****" at bounding box center [277, 154] width 477 height 31
click at [122, 153] on input "****" at bounding box center [277, 154] width 477 height 31
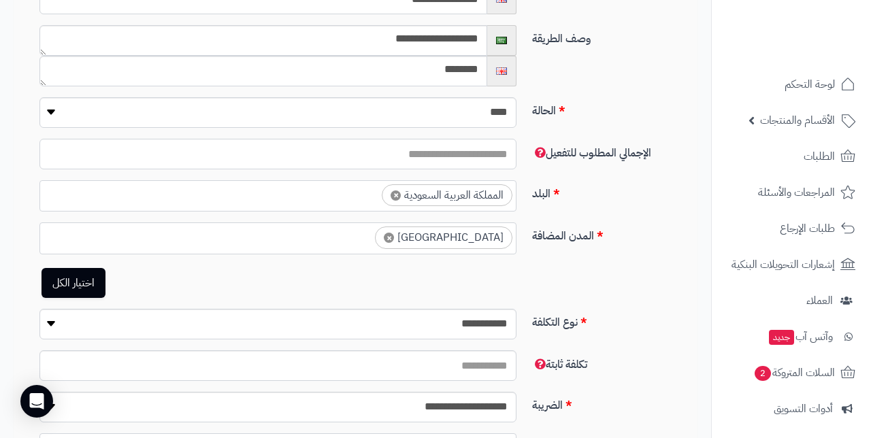
click at [122, 153] on input "****" at bounding box center [277, 154] width 477 height 31
click at [618, 201] on label "البلد" at bounding box center [610, 191] width 166 height 22
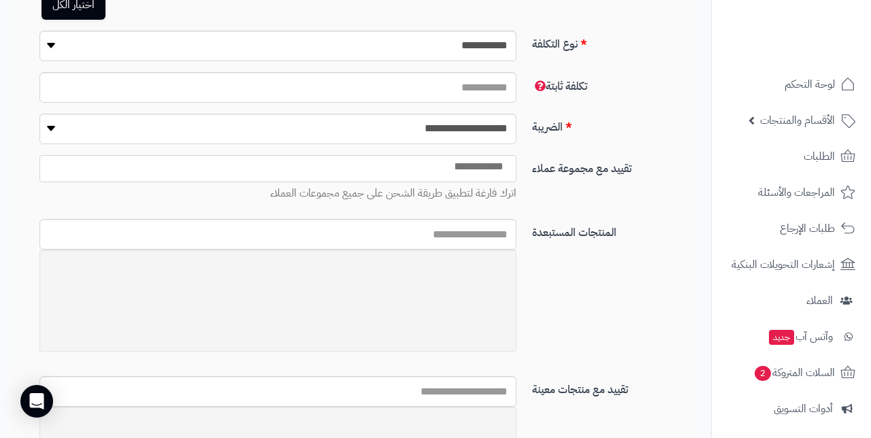
scroll to position [495, 0]
click at [369, 168] on ul at bounding box center [278, 164] width 476 height 19
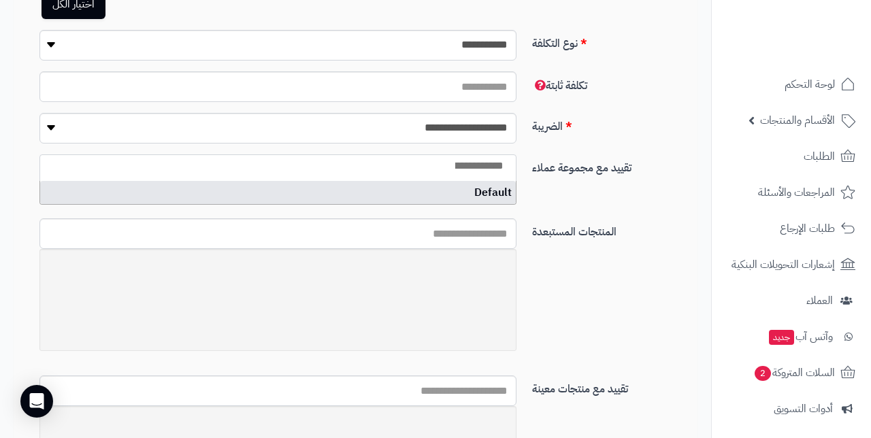
click at [572, 196] on div "تقييد مع مجموعة عملاء ******* اترك فارغة لتطبيق طريقة الشحن على جميع مجموعات ال…" at bounding box center [361, 186] width 684 height 64
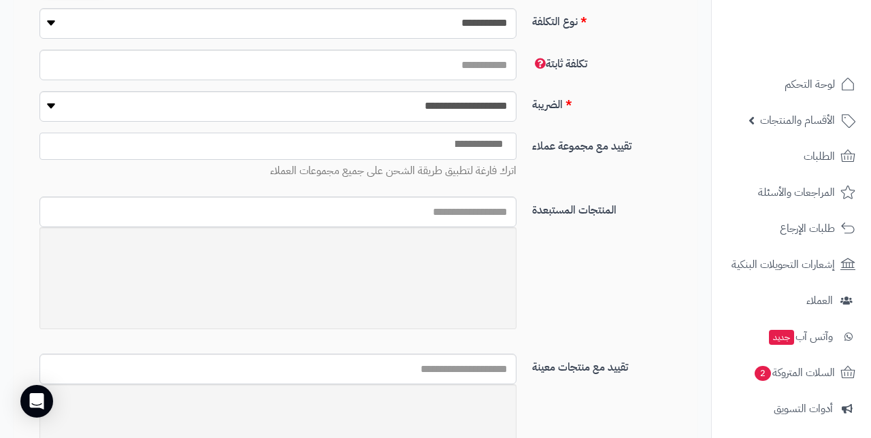
scroll to position [518, 0]
click at [480, 152] on span at bounding box center [277, 144] width 477 height 27
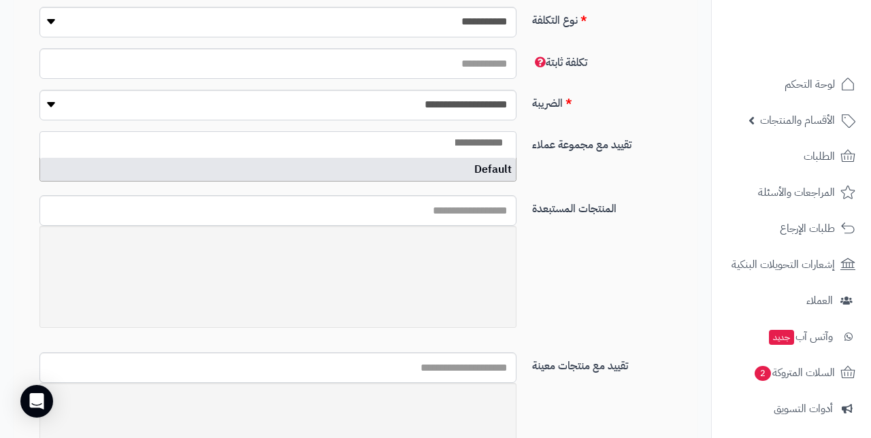
click at [572, 169] on div "تقييد مع مجموعة عملاء ******* اترك فارغة لتطبيق طريقة الشحن على جميع مجموعات ال…" at bounding box center [361, 163] width 684 height 64
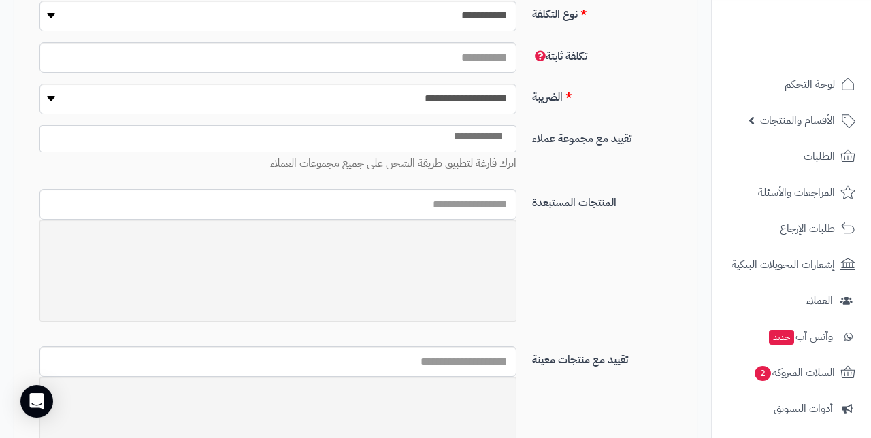
scroll to position [520, 0]
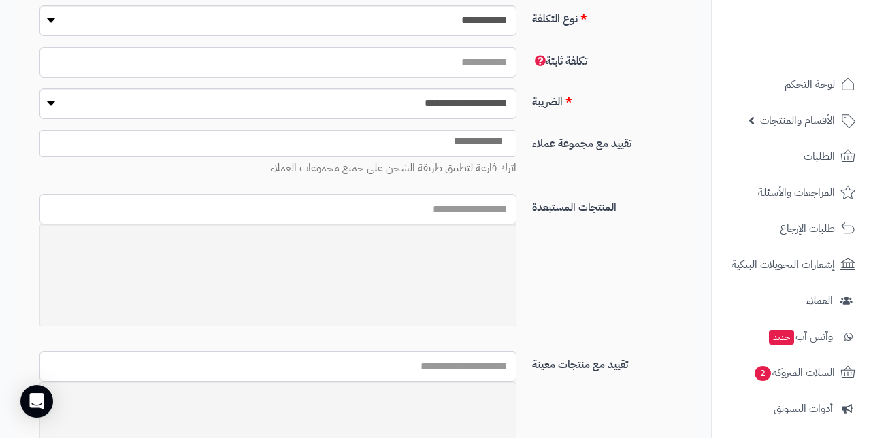
click at [472, 213] on input "text" at bounding box center [277, 209] width 477 height 31
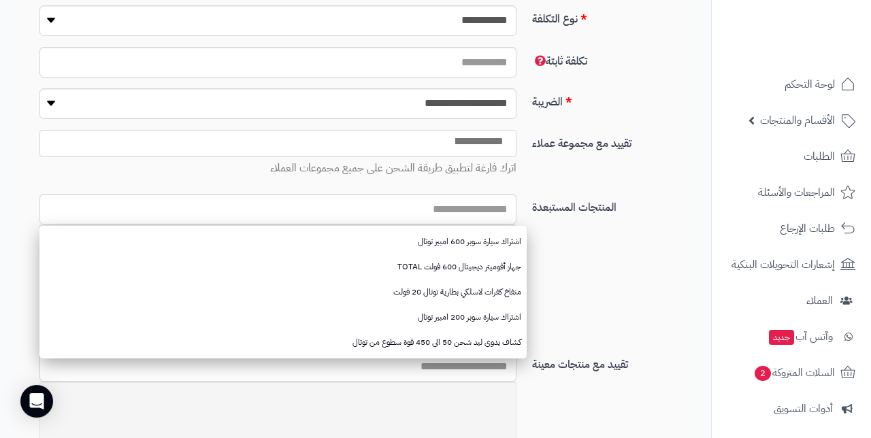
click at [556, 249] on div "المنتجات المستبعدة ﺍﺷﺗﺭﺍﻙ ﺳﻳﺎﺭﺓ سوبر 600 امبير توتال جهاز أفوميتر ديجيتال 600 ف…" at bounding box center [361, 272] width 684 height 157
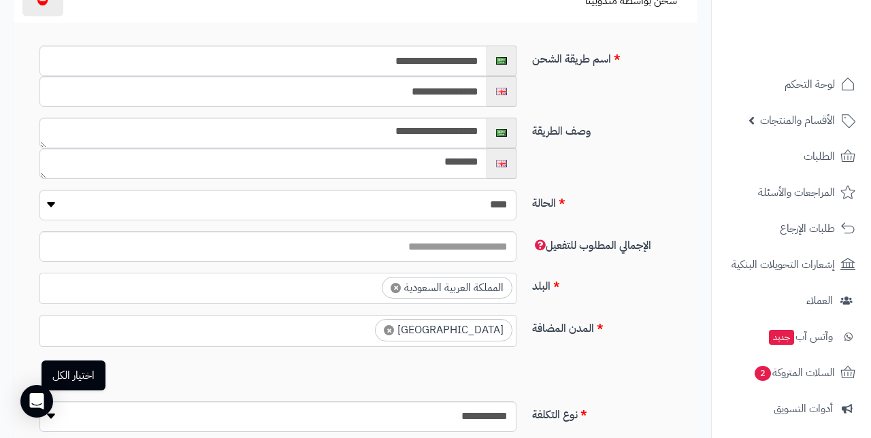
scroll to position [123, 0]
click at [677, 232] on label "الإجمالي المطلوب للتفعيل" at bounding box center [610, 243] width 166 height 22
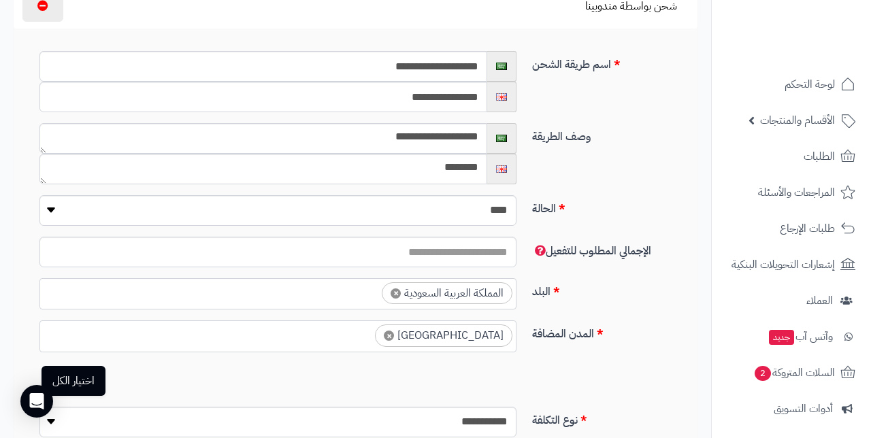
scroll to position [0, 0]
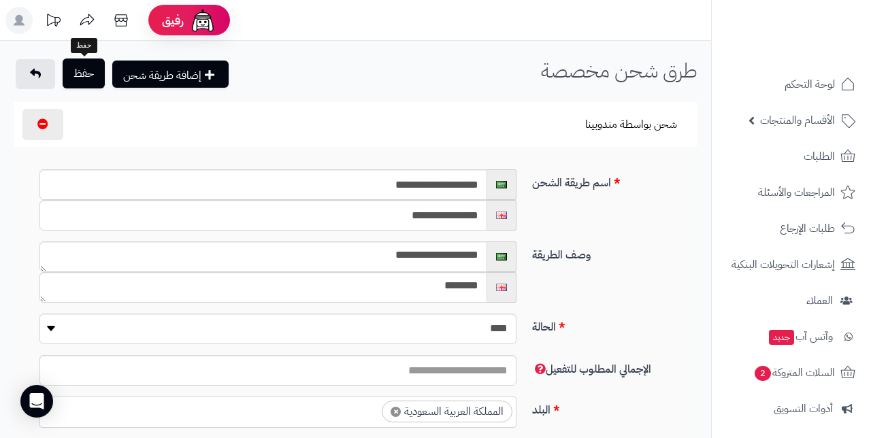
click at [81, 78] on button "حفظ" at bounding box center [84, 74] width 42 height 30
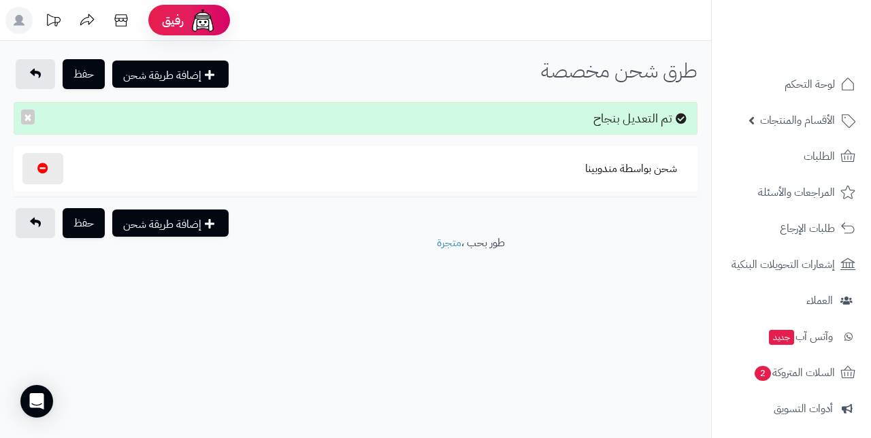
click at [689, 284] on footer "طور بحب ، متجرة" at bounding box center [355, 269] width 711 height 68
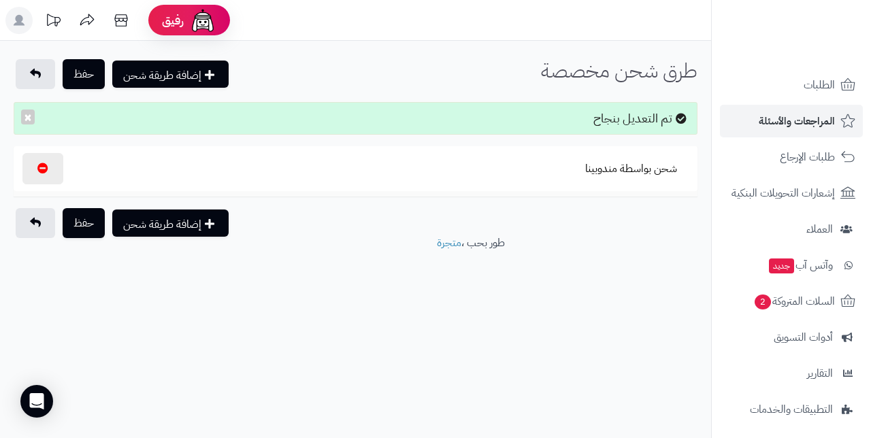
scroll to position [184, 0]
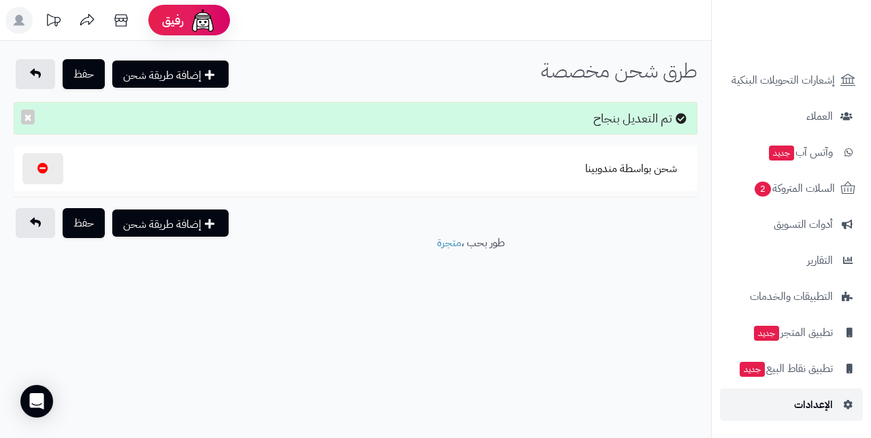
click at [807, 407] on span "الإعدادات" at bounding box center [813, 404] width 39 height 19
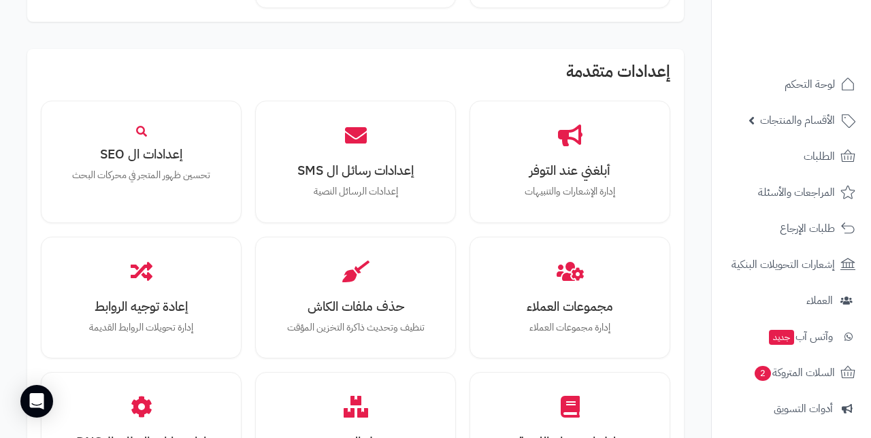
scroll to position [1361, 0]
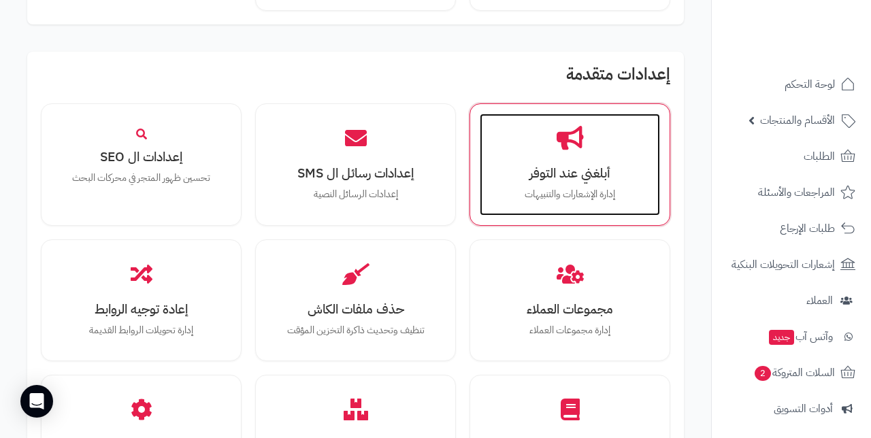
click at [586, 172] on div "أبلغني عند التوفر إدارة الإشعارات والتنبيهات" at bounding box center [570, 165] width 180 height 102
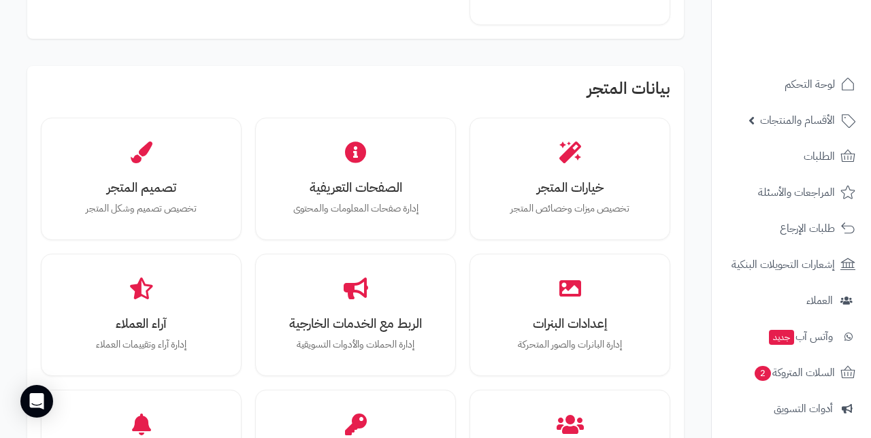
scroll to position [357, 0]
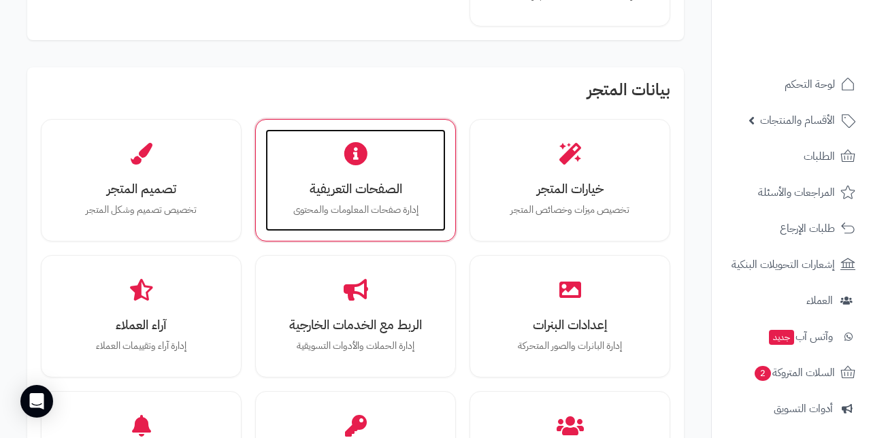
click at [377, 208] on p "إدارة صفحات المعلومات والمحتوى" at bounding box center [355, 210] width 153 height 15
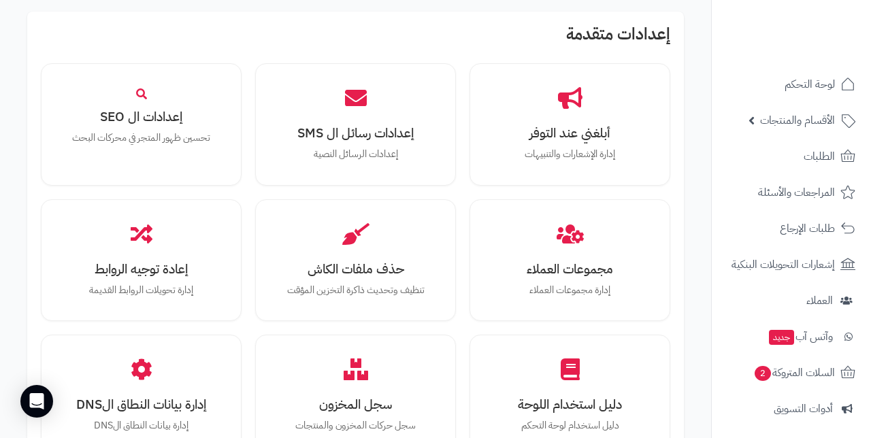
scroll to position [1402, 0]
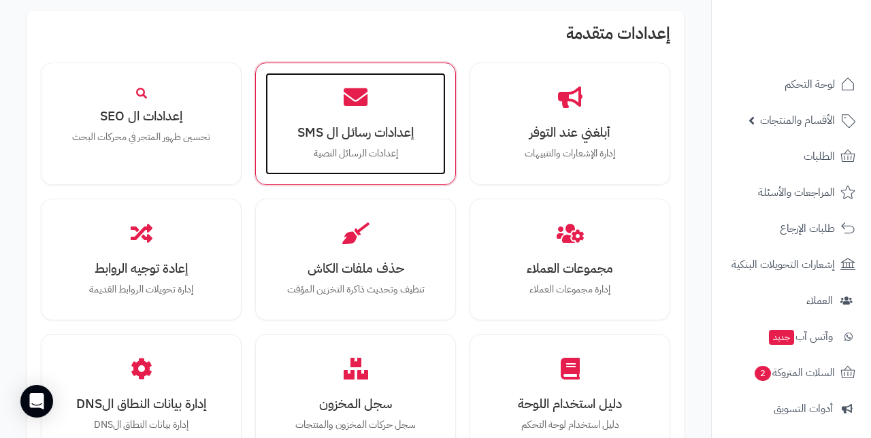
click at [385, 108] on div "إعدادات رسائل ال SMS إعدادات الرسائل النصية" at bounding box center [355, 124] width 180 height 102
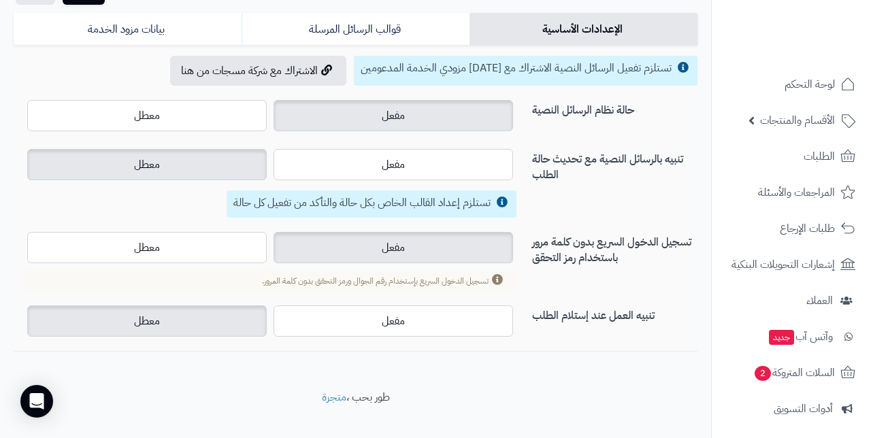
scroll to position [123, 0]
click at [499, 279] on icon at bounding box center [497, 278] width 11 height 11
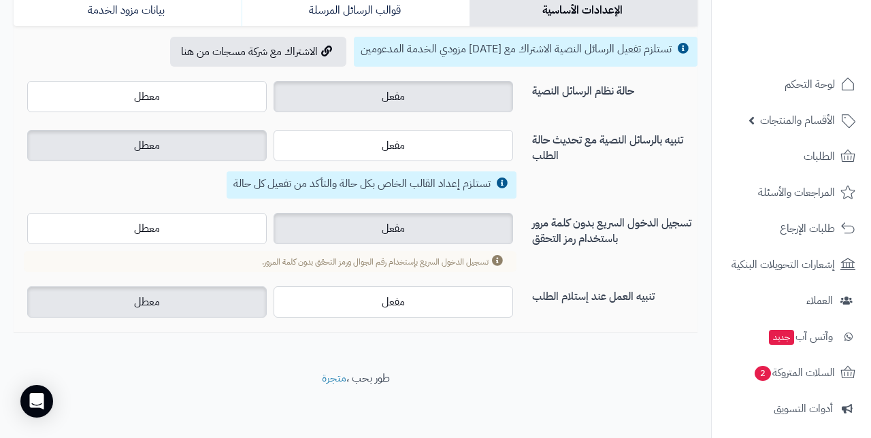
scroll to position [0, 0]
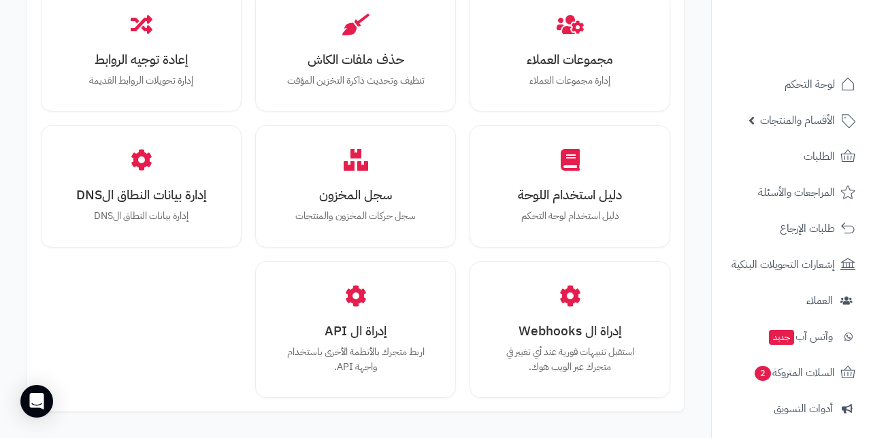
scroll to position [1593, 0]
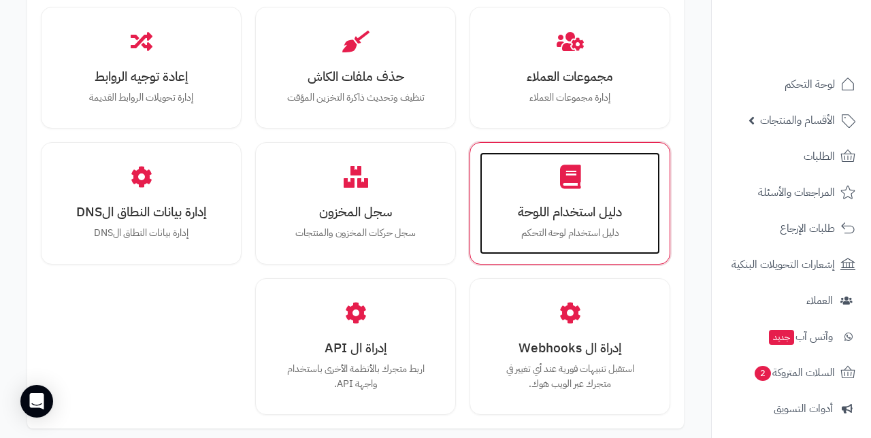
click at [583, 209] on div "دليل استخدام اللوحة دليل استخدام لوحة التحكم" at bounding box center [570, 203] width 180 height 102
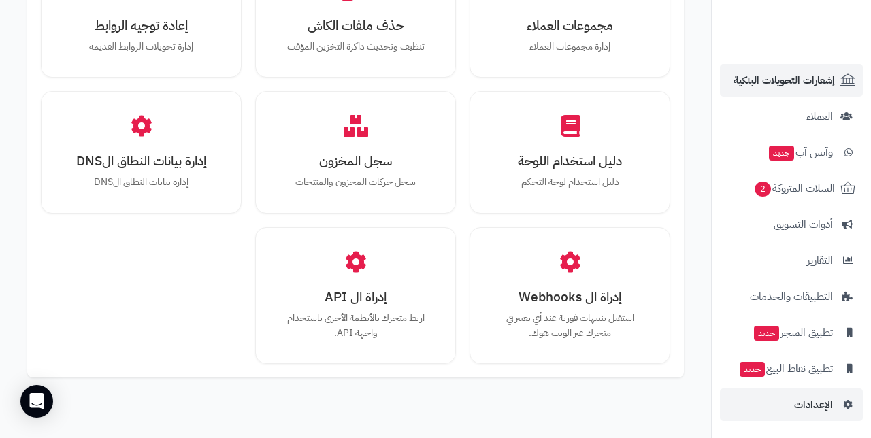
scroll to position [1648, 0]
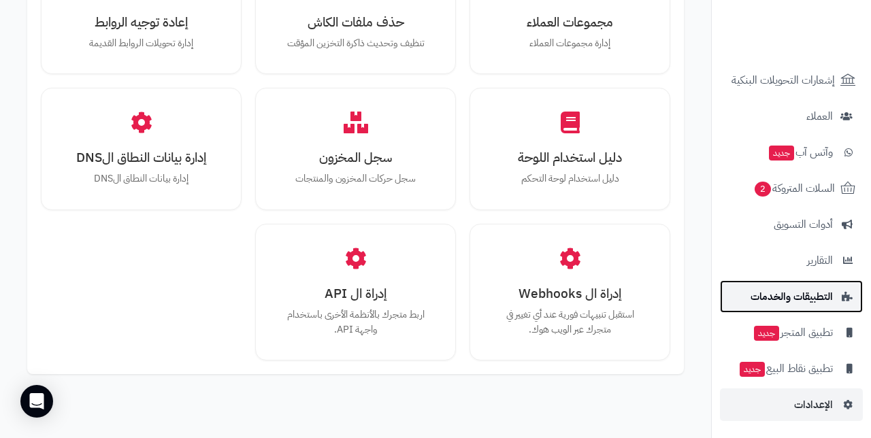
click at [819, 298] on span "التطبيقات والخدمات" at bounding box center [791, 296] width 82 height 19
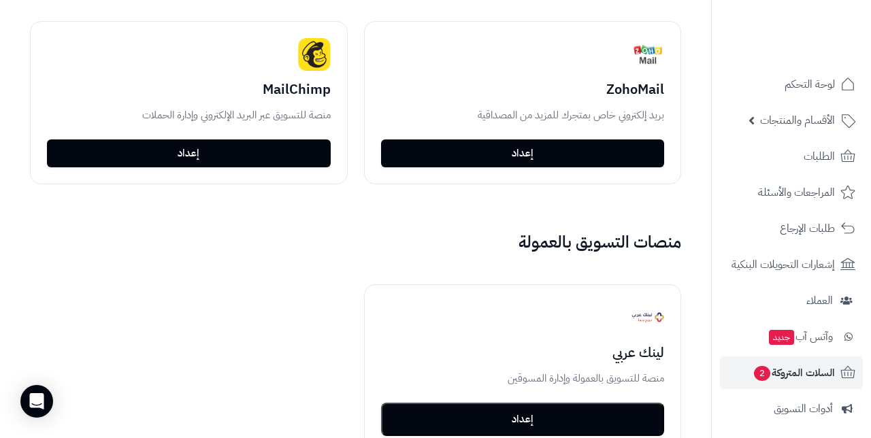
scroll to position [3138, 0]
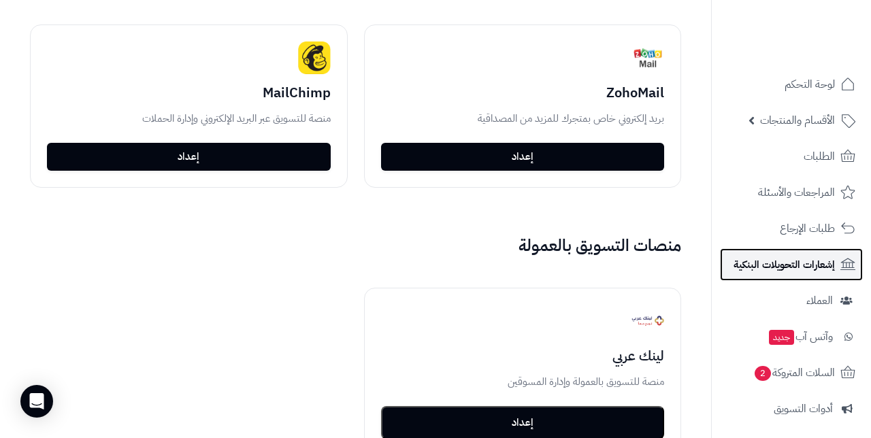
click at [801, 264] on span "إشعارات التحويلات البنكية" at bounding box center [783, 264] width 101 height 19
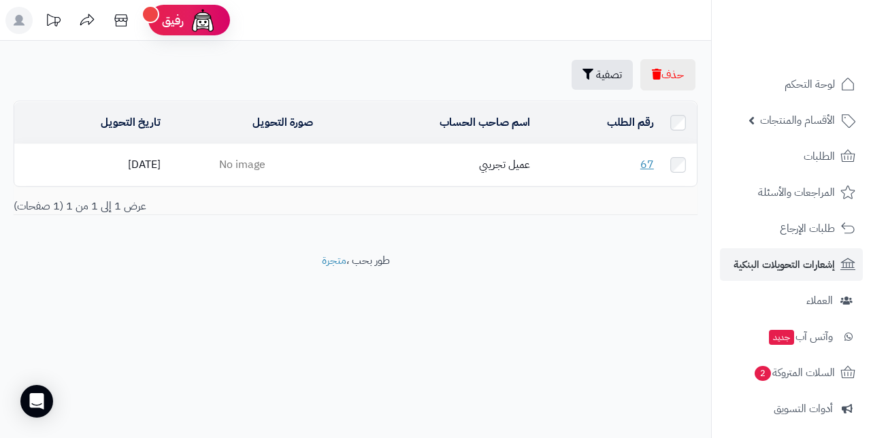
click at [294, 161] on td "No image" at bounding box center [242, 165] width 153 height 42
click at [373, 164] on td "عميل تجريبي" at bounding box center [426, 165] width 217 height 42
click at [503, 166] on td "عميل تجريبي" at bounding box center [426, 165] width 217 height 42
click at [140, 161] on td "[DATE]" at bounding box center [90, 165] width 152 height 42
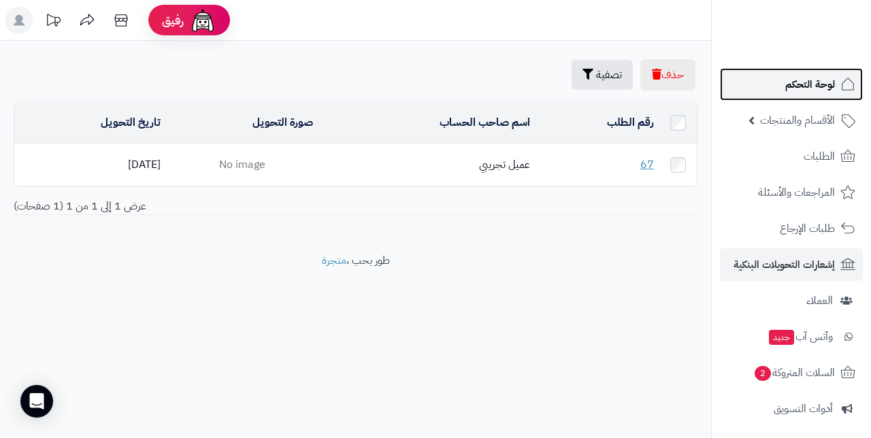
click at [819, 88] on span "لوحة التحكم" at bounding box center [810, 84] width 50 height 19
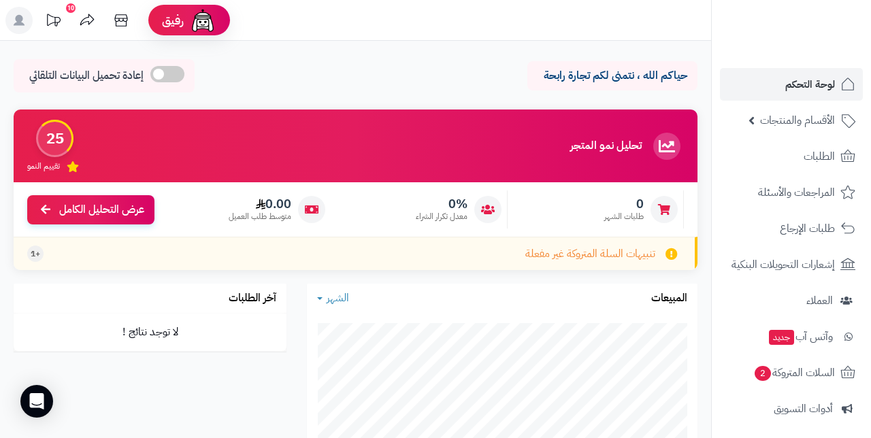
click at [16, 7] on icon at bounding box center [18, 20] width 27 height 27
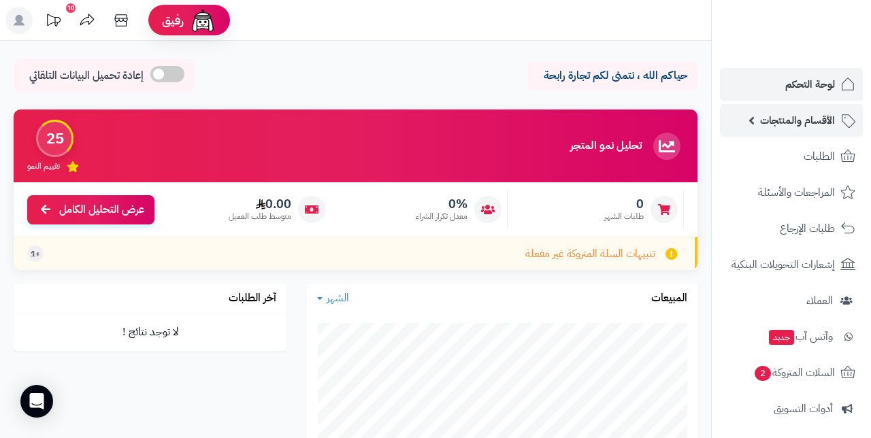
click at [819, 122] on span "الأقسام والمنتجات" at bounding box center [797, 120] width 75 height 19
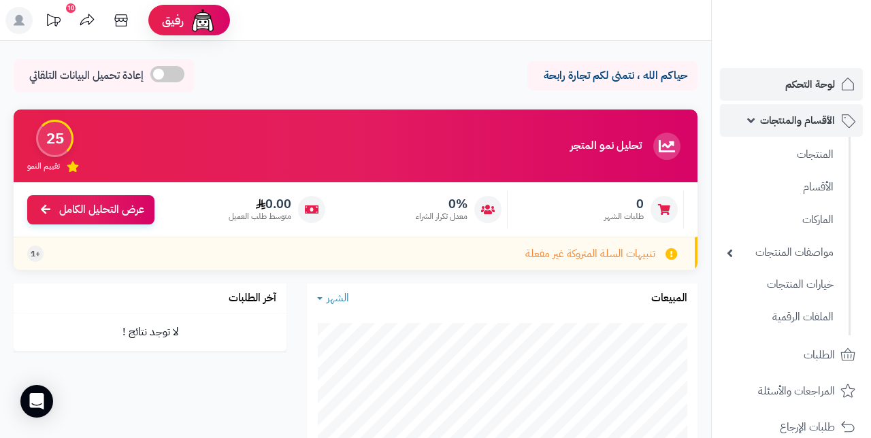
click at [807, 125] on span "الأقسام والمنتجات" at bounding box center [797, 120] width 75 height 19
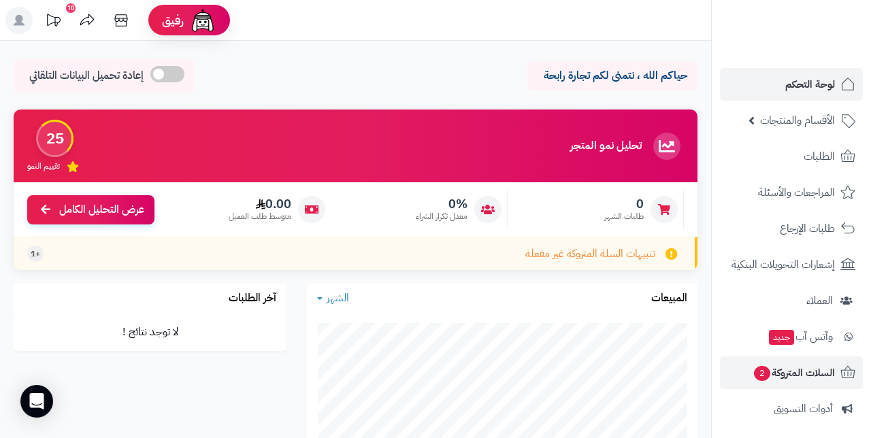
scroll to position [184, 0]
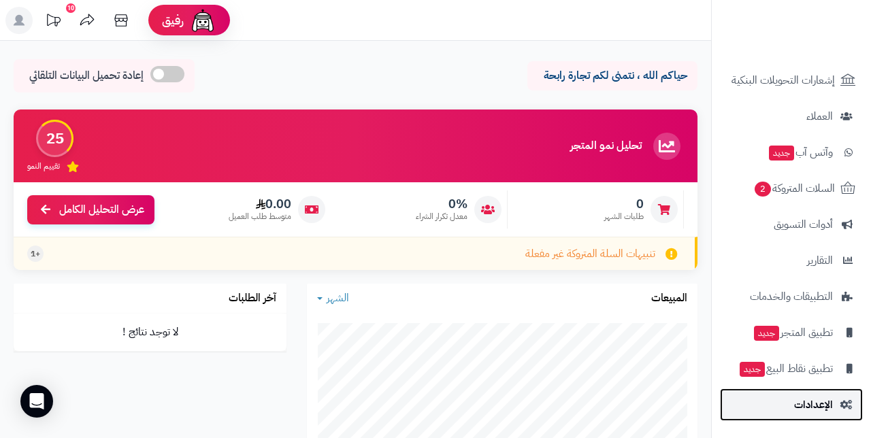
click at [819, 405] on span "الإعدادات" at bounding box center [813, 404] width 39 height 19
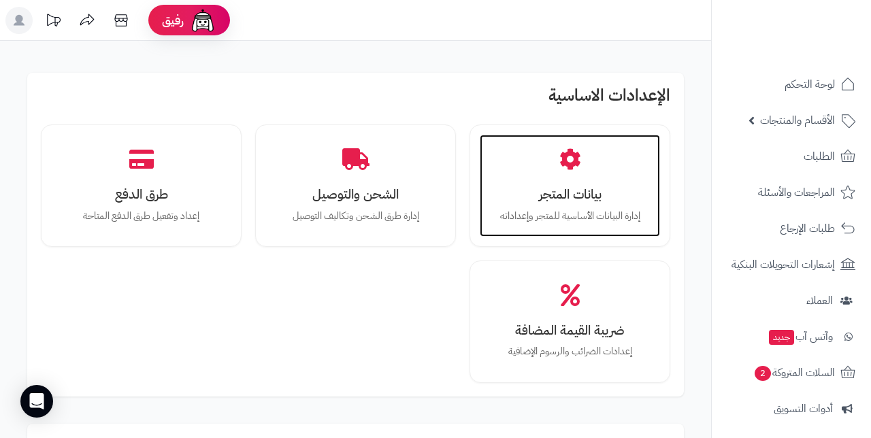
click at [568, 199] on h3 "بيانات المتجر" at bounding box center [569, 194] width 153 height 14
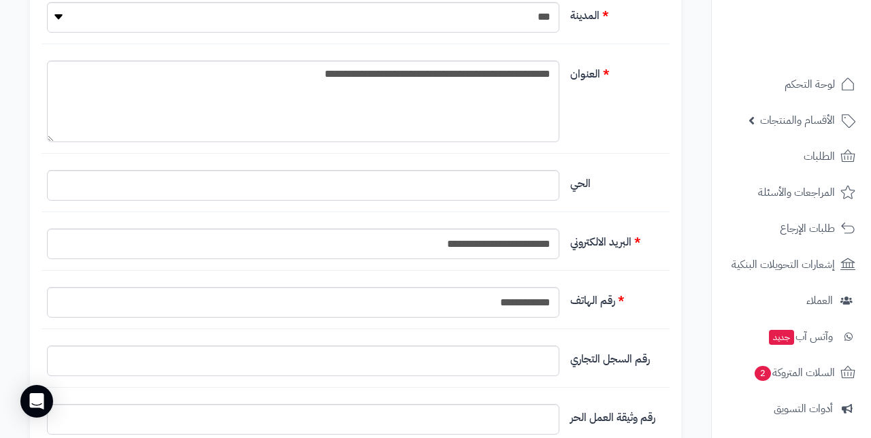
scroll to position [650, 0]
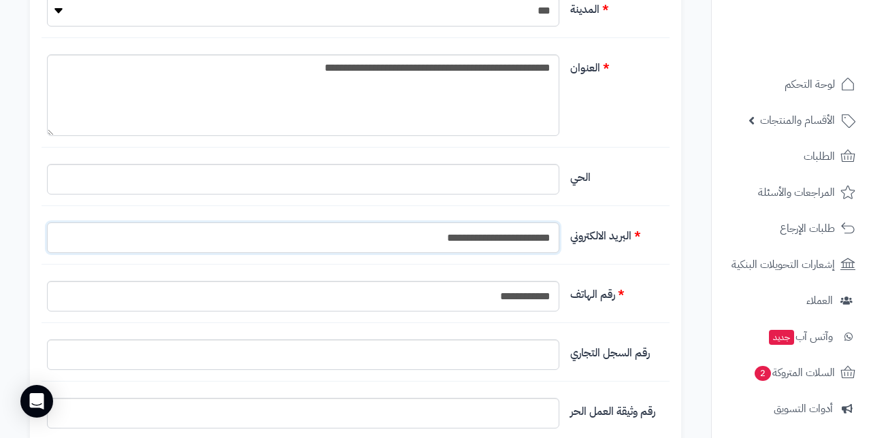
click at [453, 235] on input "**********" at bounding box center [303, 237] width 512 height 31
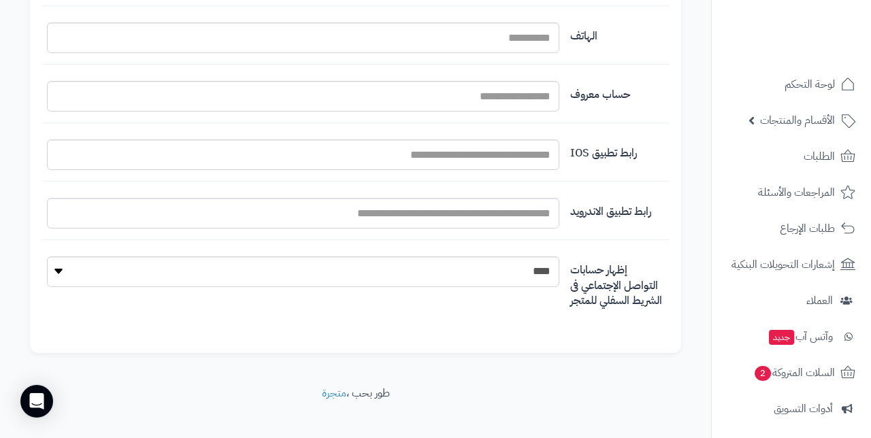
scroll to position [1686, 0]
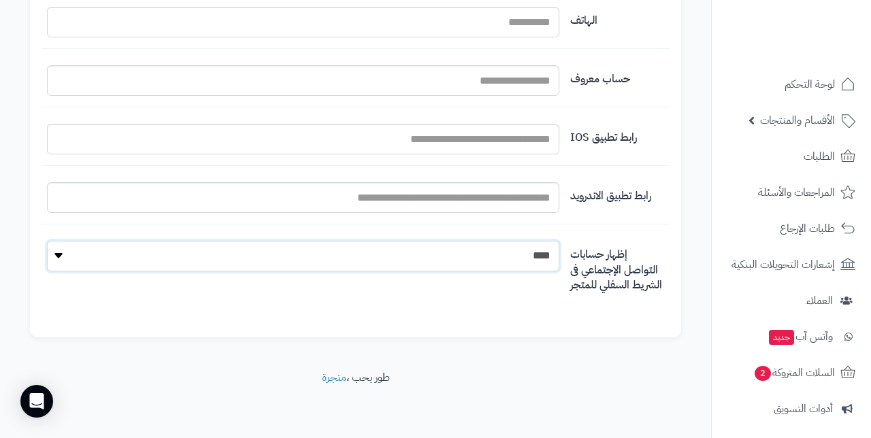
click option "****" at bounding box center [0, 0] width 0 height 0
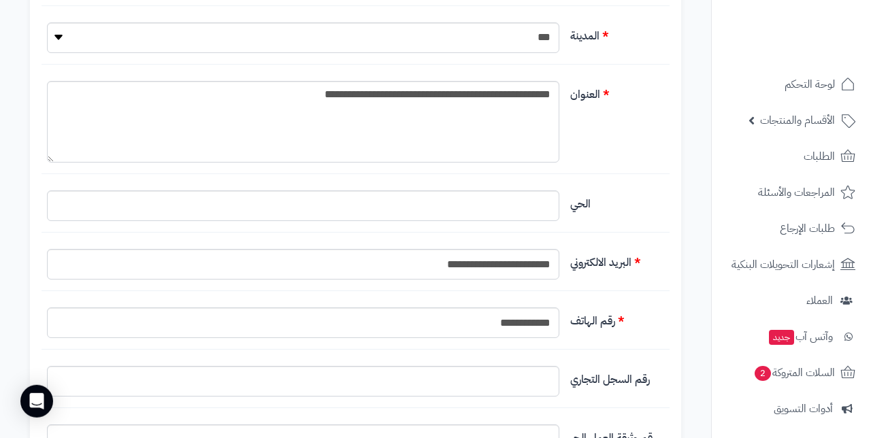
scroll to position [665, 0]
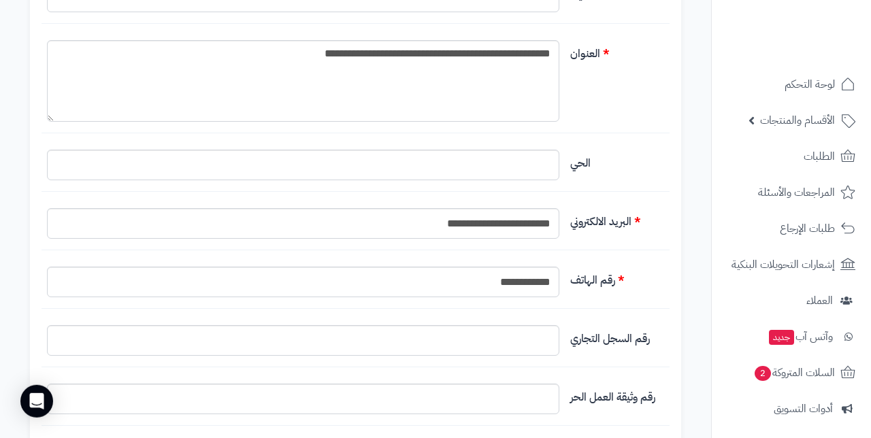
click at [694, 223] on div "**********" at bounding box center [355, 412] width 678 height 1893
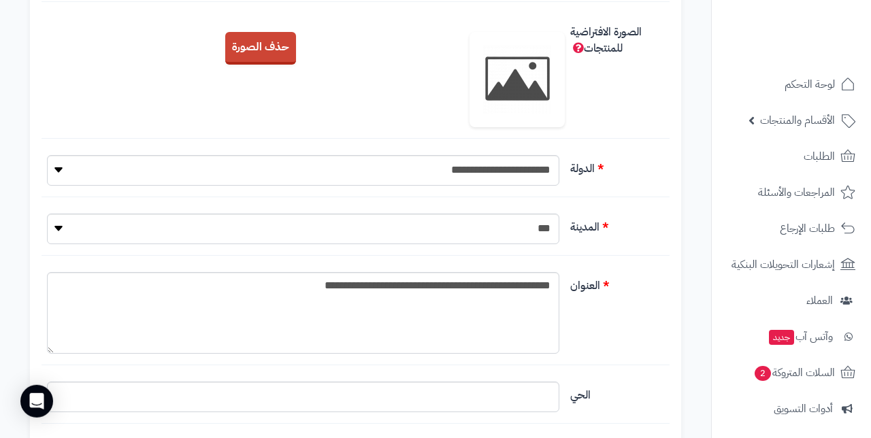
scroll to position [0, 0]
